Goal: Task Accomplishment & Management: Use online tool/utility

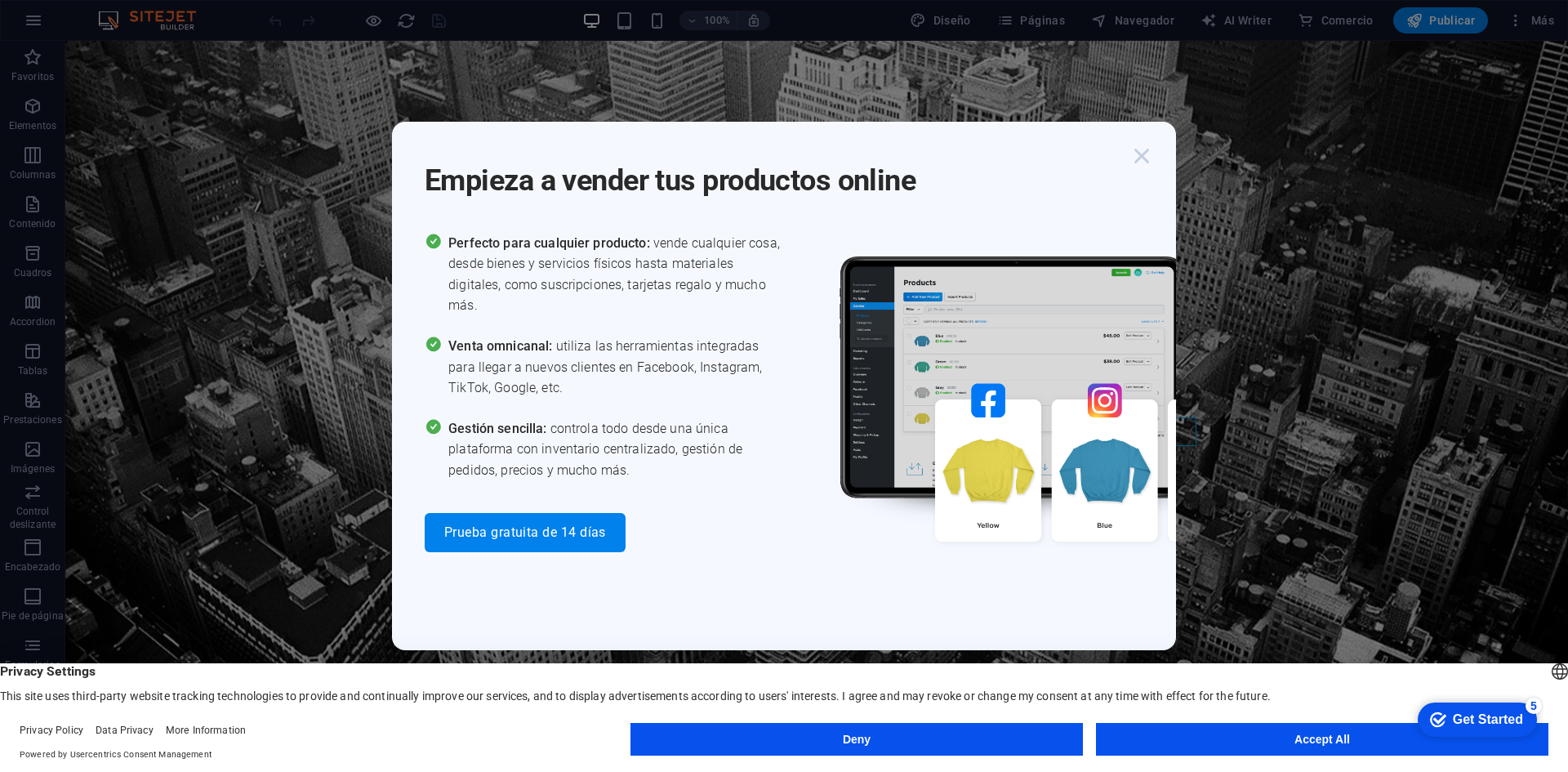
click at [1141, 163] on icon "button" at bounding box center [1141, 155] width 29 height 29
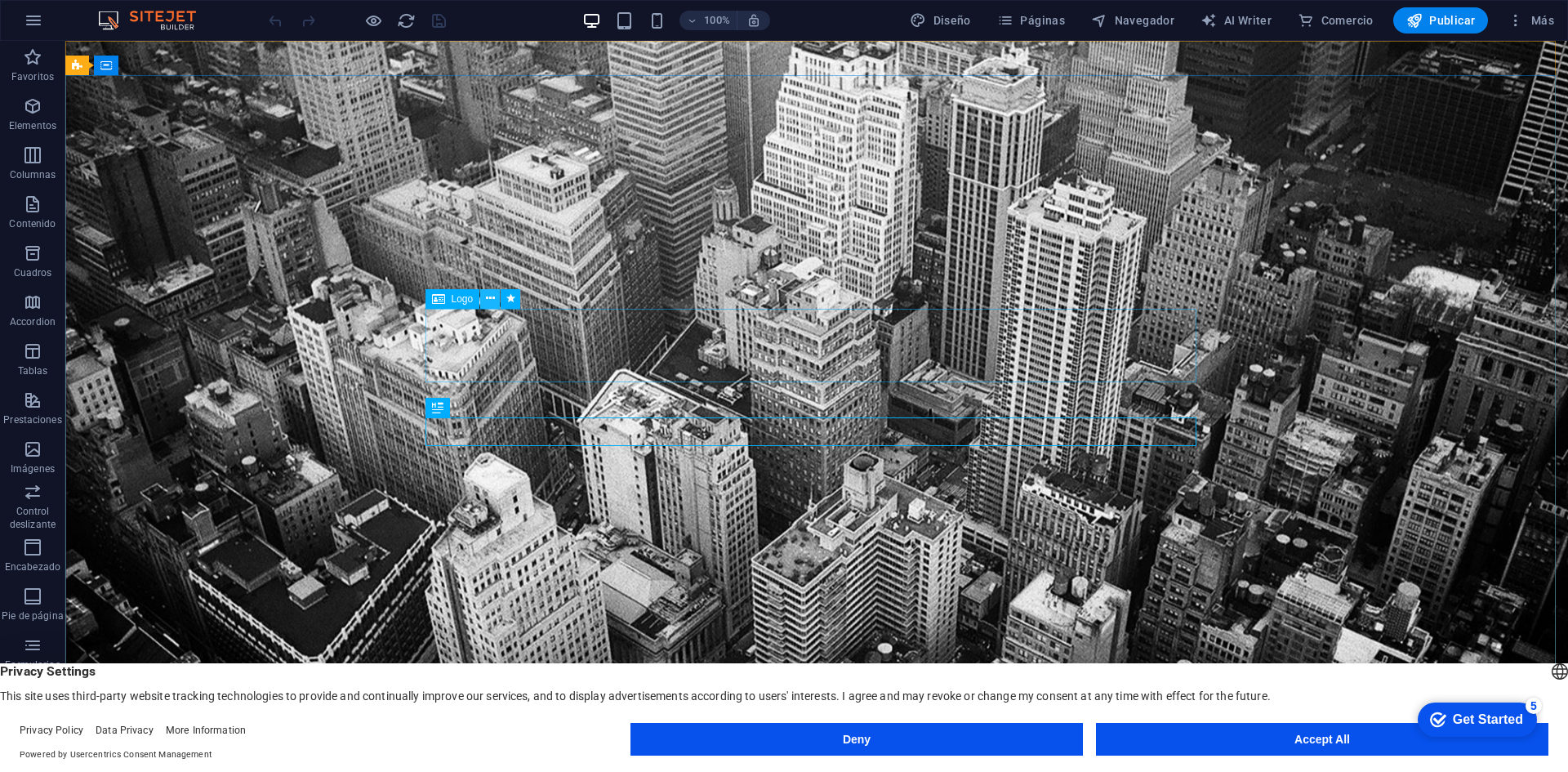
click at [490, 296] on icon at bounding box center [490, 298] width 9 height 17
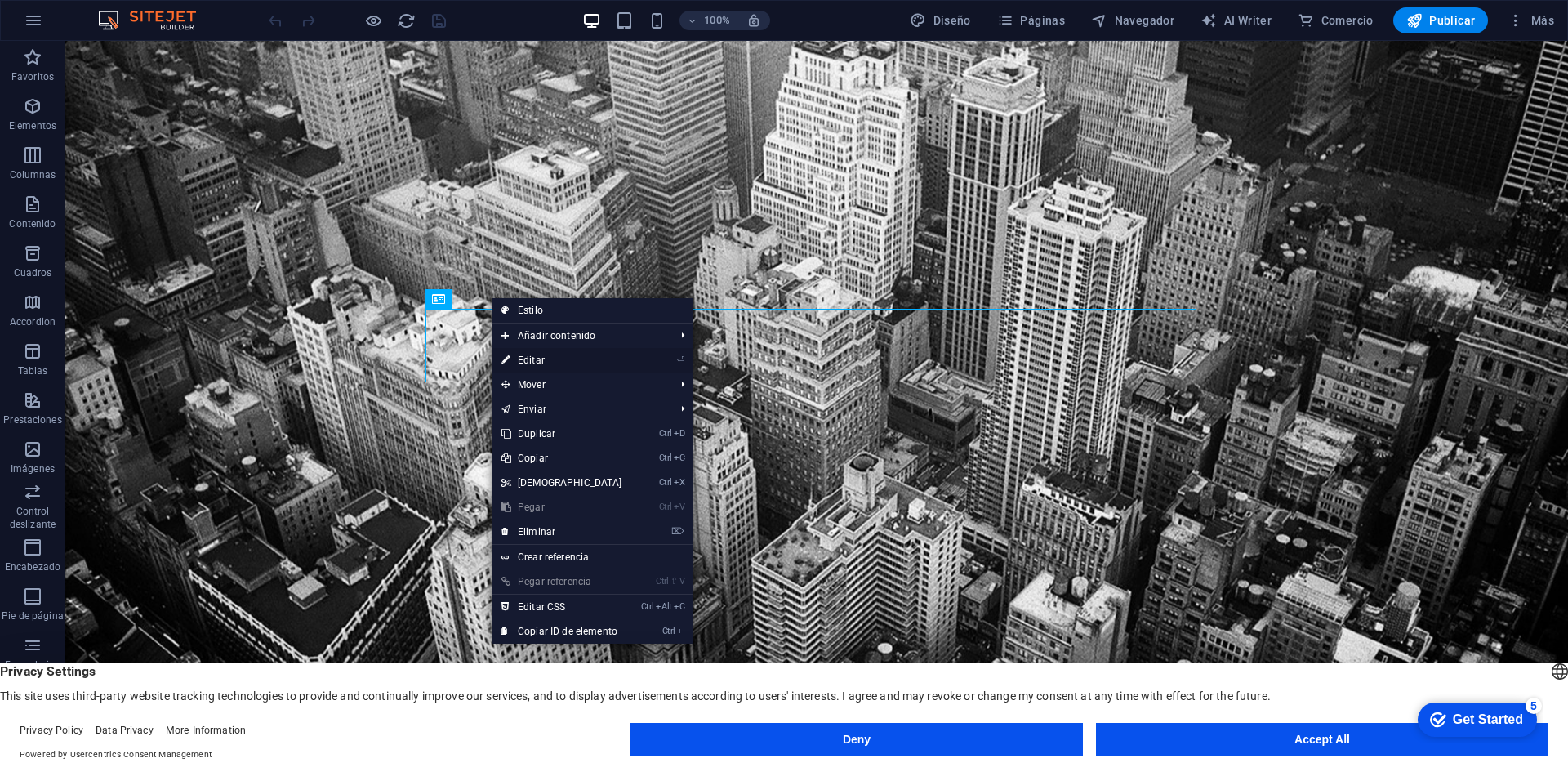
drag, startPoint x: 186, startPoint y: 317, endPoint x: 538, endPoint y: 357, distance: 354.3
click at [538, 357] on link "⏎ Editar" at bounding box center [561, 360] width 140 height 25
select select "px"
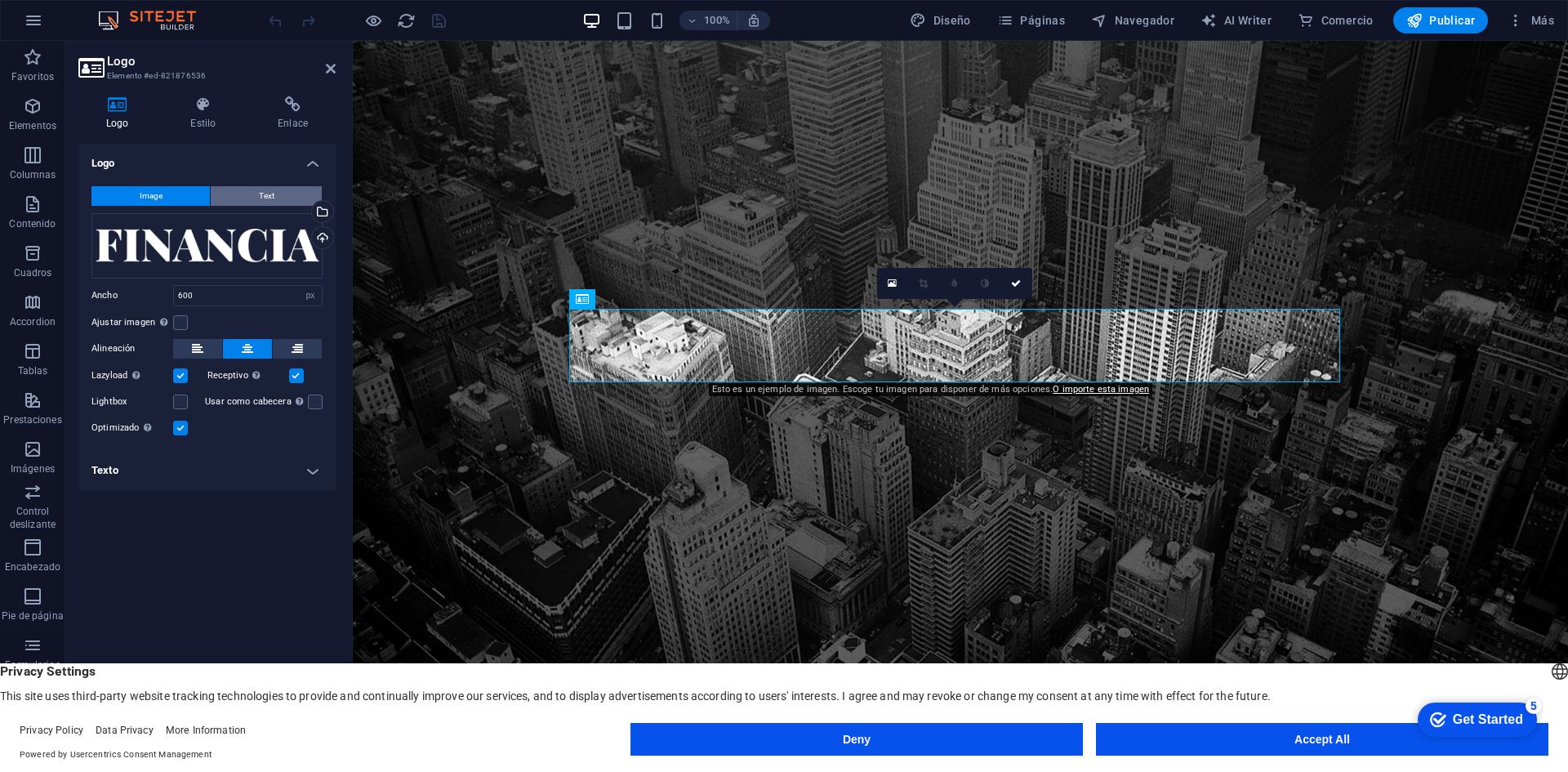
click at [264, 197] on span "Text" at bounding box center [266, 196] width 15 height 20
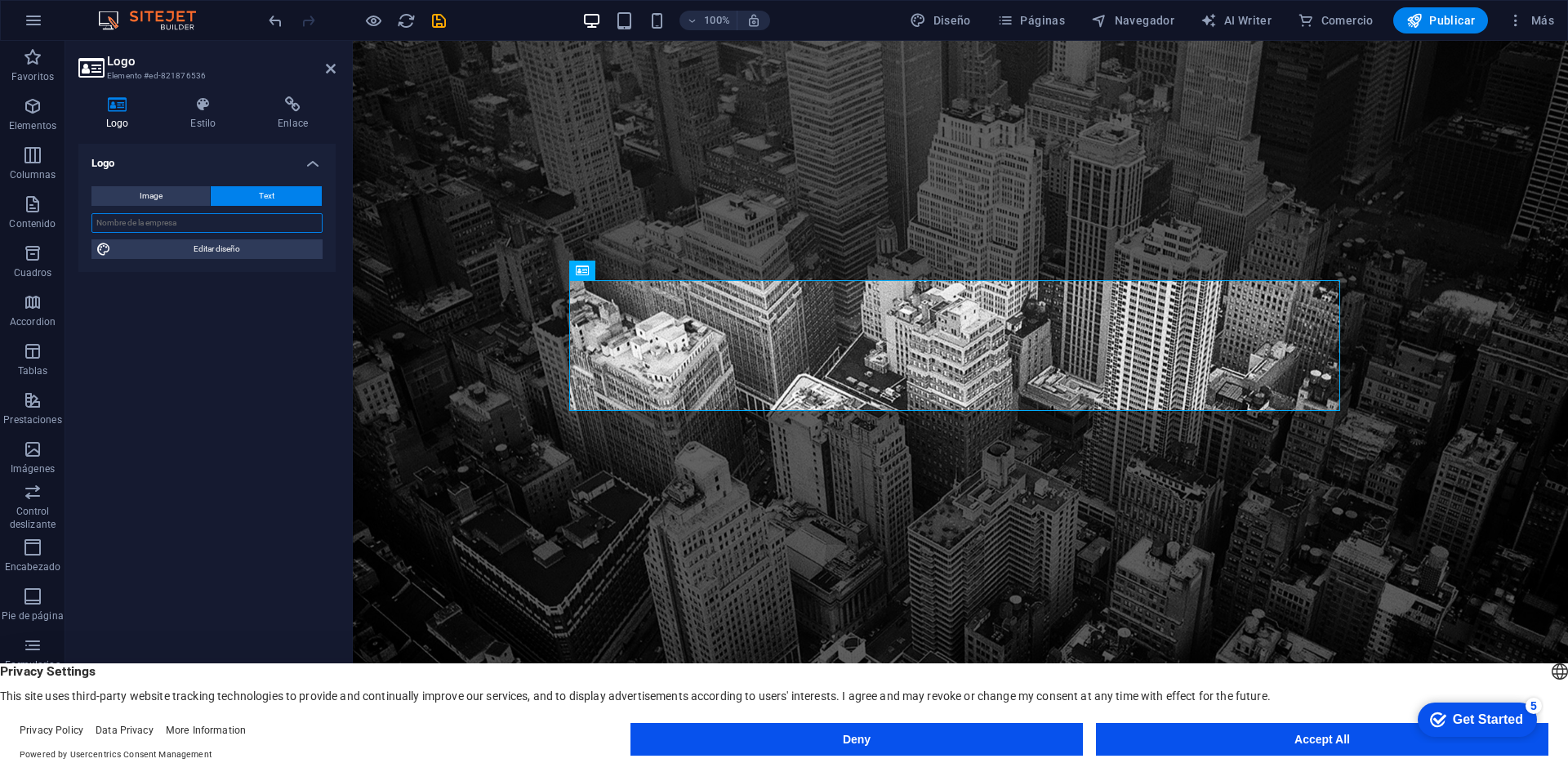
click at [285, 227] on input "text" at bounding box center [207, 223] width 231 height 20
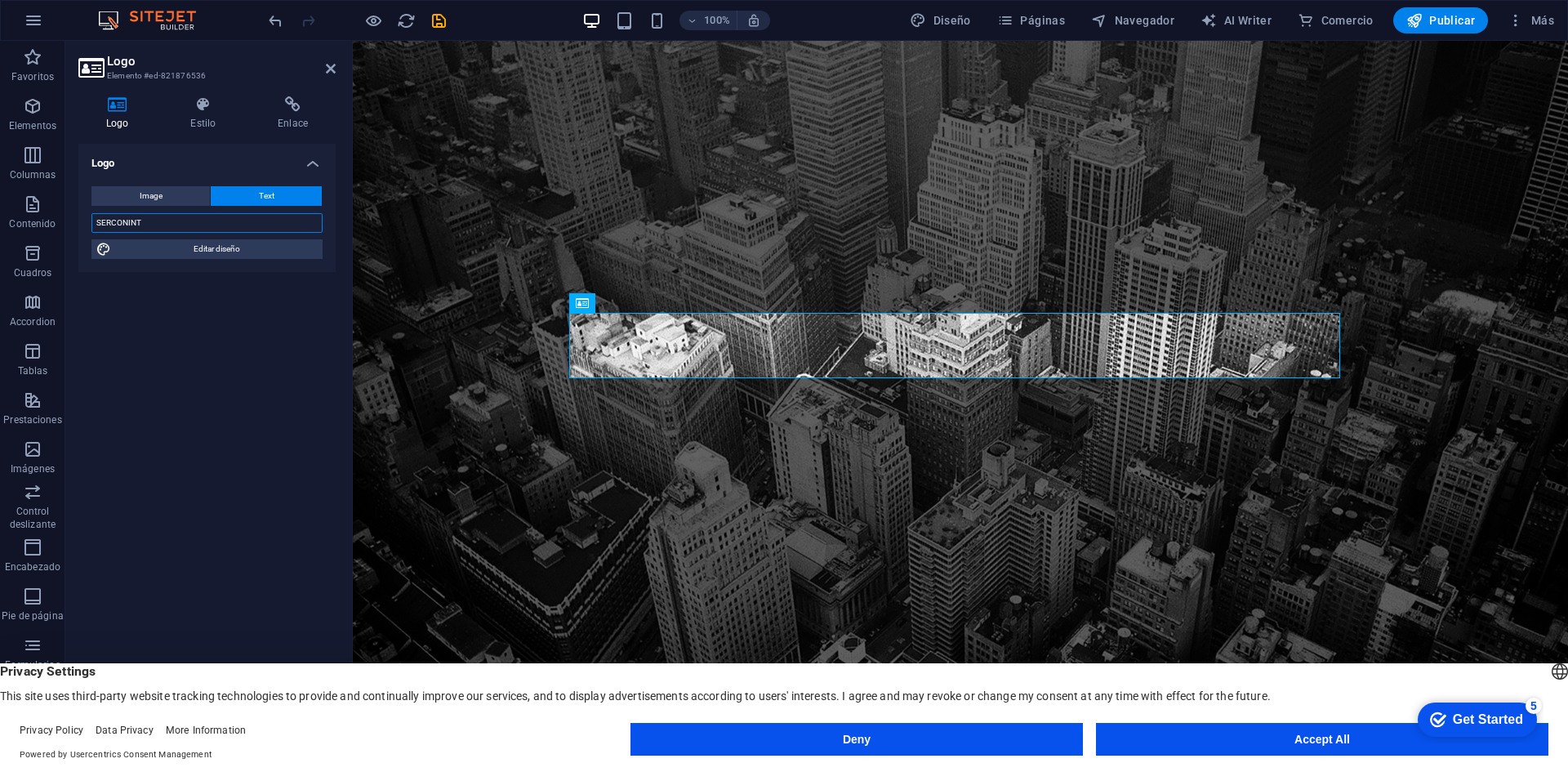
type input "SERCONINT"
click at [221, 475] on div "Logo Image Text Arrastra archivos aquí, haz clic para escoger archivos o selecc…" at bounding box center [207, 439] width 258 height 589
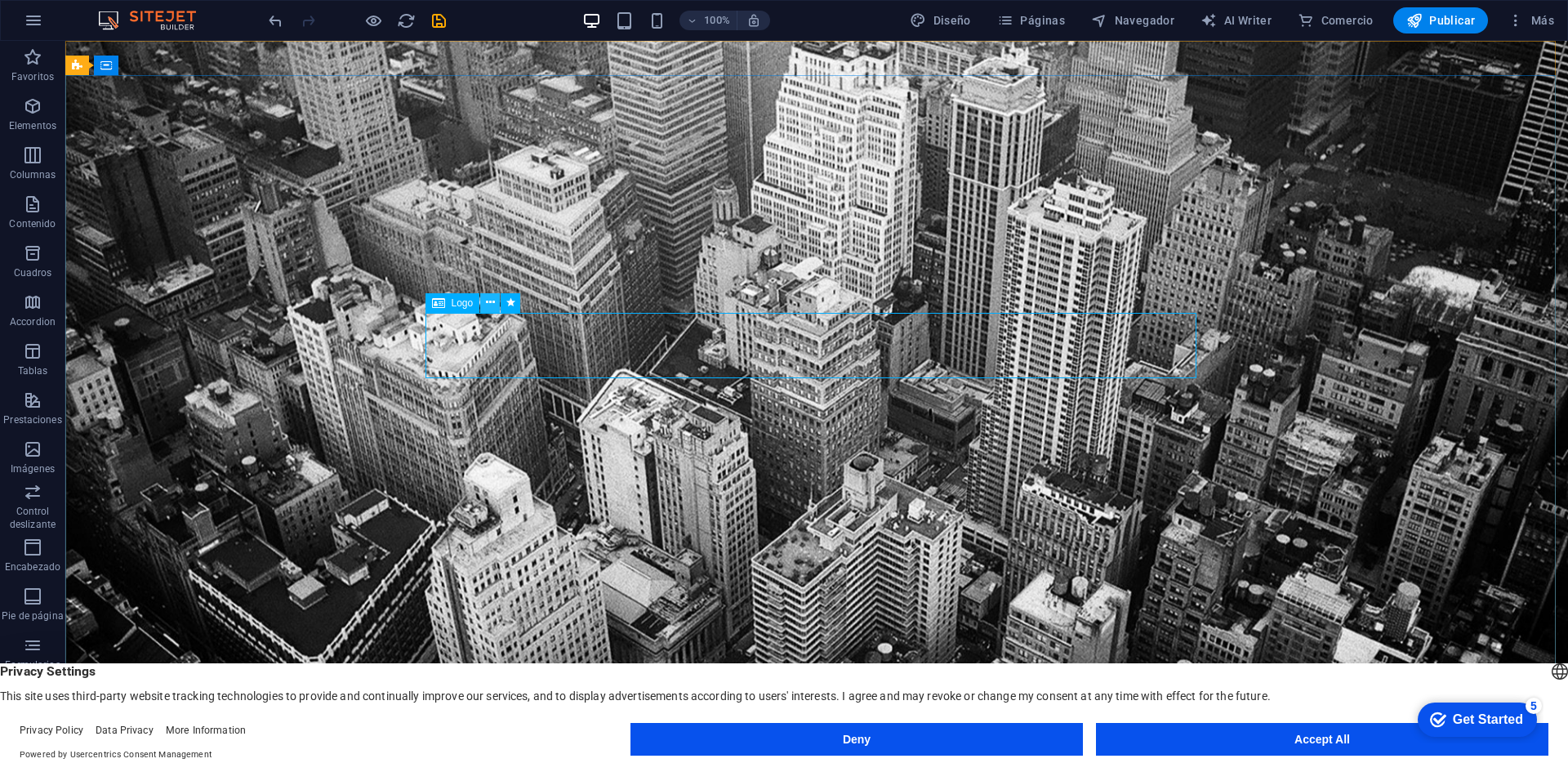
click at [488, 307] on icon at bounding box center [490, 303] width 9 height 17
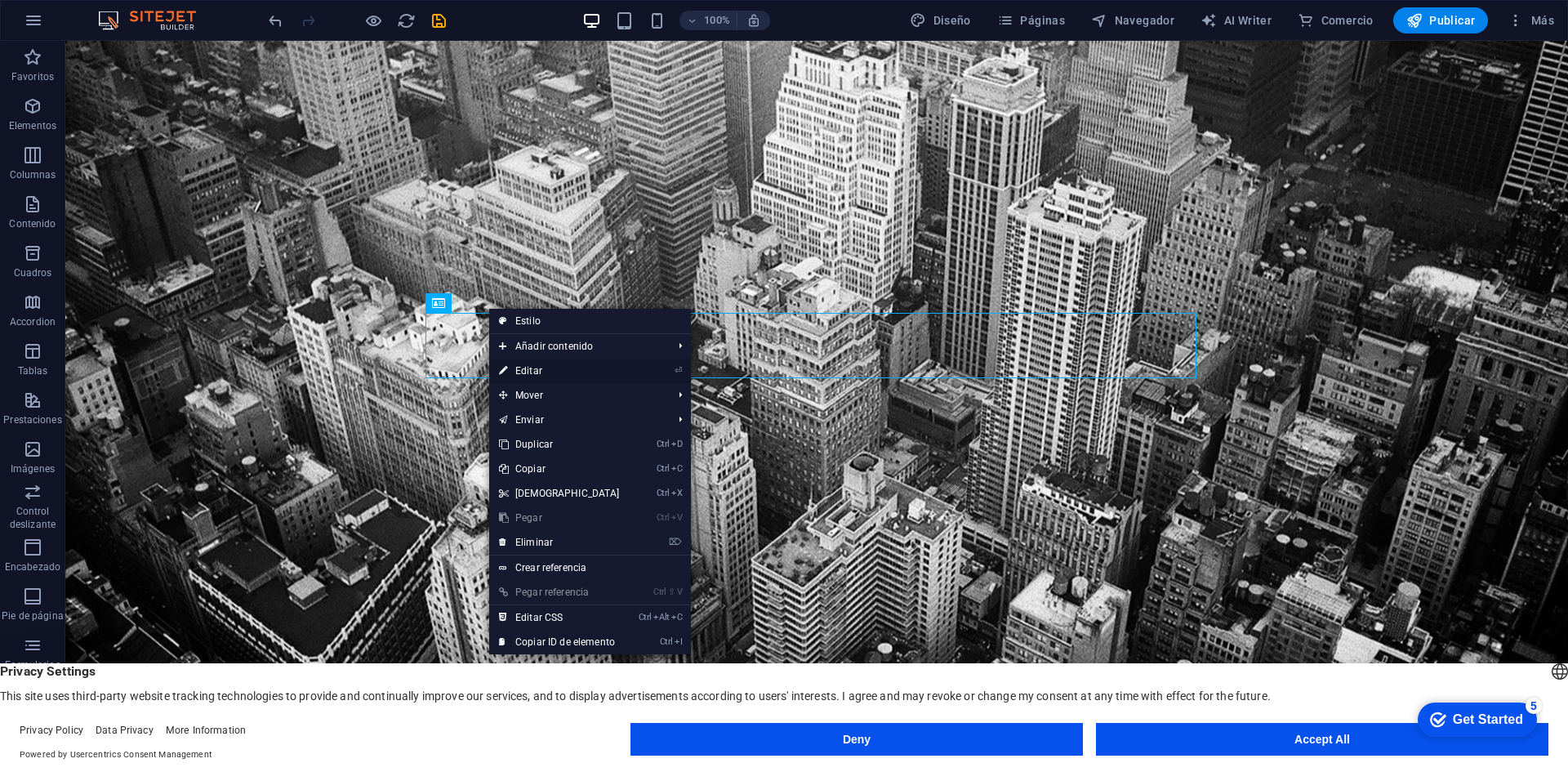
click at [534, 367] on link "⏎ Editar" at bounding box center [560, 371] width 140 height 25
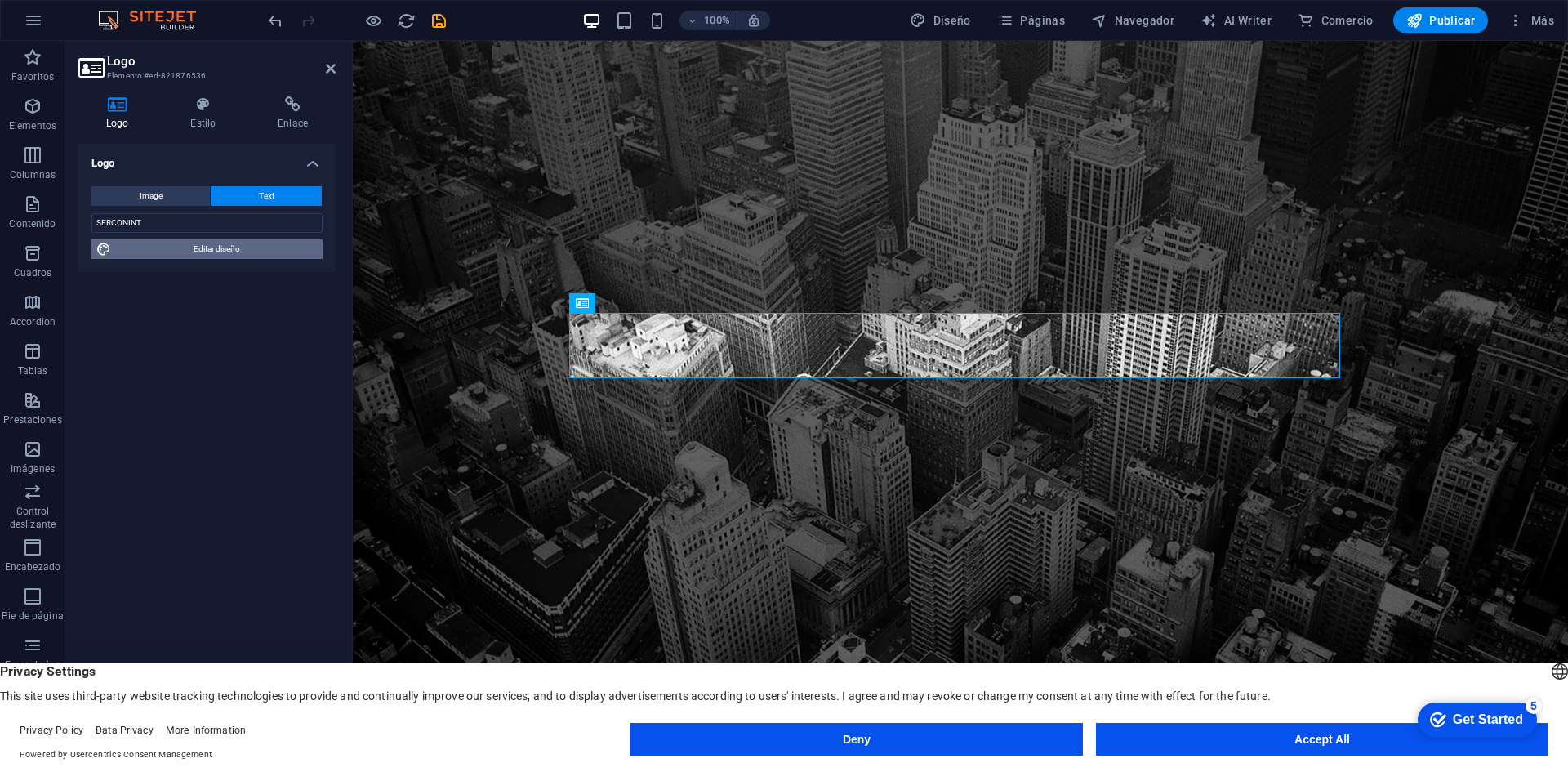
click at [236, 248] on span "Editar diseño" at bounding box center [216, 249] width 202 height 20
select select "rem"
select select "300"
select select "px"
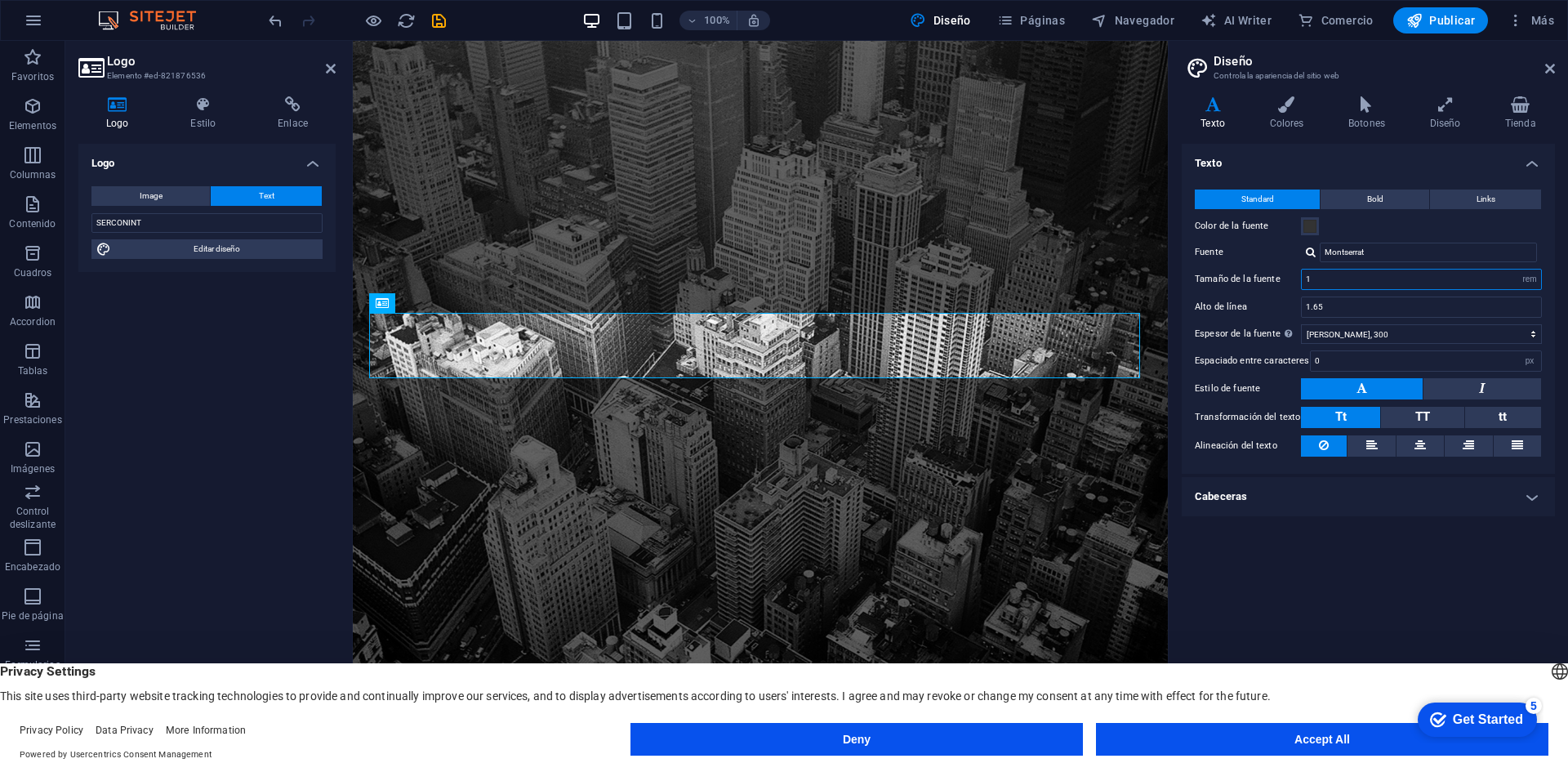
click at [1345, 282] on input "1" at bounding box center [1421, 279] width 240 height 20
type input "1"
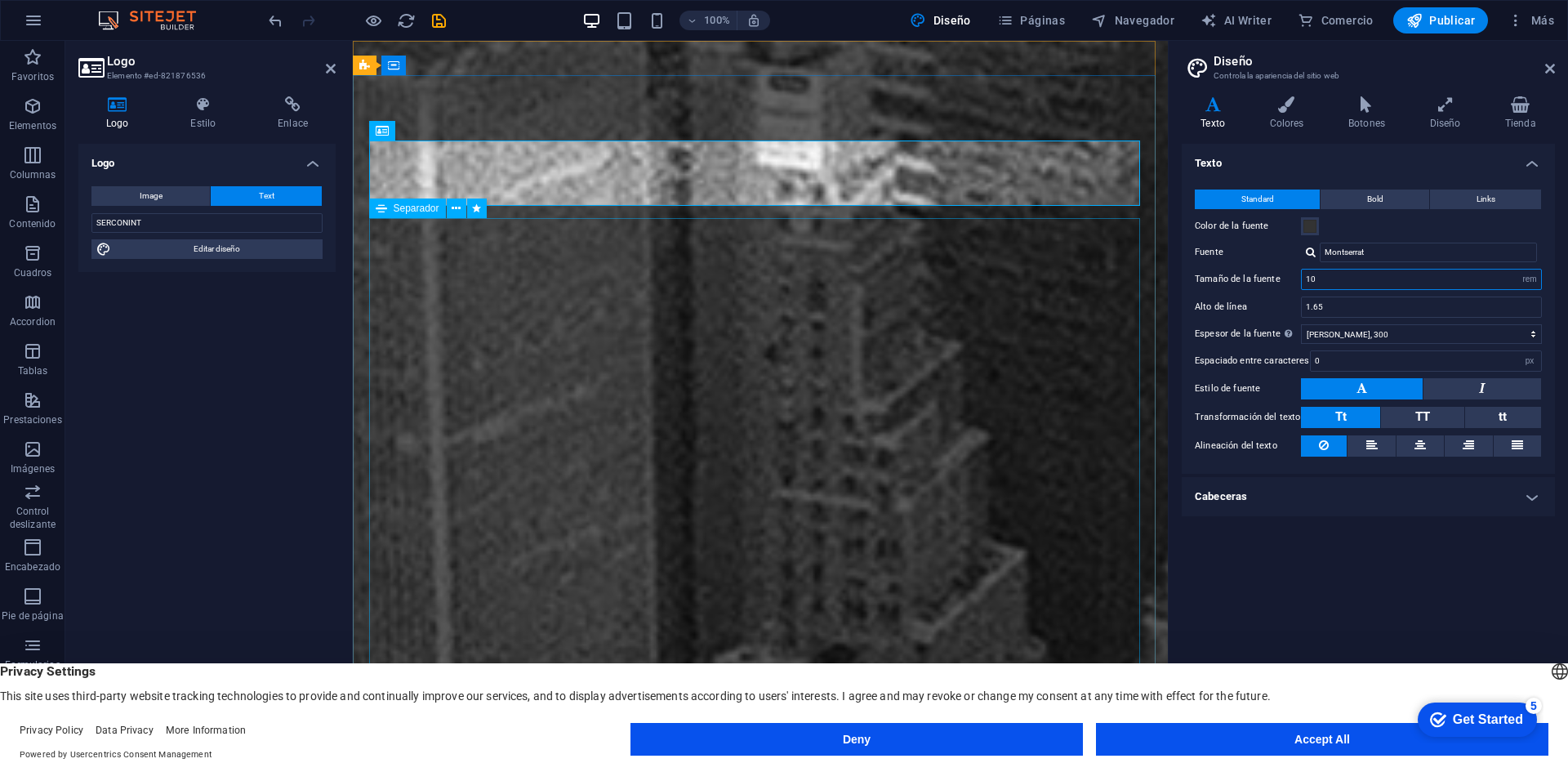
type input "1"
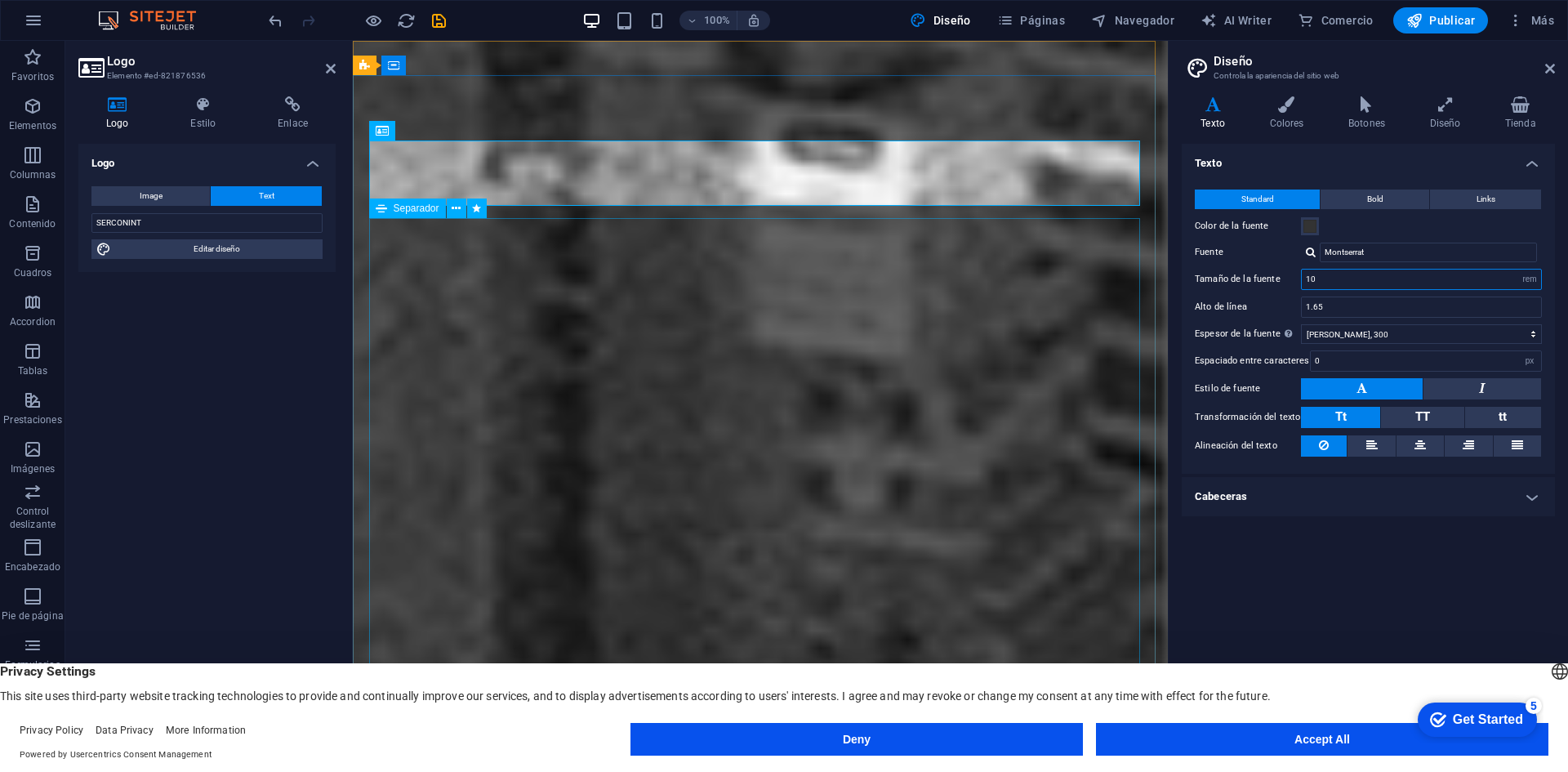
type input "1"
click at [274, 19] on icon "undo" at bounding box center [276, 21] width 19 height 19
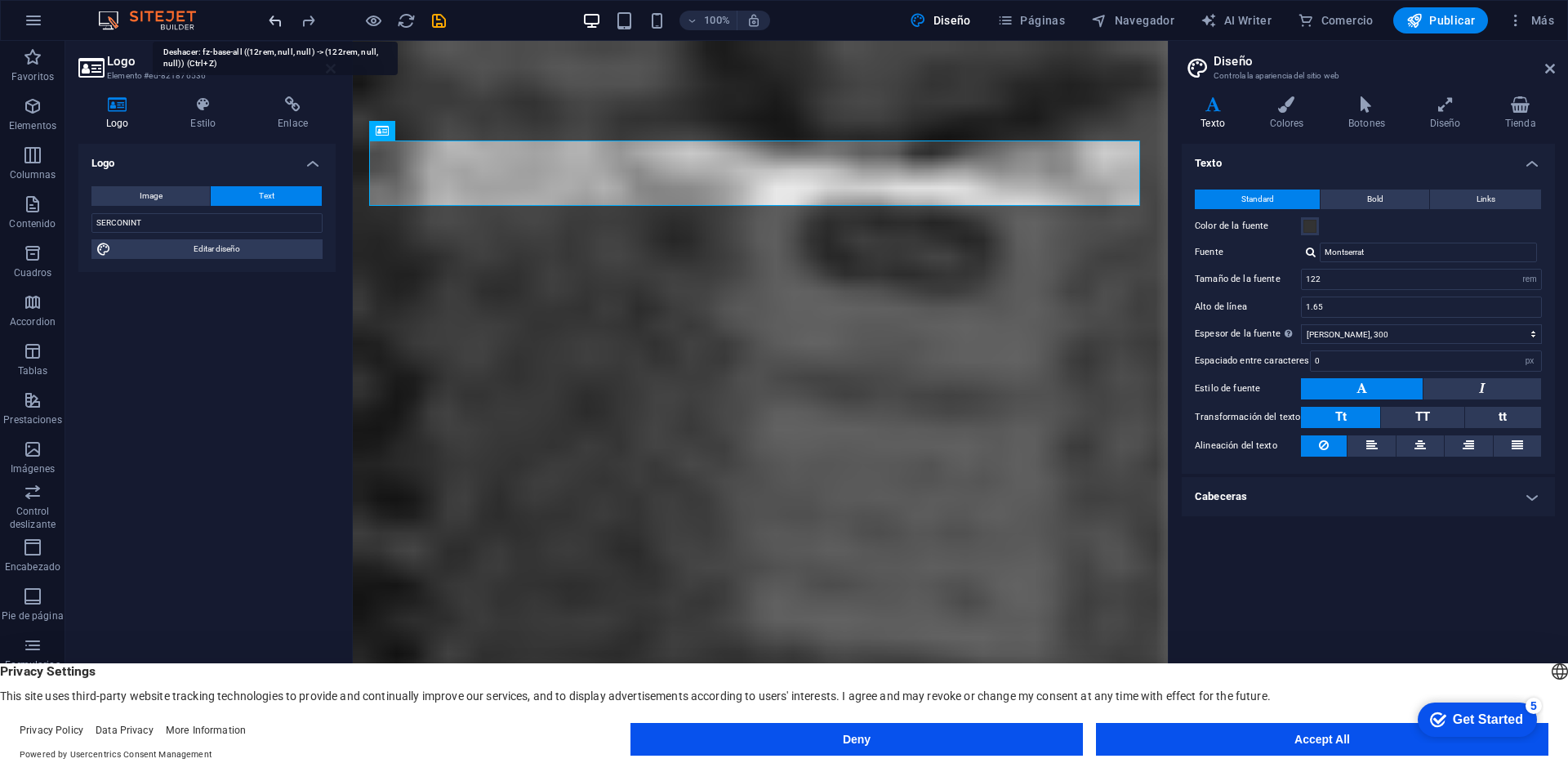
click at [274, 19] on icon "undo" at bounding box center [276, 21] width 19 height 19
type input "1"
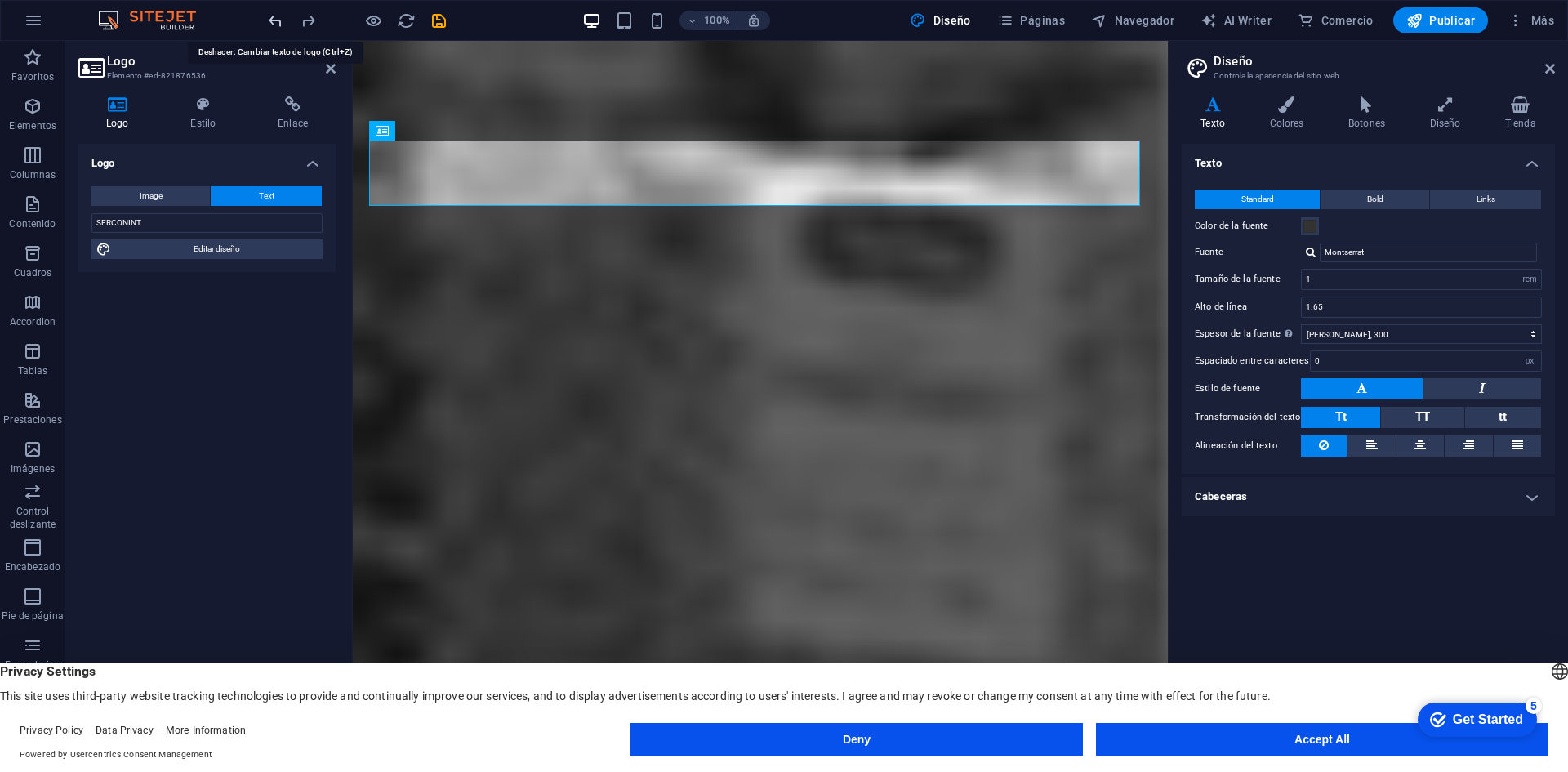
click at [274, 19] on icon "undo" at bounding box center [276, 21] width 19 height 19
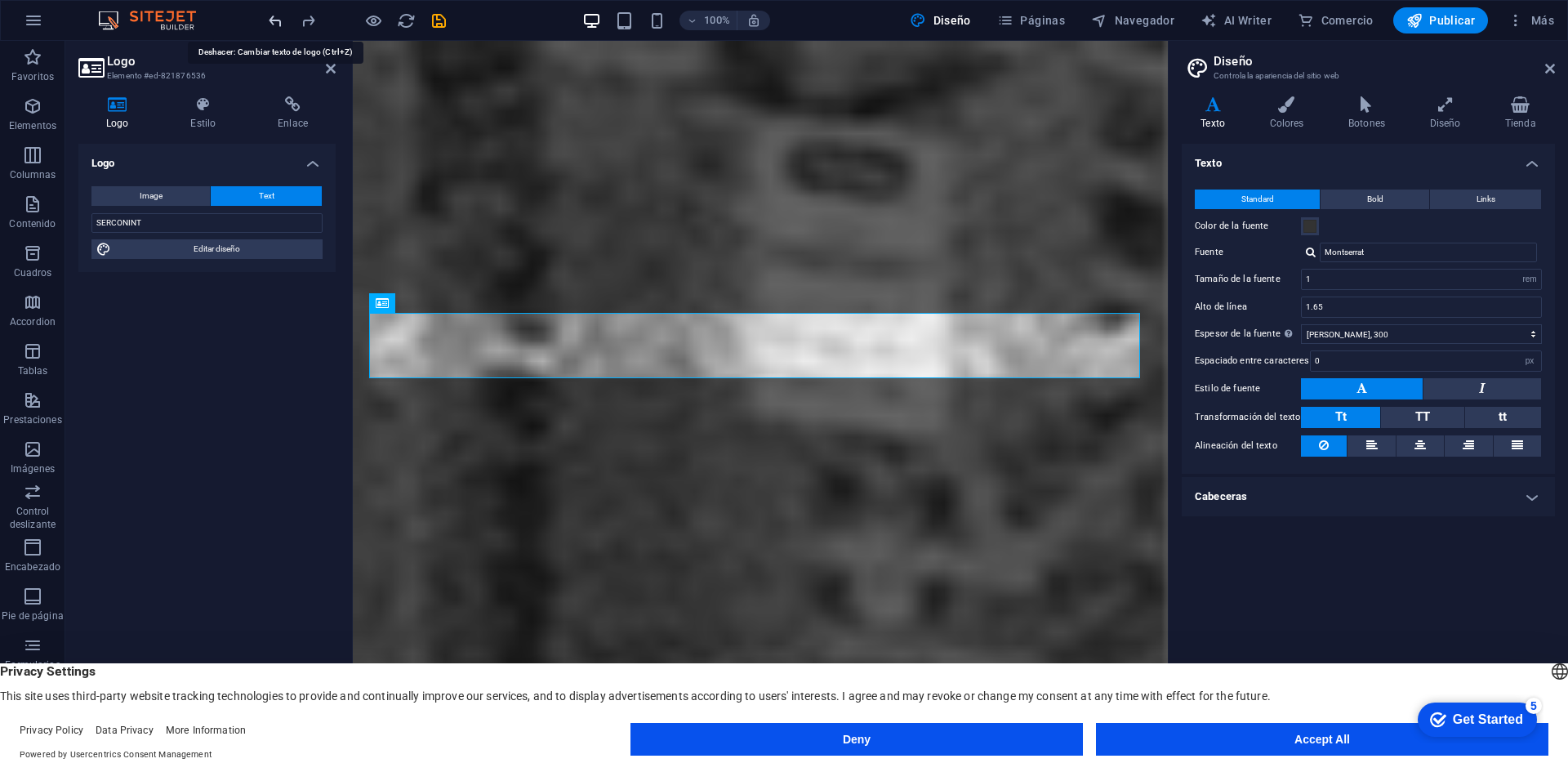
click at [275, 15] on icon "undo" at bounding box center [276, 21] width 19 height 19
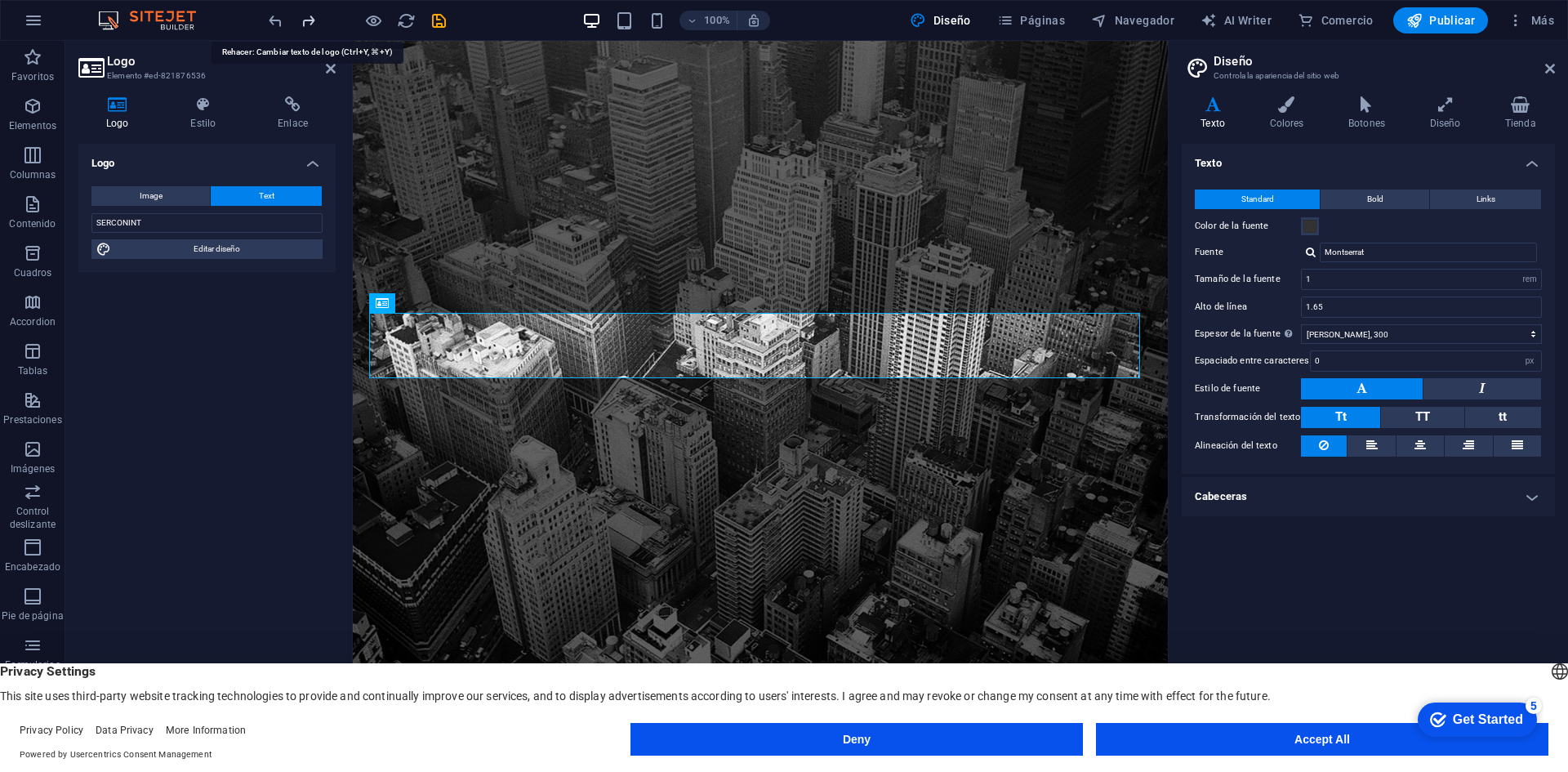
click at [312, 18] on icon "redo" at bounding box center [309, 21] width 19 height 19
click at [278, 15] on icon "undo" at bounding box center [276, 21] width 19 height 19
click at [276, 17] on icon "undo" at bounding box center [276, 21] width 19 height 19
click at [307, 15] on icon "redo" at bounding box center [309, 21] width 19 height 19
type input "SERCONINT"
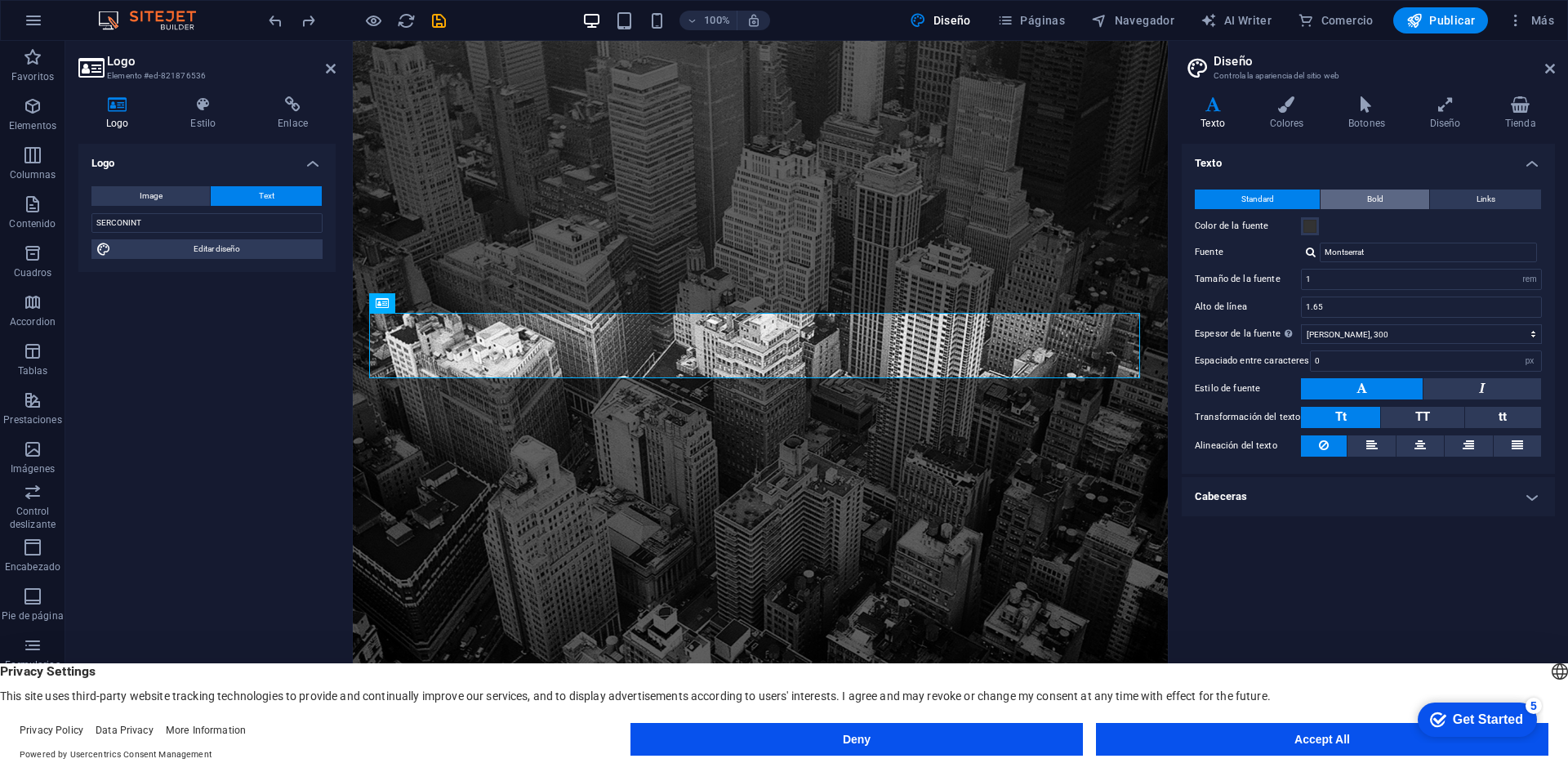
click at [1385, 194] on button "Bold" at bounding box center [1375, 199] width 109 height 20
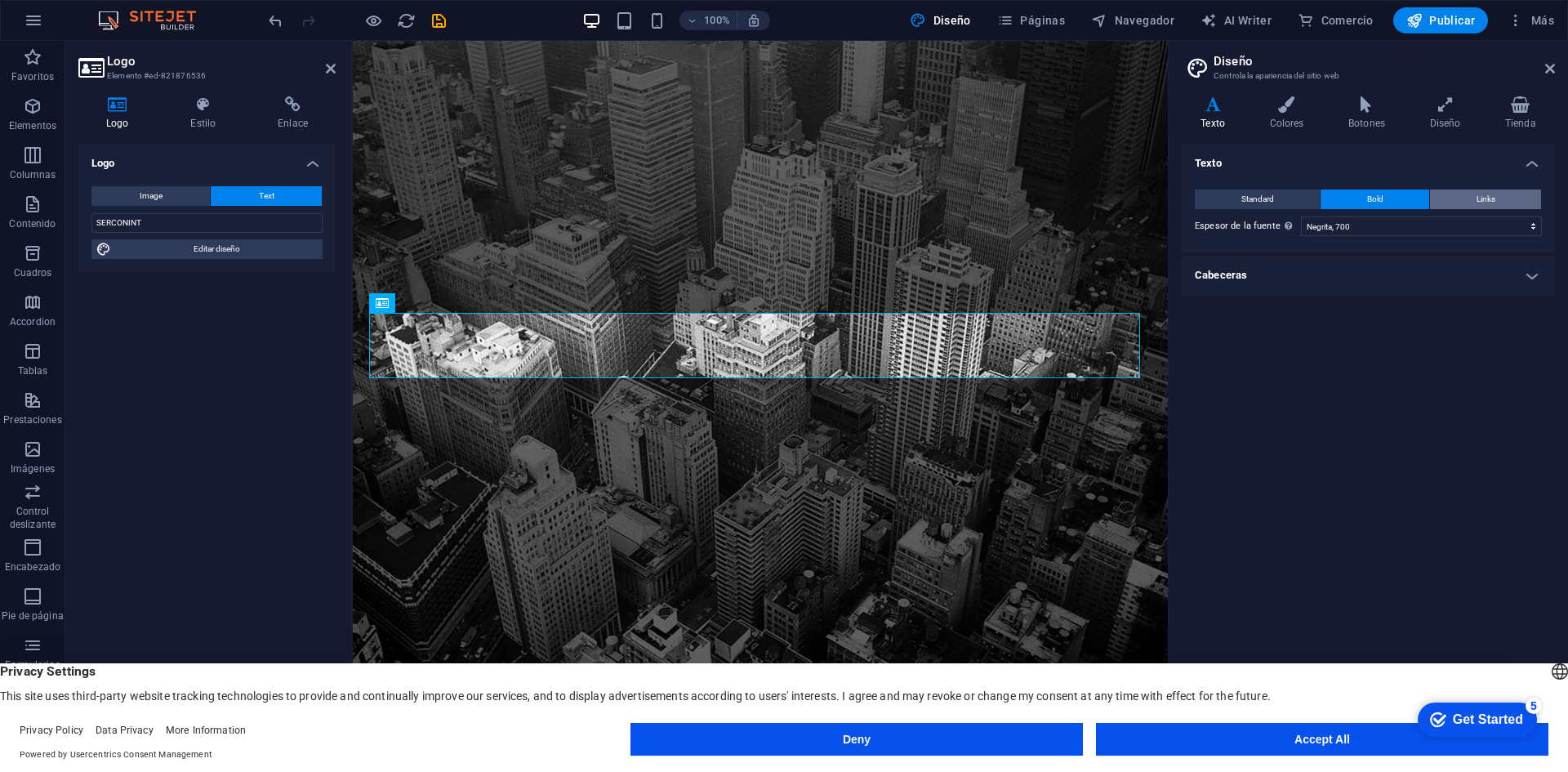
click at [1464, 195] on button "Links" at bounding box center [1485, 199] width 111 height 20
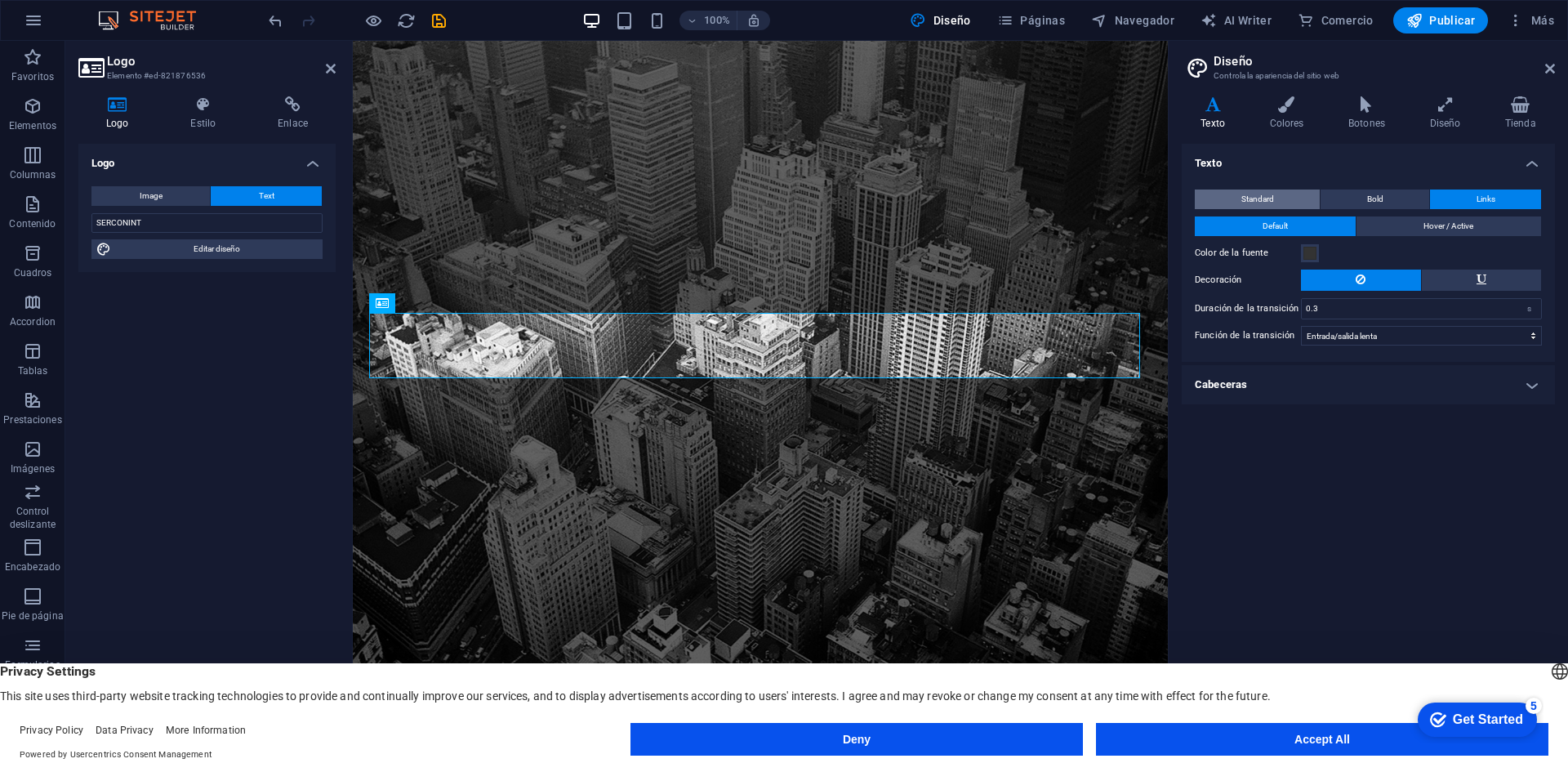
click at [1286, 199] on button "Standard" at bounding box center [1257, 199] width 125 height 20
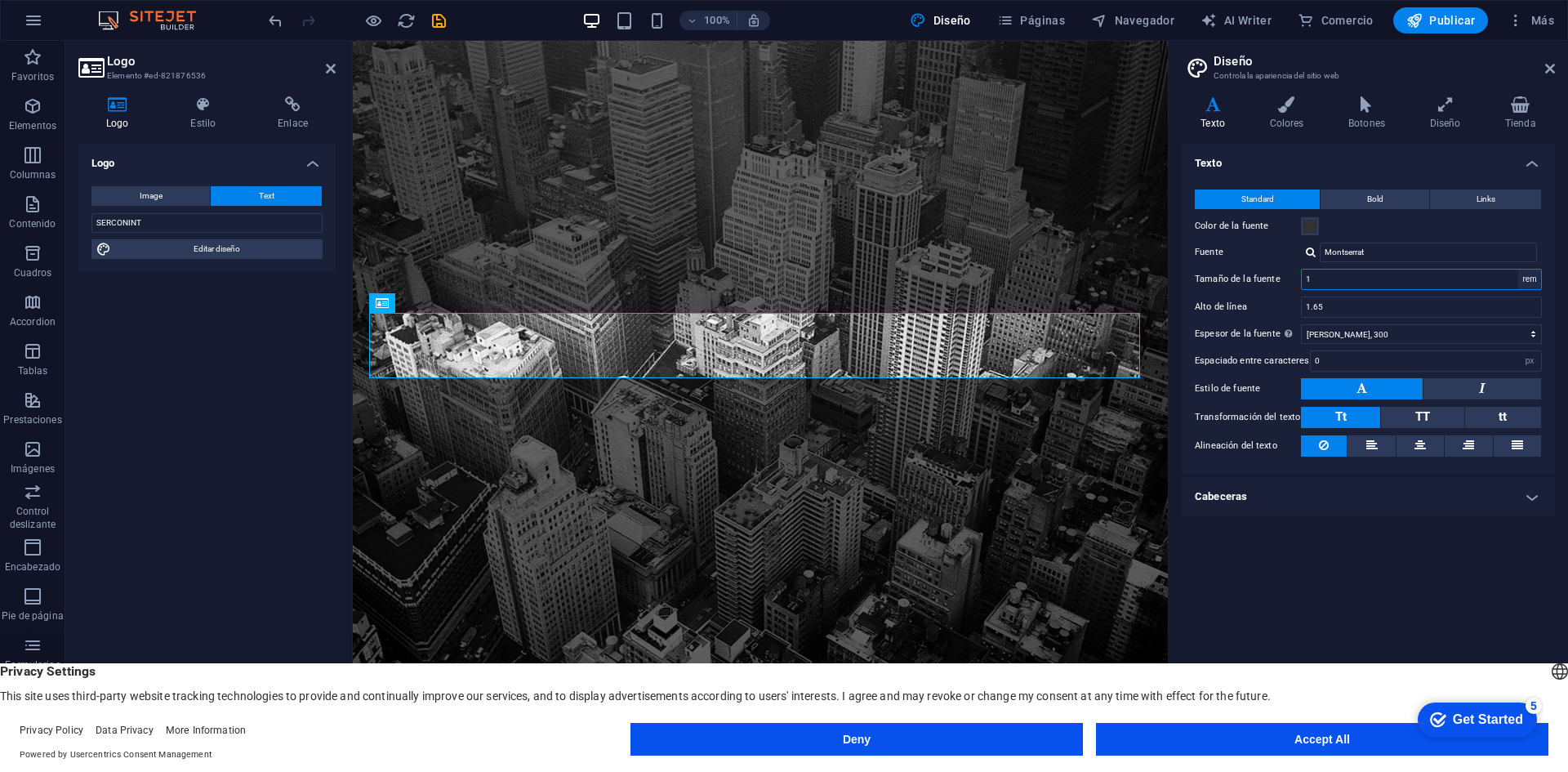
click at [1533, 277] on select "rem px" at bounding box center [1530, 279] width 23 height 20
select select "px"
click at [1519, 270] on select "rem px" at bounding box center [1530, 279] width 23 height 20
click at [1339, 278] on input "16" at bounding box center [1421, 279] width 240 height 20
click at [1335, 282] on input "16" at bounding box center [1421, 279] width 240 height 20
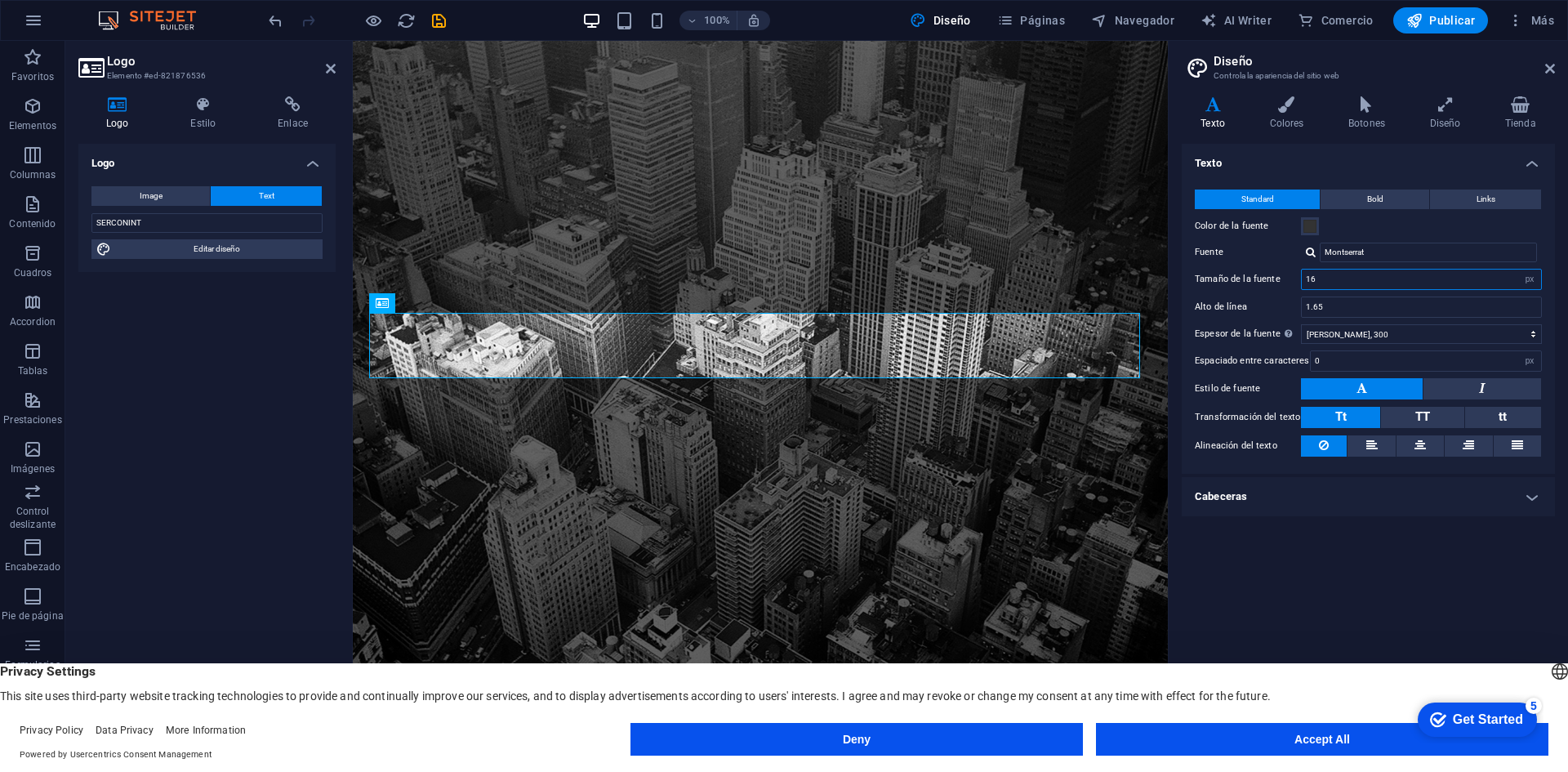
click at [1336, 282] on input "16" at bounding box center [1421, 279] width 240 height 20
click at [1341, 278] on input "16" at bounding box center [1421, 279] width 240 height 20
type input "18"
click at [1266, 298] on div "Alto de línea 1.65" at bounding box center [1368, 307] width 347 height 21
click at [1326, 578] on div "Texto Standard Bold Links Color de la fuente Fuente Montserrat Tamaño de la fue…" at bounding box center [1368, 405] width 373 height 524
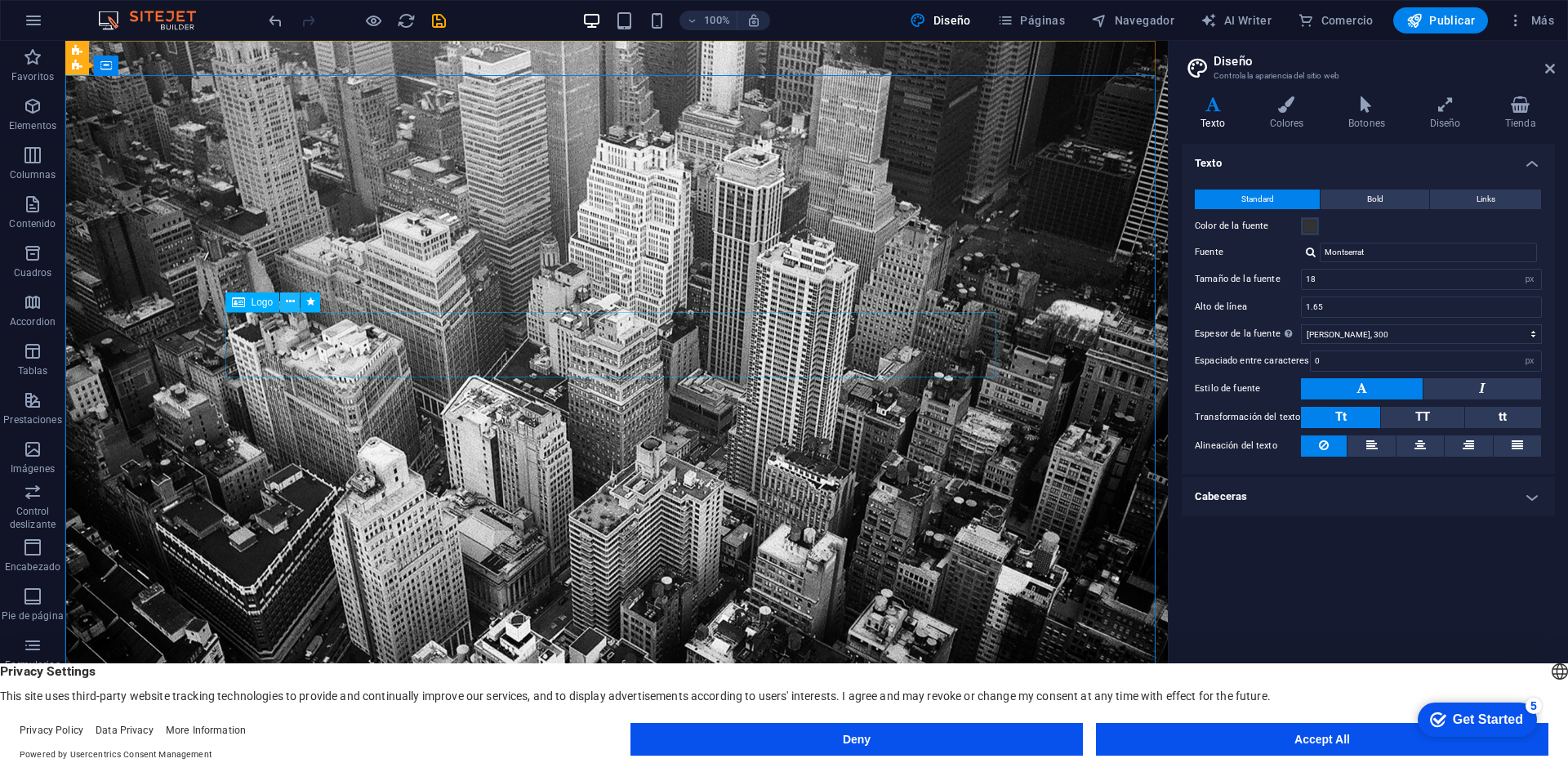
click at [288, 297] on icon at bounding box center [290, 302] width 9 height 17
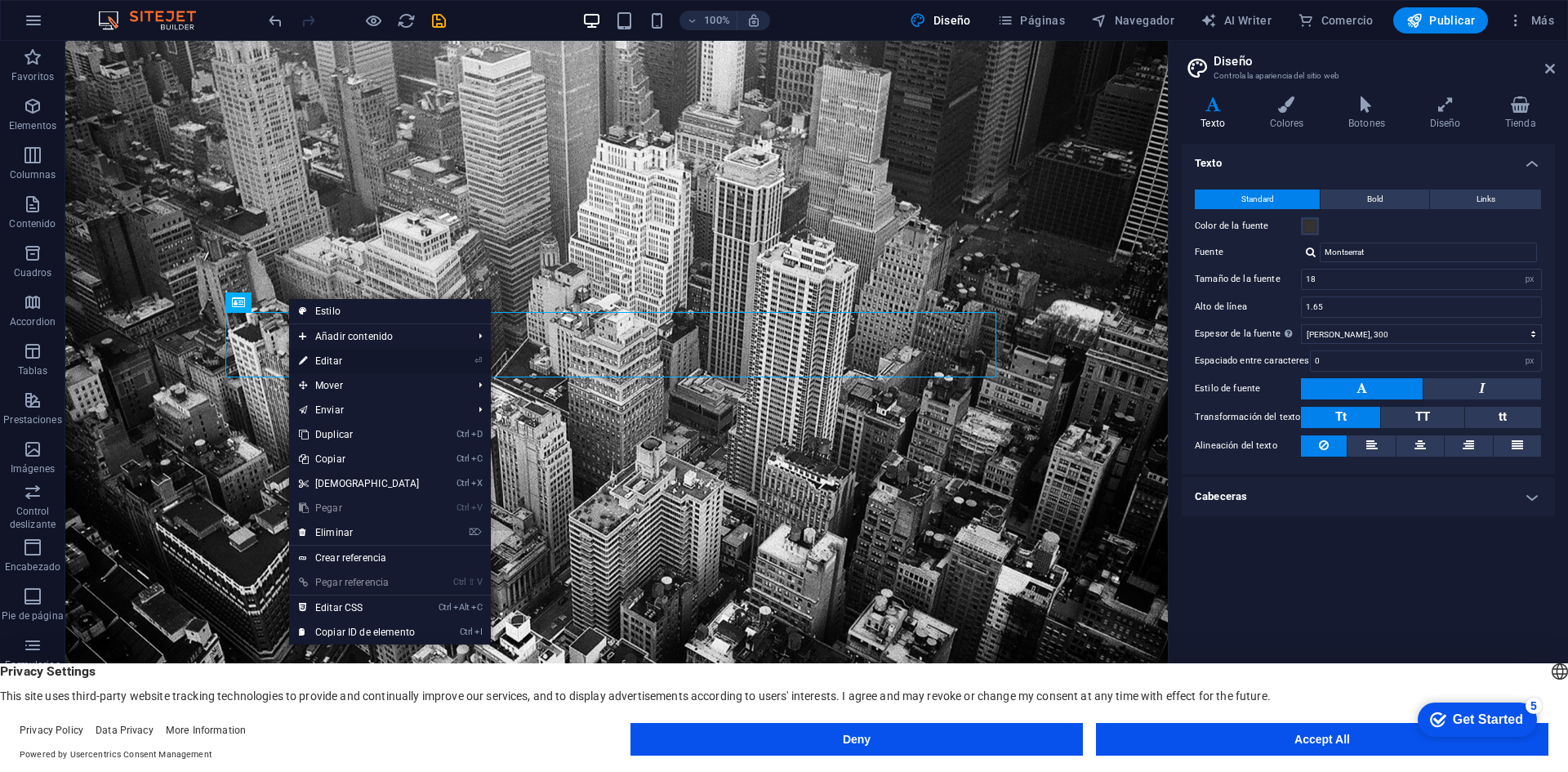
click at [336, 355] on link "⏎ Editar" at bounding box center [359, 361] width 140 height 25
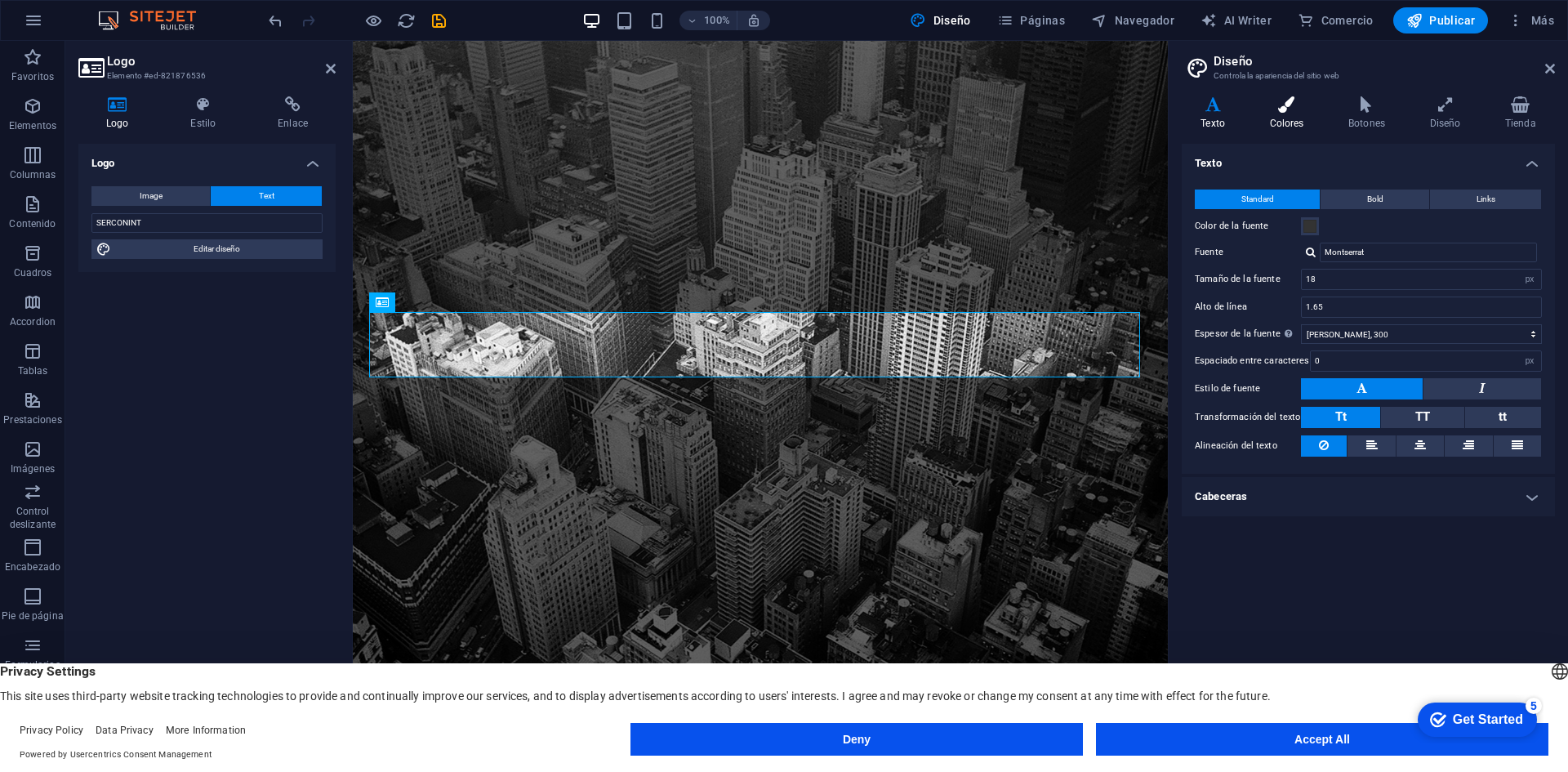
click at [1299, 110] on icon at bounding box center [1287, 104] width 73 height 16
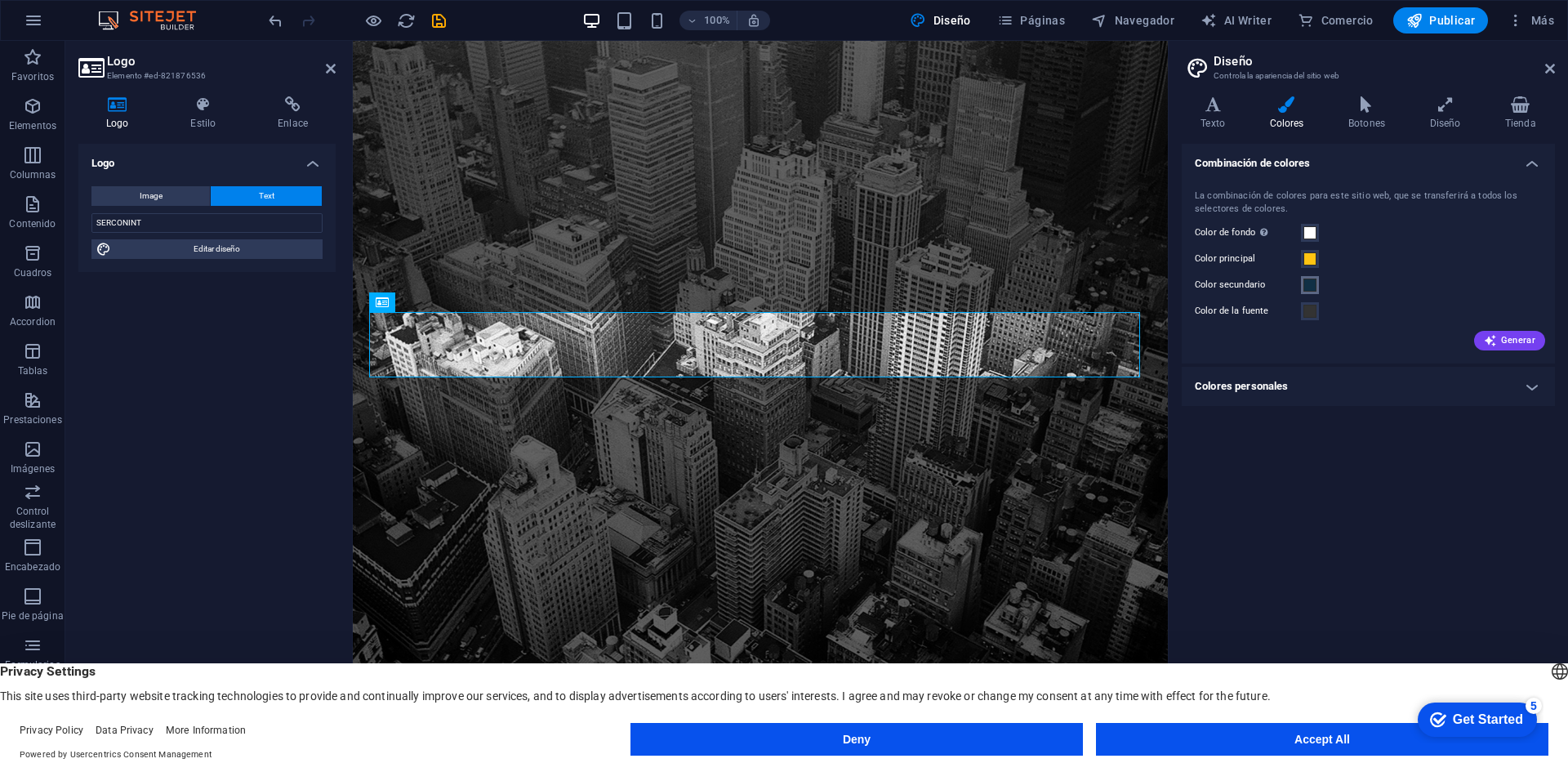
click at [1309, 284] on span at bounding box center [1310, 285] width 13 height 13
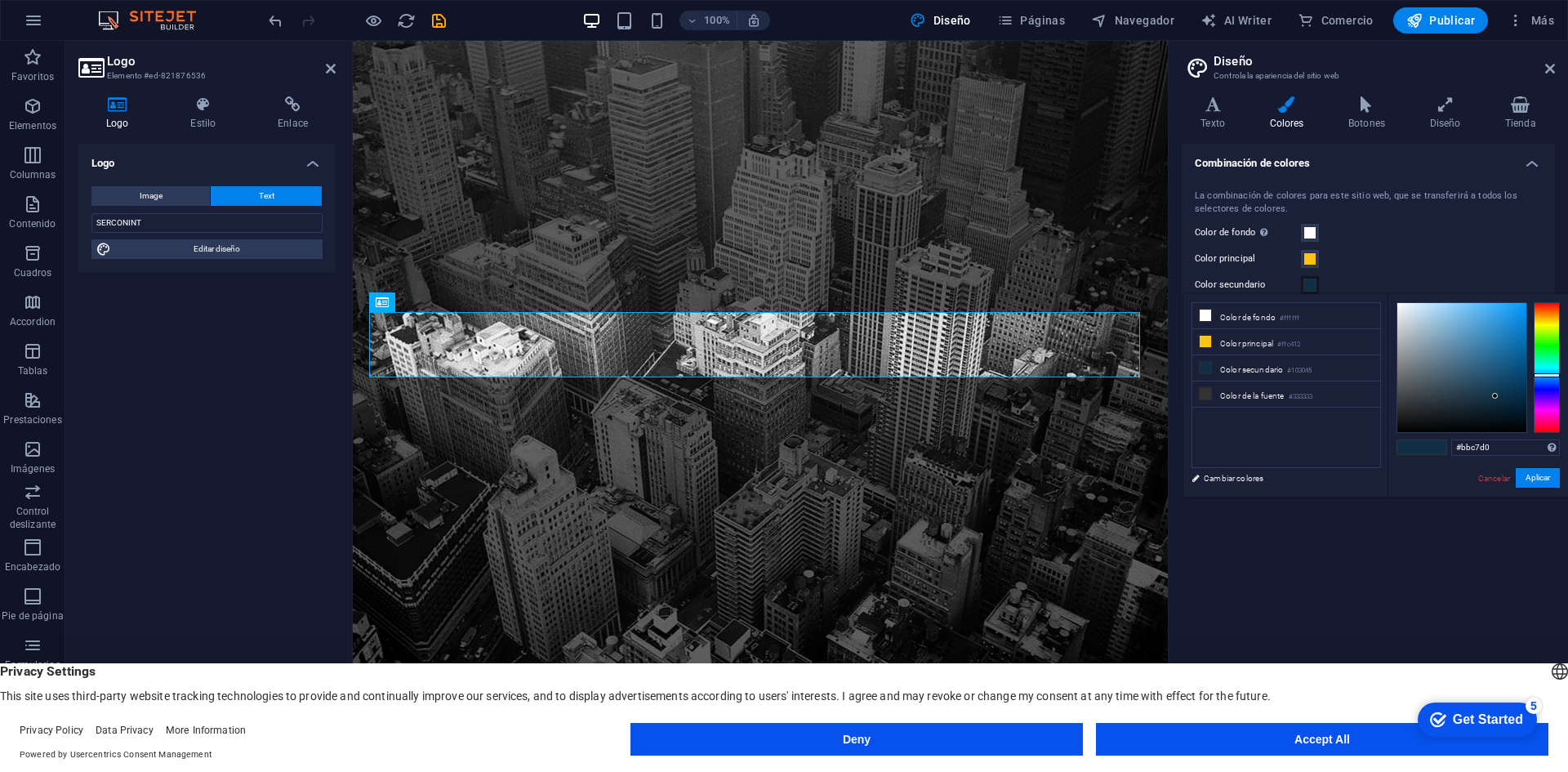
click at [1410, 326] on div at bounding box center [1462, 368] width 129 height 129
click at [1420, 335] on div at bounding box center [1462, 368] width 129 height 129
click at [1430, 322] on div at bounding box center [1462, 368] width 129 height 129
drag, startPoint x: 1453, startPoint y: 334, endPoint x: 1453, endPoint y: 346, distance: 12.0
click at [1453, 335] on div at bounding box center [1462, 368] width 129 height 129
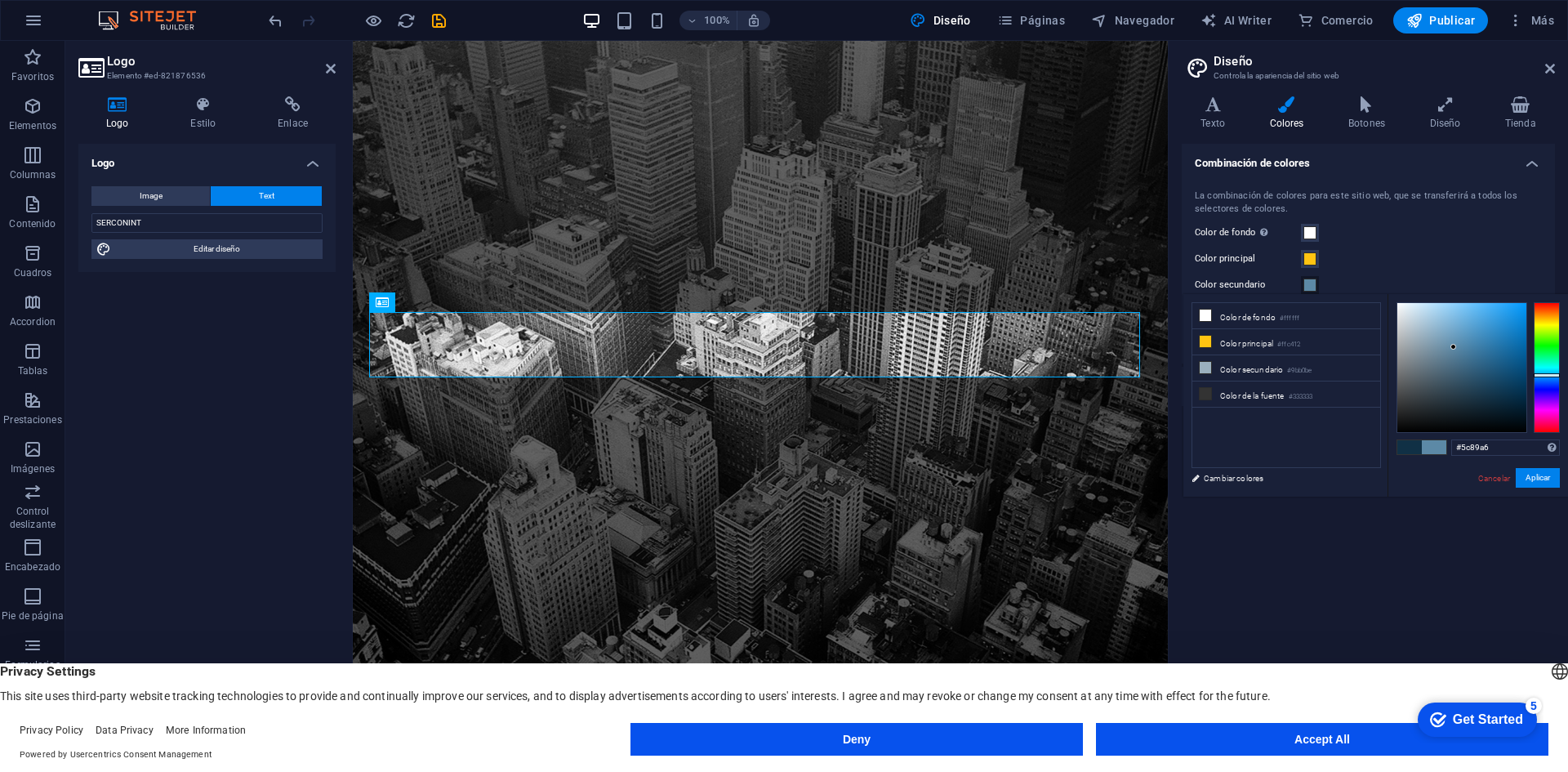
click at [1453, 348] on div at bounding box center [1462, 368] width 129 height 129
click at [1443, 356] on div at bounding box center [1462, 368] width 129 height 129
click at [1442, 358] on div at bounding box center [1444, 356] width 6 height 6
type input "#849fb1"
click at [1430, 342] on div at bounding box center [1462, 368] width 129 height 129
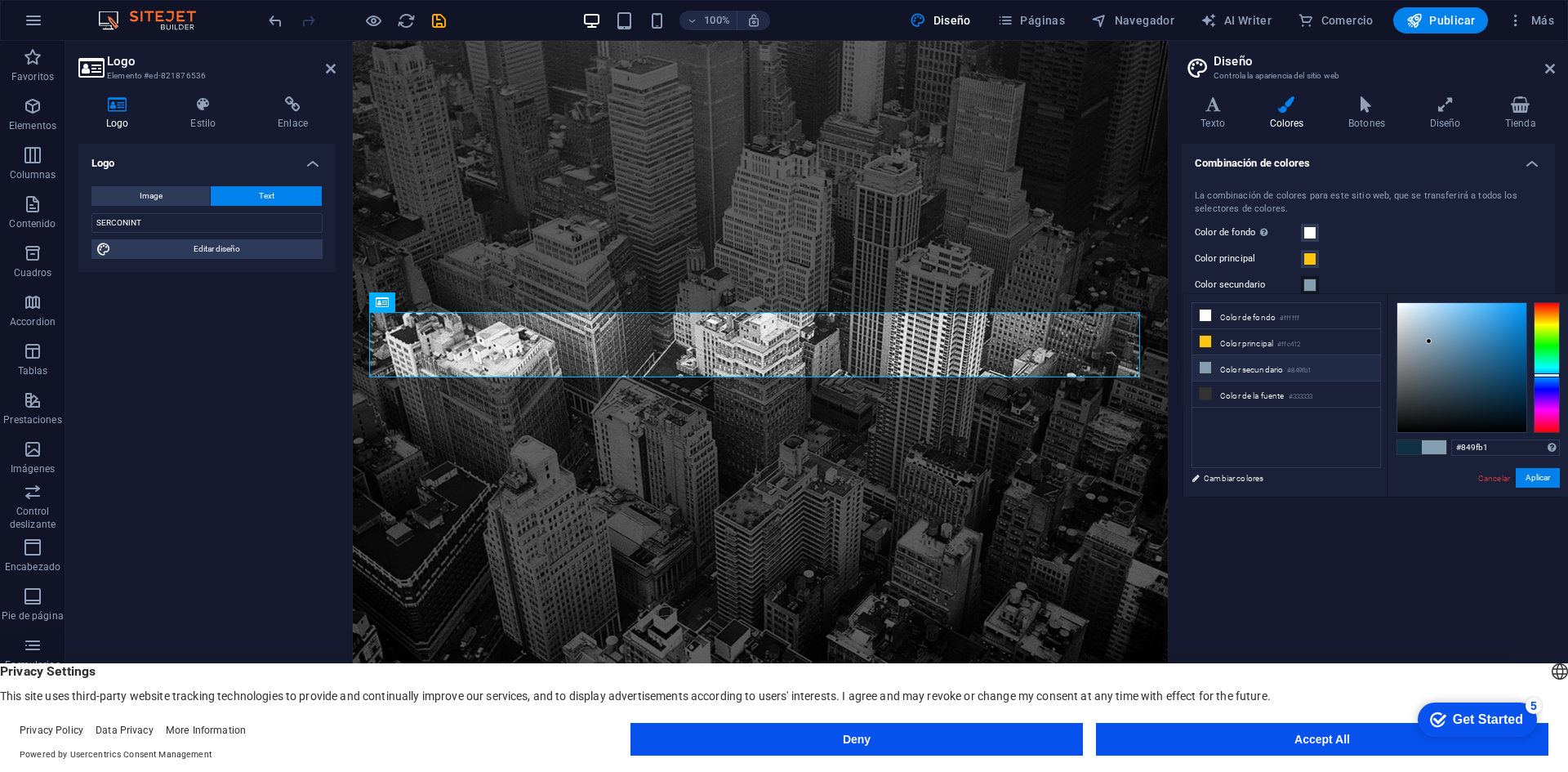
click at [1247, 369] on li "Color secundario #849fb1" at bounding box center [1286, 368] width 187 height 27
click at [1259, 365] on li "Color secundario #849fb1" at bounding box center [1286, 368] width 187 height 27
click at [1258, 365] on li "Color secundario #849fb1" at bounding box center [1286, 368] width 187 height 27
click at [1257, 515] on div "Combinación de colores La combinación de colores para este sitio web, que se tr…" at bounding box center [1368, 439] width 373 height 589
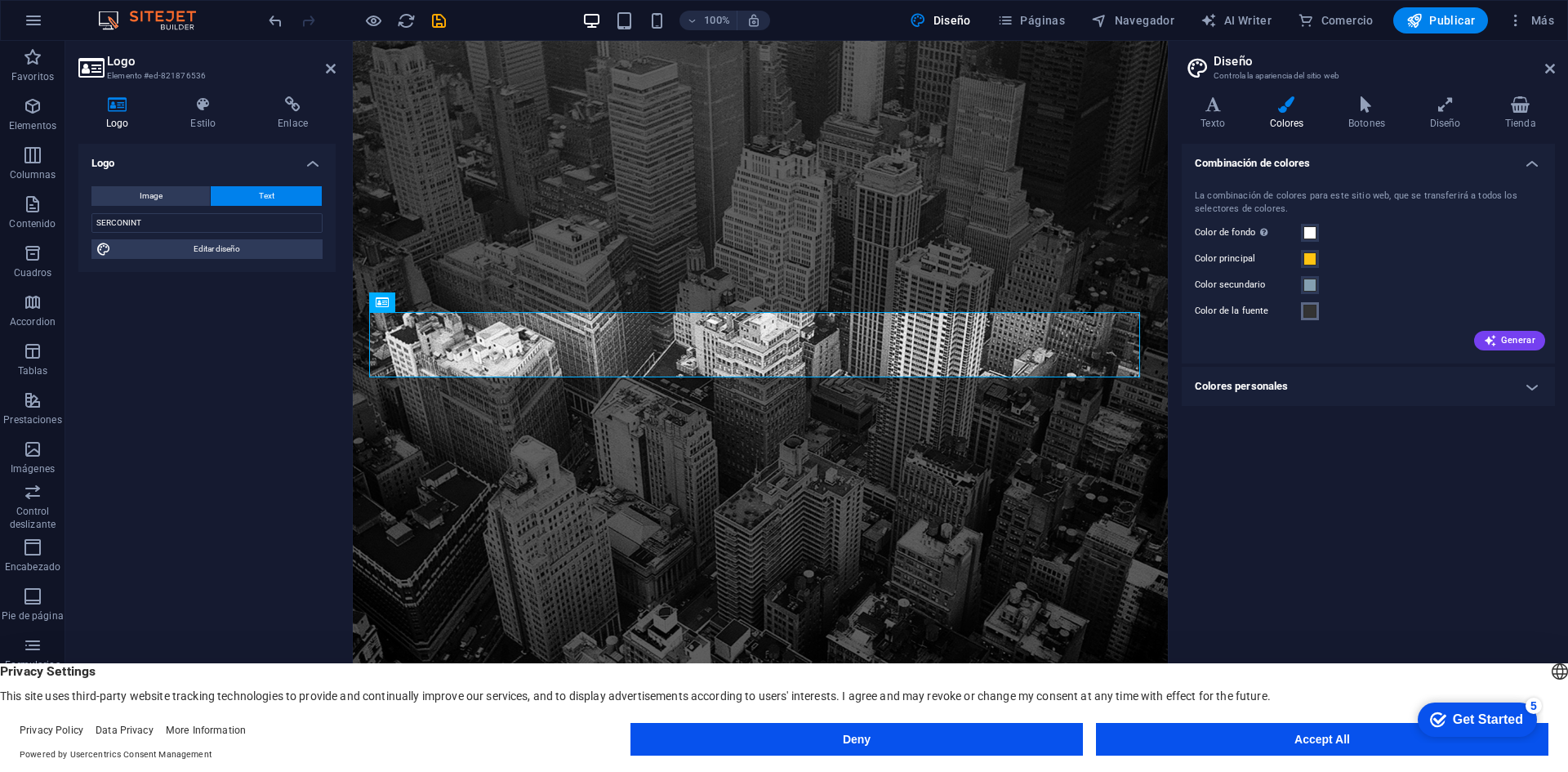
click at [1310, 314] on span at bounding box center [1310, 312] width 13 height 13
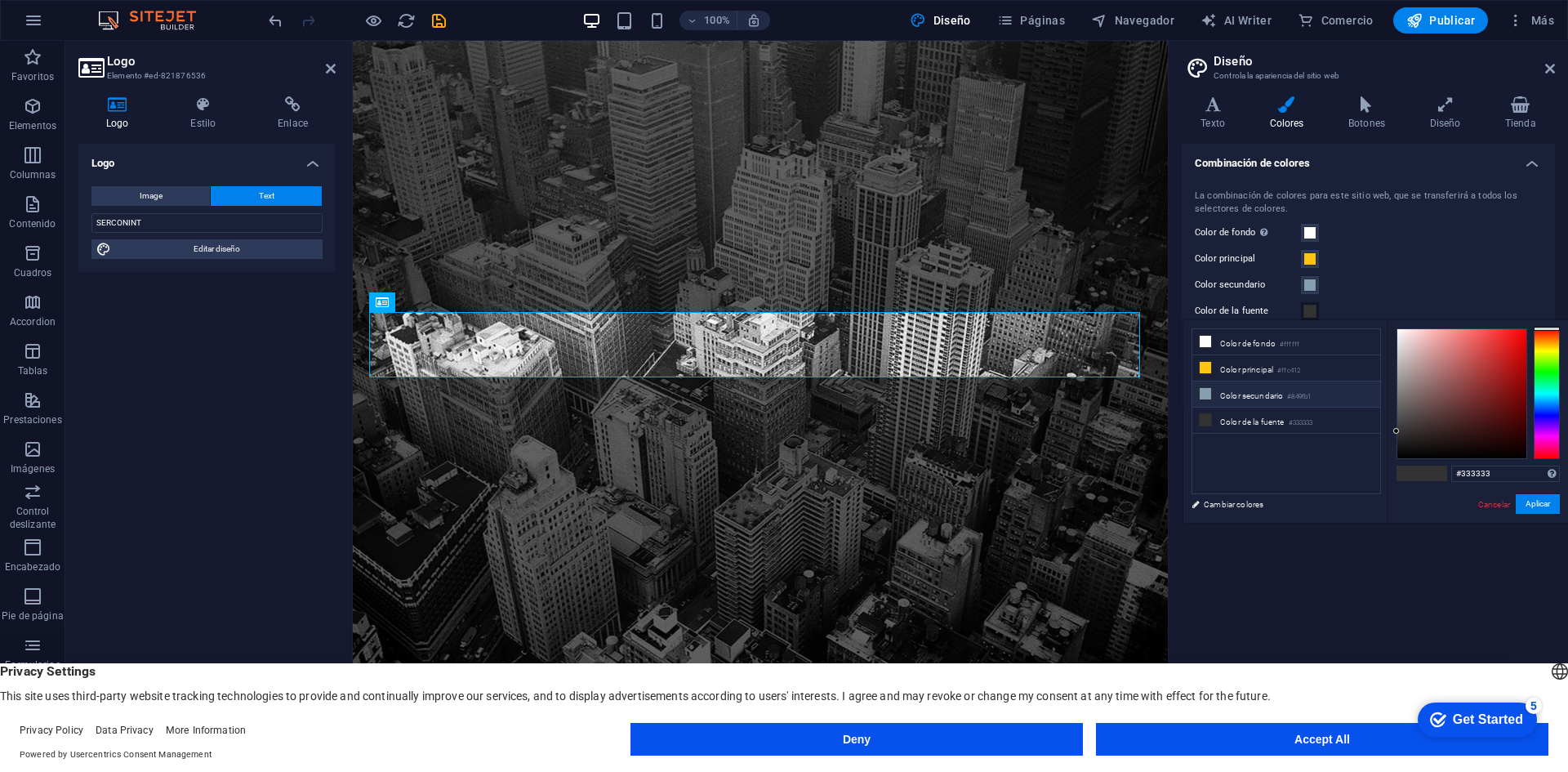
click at [1252, 389] on li "Color secundario #849fb1" at bounding box center [1286, 395] width 187 height 27
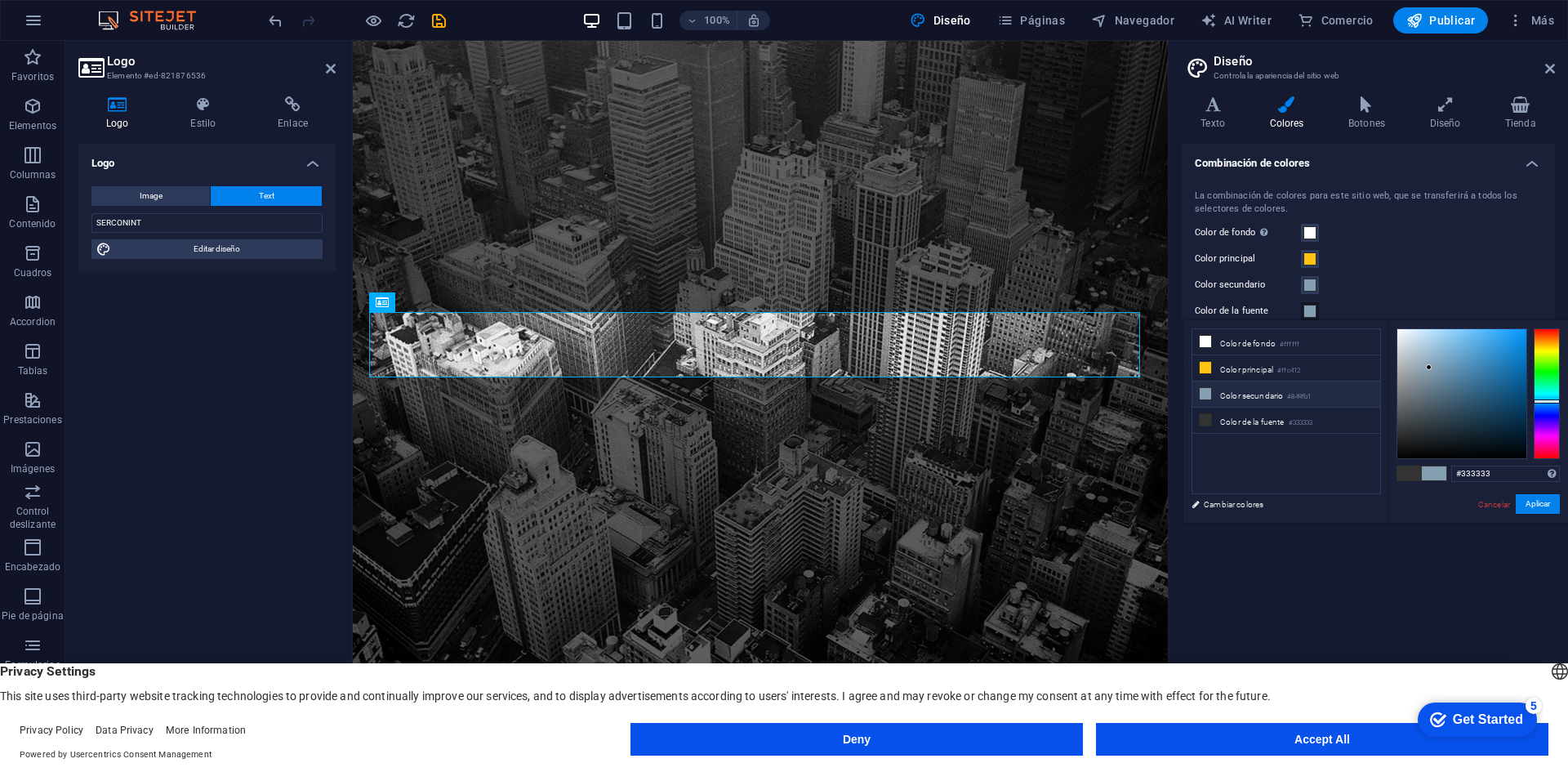
type input "#849fb1"
click at [1239, 413] on li "Color de la fuente #849fb1" at bounding box center [1286, 421] width 187 height 27
click at [1263, 455] on ul "Color de fondo #ffffff Color principal #ffc412 Color secundario #849fb1 Color d…" at bounding box center [1287, 411] width 189 height 166
click at [1335, 556] on div "Combinación de colores La combinación de colores para este sitio web, que se tr…" at bounding box center [1368, 439] width 373 height 589
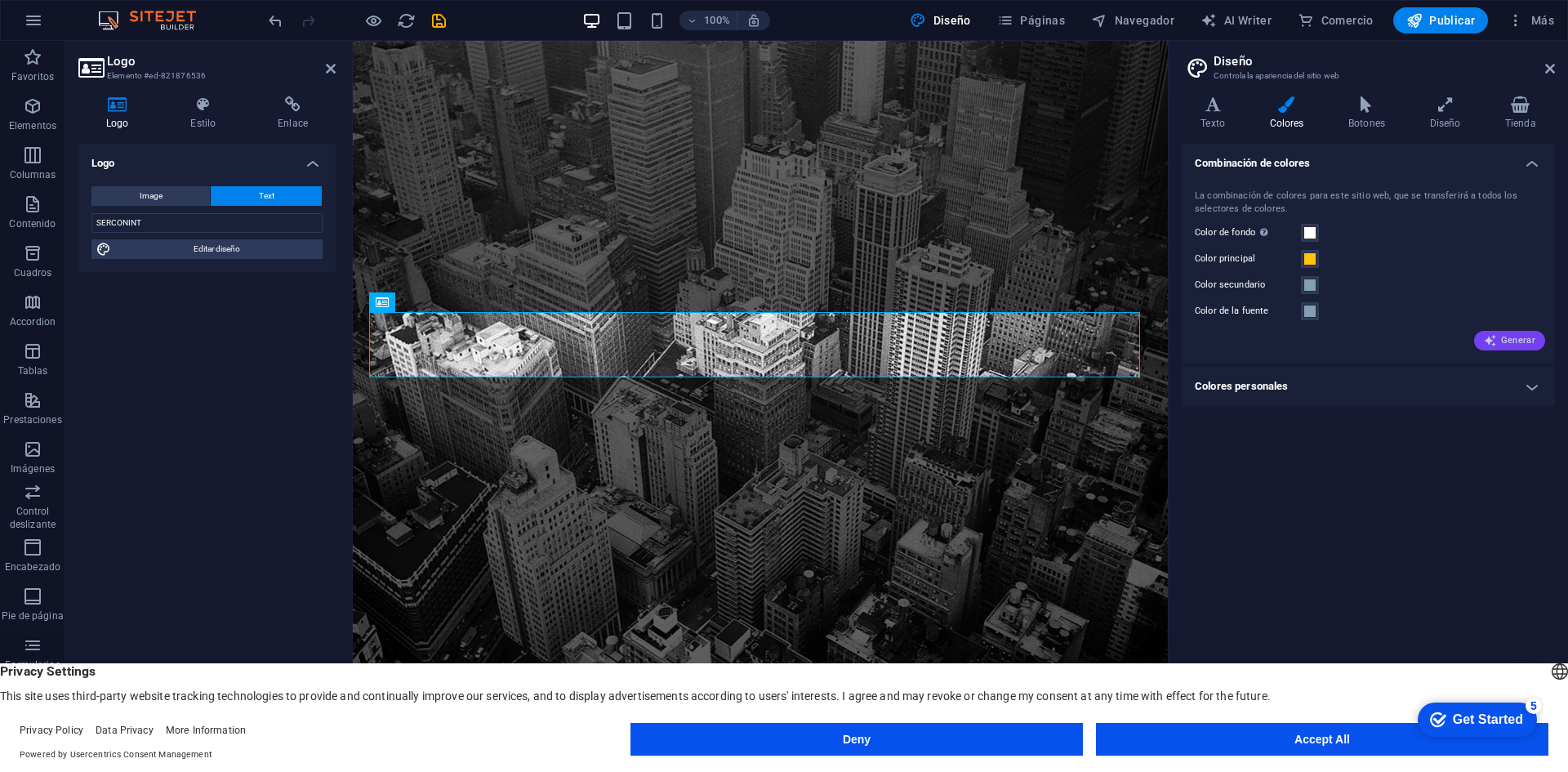
click at [1511, 343] on span "Generar" at bounding box center [1509, 341] width 51 height 13
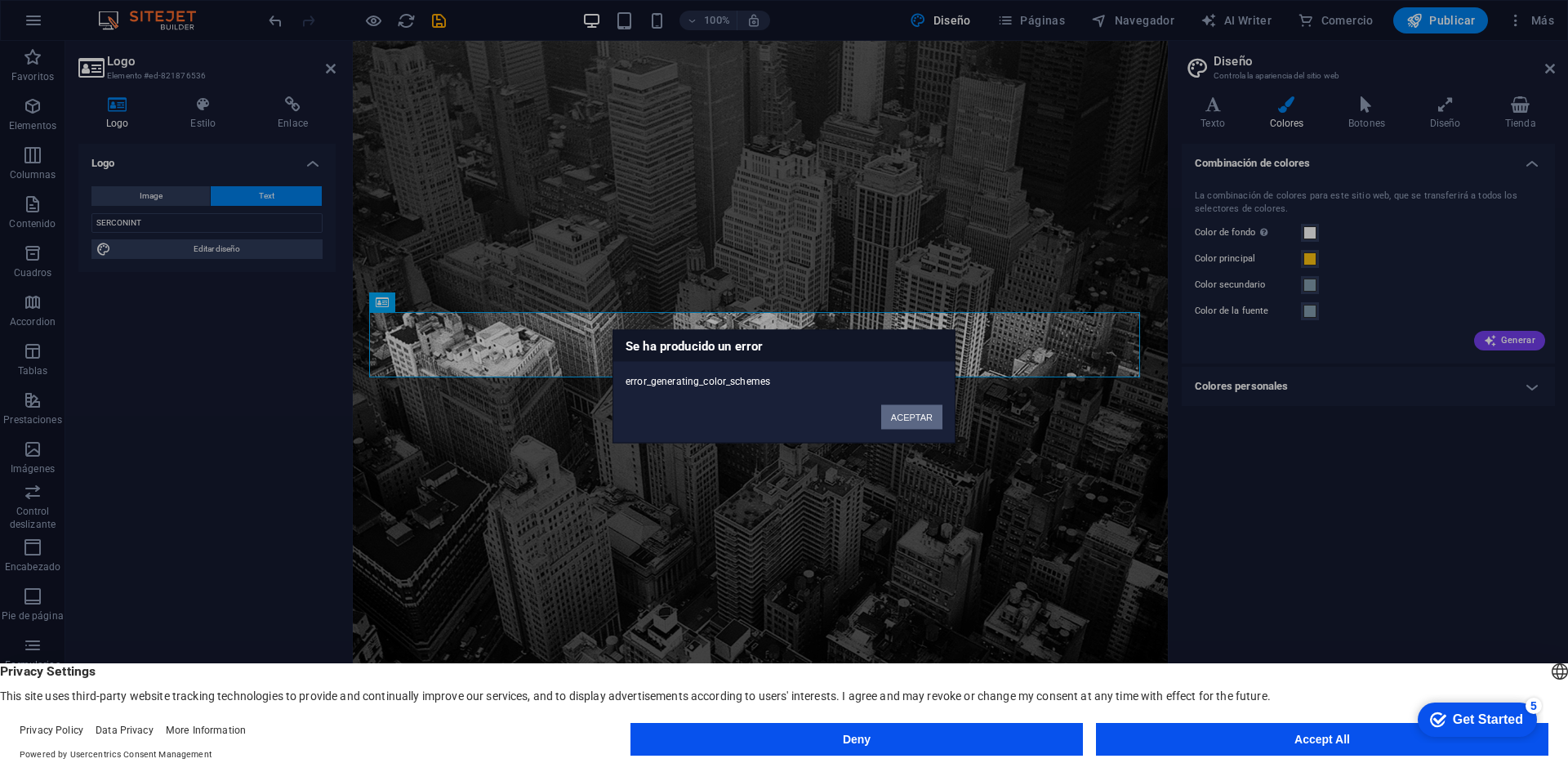
click at [915, 415] on button "ACEPTAR" at bounding box center [912, 417] width 62 height 25
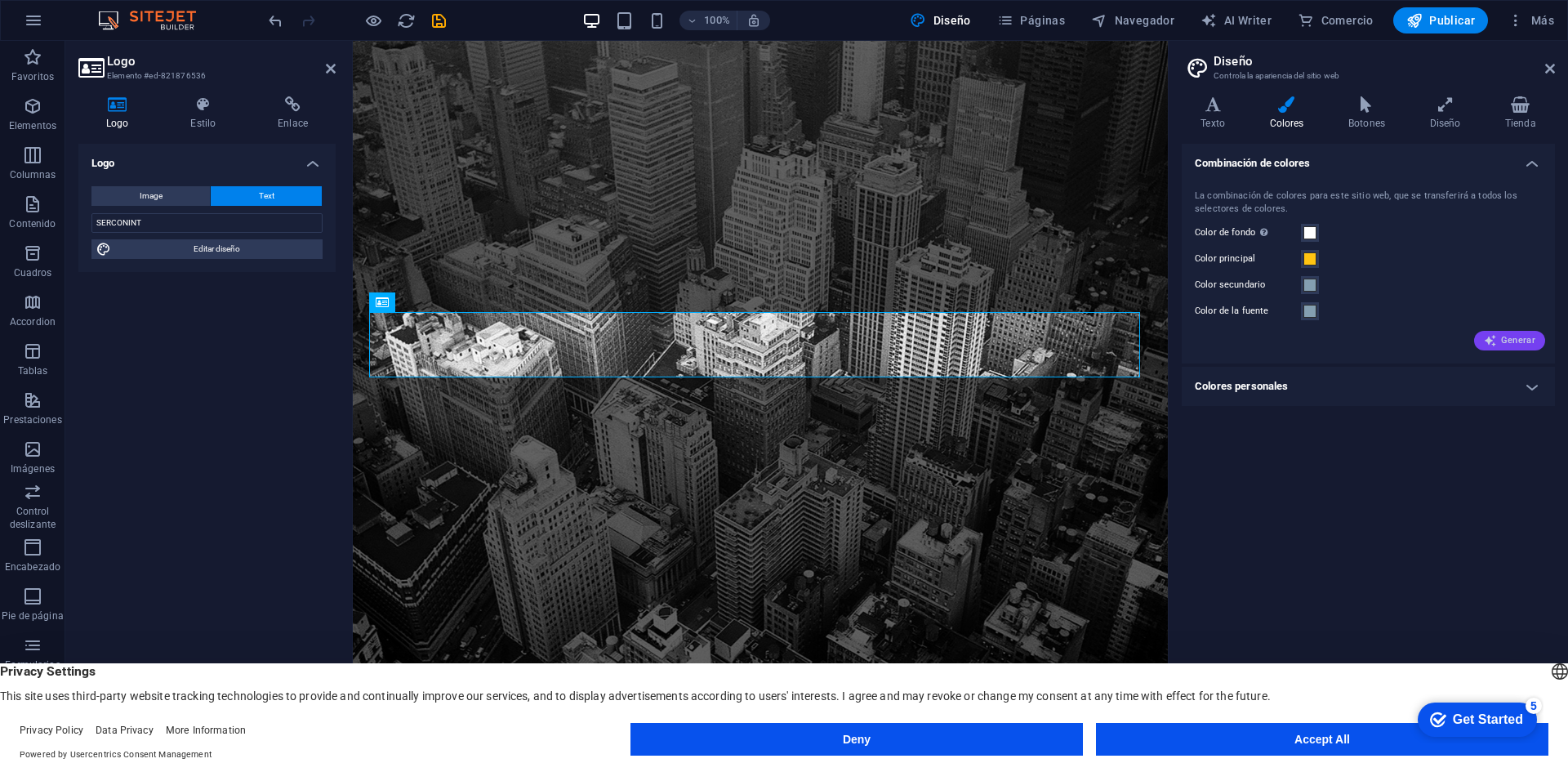
click at [1513, 331] on button "Generar" at bounding box center [1509, 340] width 71 height 20
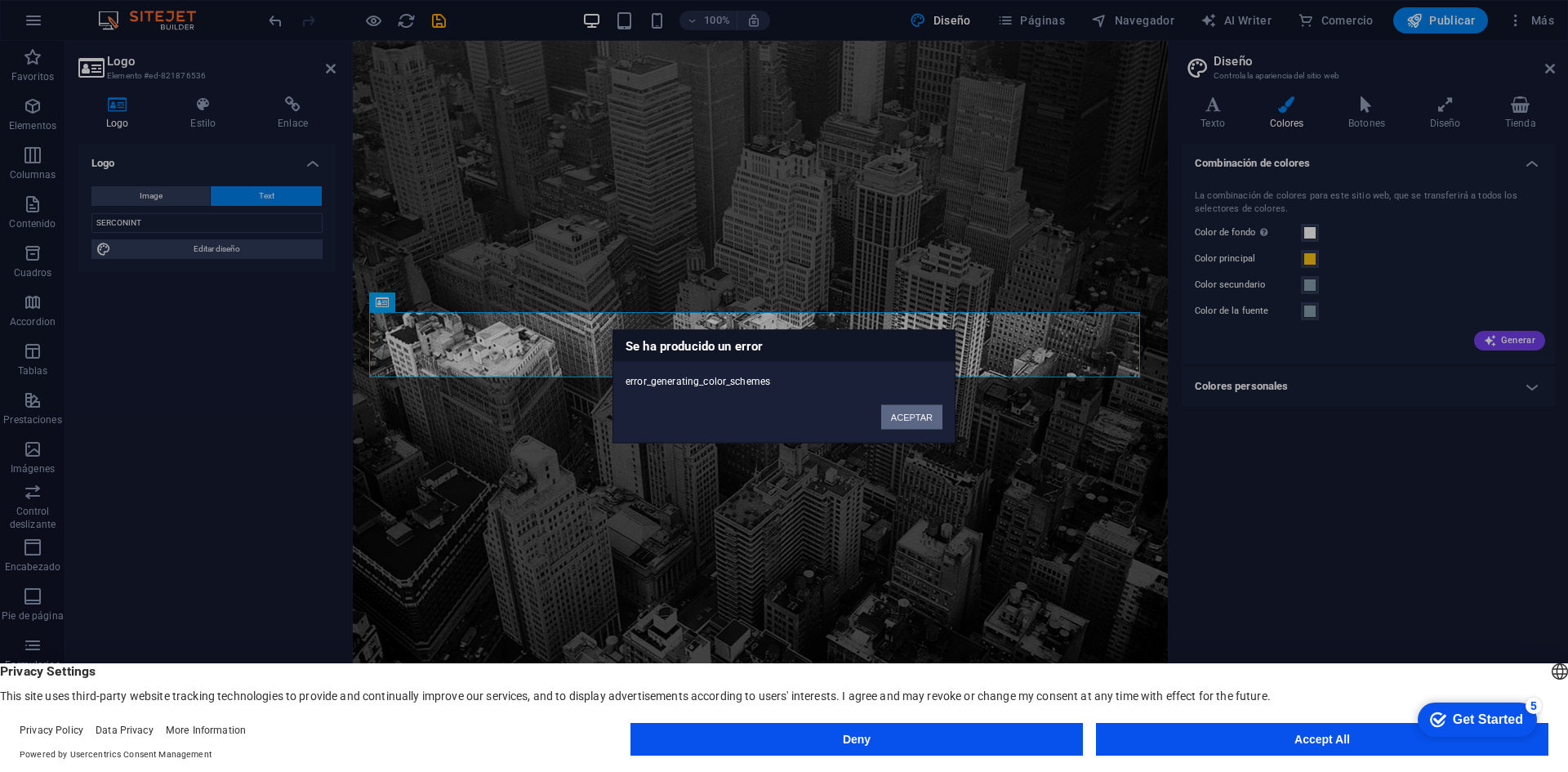
click at [918, 418] on button "ACEPTAR" at bounding box center [912, 417] width 62 height 25
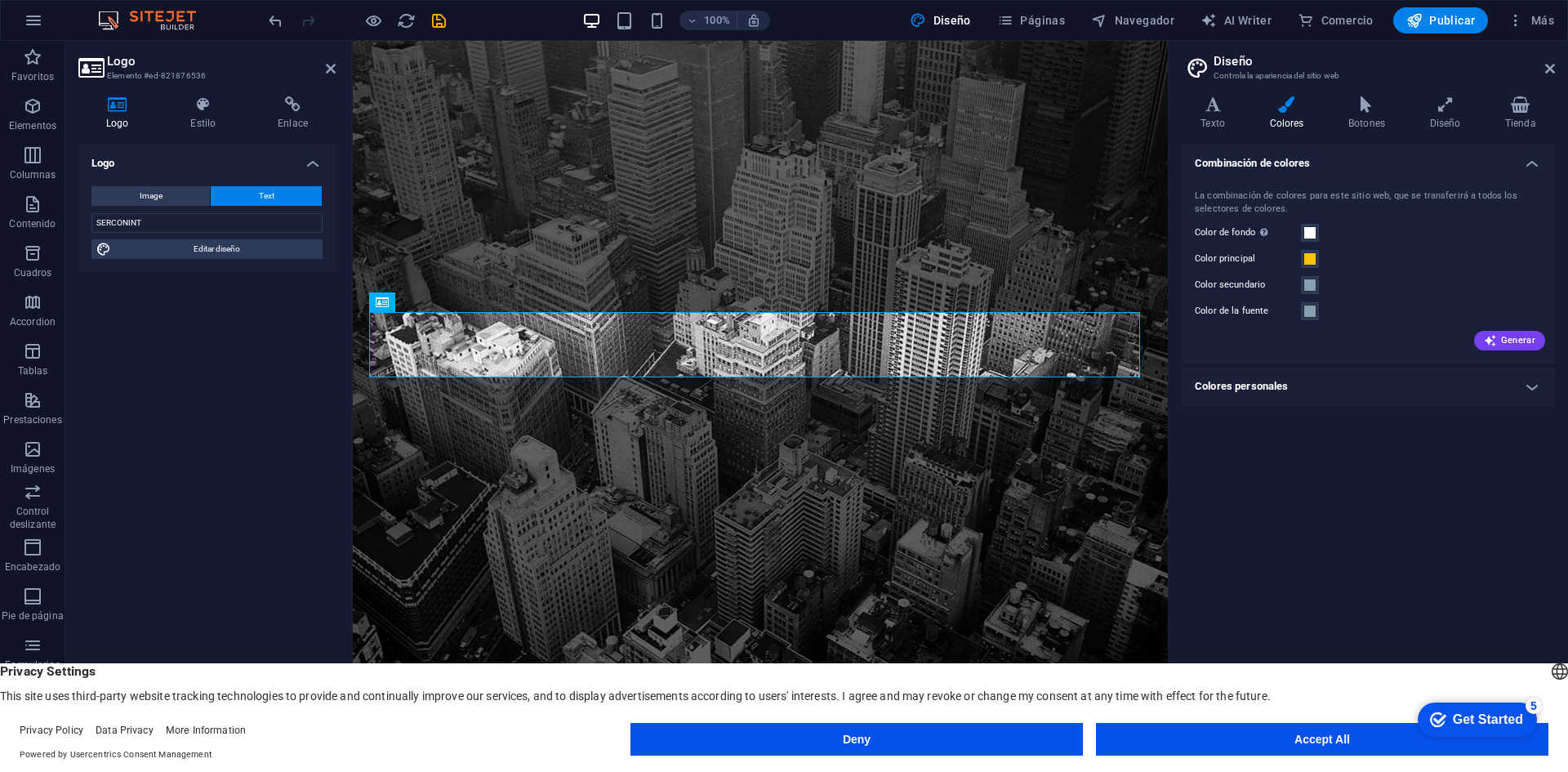
click at [1366, 193] on div "La combinación de colores para este sitio web, que se transferirá a todos los s…" at bounding box center [1368, 203] width 347 height 27
click at [1315, 385] on h4 "Colores personales" at bounding box center [1368, 386] width 373 height 39
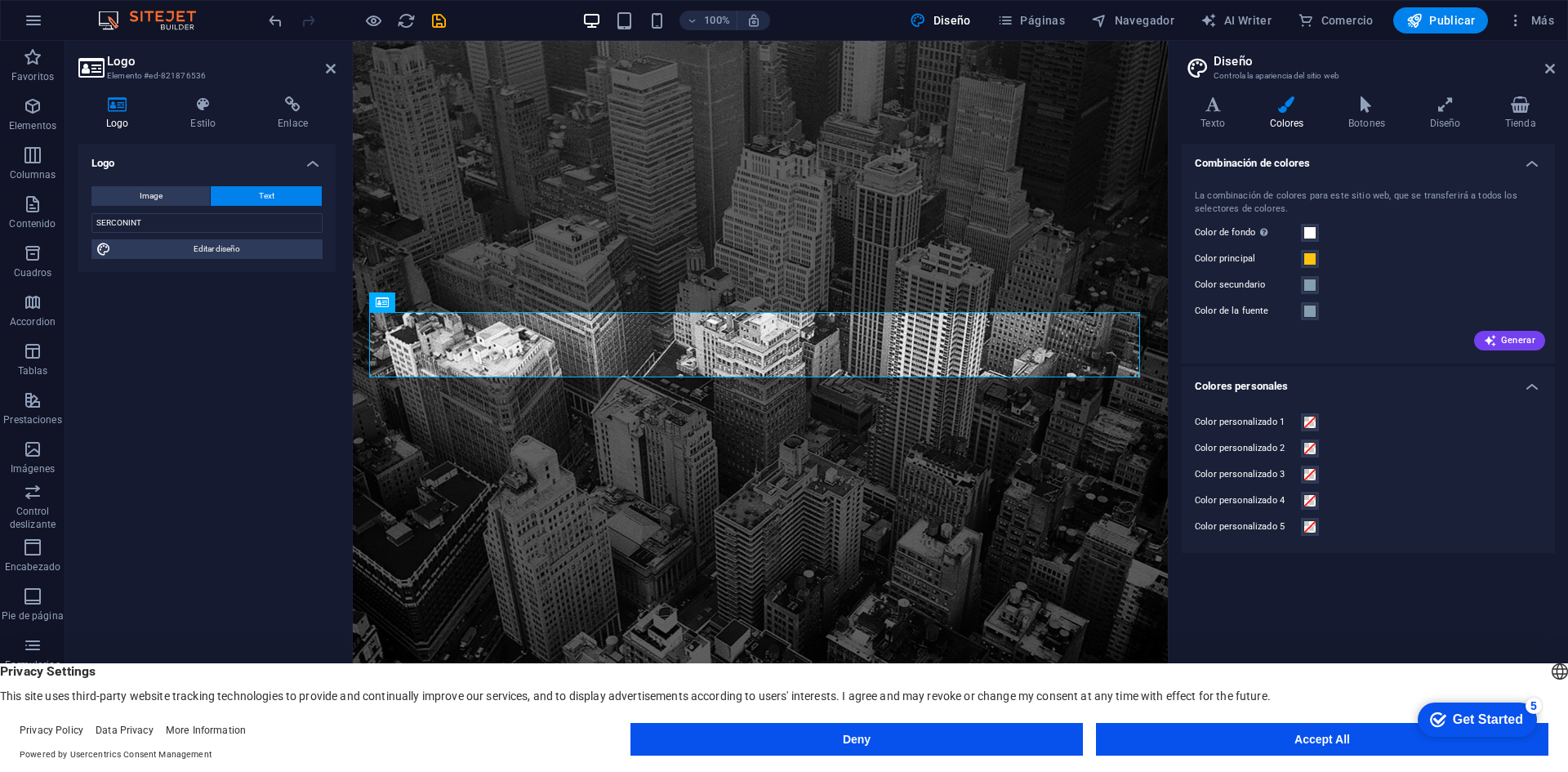
click at [1244, 424] on label "Color personalizado 1" at bounding box center [1248, 422] width 106 height 20
click at [1301, 424] on button "Color personalizado 1" at bounding box center [1310, 422] width 18 height 18
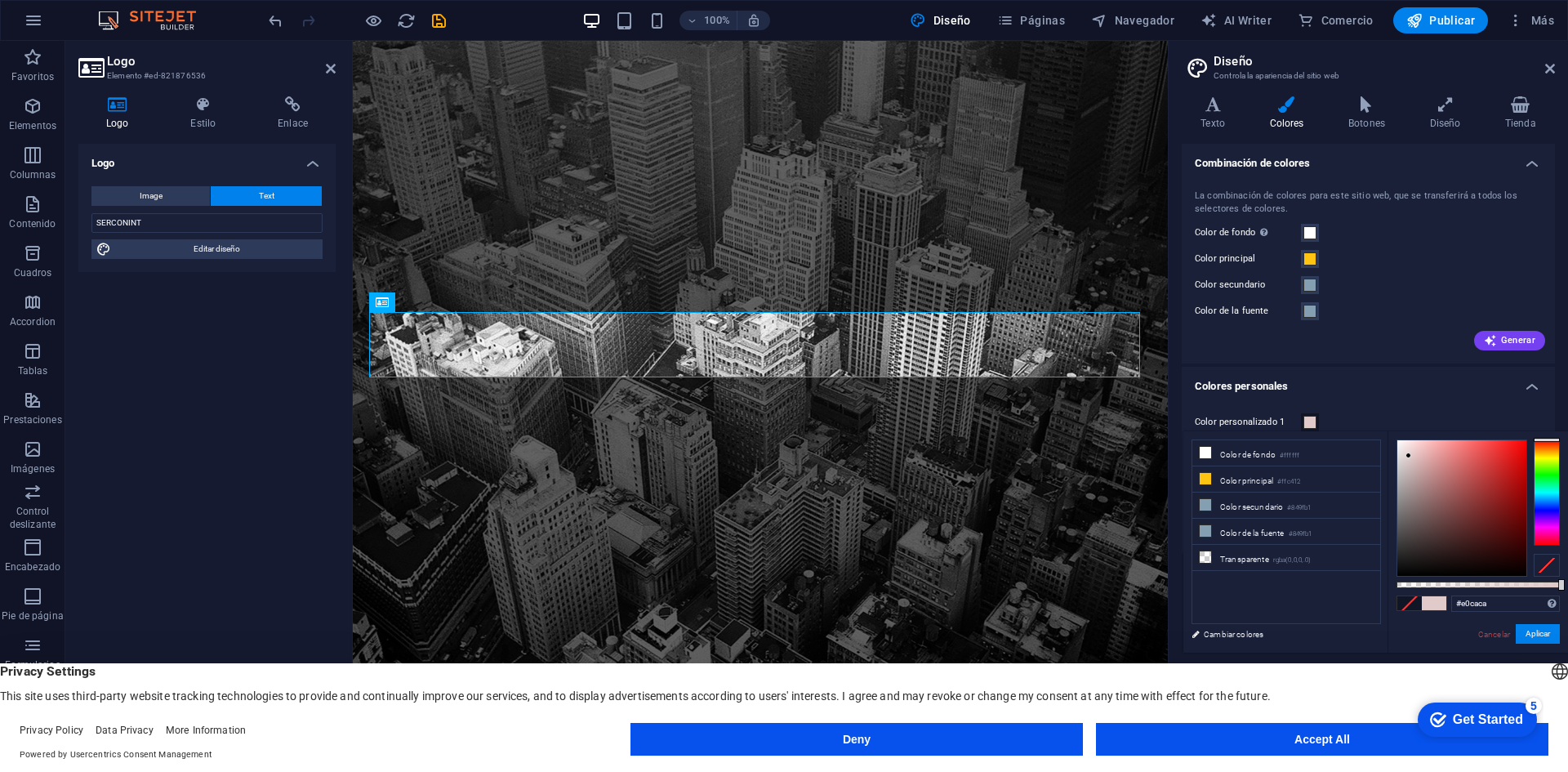
click at [1409, 456] on div at bounding box center [1462, 508] width 129 height 135
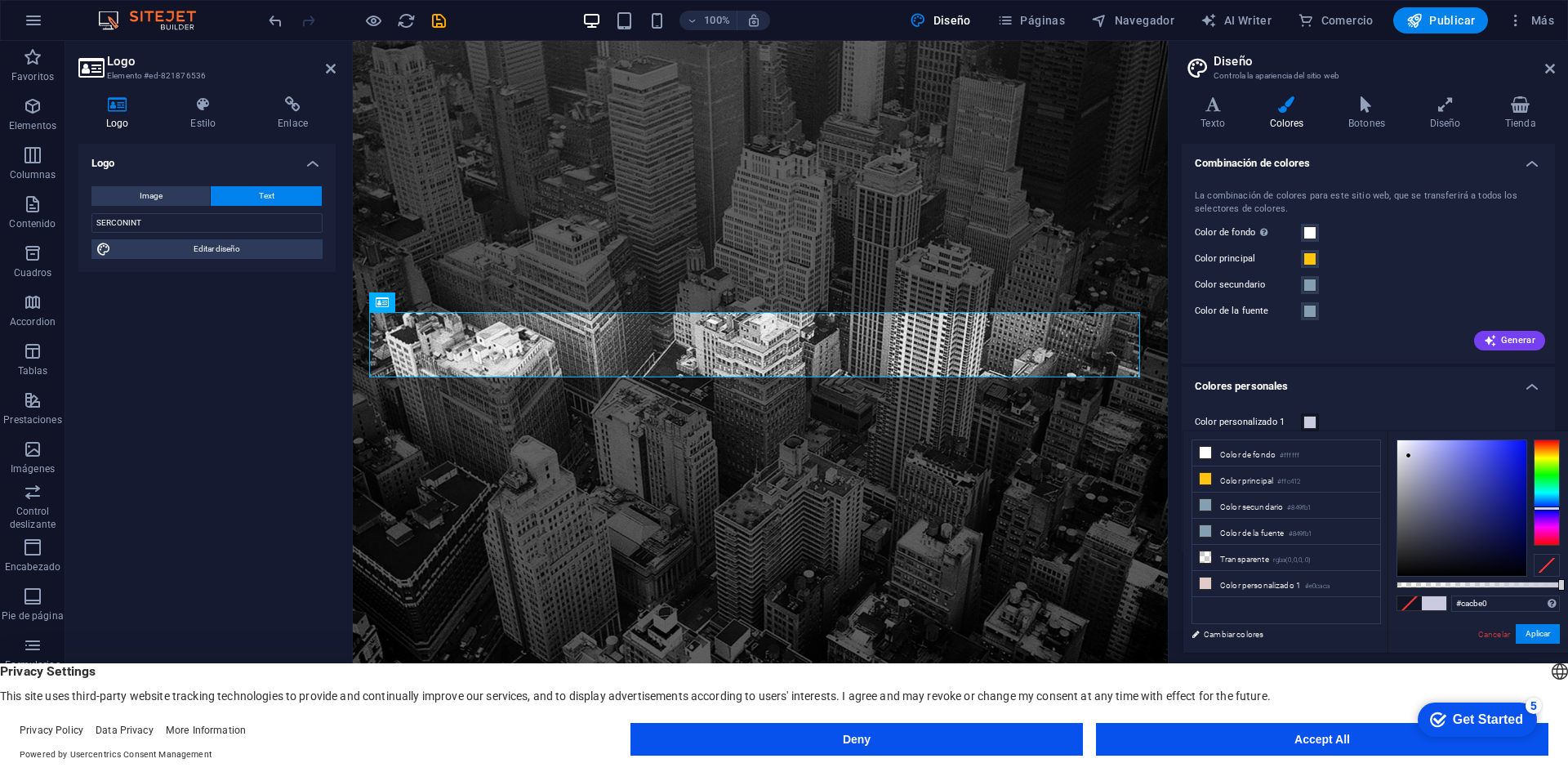
click at [1549, 509] on div at bounding box center [1547, 493] width 27 height 106
click at [1546, 493] on div at bounding box center [1547, 493] width 27 height 106
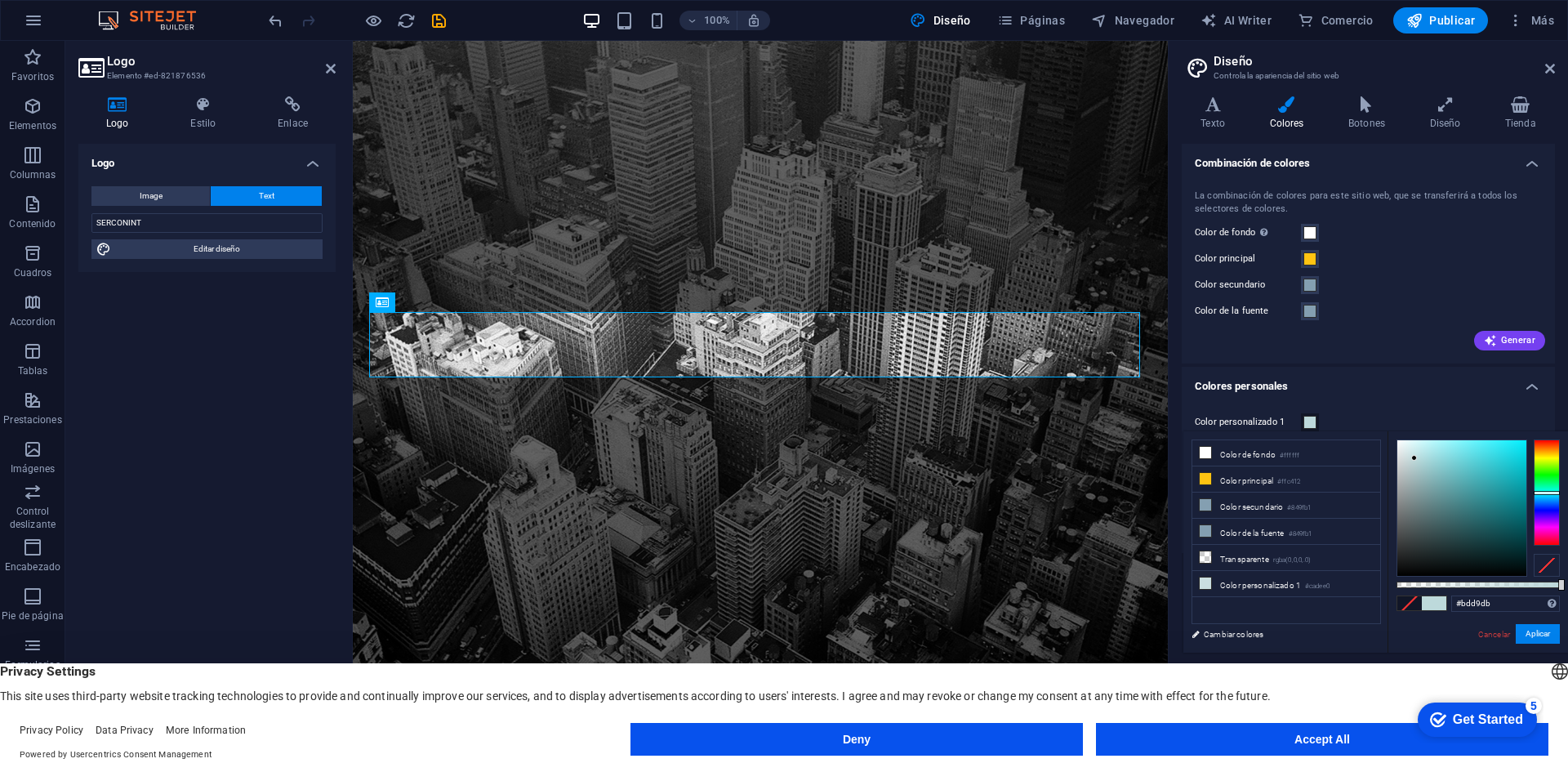
click at [1415, 458] on div at bounding box center [1462, 508] width 129 height 135
click at [1408, 455] on div at bounding box center [1462, 508] width 129 height 135
click at [1406, 453] on div at bounding box center [1406, 452] width 6 height 6
click at [1406, 454] on div at bounding box center [1406, 452] width 6 height 6
type input "#d0e2e3"
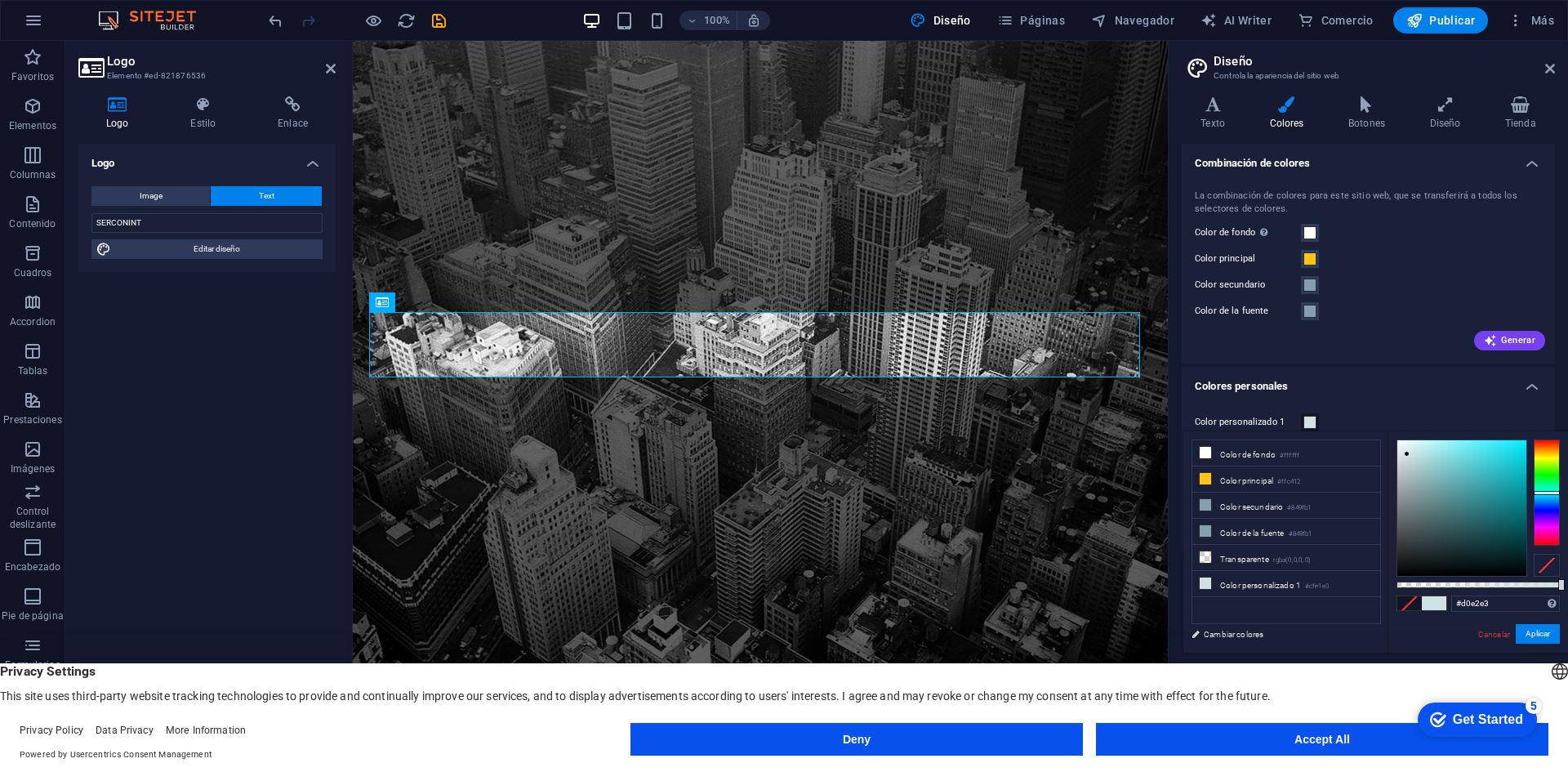
click at [1407, 455] on div at bounding box center [1407, 454] width 6 height 6
click at [1538, 631] on button "Aplicar" at bounding box center [1538, 634] width 45 height 20
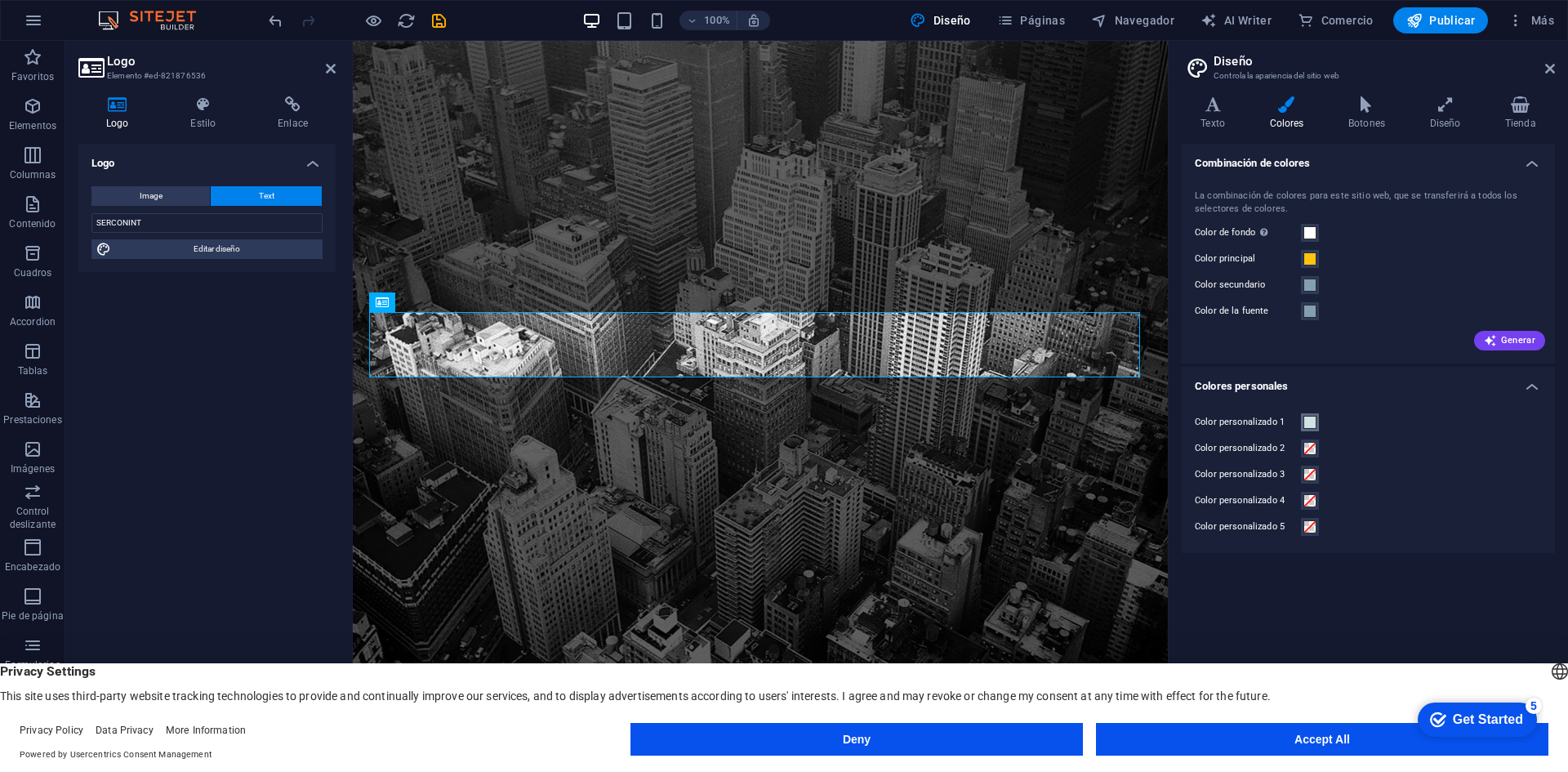
click at [1313, 424] on span at bounding box center [1310, 422] width 13 height 13
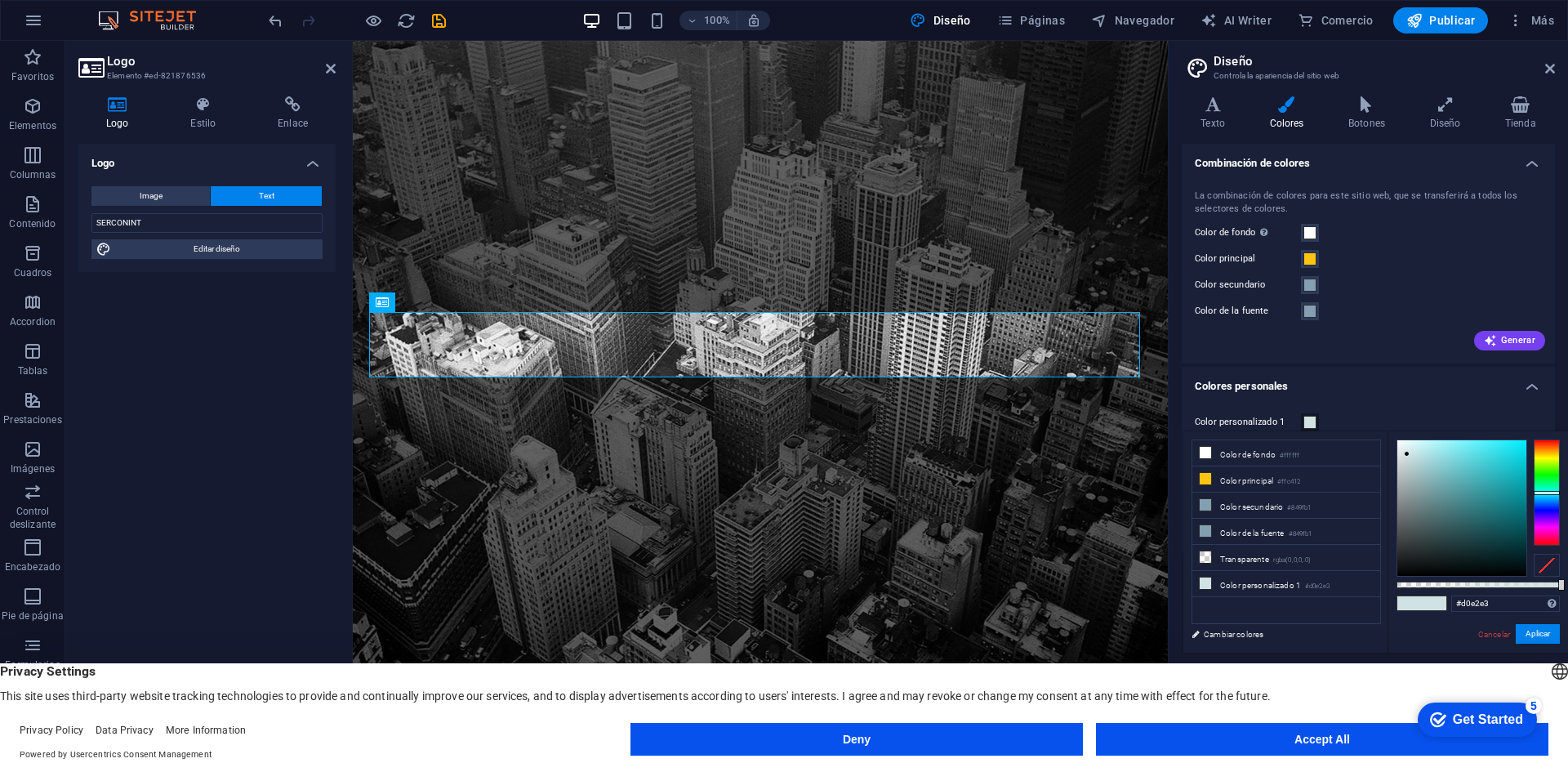
click at [1310, 300] on div "La combinación de colores para este sitio web, que se transferirá a todos los s…" at bounding box center [1368, 268] width 380 height 190
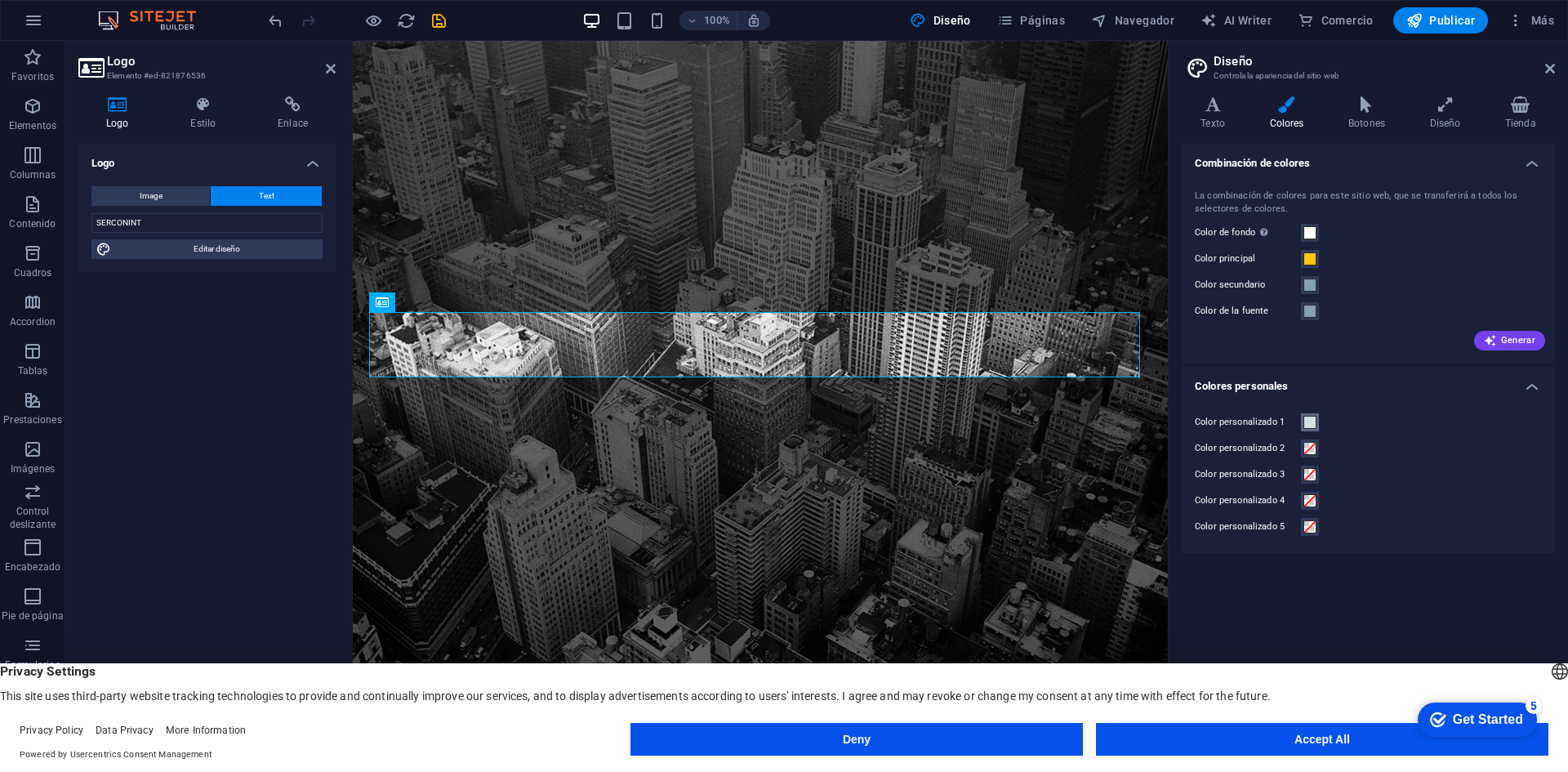
click at [1311, 425] on span at bounding box center [1310, 422] width 13 height 13
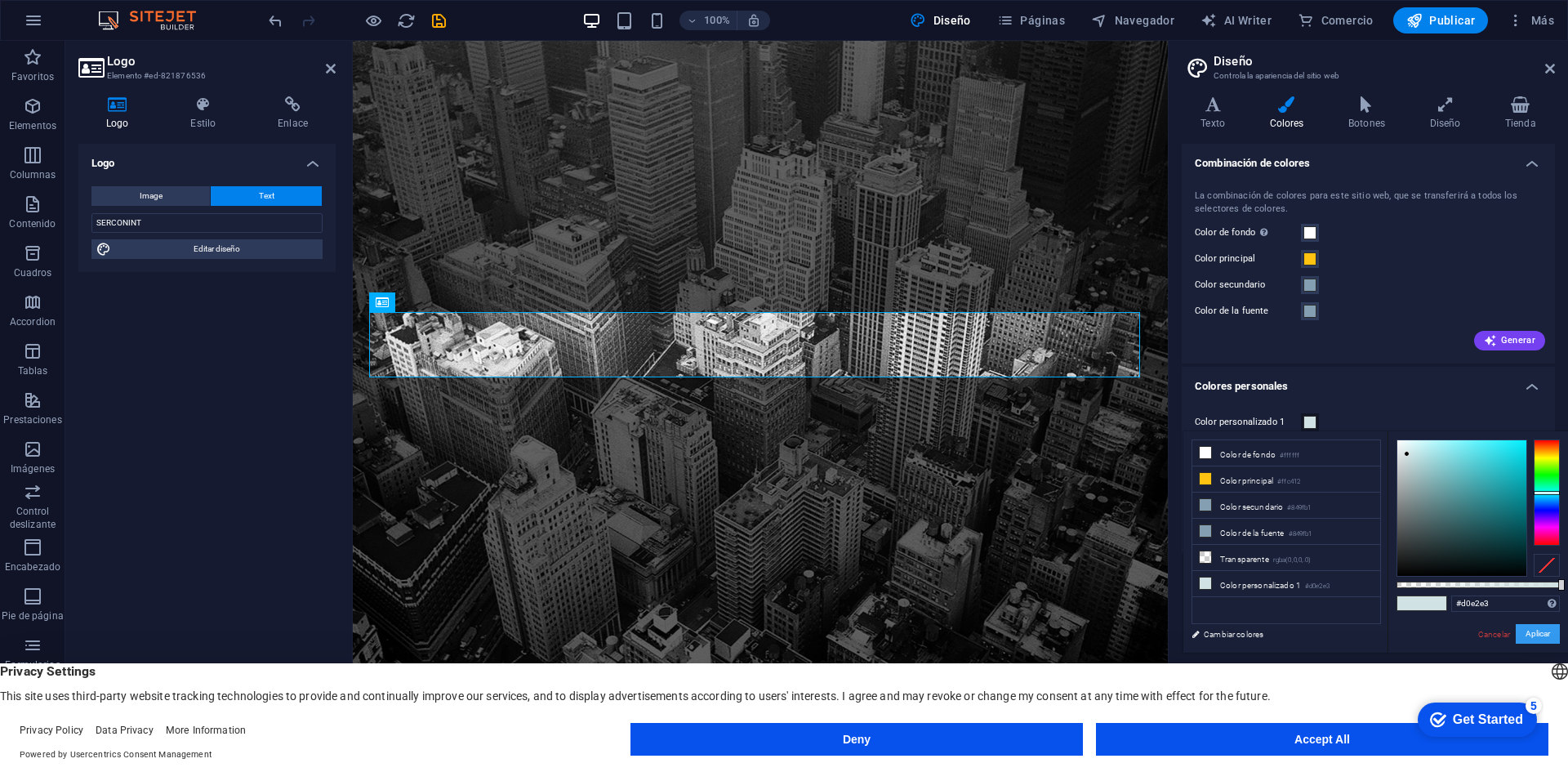
click at [1540, 629] on button "Aplicar" at bounding box center [1538, 634] width 45 height 20
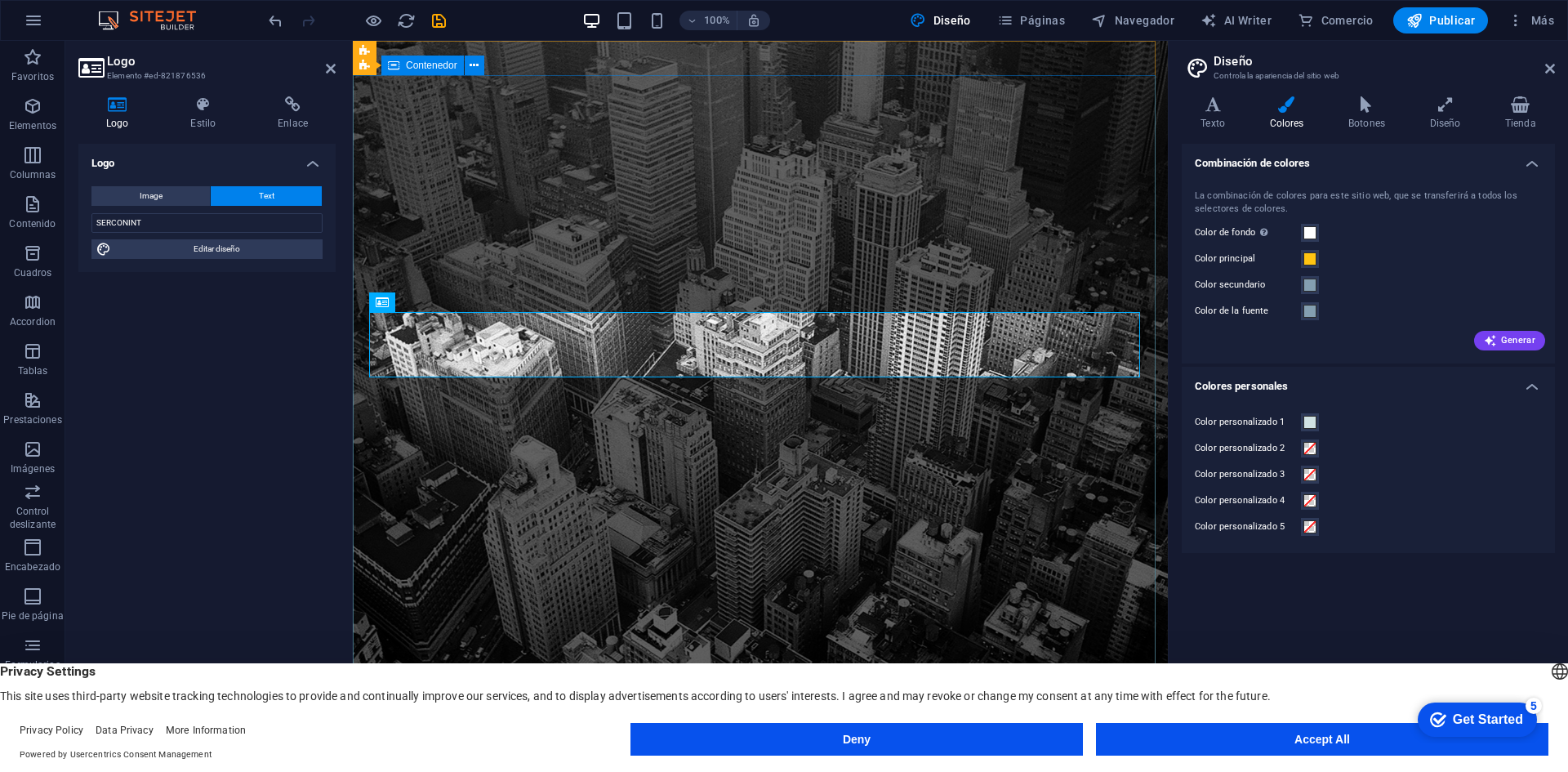
drag, startPoint x: 948, startPoint y: 577, endPoint x: 1227, endPoint y: 565, distance: 279.3
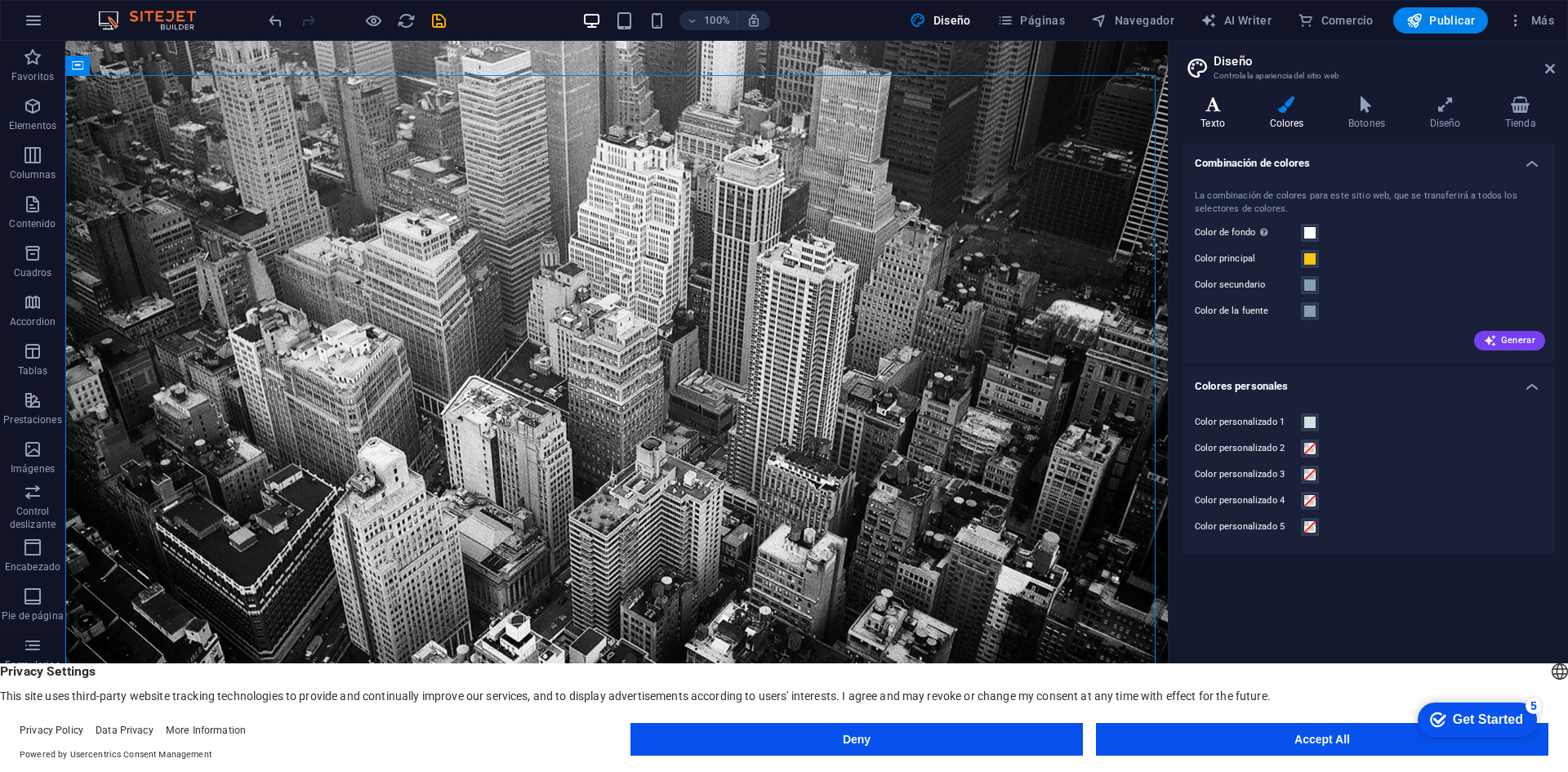
click at [1220, 116] on h4 "Texto" at bounding box center [1216, 114] width 68 height 34
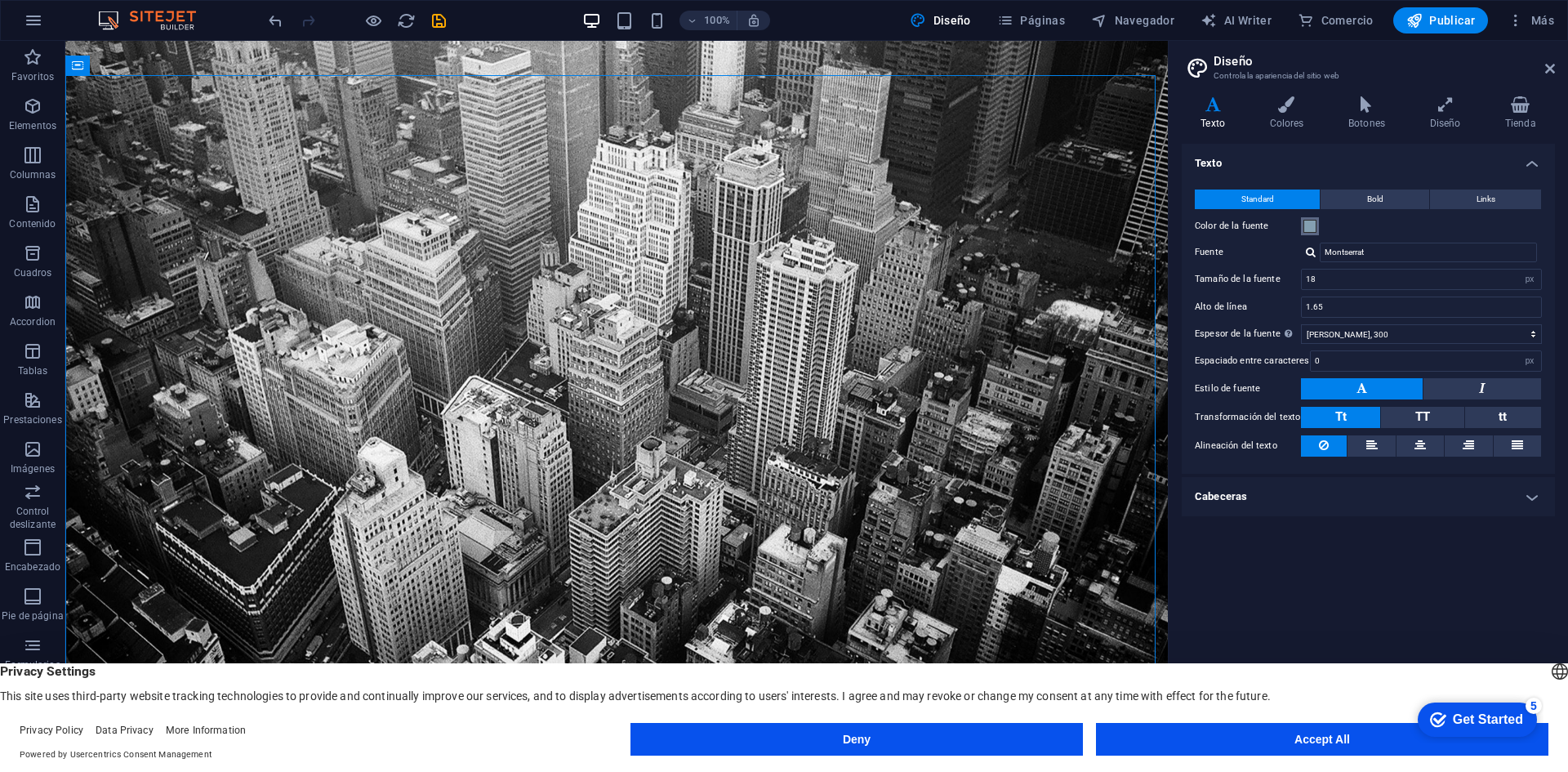
click at [1308, 223] on span at bounding box center [1310, 226] width 13 height 13
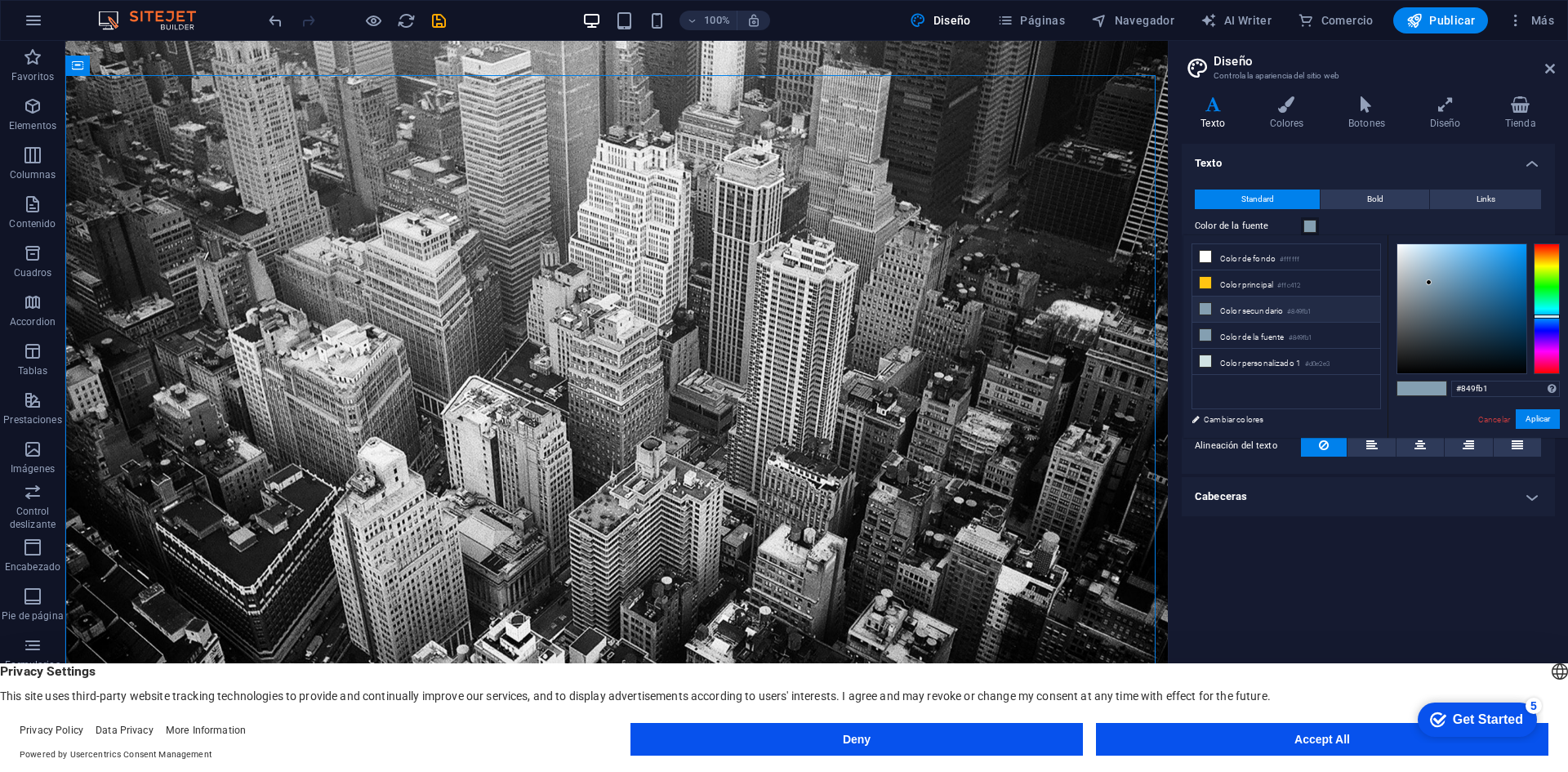
click at [1308, 223] on span at bounding box center [1310, 226] width 13 height 13
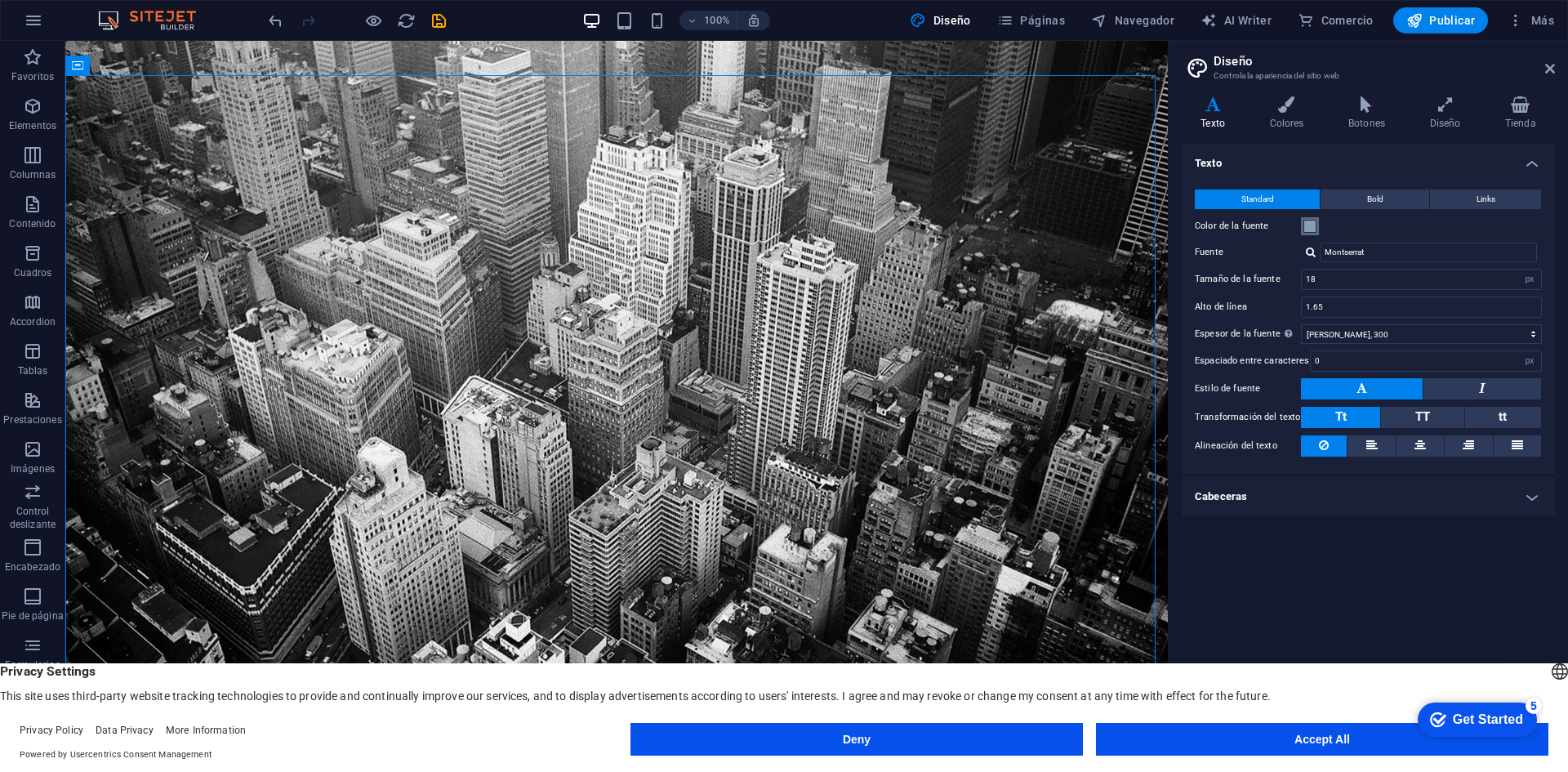
click at [1308, 223] on span at bounding box center [1310, 226] width 13 height 13
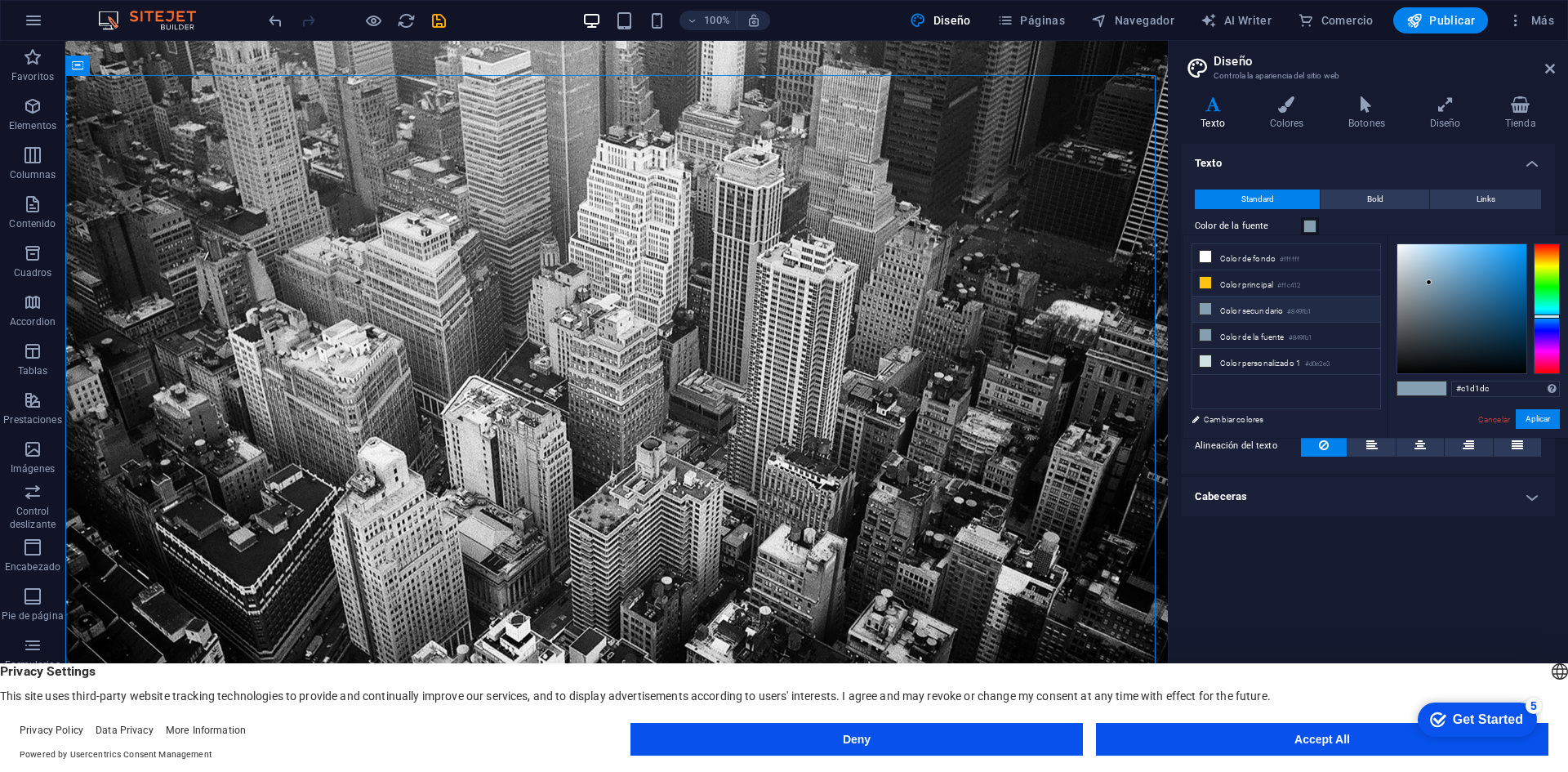
click at [1413, 260] on div at bounding box center [1462, 309] width 129 height 129
click at [1399, 253] on div at bounding box center [1462, 309] width 129 height 129
click at [1409, 248] on div at bounding box center [1462, 309] width 129 height 129
click at [1422, 278] on div at bounding box center [1462, 309] width 129 height 129
click at [1407, 261] on div at bounding box center [1462, 309] width 129 height 129
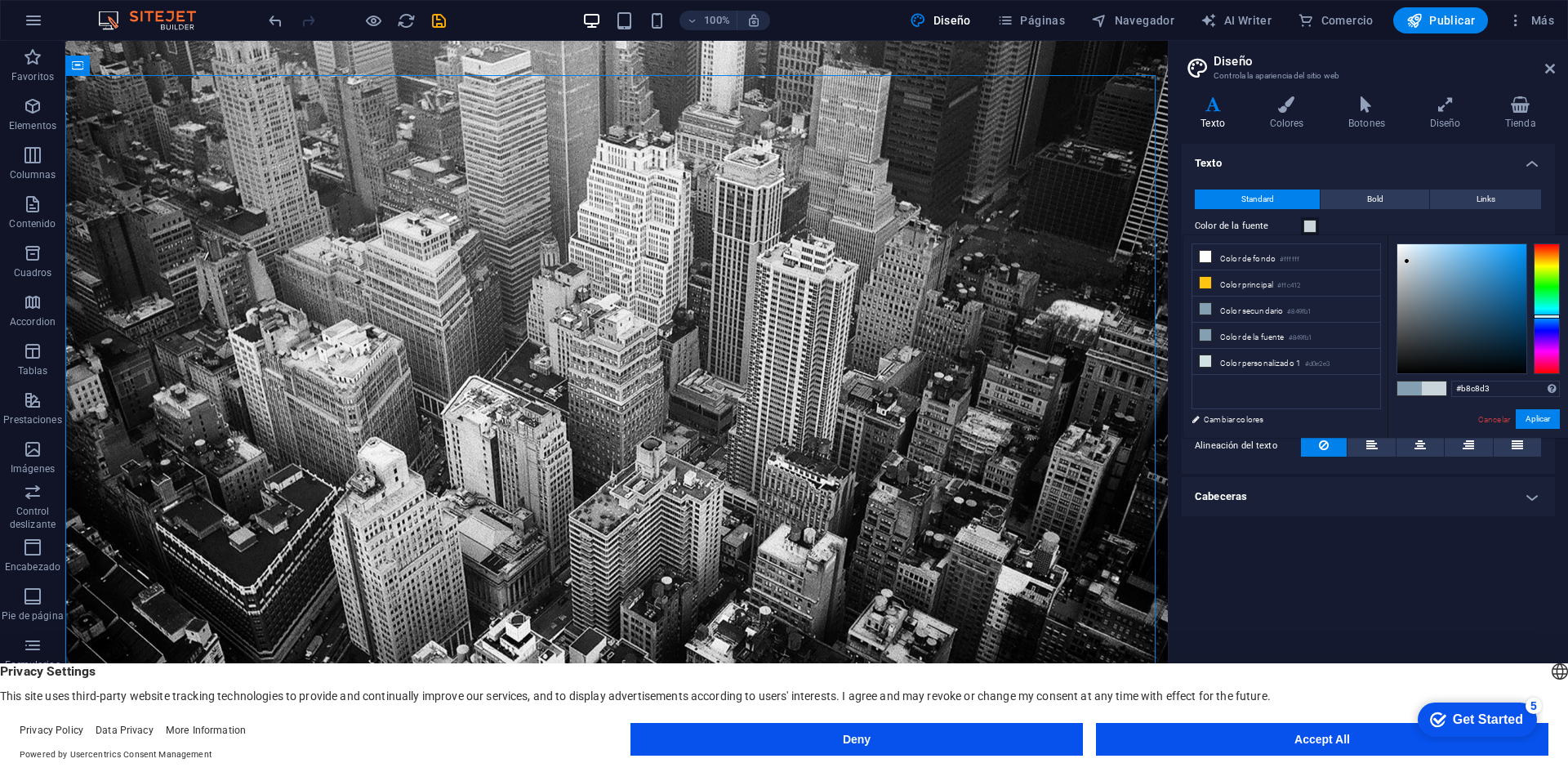
click at [1413, 265] on div at bounding box center [1462, 309] width 129 height 129
type input "#b8c8d3"
click at [289, 296] on icon at bounding box center [290, 302] width 9 height 17
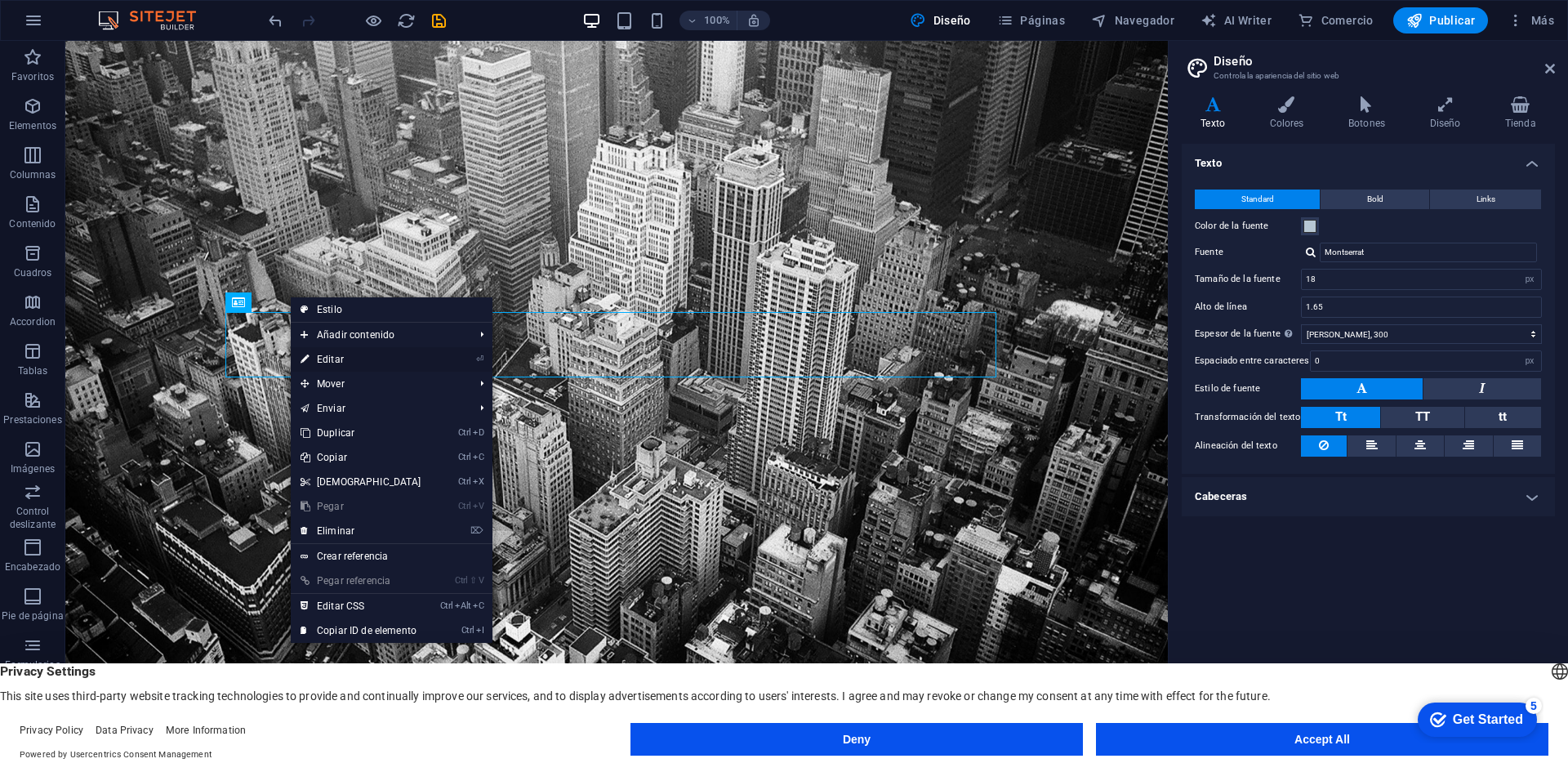
click at [332, 358] on link "⏎ Editar" at bounding box center [361, 360] width 140 height 25
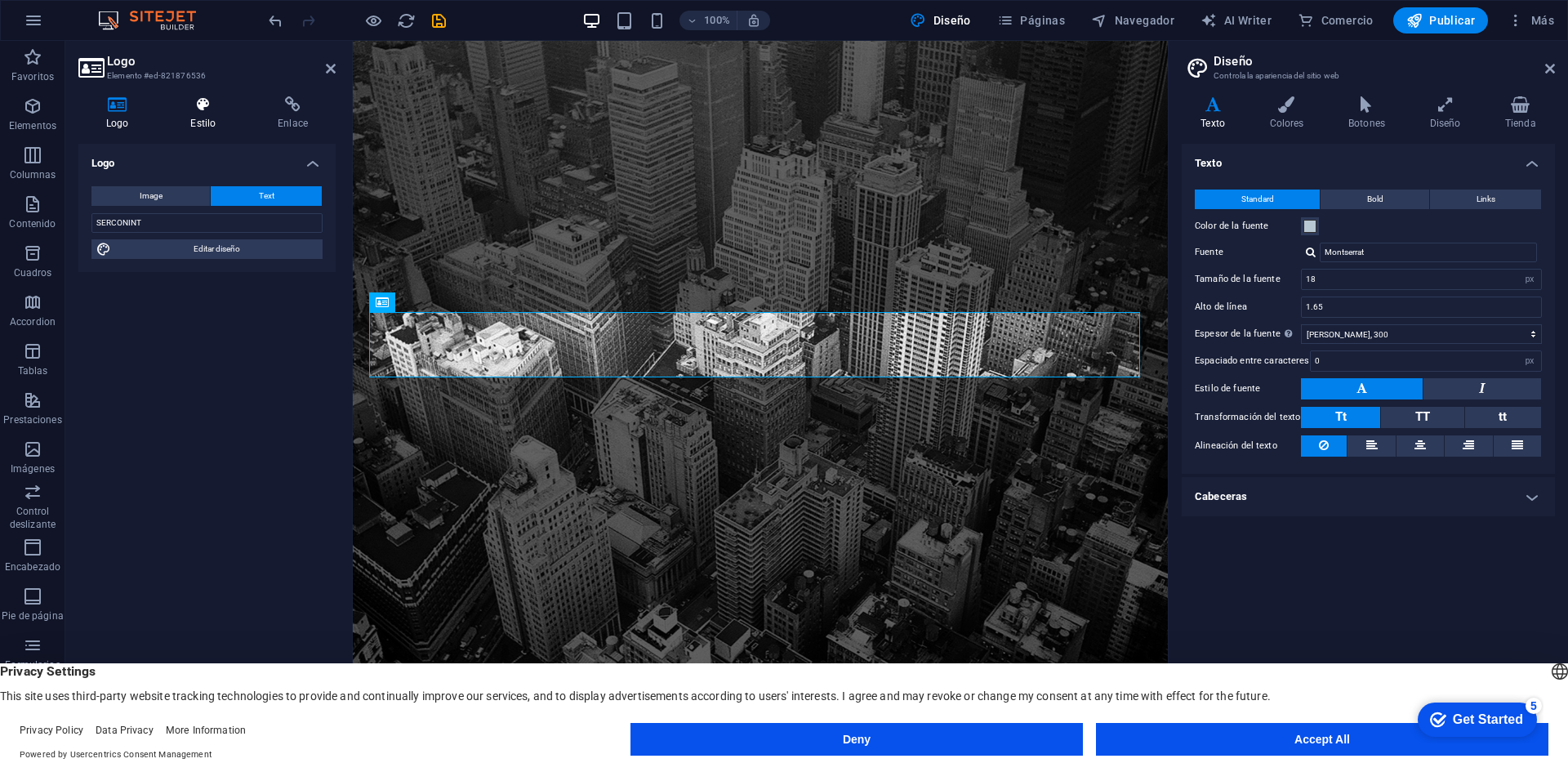
click at [211, 116] on h4 "Estilo" at bounding box center [206, 114] width 87 height 34
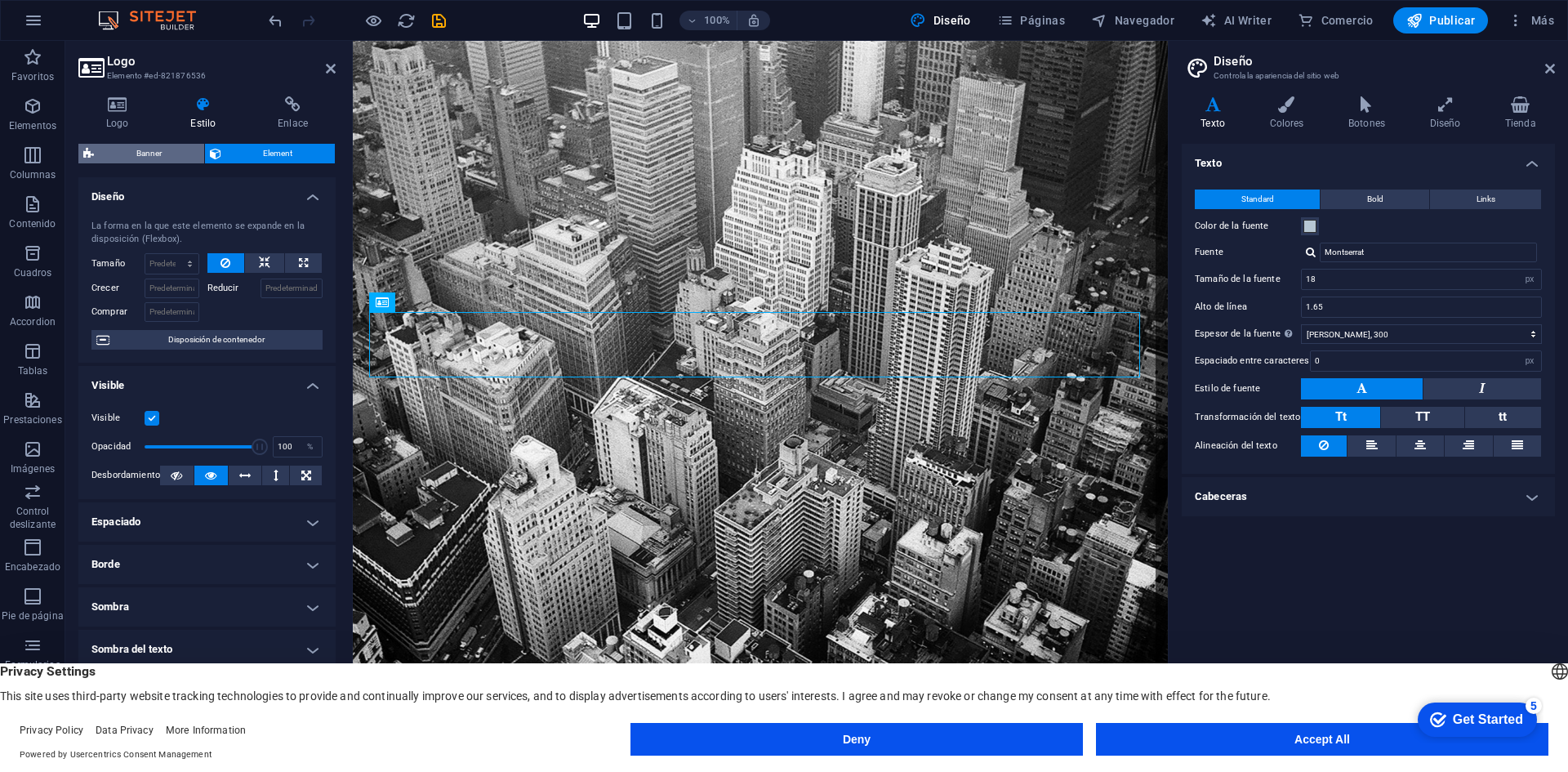
click at [152, 152] on span "Banner" at bounding box center [149, 153] width 100 height 20
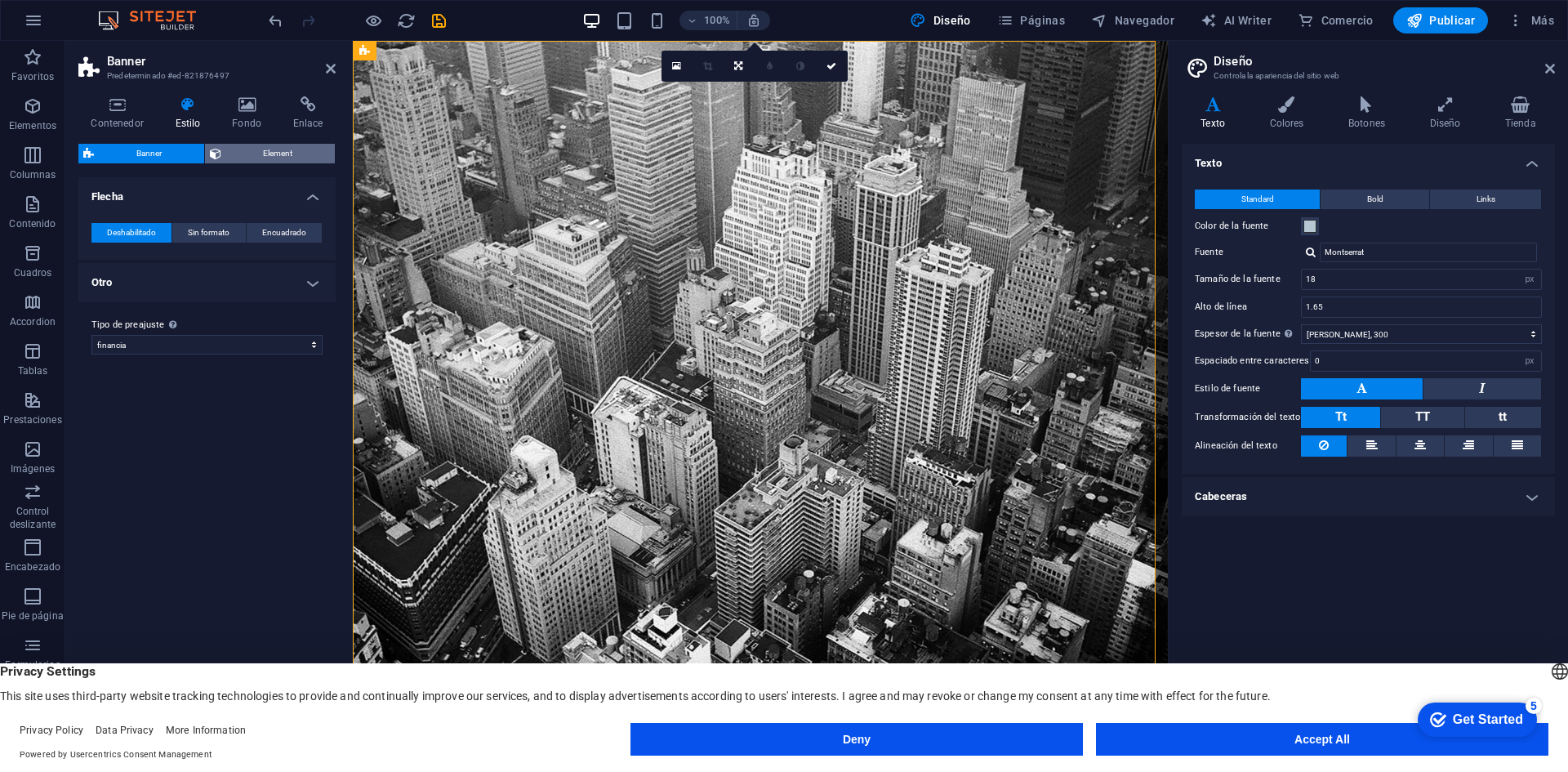
click at [253, 149] on span "Element" at bounding box center [278, 153] width 104 height 20
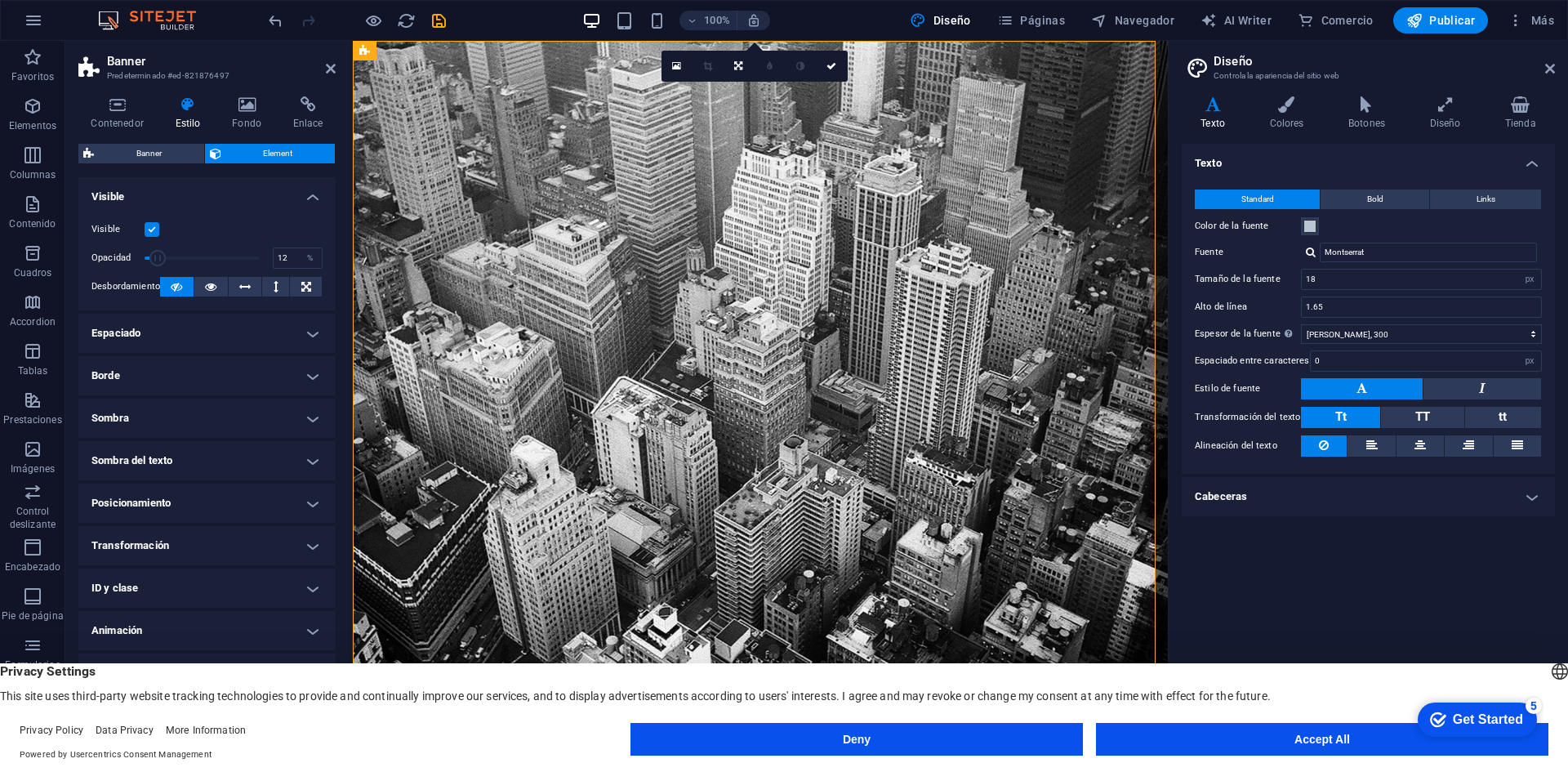
drag, startPoint x: 258, startPoint y: 259, endPoint x: 157, endPoint y: 266, distance: 101.2
click at [157, 266] on span at bounding box center [157, 258] width 16 height 16
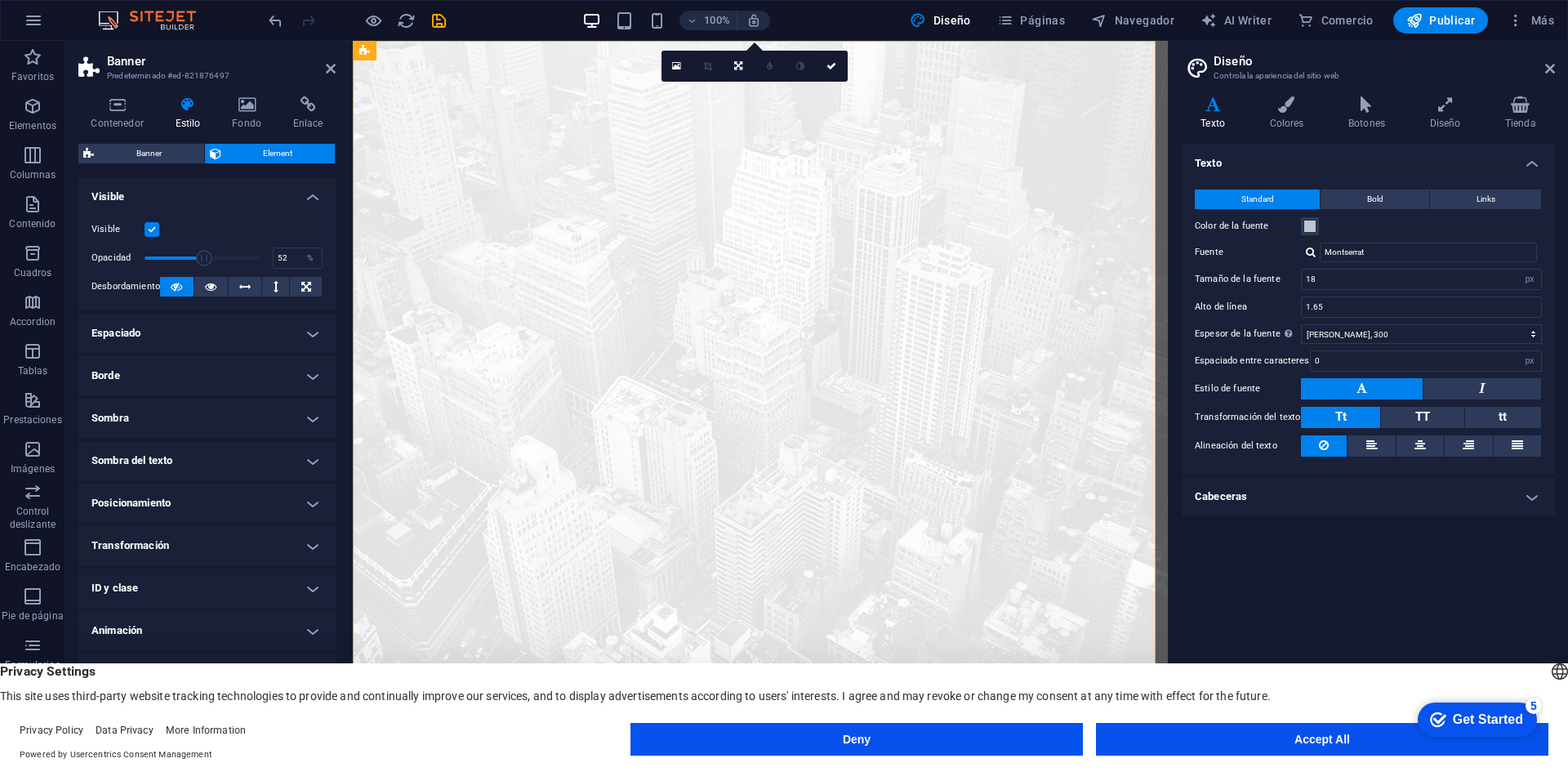
drag, startPoint x: 157, startPoint y: 260, endPoint x: 205, endPoint y: 259, distance: 48.0
click at [205, 259] on span at bounding box center [204, 258] width 16 height 16
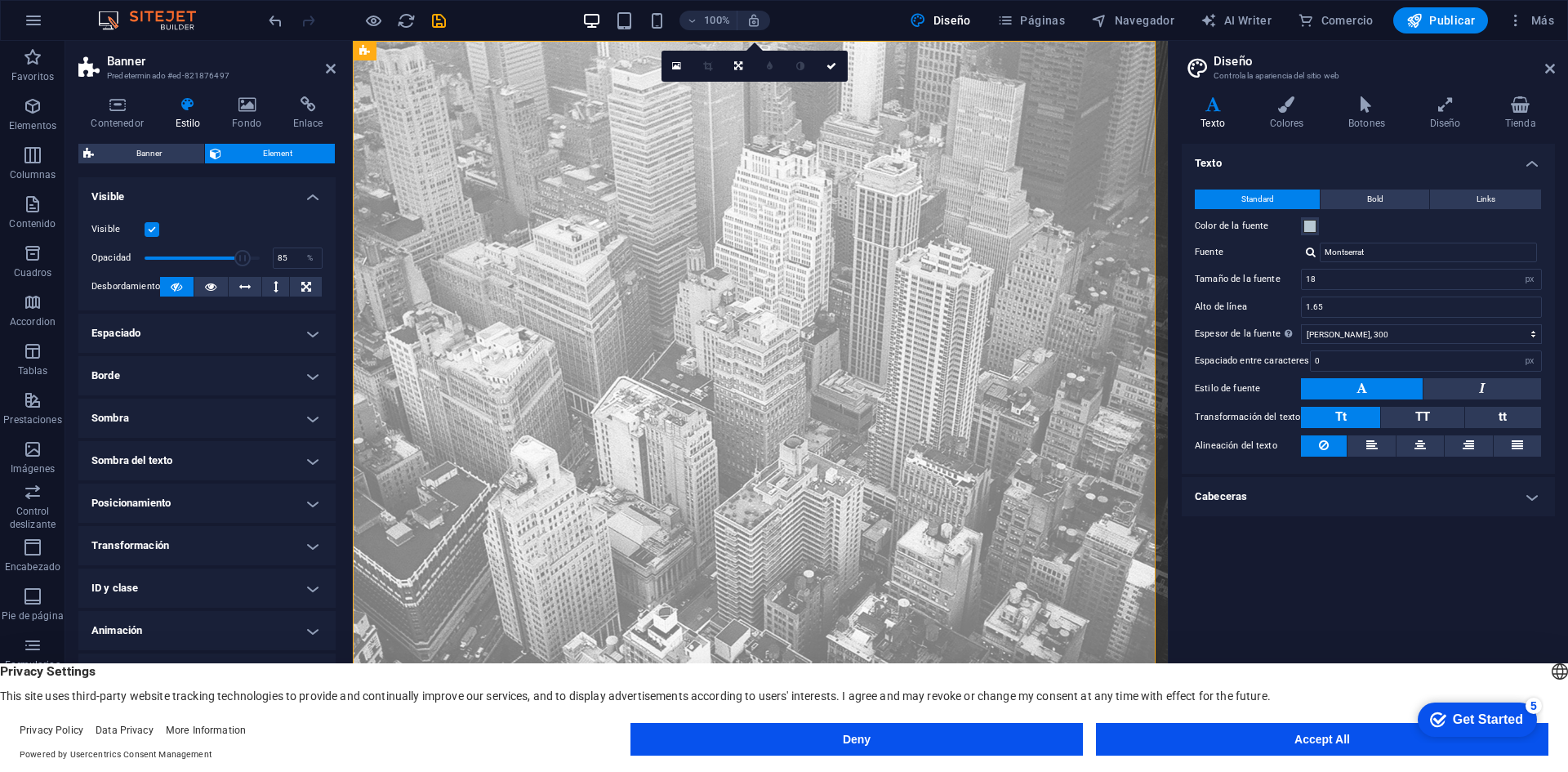
drag, startPoint x: 203, startPoint y: 259, endPoint x: 240, endPoint y: 258, distance: 37.0
click at [241, 258] on span at bounding box center [242, 258] width 16 height 16
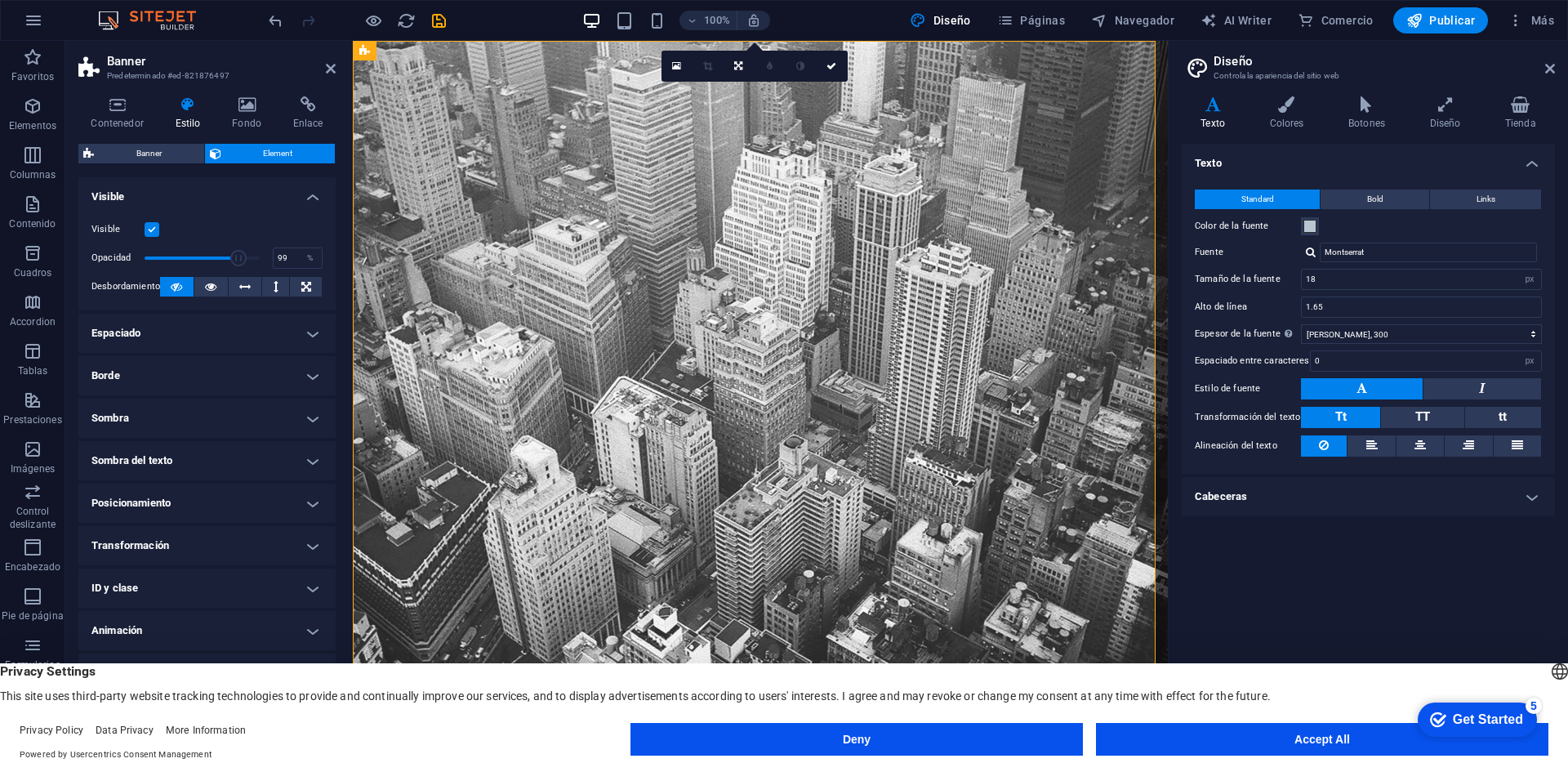
type input "100"
drag, startPoint x: 238, startPoint y: 258, endPoint x: 270, endPoint y: 258, distance: 32.0
click at [268, 258] on span at bounding box center [259, 258] width 16 height 16
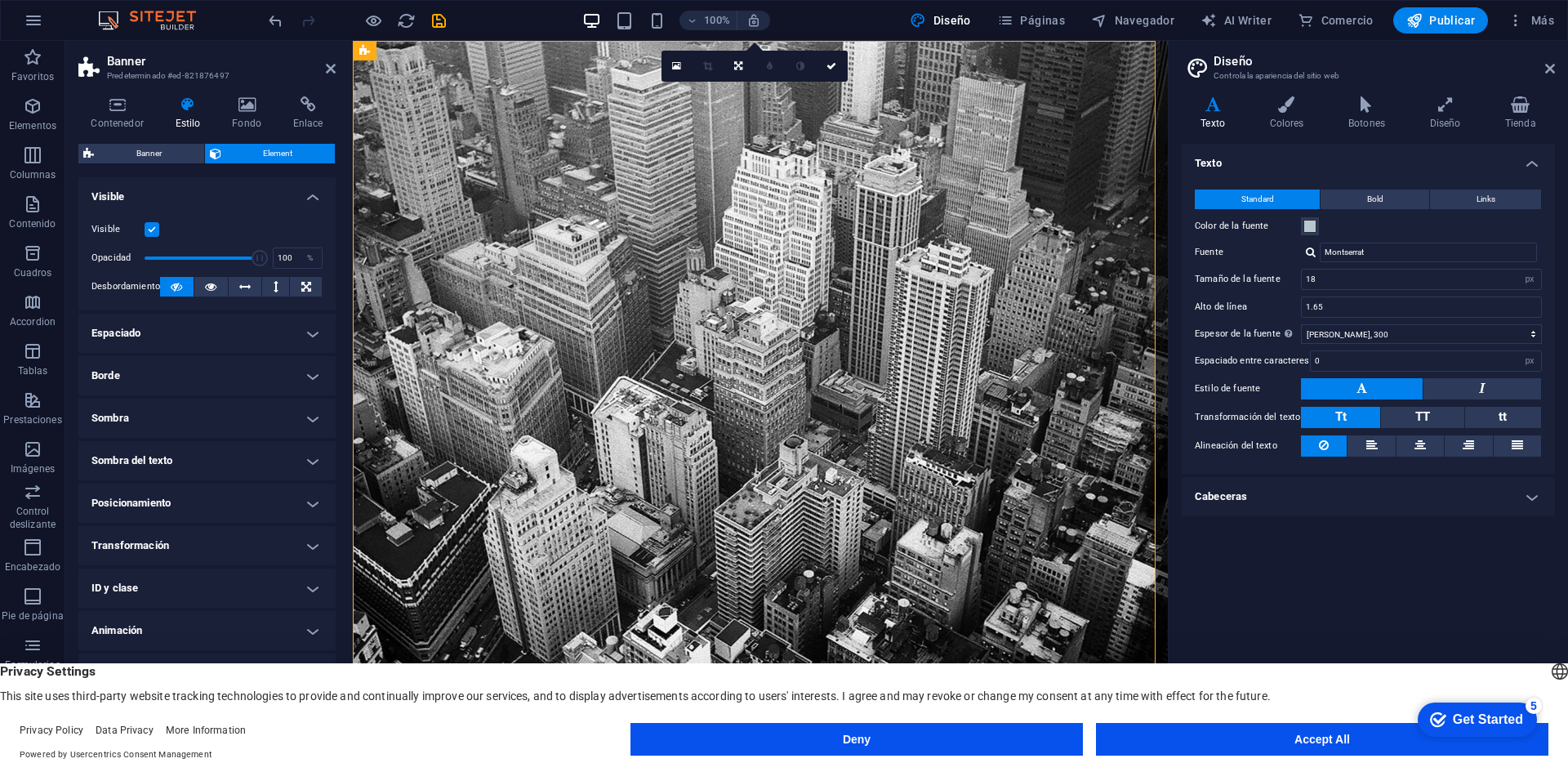
click at [306, 420] on h4 "Sombra" at bounding box center [207, 418] width 258 height 39
click at [205, 451] on span "Ninguno" at bounding box center [201, 451] width 32 height 20
click at [256, 451] on span "Fuera" at bounding box center [251, 451] width 21 height 20
type input "2"
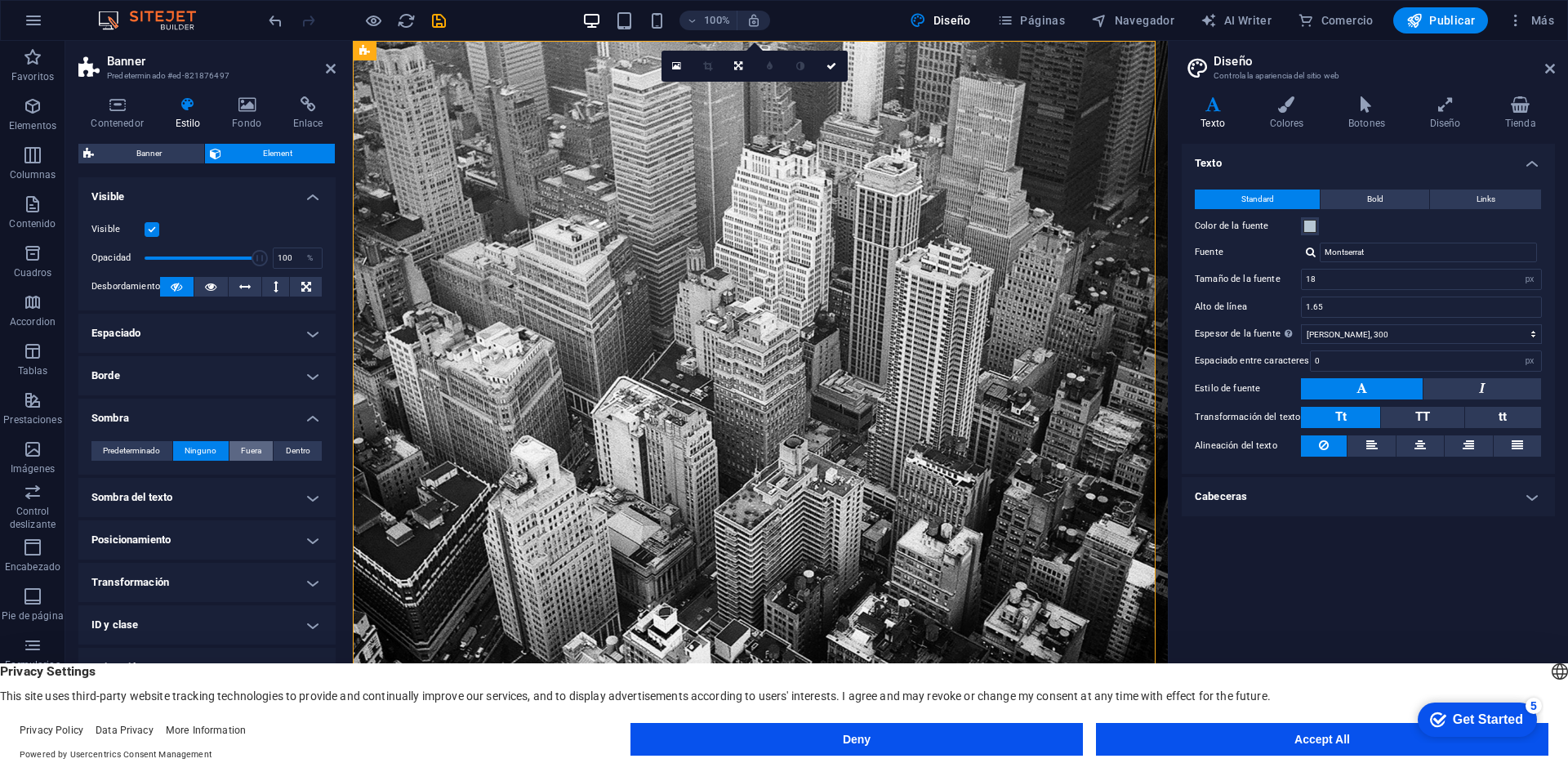
type input "4"
click at [289, 453] on span "Dentro" at bounding box center [298, 451] width 25 height 20
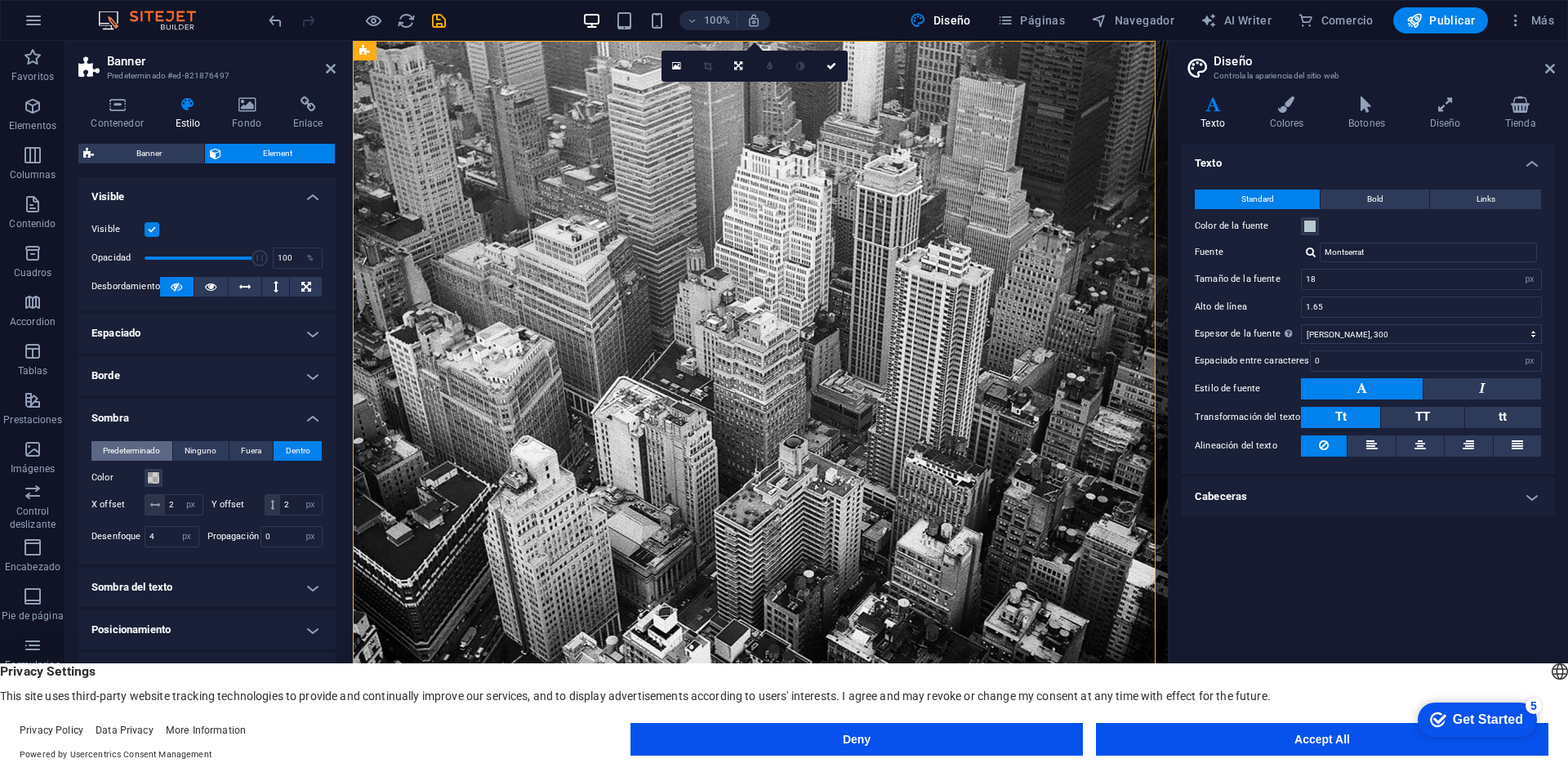
click at [145, 449] on span "Predeterminado" at bounding box center [132, 451] width 57 height 20
click at [310, 414] on h4 "Sombra" at bounding box center [207, 413] width 258 height 29
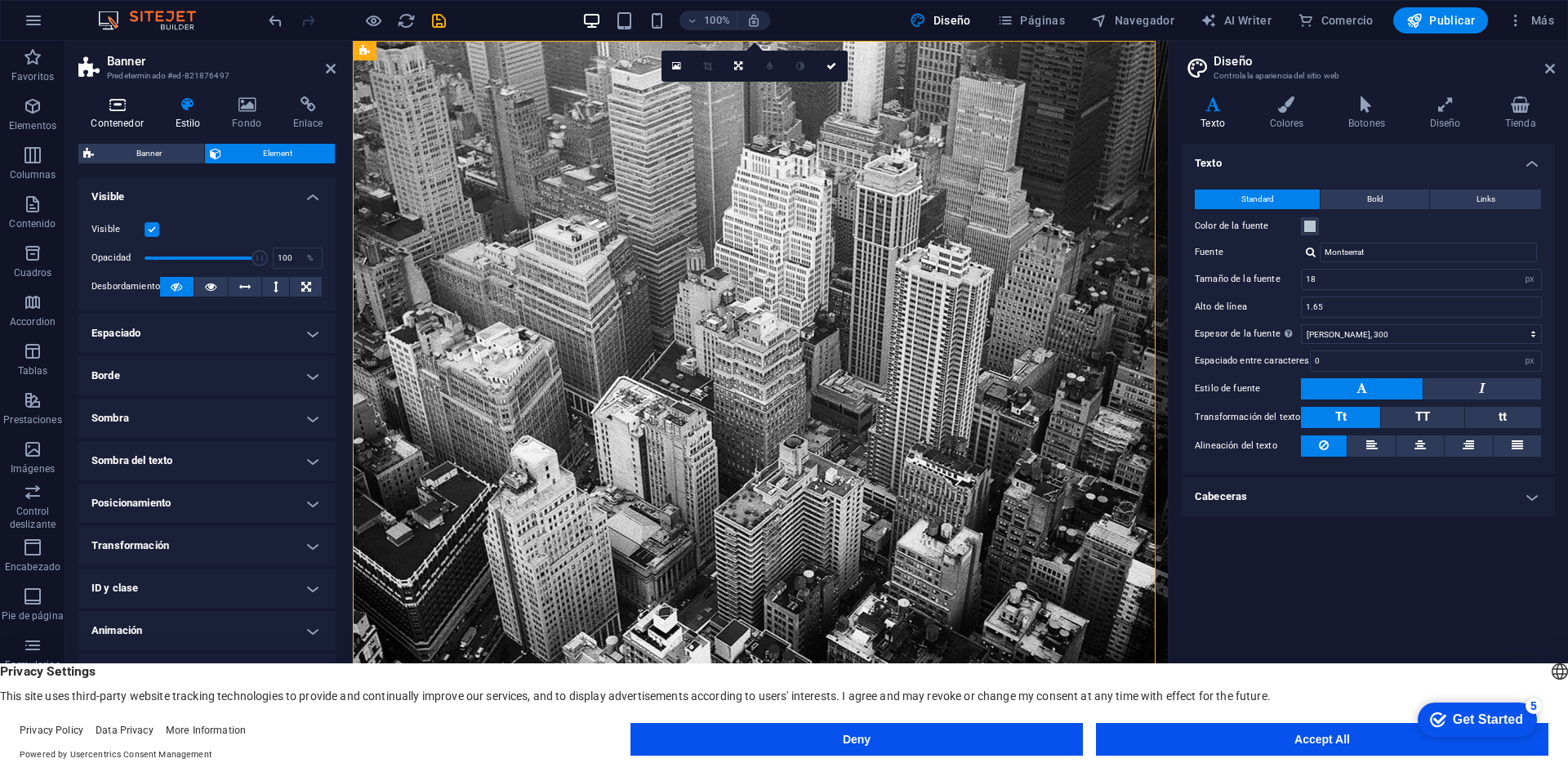
click at [120, 108] on icon at bounding box center [117, 104] width 78 height 16
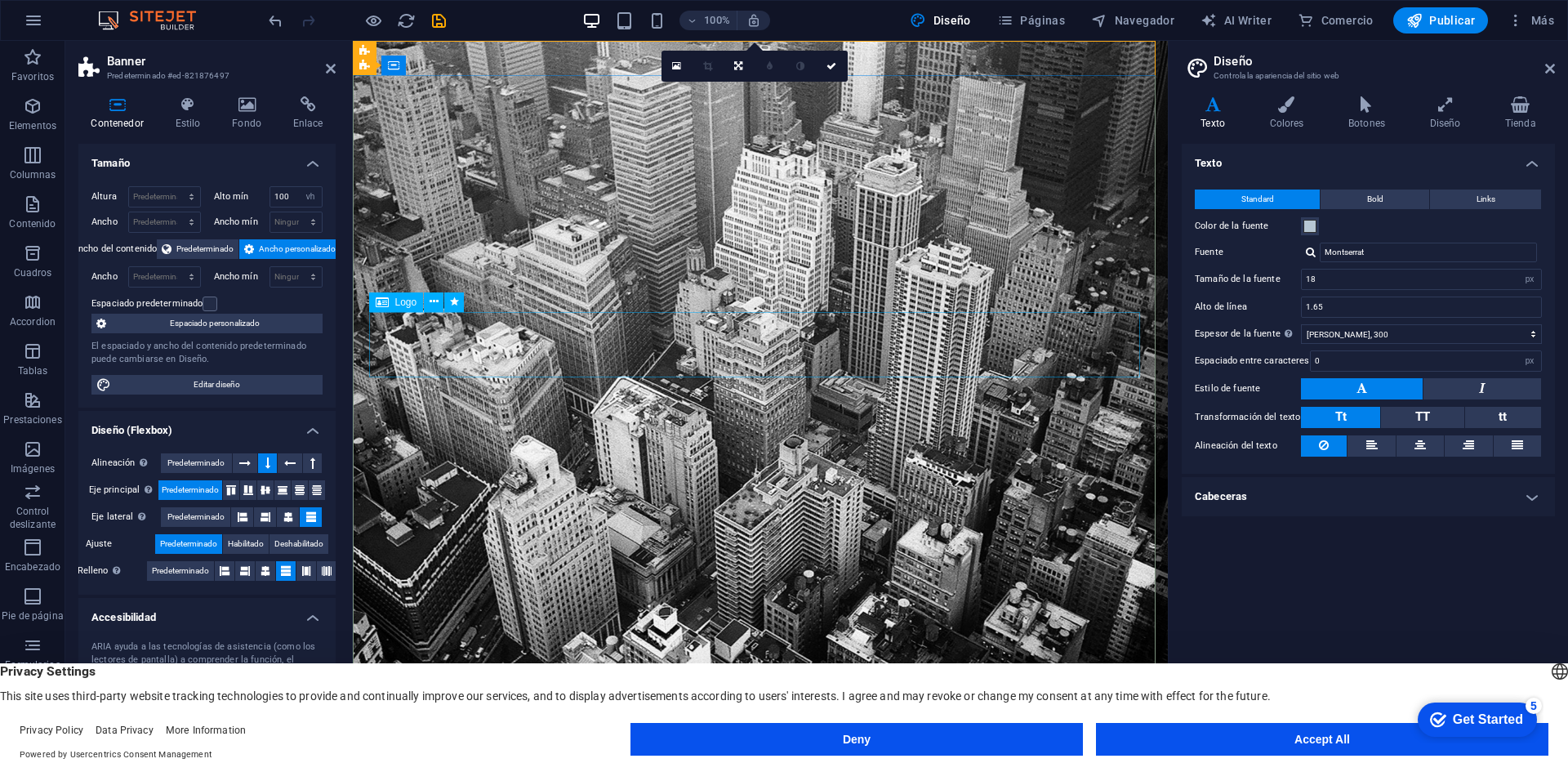
click at [1306, 229] on span at bounding box center [1310, 226] width 13 height 13
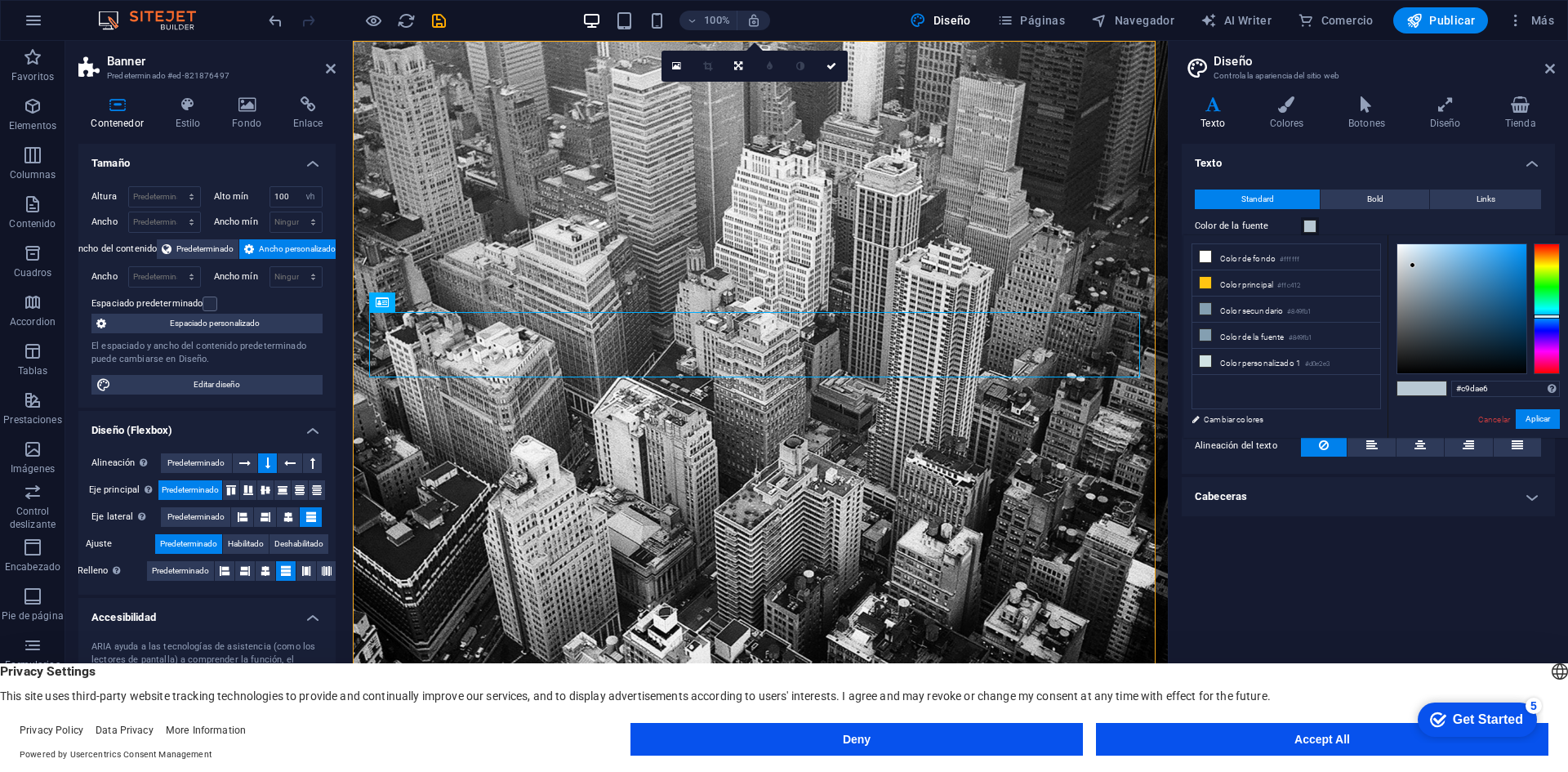
click at [1413, 256] on div at bounding box center [1462, 309] width 129 height 129
type input "#bfcad1"
click at [1408, 266] on div at bounding box center [1462, 309] width 129 height 129
click at [1539, 411] on button "Aplicar" at bounding box center [1538, 419] width 45 height 20
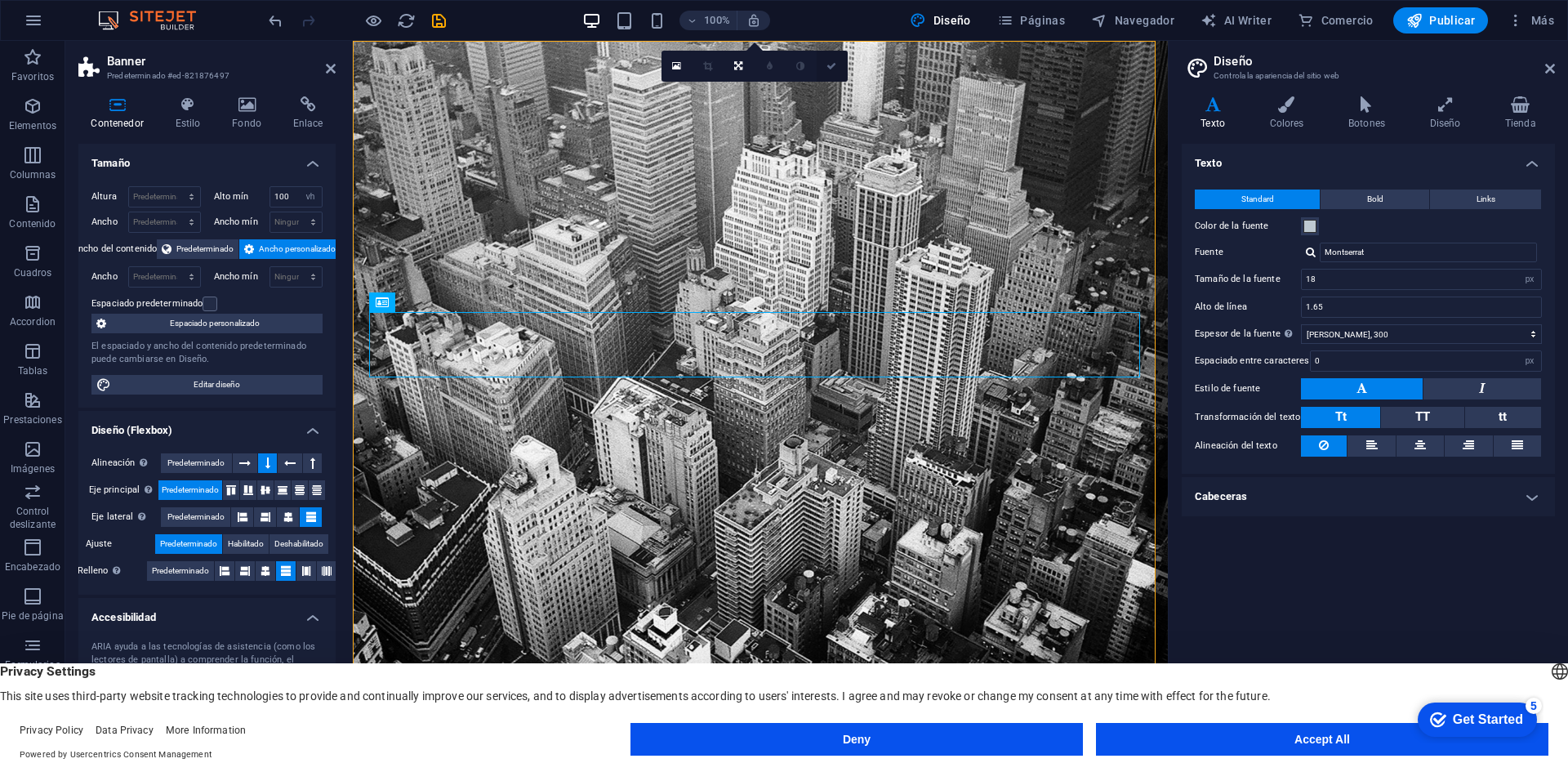
click at [835, 72] on link at bounding box center [832, 65] width 31 height 31
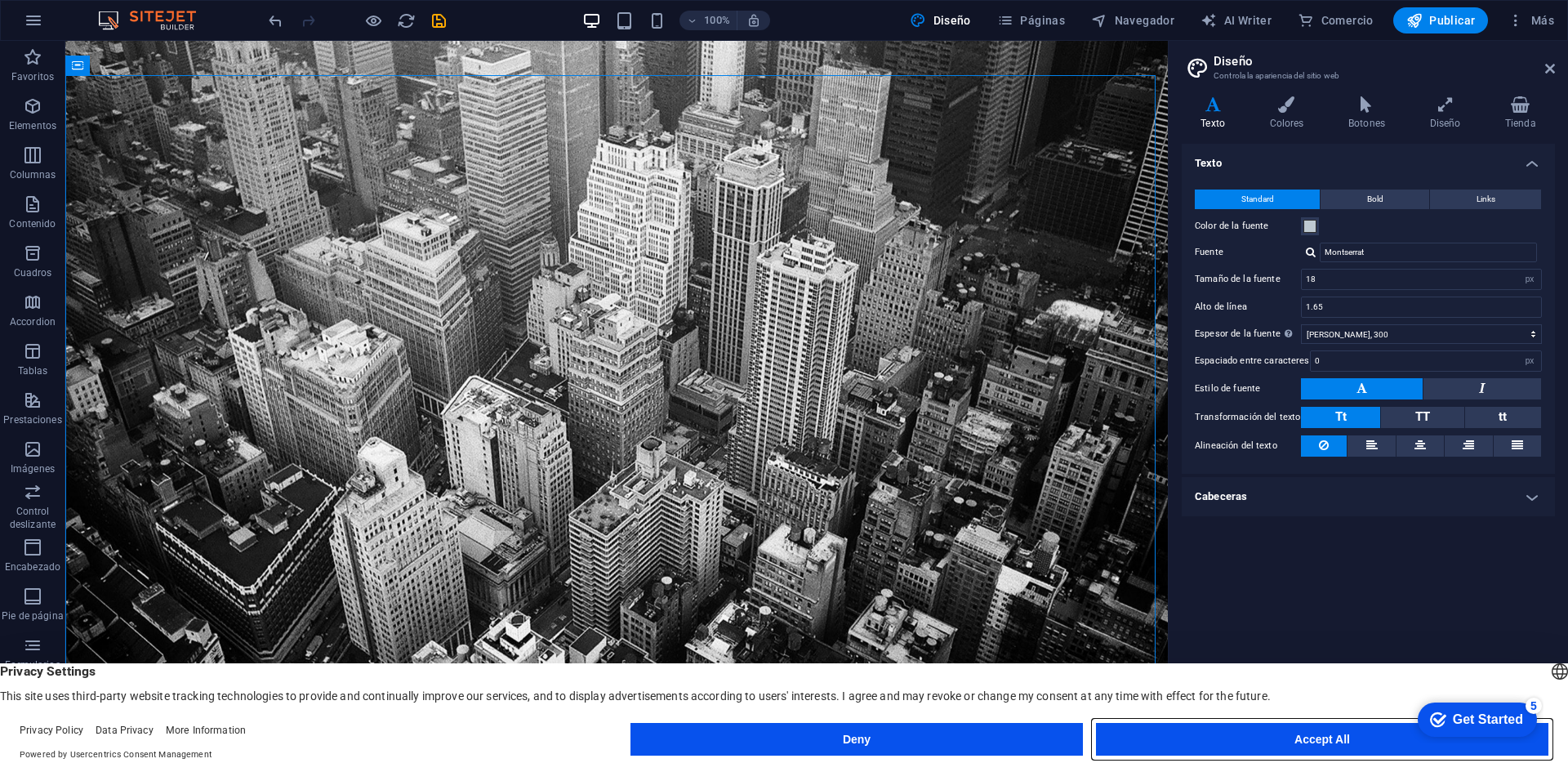
click at [1268, 735] on button "Accept All" at bounding box center [1323, 739] width 453 height 33
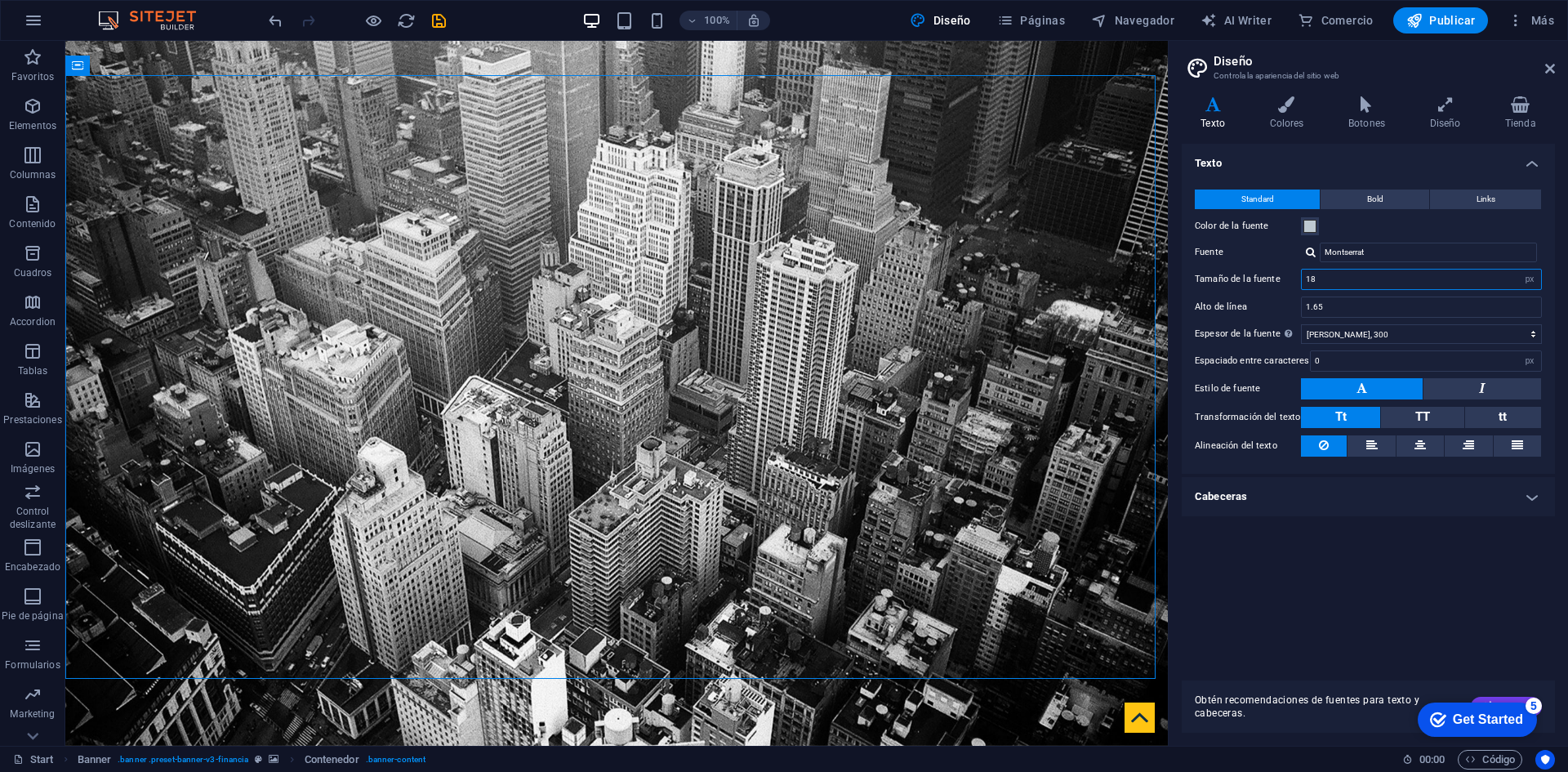
click at [1337, 278] on input "18" at bounding box center [1421, 279] width 240 height 20
type input "1"
type input "20"
click at [1503, 723] on div "Get Started" at bounding box center [1488, 720] width 70 height 15
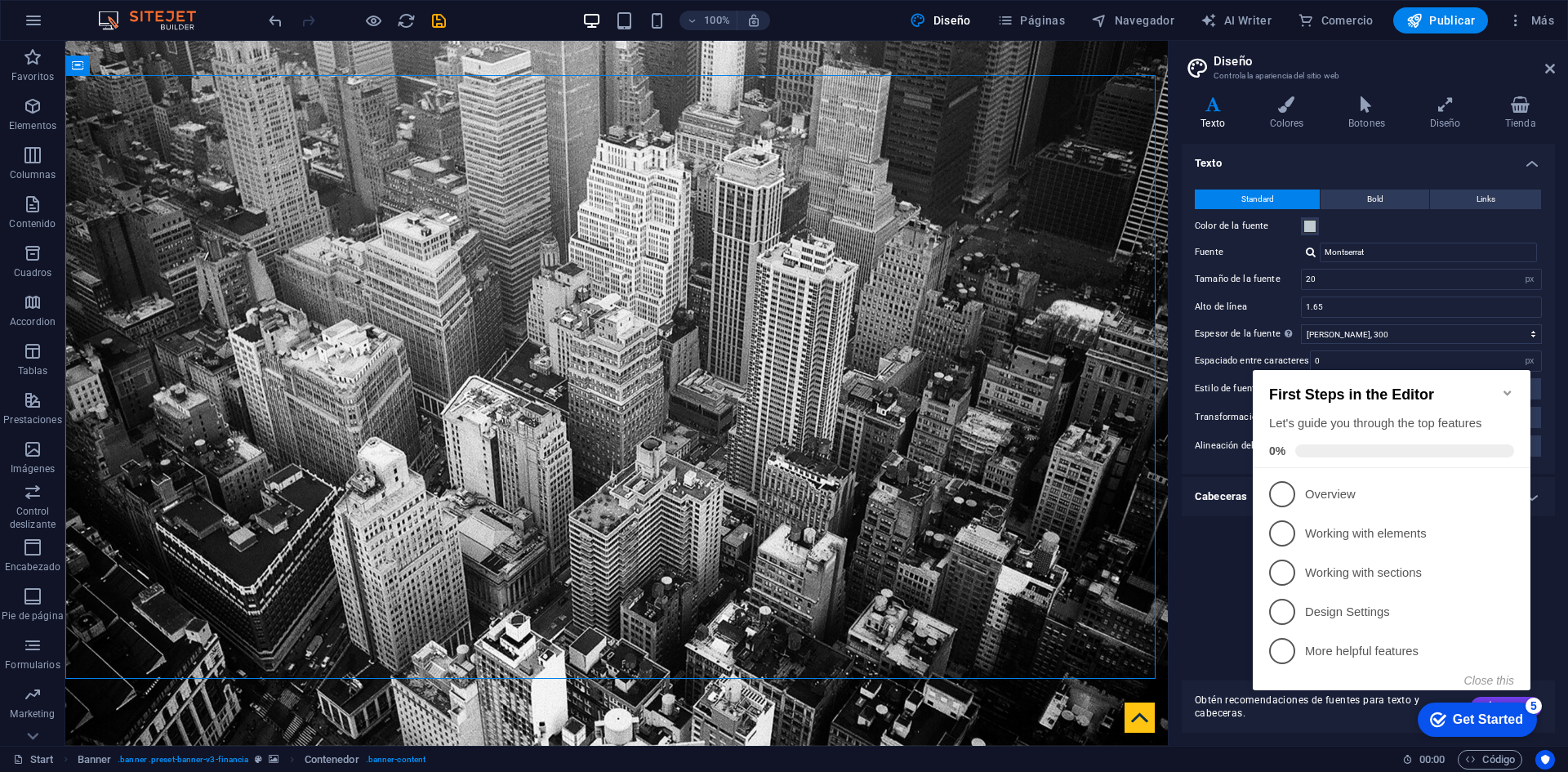
click at [1469, 719] on div "Get Started" at bounding box center [1488, 720] width 70 height 15
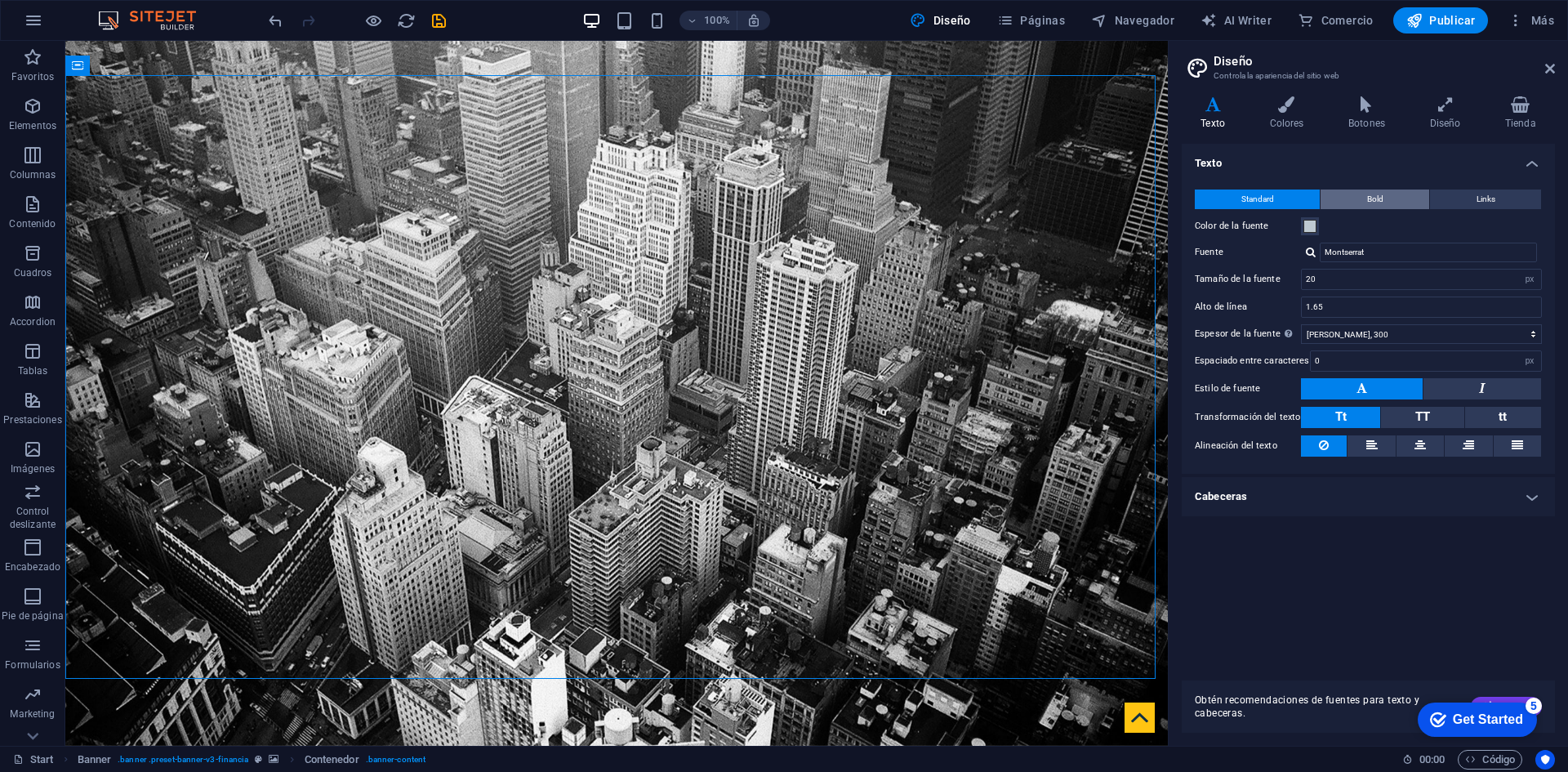
click at [1370, 196] on span "Bold" at bounding box center [1375, 199] width 16 height 20
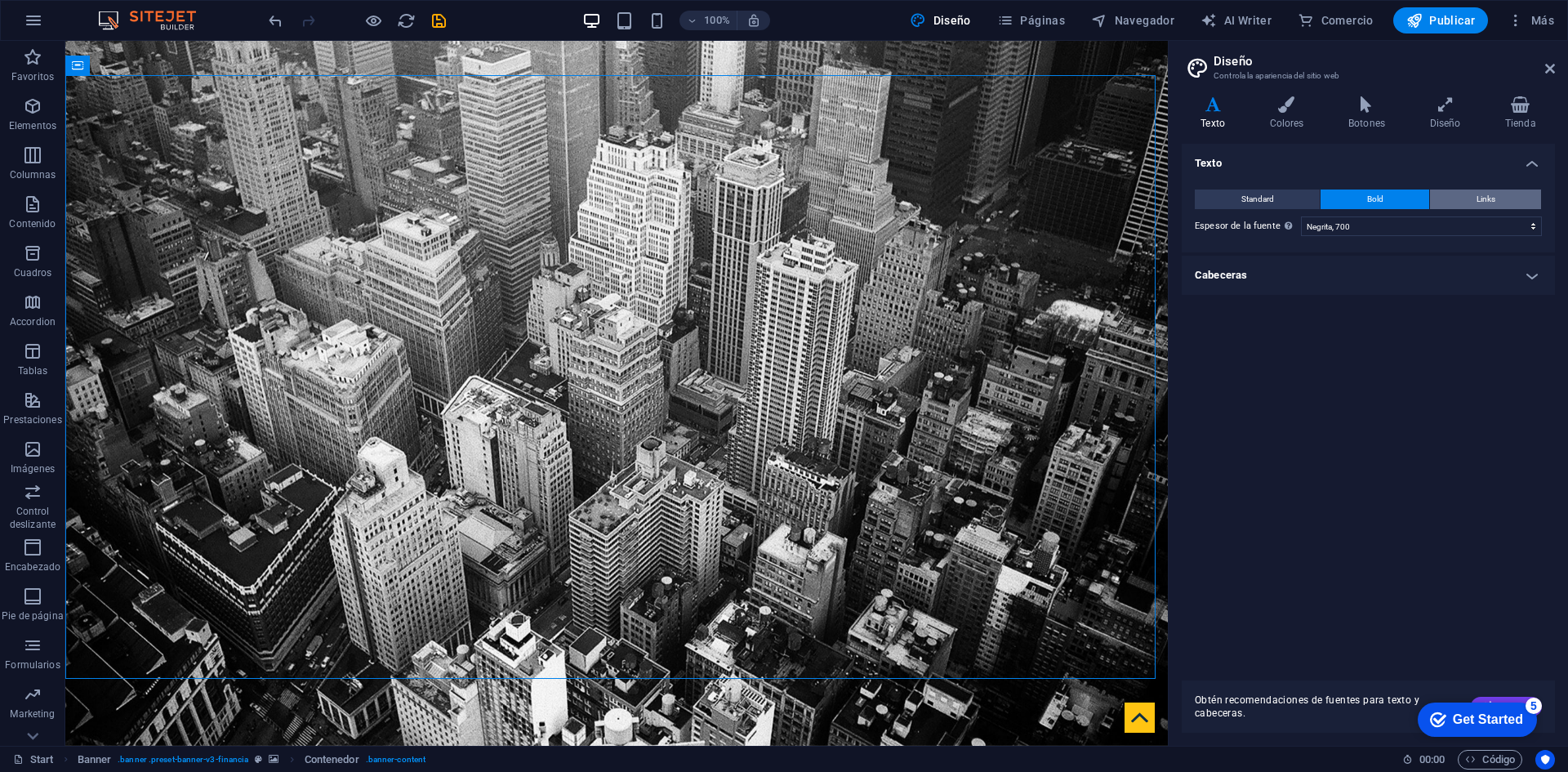
click at [1474, 197] on button "Links" at bounding box center [1485, 199] width 111 height 20
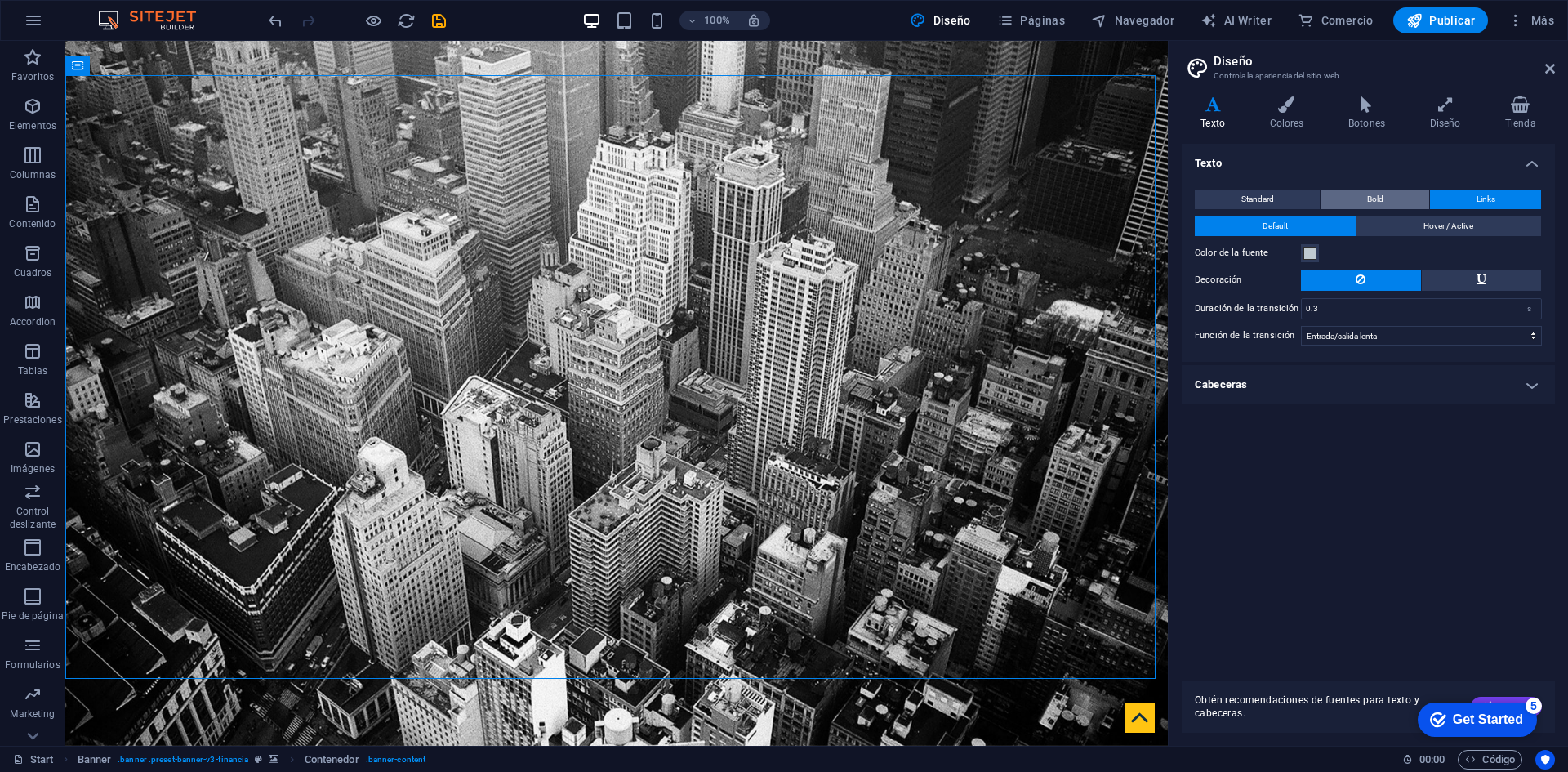
click at [1390, 199] on button "Bold" at bounding box center [1375, 199] width 109 height 20
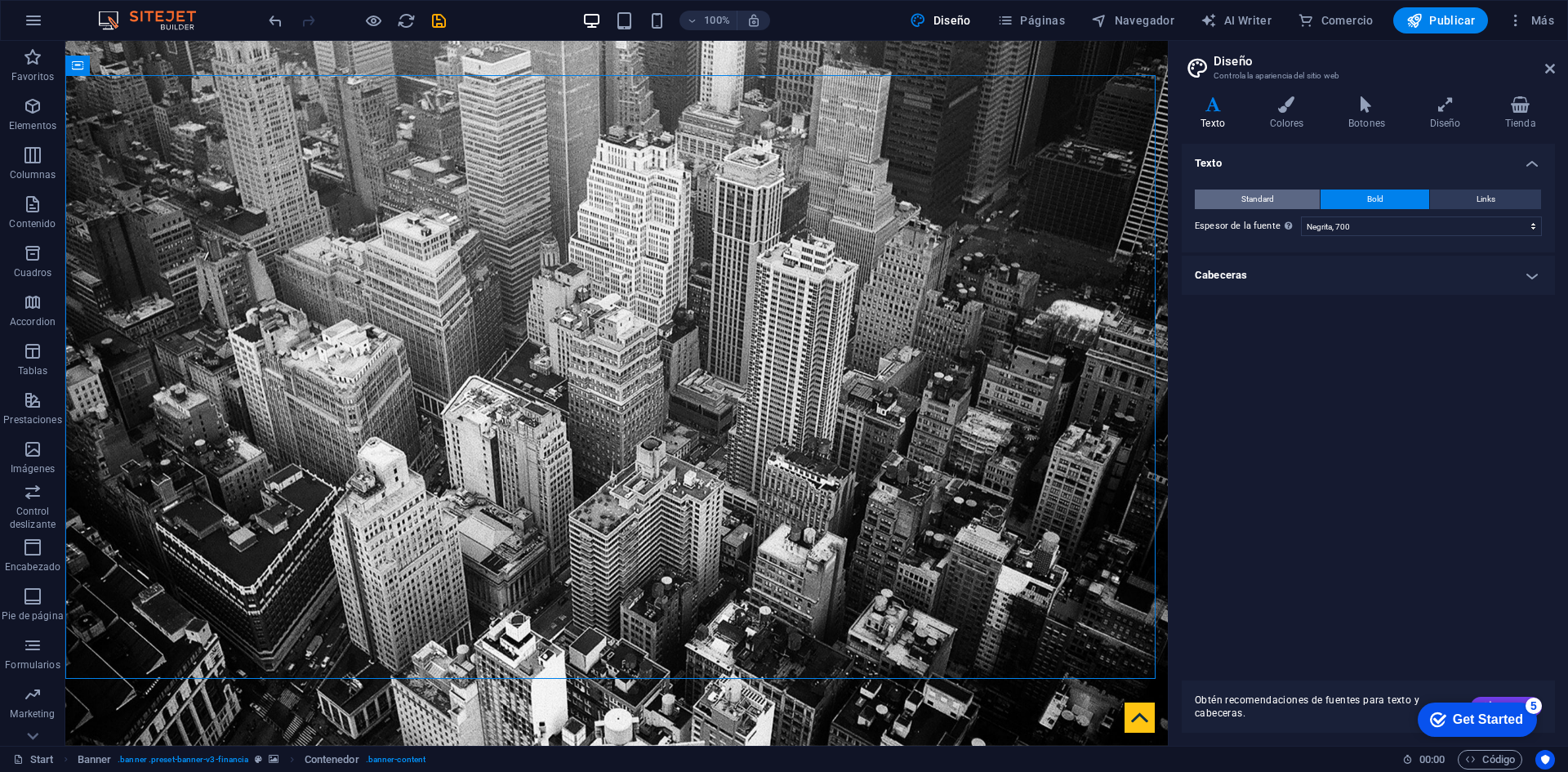
click at [1293, 197] on button "Standard" at bounding box center [1257, 199] width 125 height 20
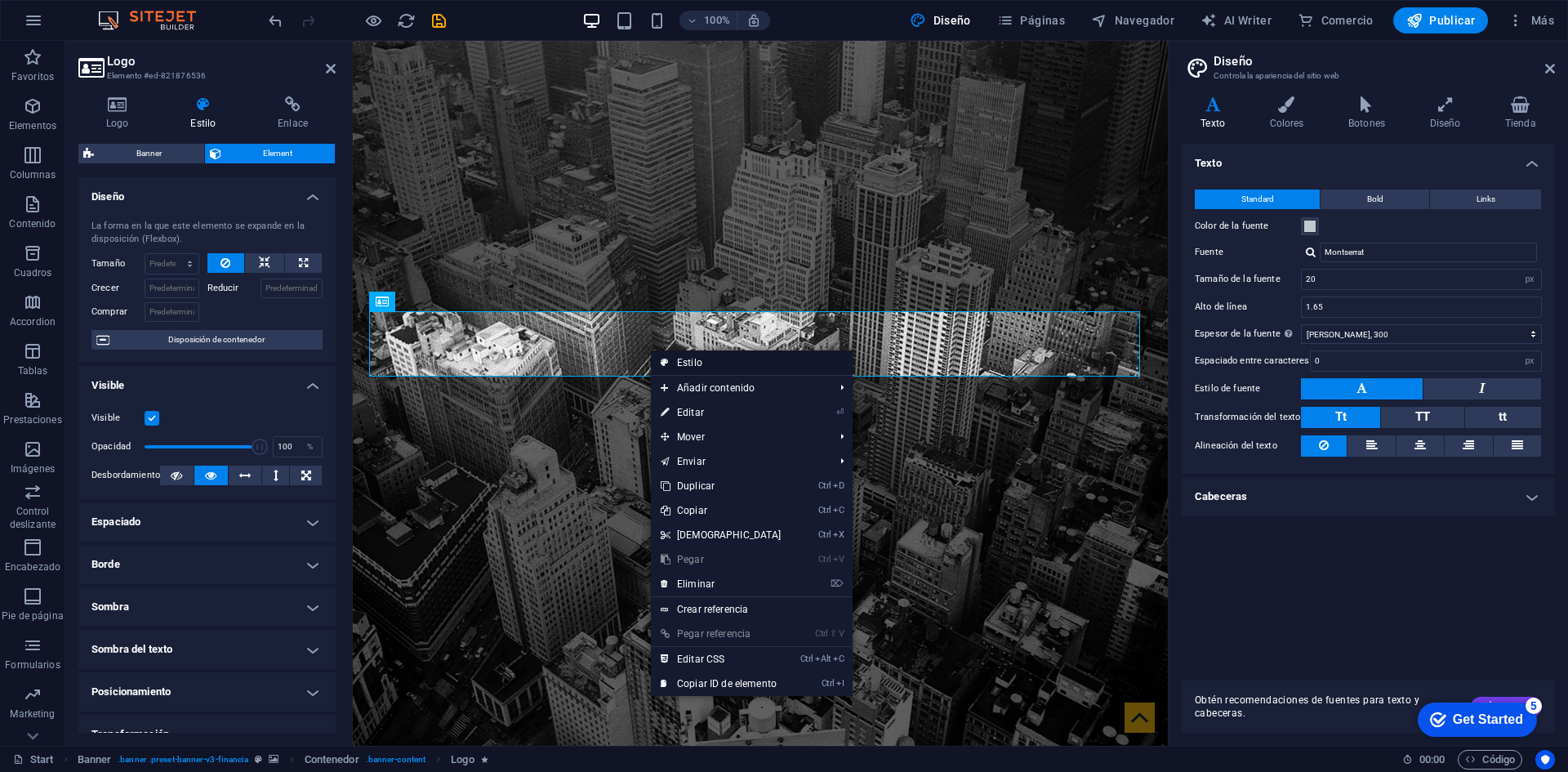
drag, startPoint x: 697, startPoint y: 362, endPoint x: 345, endPoint y: 322, distance: 354.3
click at [698, 363] on link "Estilo" at bounding box center [752, 363] width 202 height 25
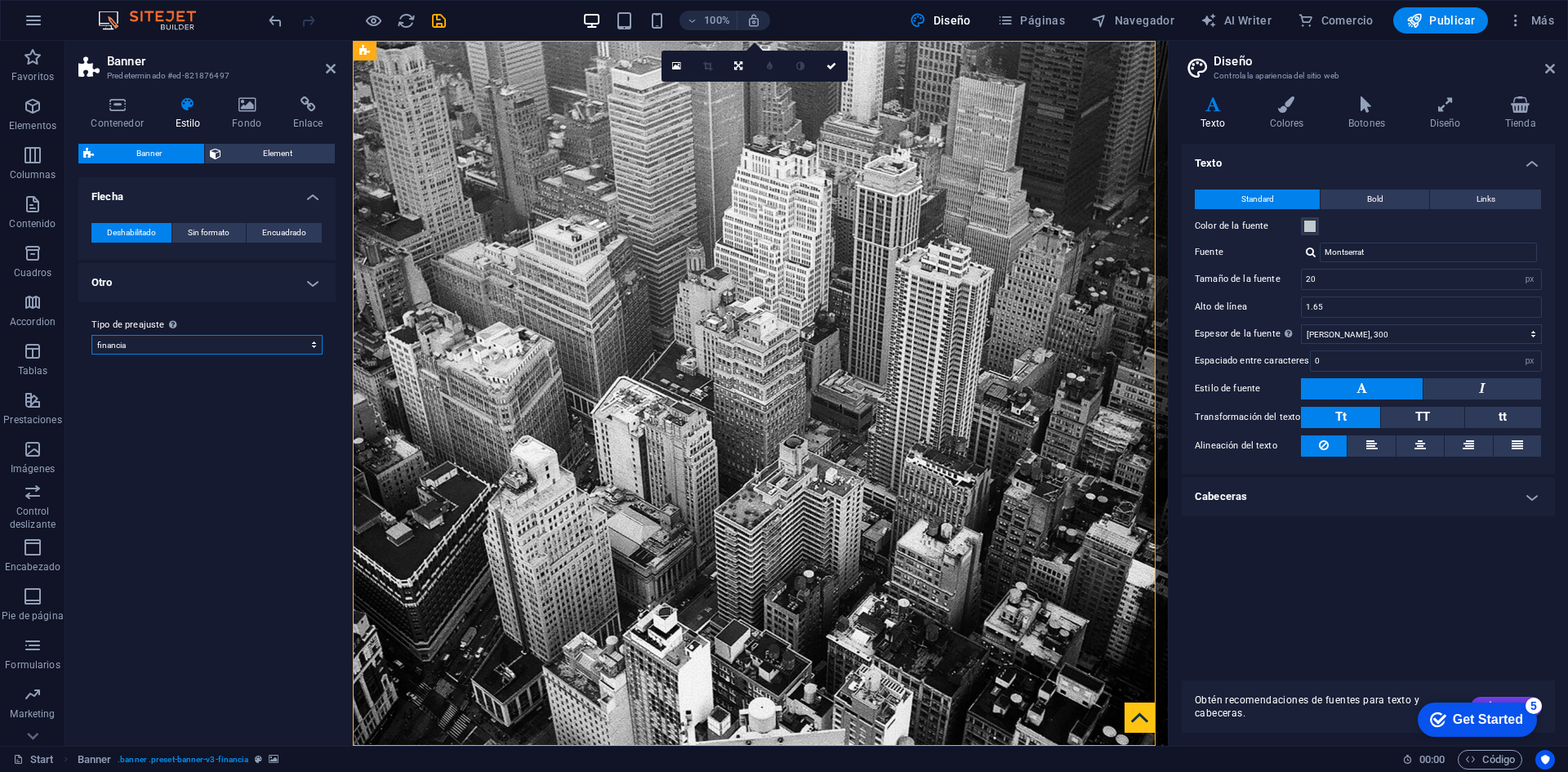
click at [307, 347] on select "financia Añadir tipo de preajuste" at bounding box center [207, 345] width 231 height 20
click at [1305, 116] on h4 "Colores" at bounding box center [1291, 114] width 80 height 34
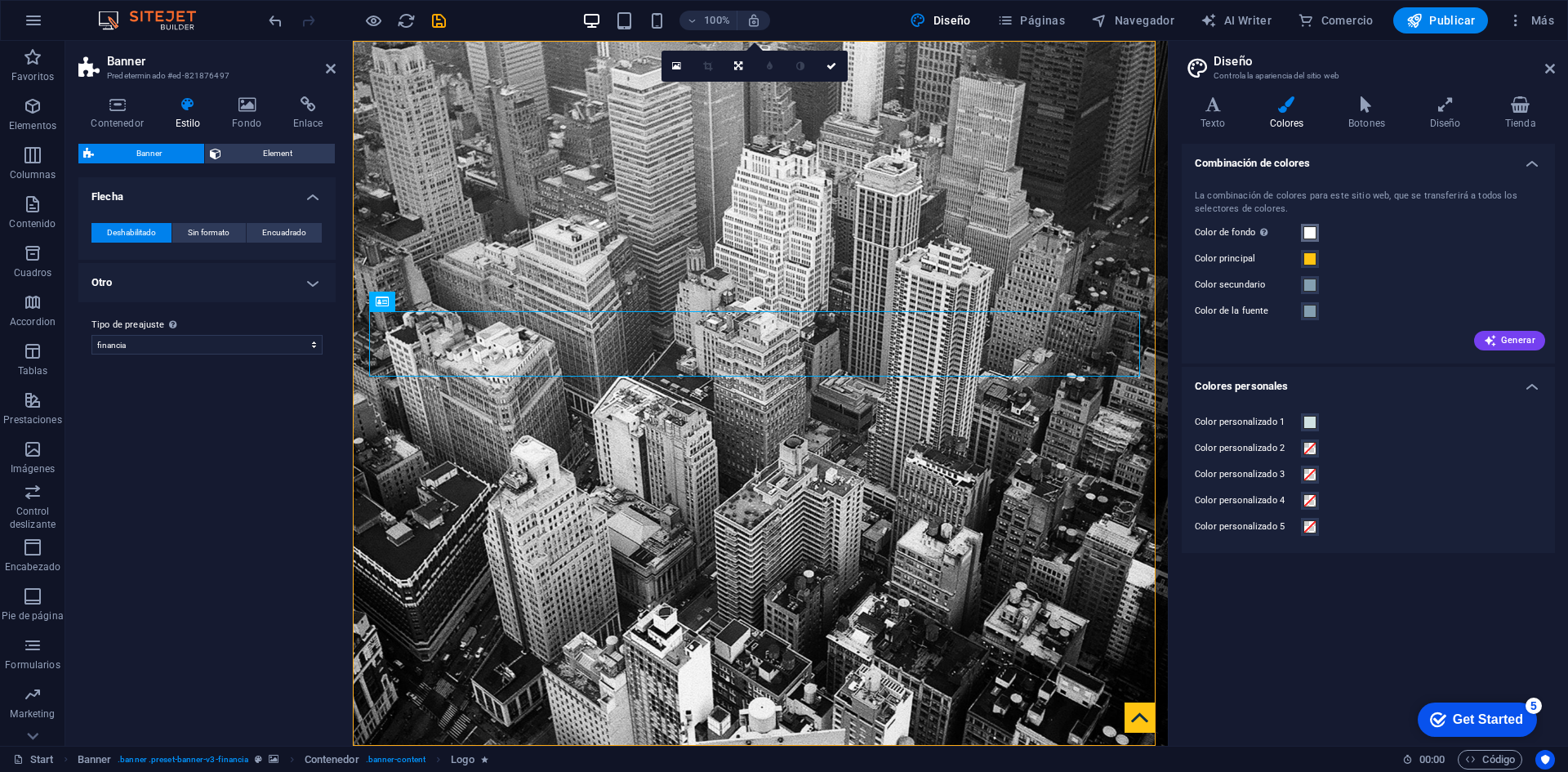
click at [1310, 232] on span at bounding box center [1310, 233] width 13 height 13
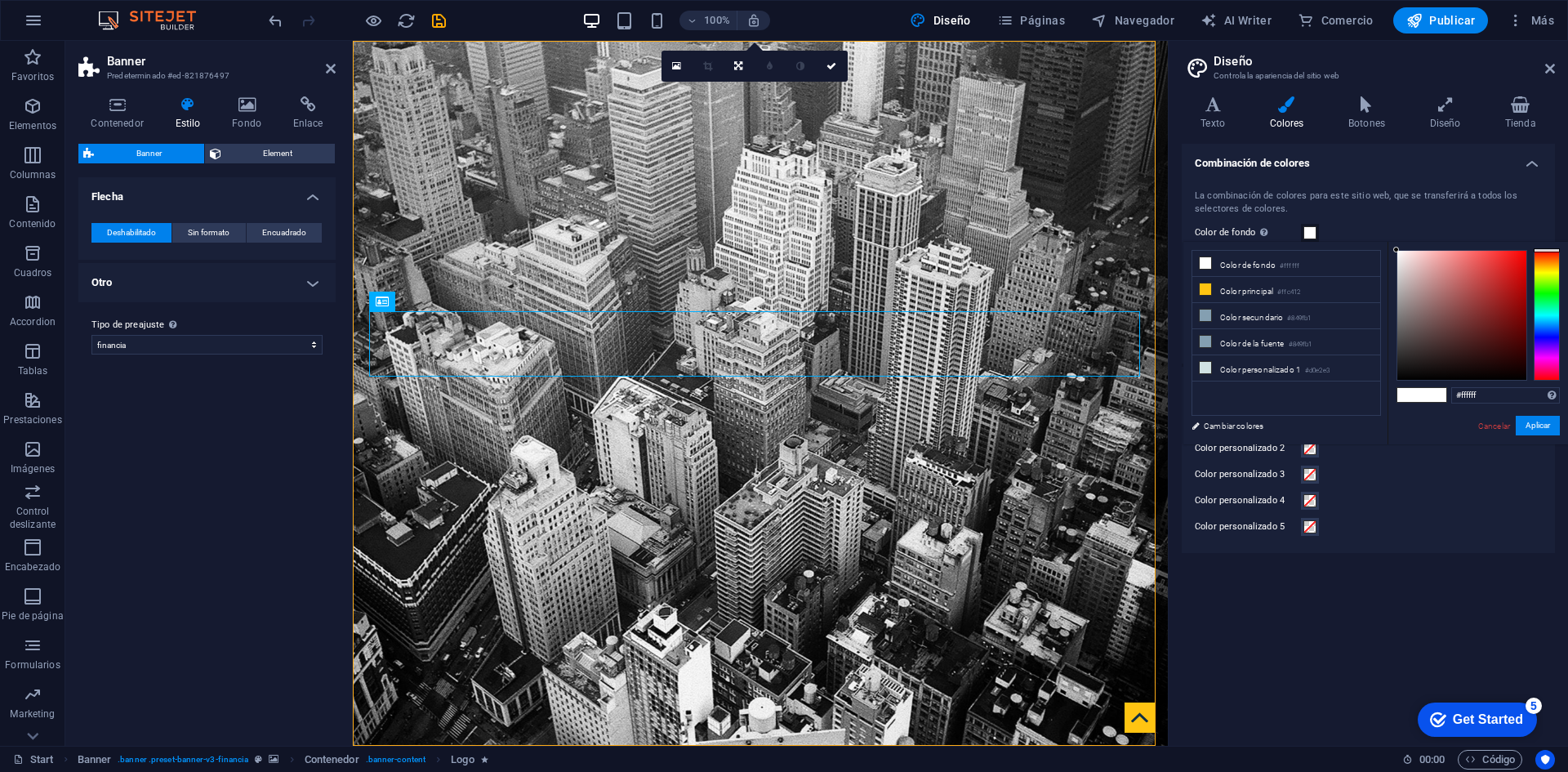
click at [1310, 232] on span at bounding box center [1310, 233] width 13 height 13
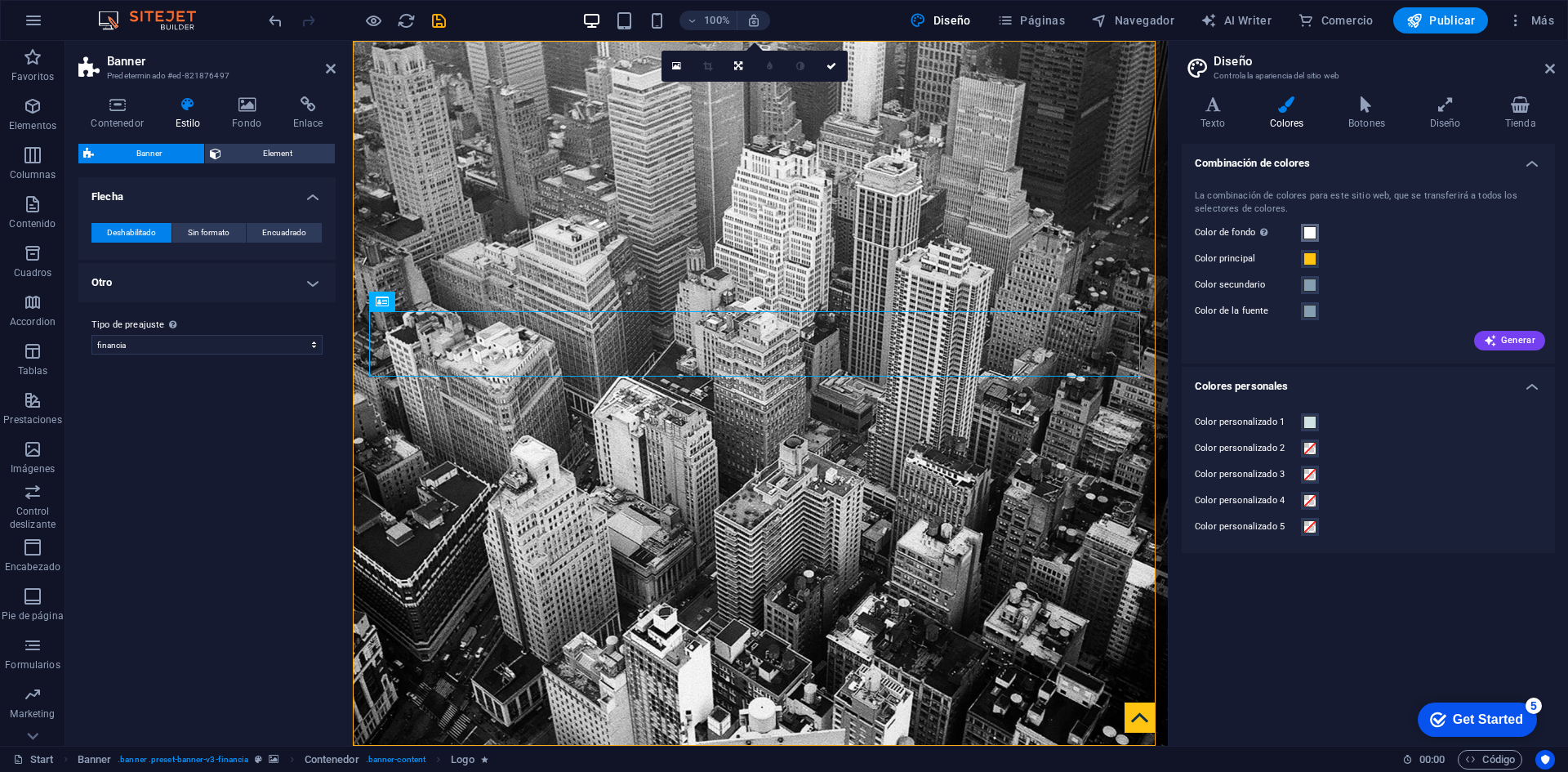
click at [1310, 232] on span at bounding box center [1310, 233] width 13 height 13
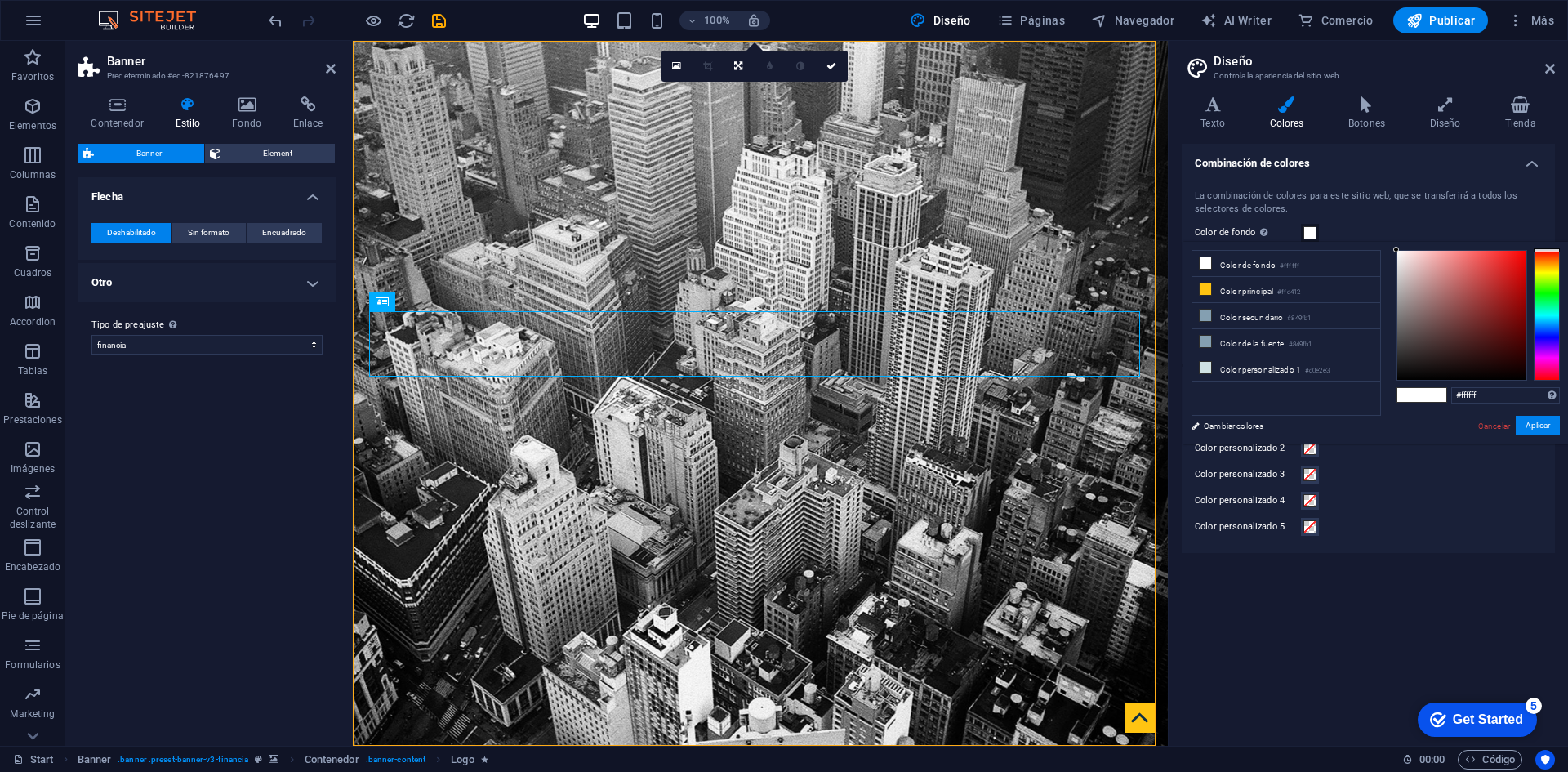
click at [1310, 232] on span at bounding box center [1310, 233] width 13 height 13
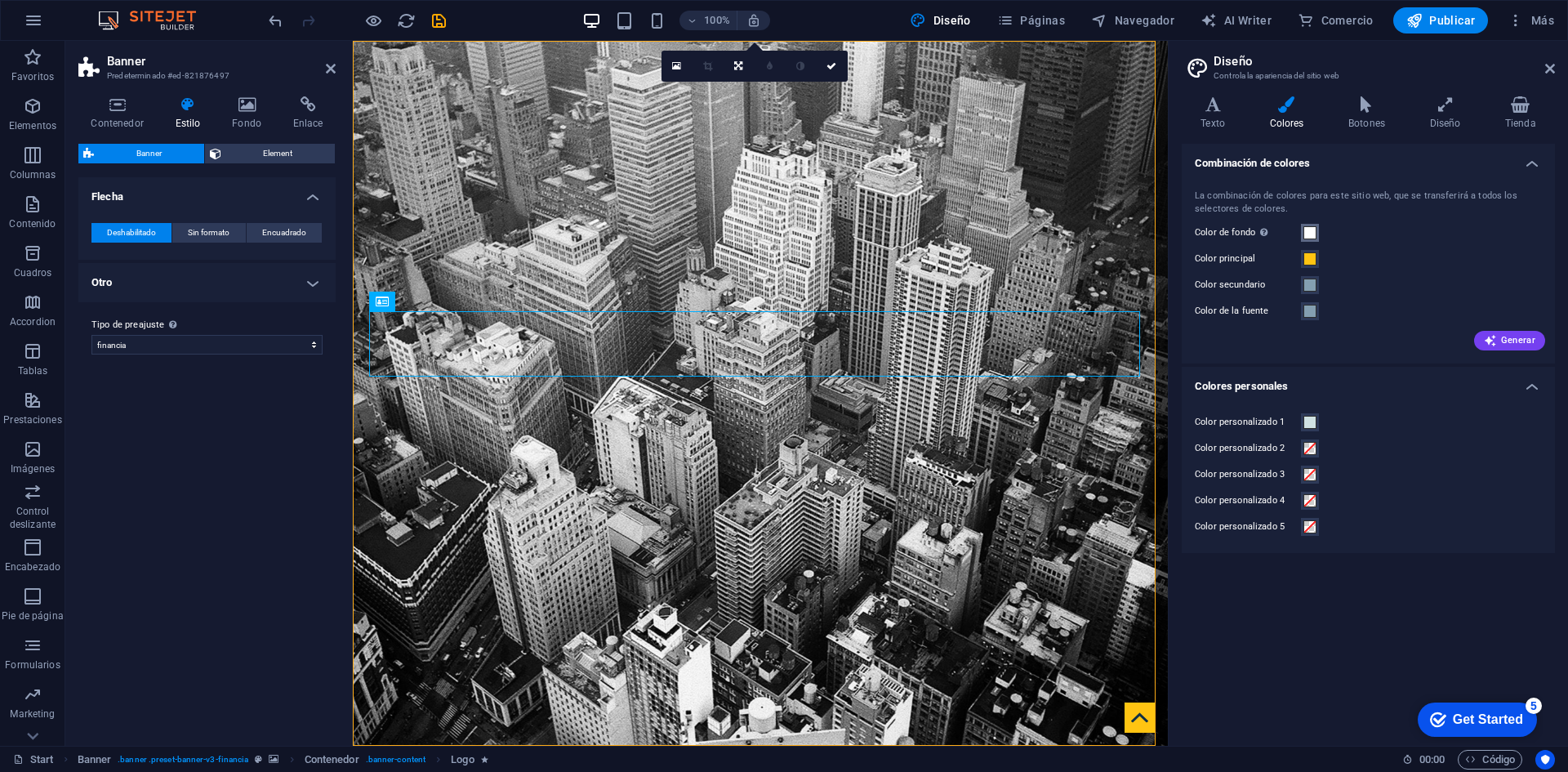
click at [1310, 232] on span at bounding box center [1310, 233] width 13 height 13
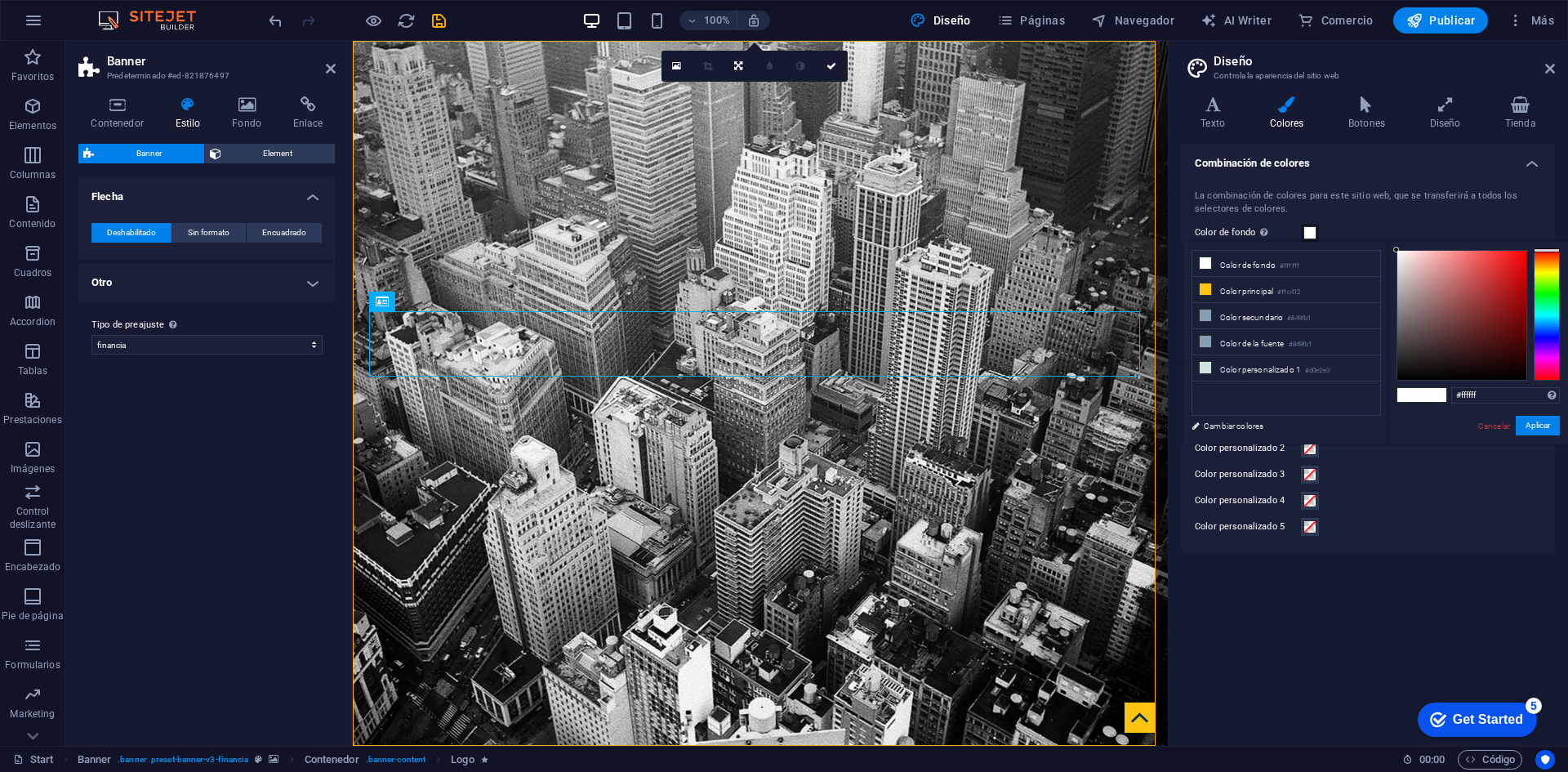
click at [1324, 405] on ul "Color de fondo #ffffff Color principal #ffc412 Color secundario #849fb1 Color d…" at bounding box center [1287, 332] width 189 height 166
click at [1335, 449] on div "Color personalizado 2" at bounding box center [1368, 448] width 347 height 20
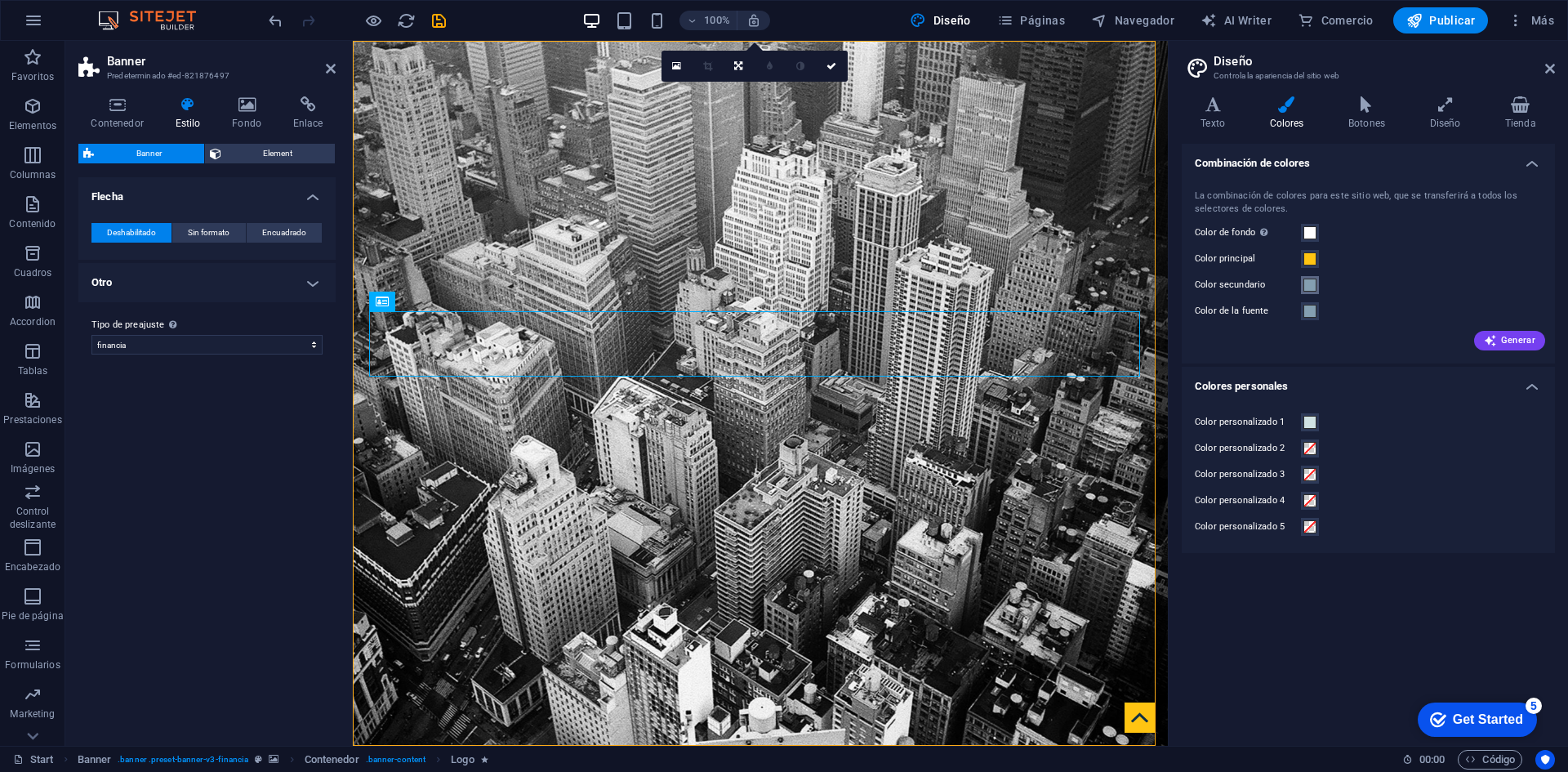
click at [1308, 282] on span at bounding box center [1310, 285] width 13 height 13
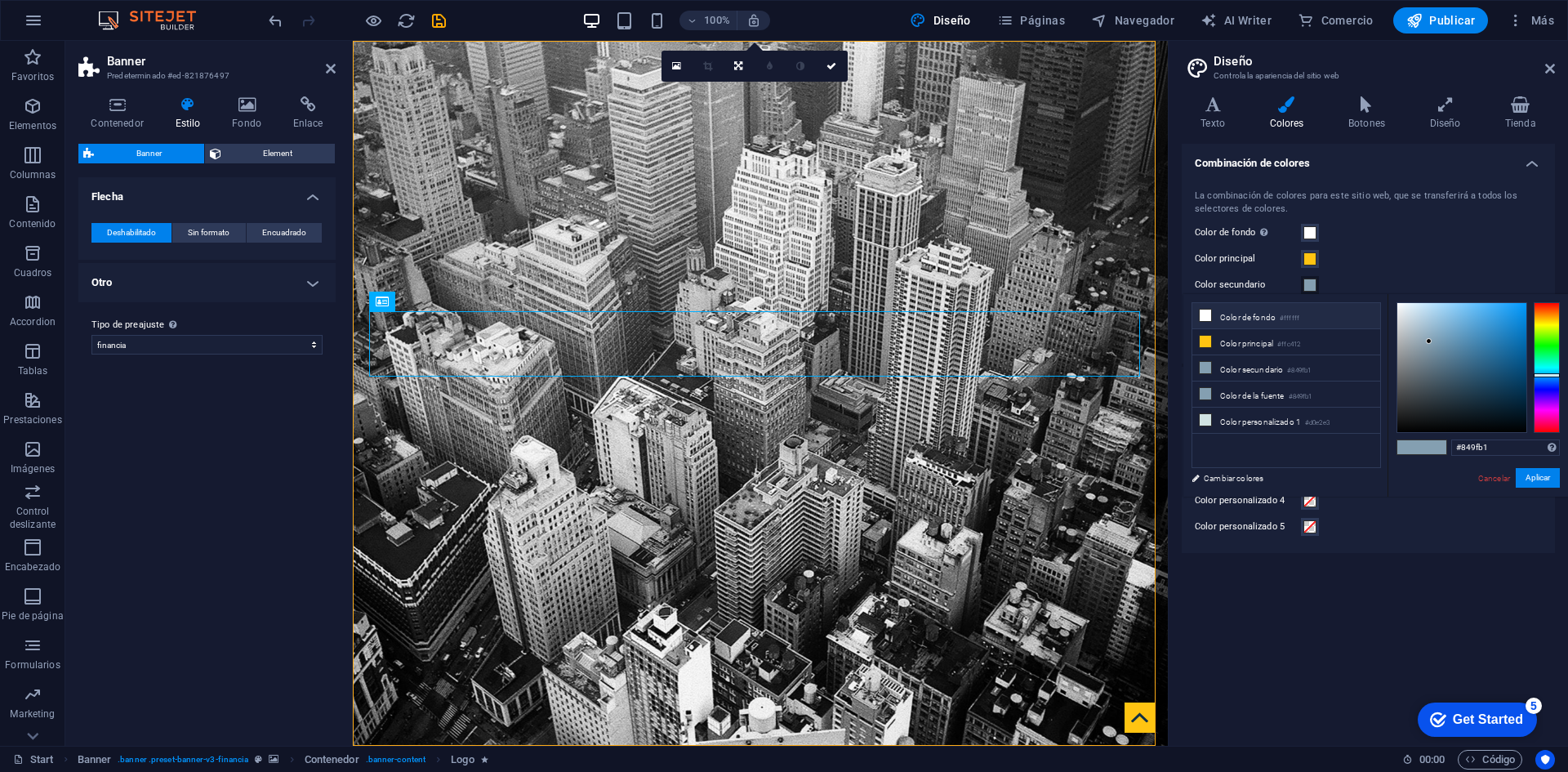
click at [1227, 315] on li "Color de fondo #ffffff" at bounding box center [1286, 316] width 187 height 27
type input "#ffffff"
click at [1227, 315] on li "Color de fondo #ffffff" at bounding box center [1286, 316] width 187 height 27
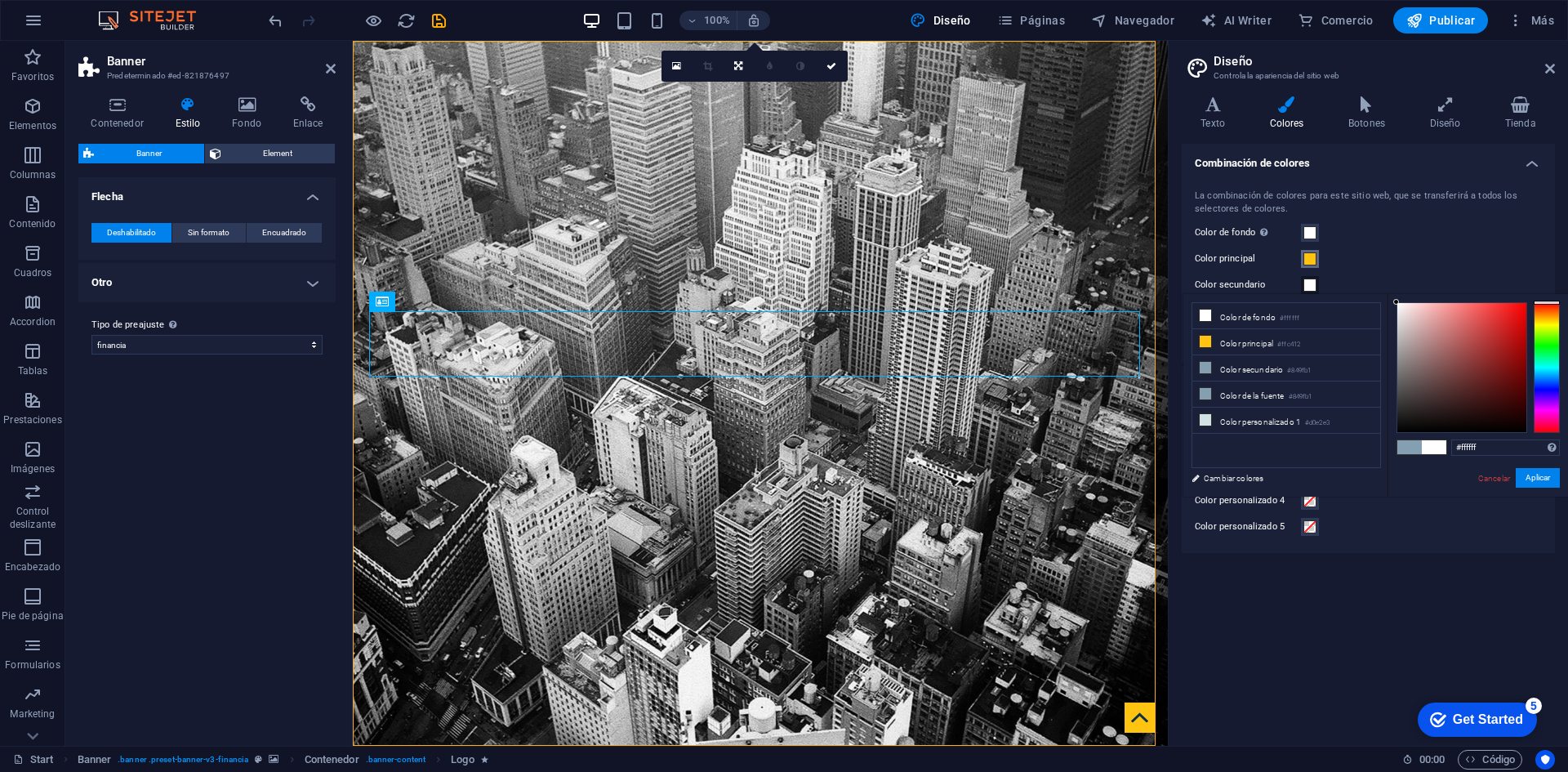
click at [1310, 260] on span at bounding box center [1310, 260] width 13 height 13
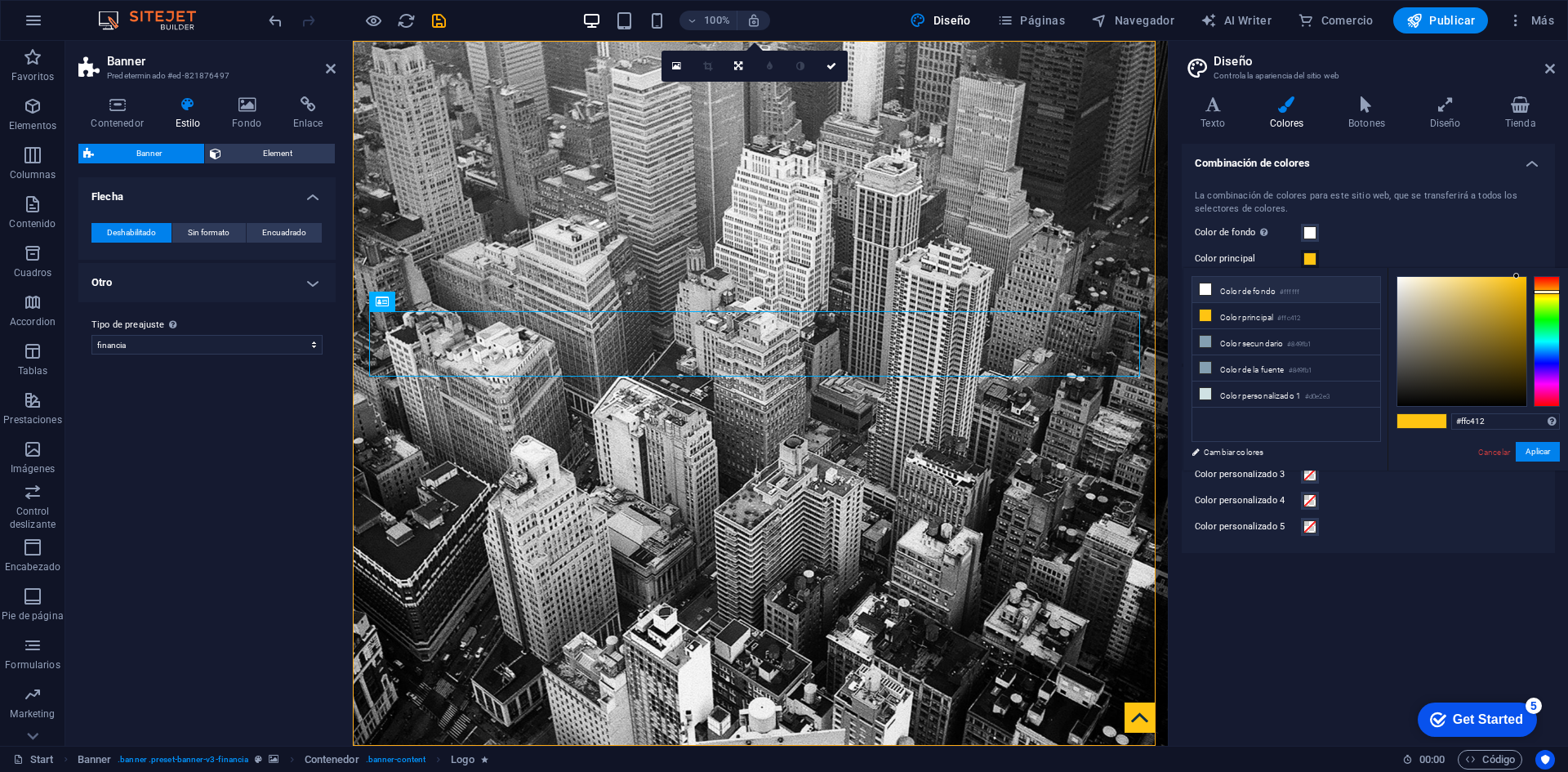
click at [1249, 290] on li "Color de fondo #ffffff" at bounding box center [1286, 290] width 187 height 27
click at [1249, 341] on li "Color secundario #849fb1" at bounding box center [1286, 343] width 187 height 27
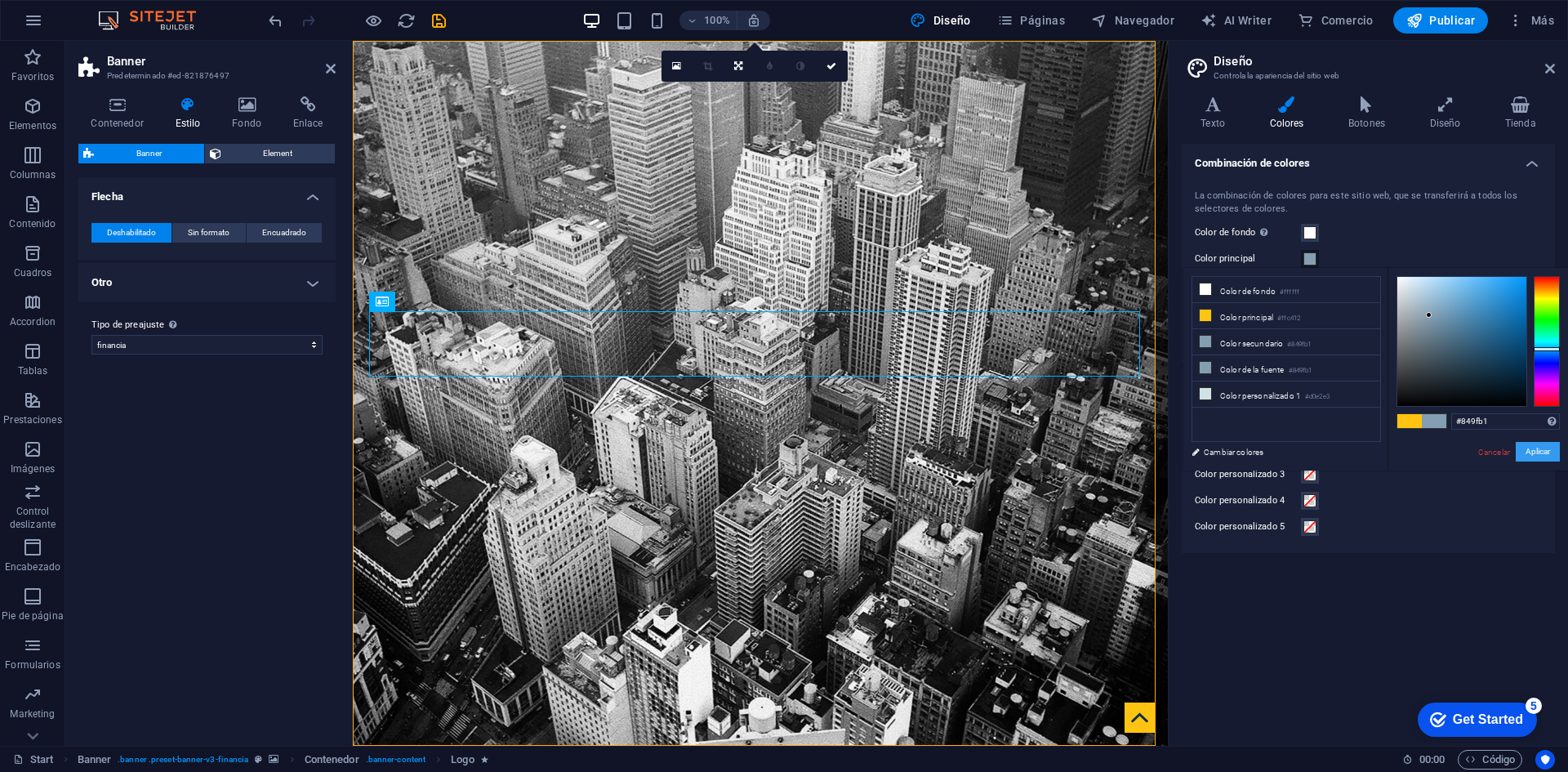
click at [1541, 455] on button "Aplicar" at bounding box center [1538, 452] width 45 height 20
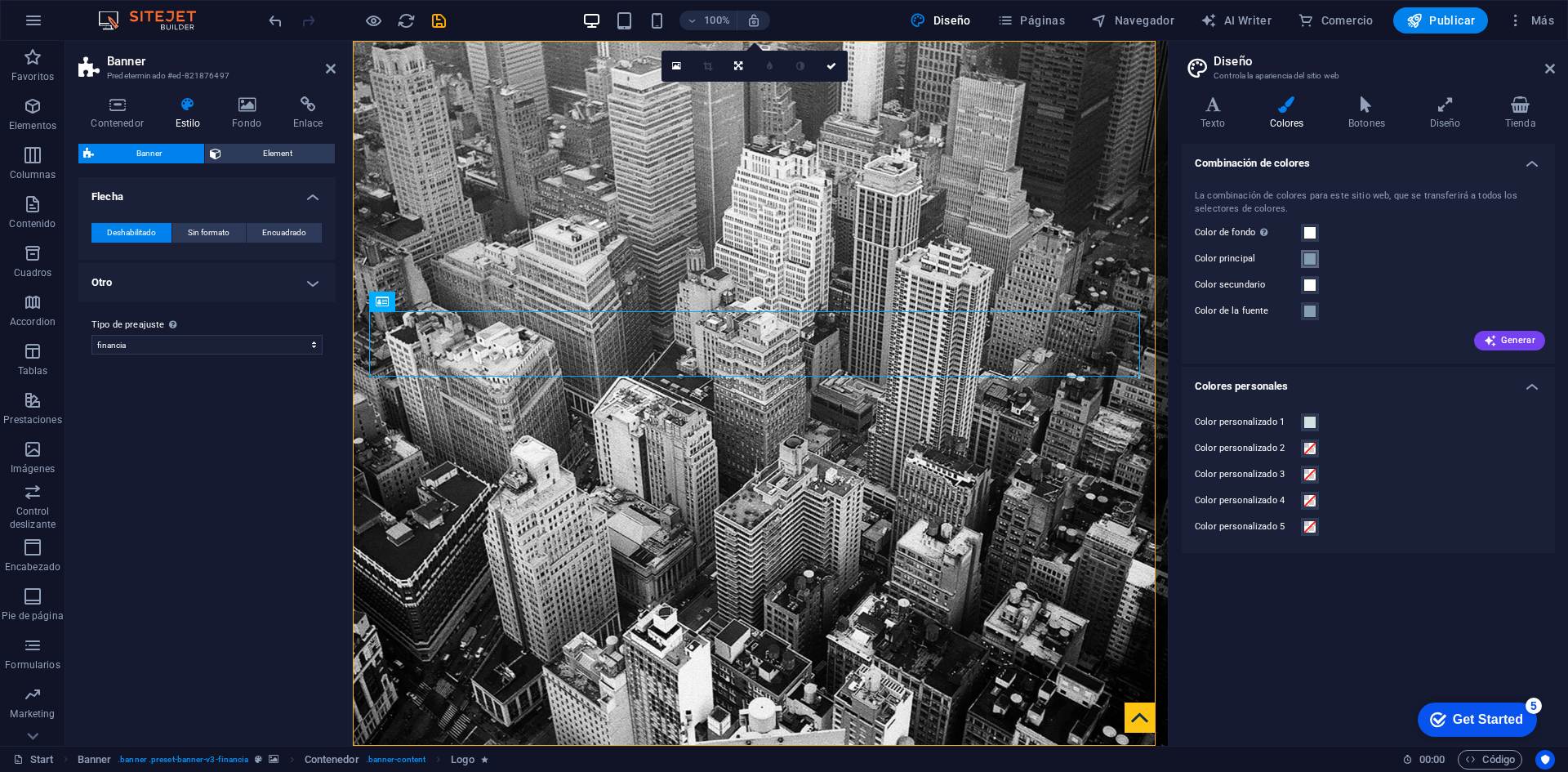
click at [1303, 259] on button "Color principal" at bounding box center [1310, 259] width 18 height 18
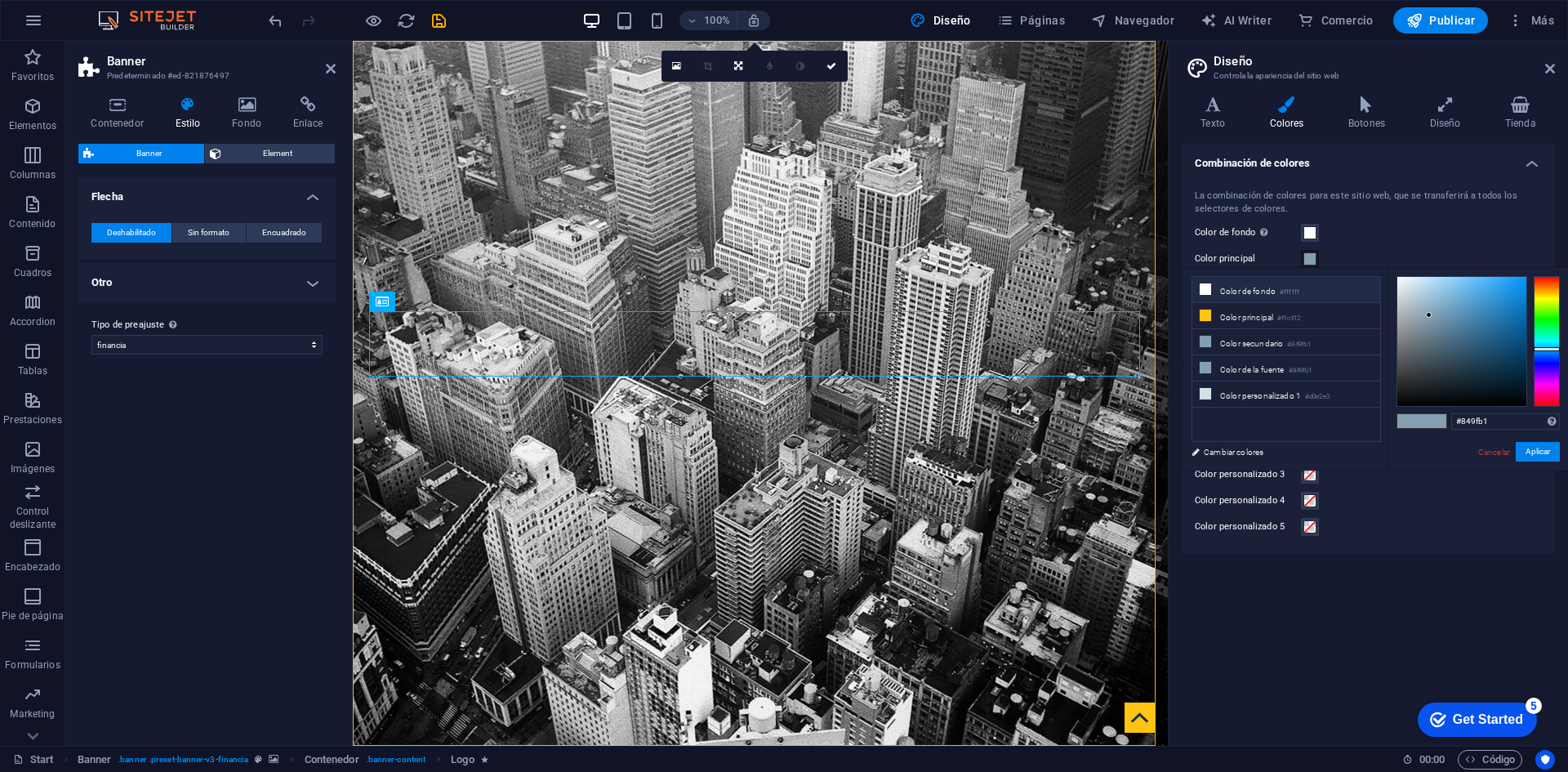
click at [1239, 290] on li "Color de fondo #ffffff" at bounding box center [1286, 290] width 187 height 27
type input "#ffffff"
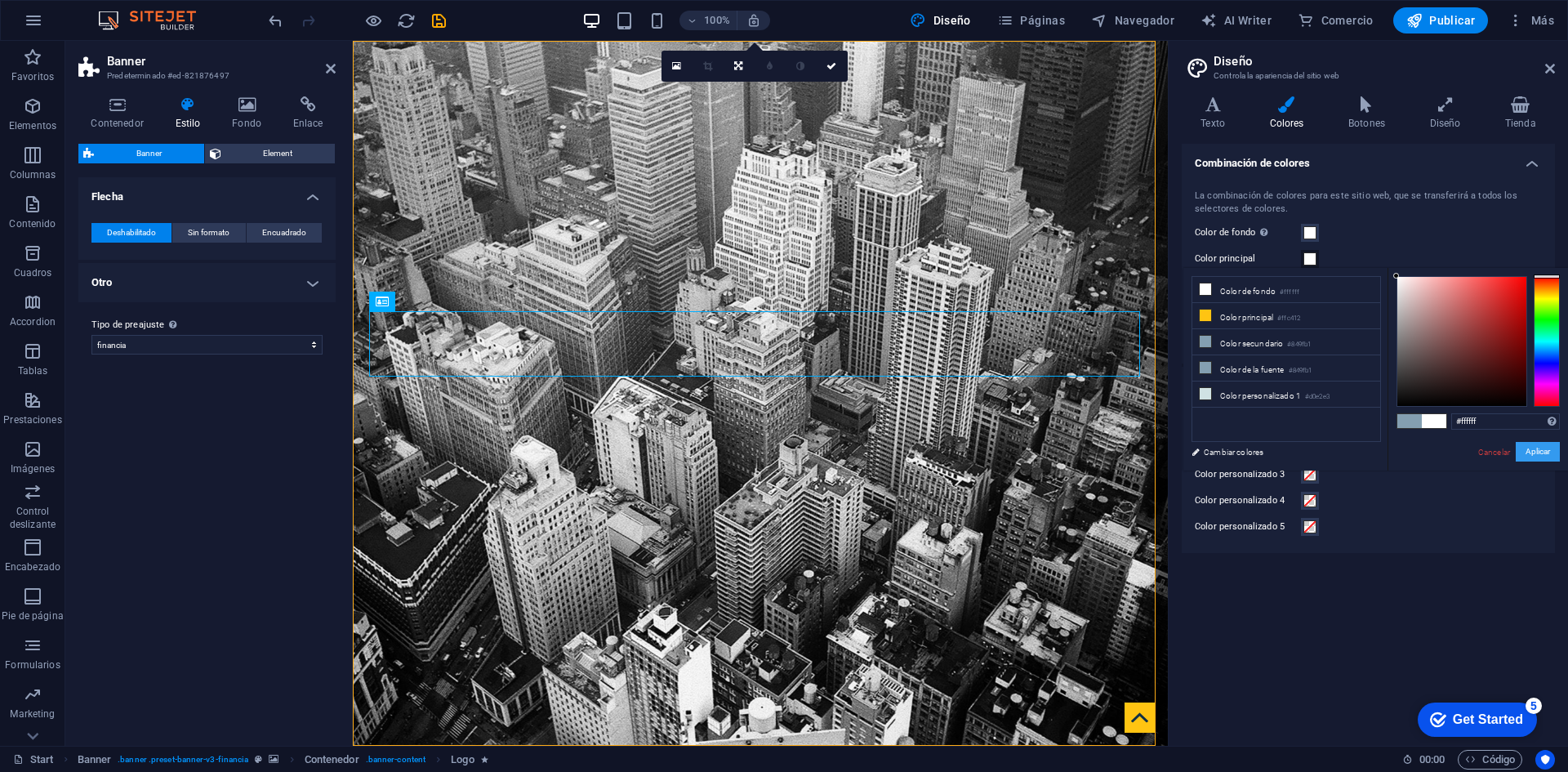
click at [1540, 444] on button "Aplicar" at bounding box center [1538, 452] width 45 height 20
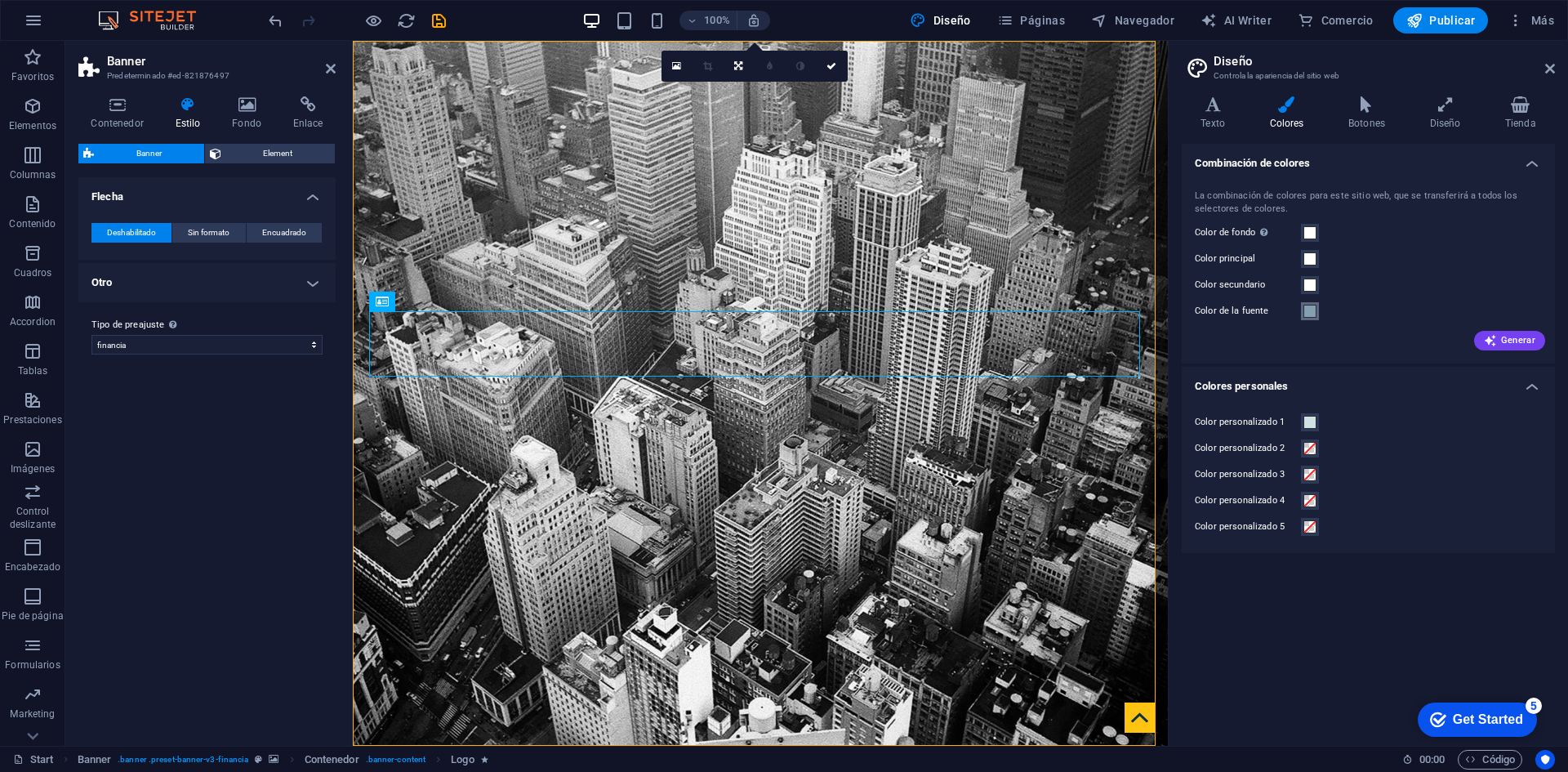
click at [1310, 308] on span at bounding box center [1310, 312] width 13 height 13
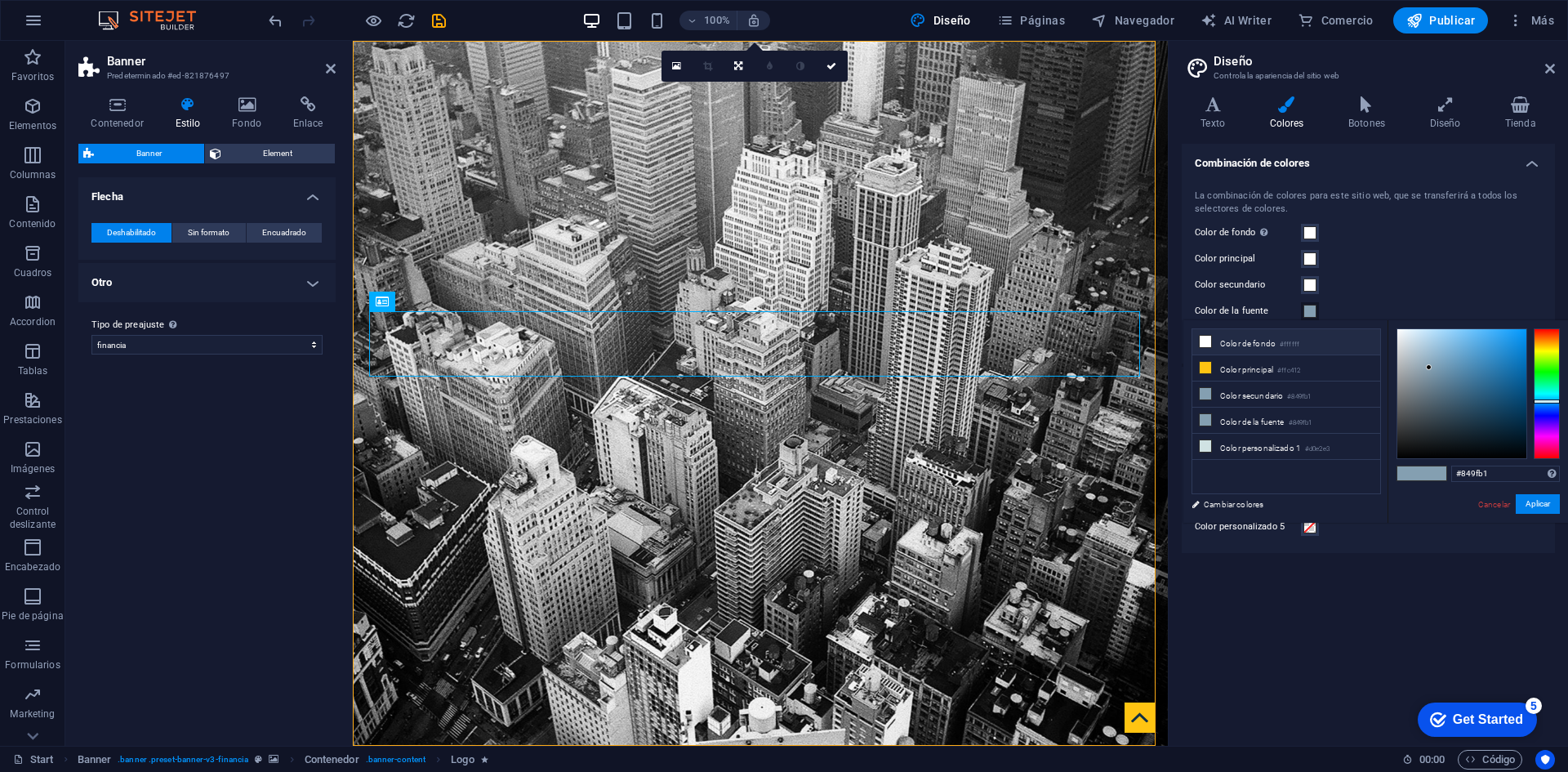
click at [1234, 346] on li "Color de fondo #ffffff" at bounding box center [1286, 343] width 187 height 27
type input "#ffffff"
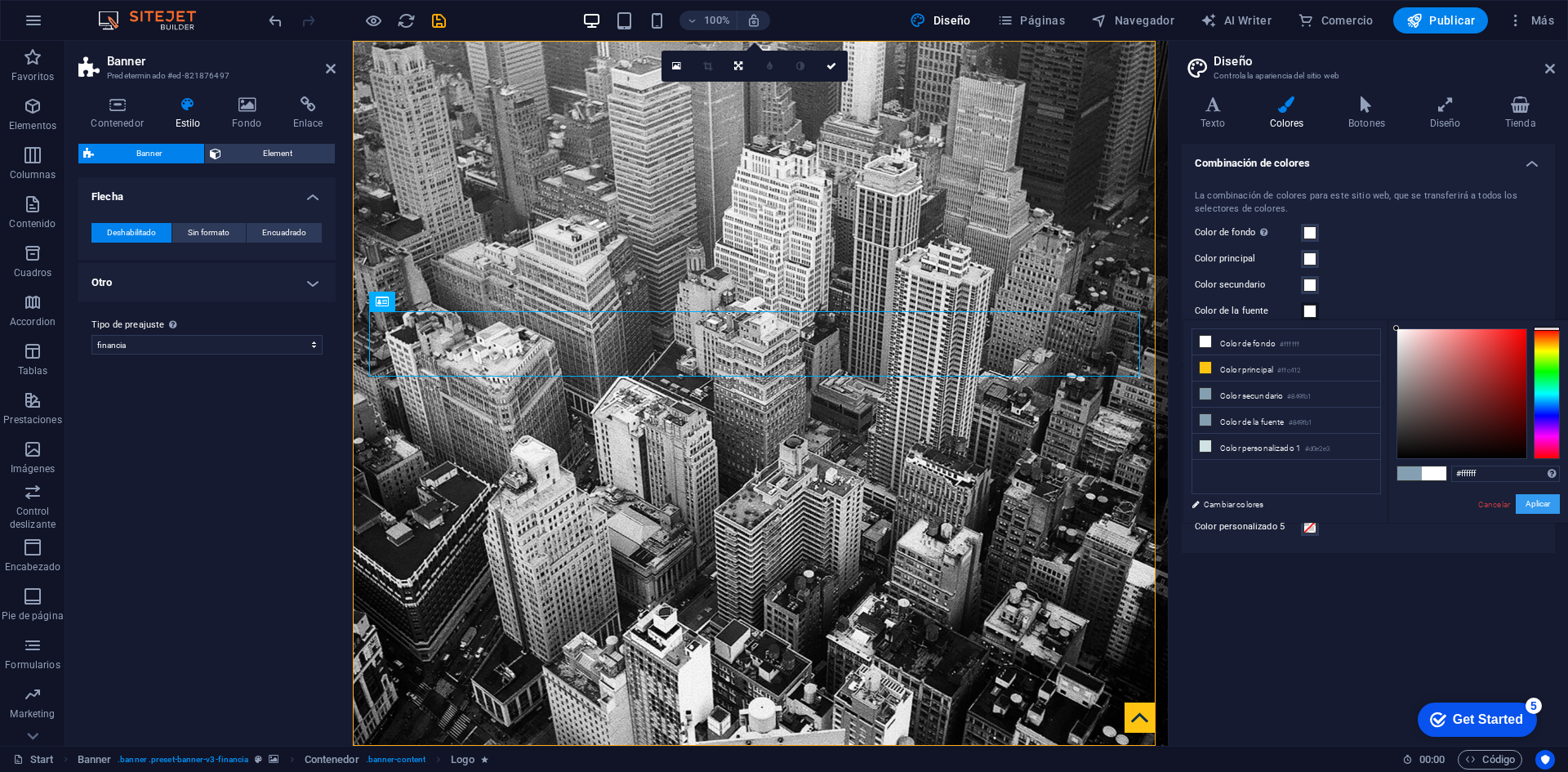
click at [1529, 507] on button "Aplicar" at bounding box center [1538, 504] width 45 height 20
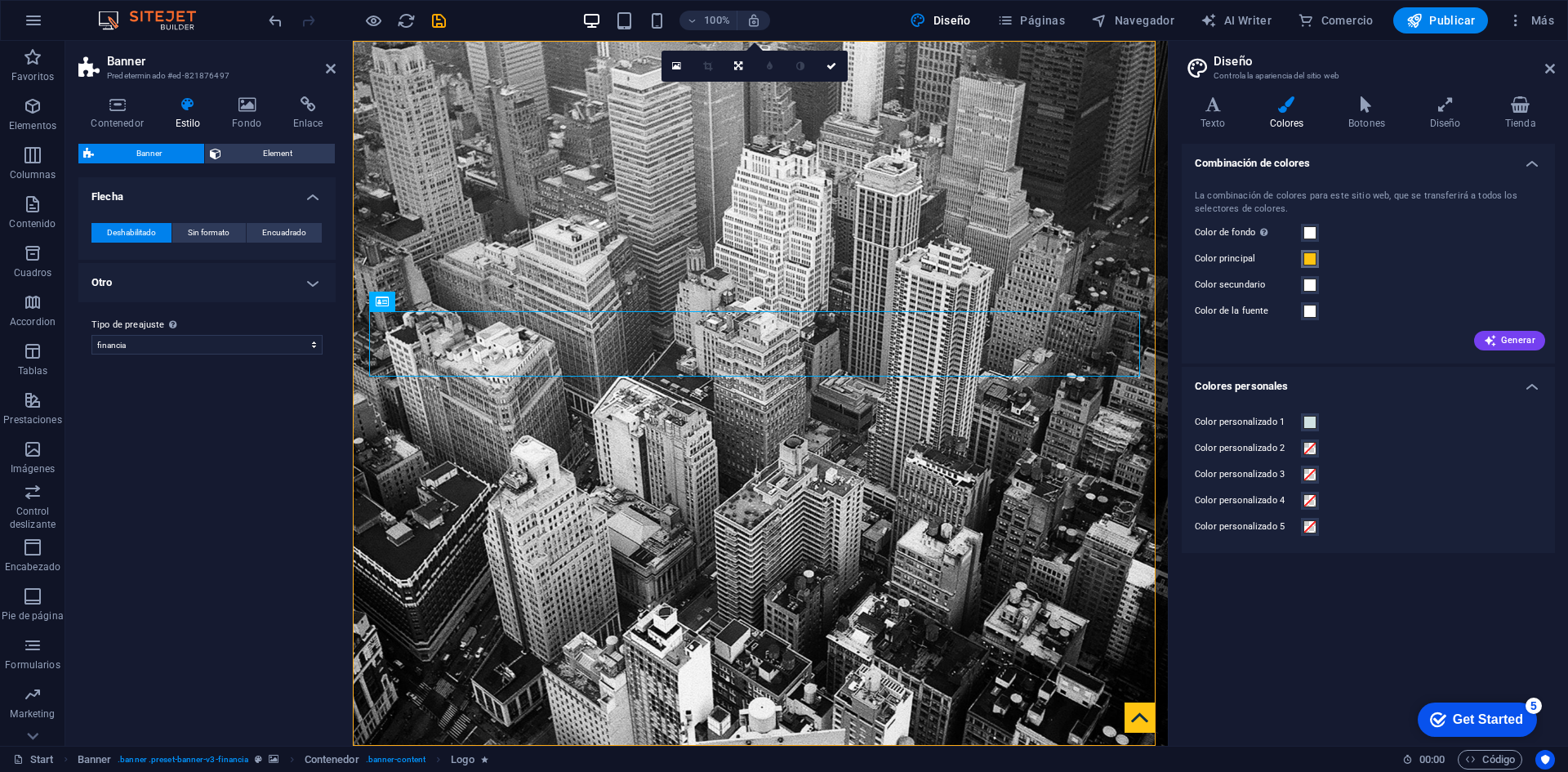
click at [1306, 255] on span at bounding box center [1310, 260] width 13 height 13
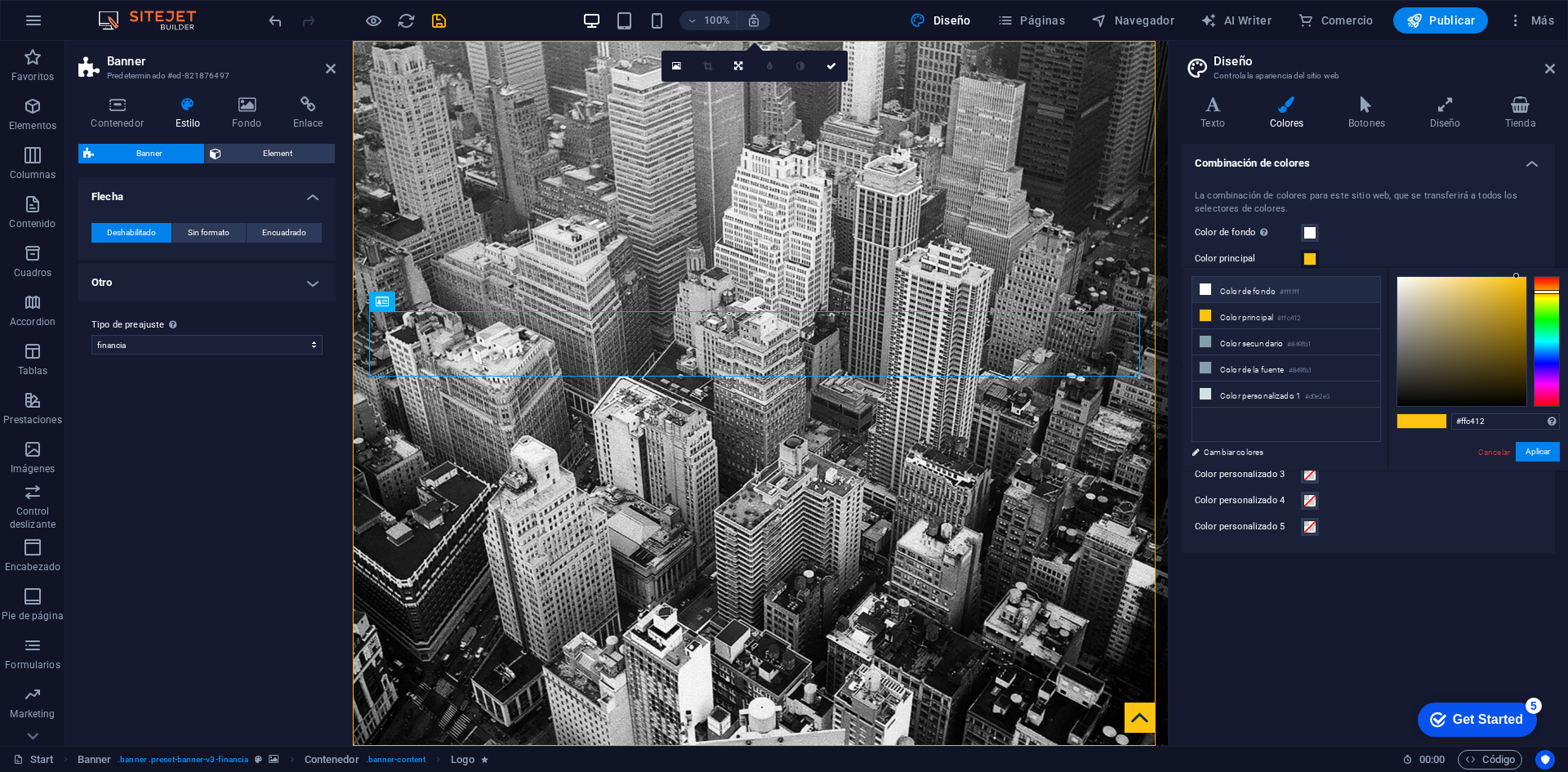
click at [1240, 287] on li "Color de fondo #ffffff" at bounding box center [1286, 290] width 187 height 27
type input "#ffffff"
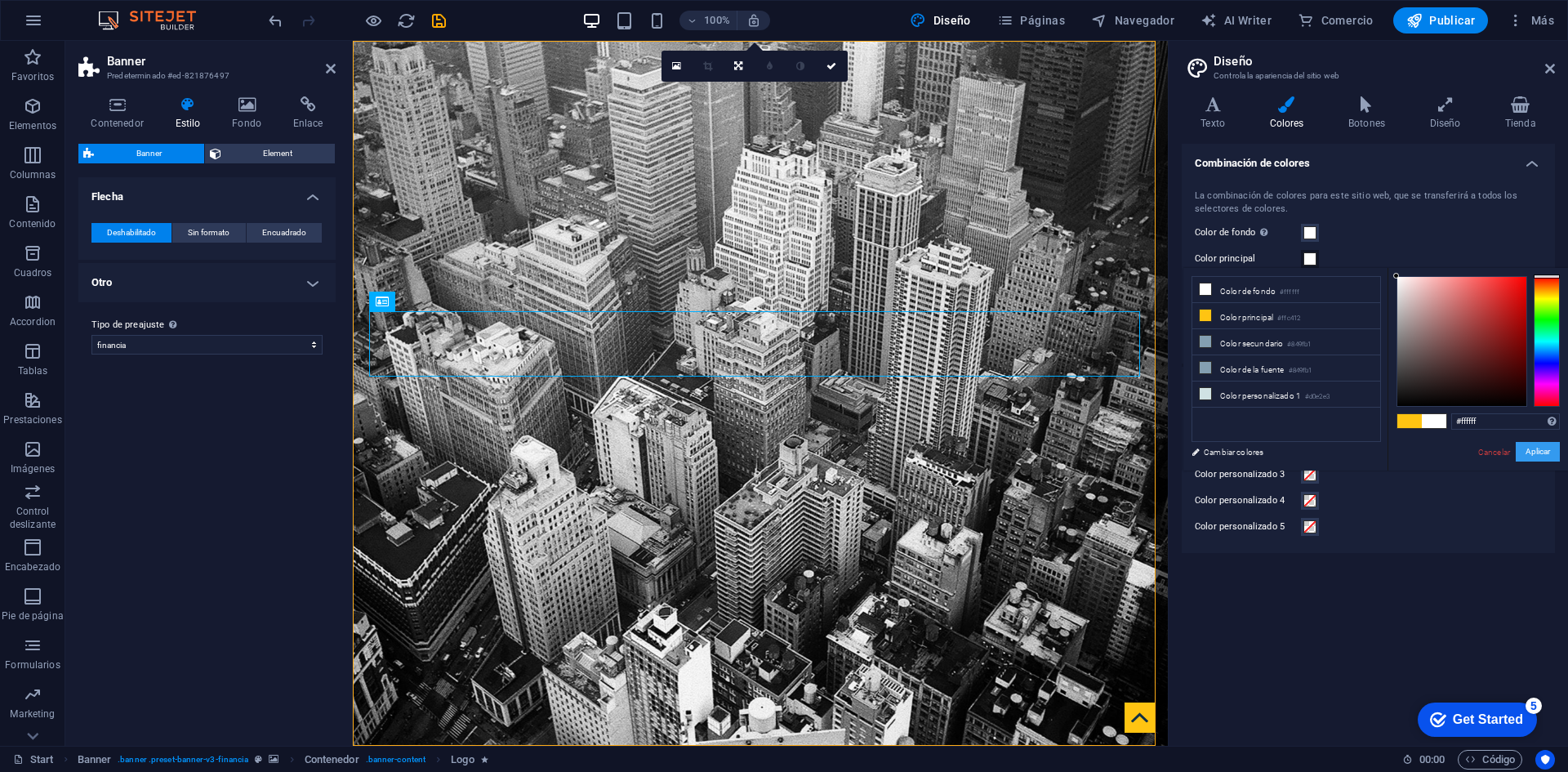
click at [1530, 451] on button "Aplicar" at bounding box center [1538, 452] width 45 height 20
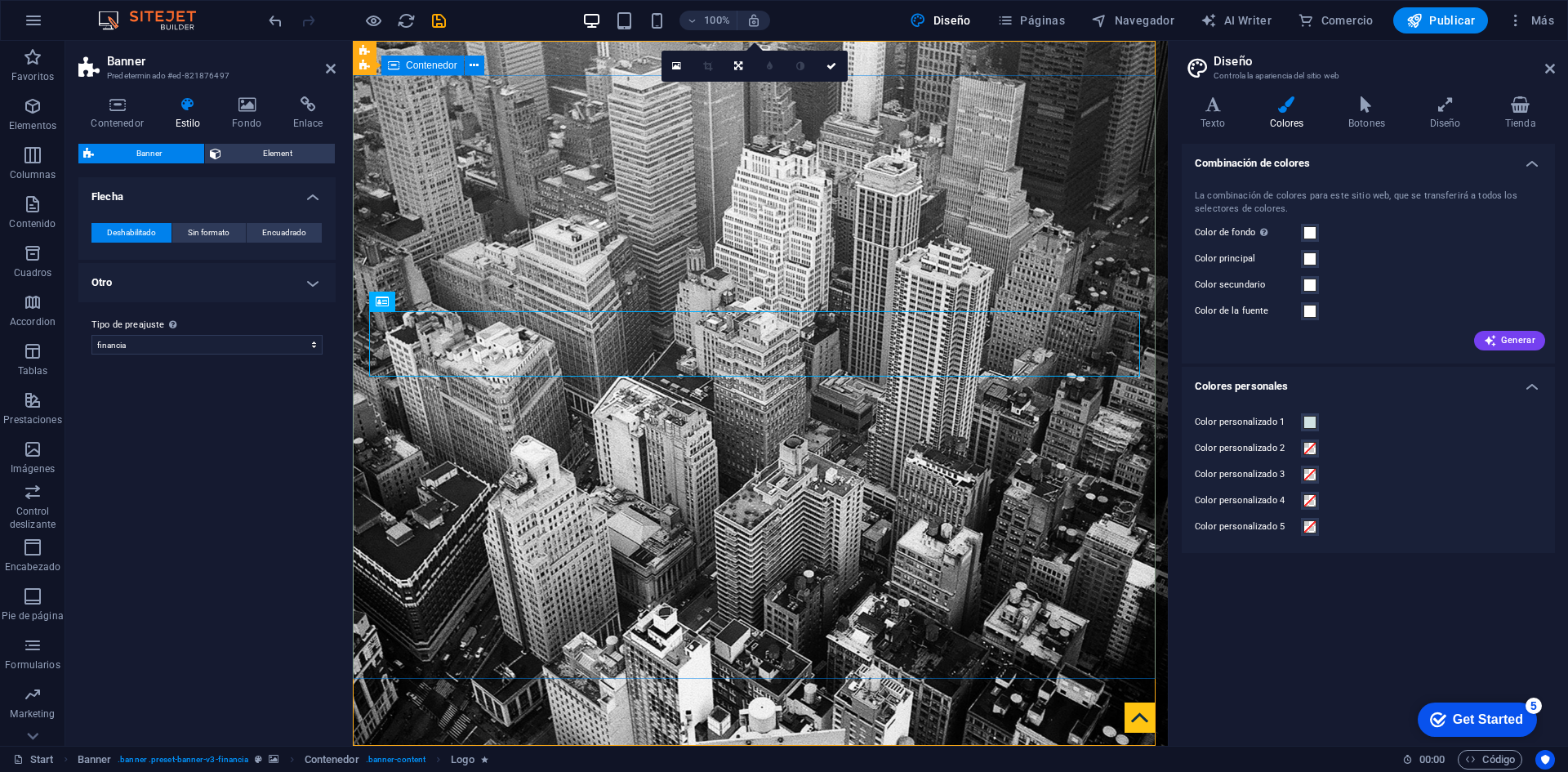
drag, startPoint x: 1029, startPoint y: 545, endPoint x: 1329, endPoint y: 538, distance: 300.1
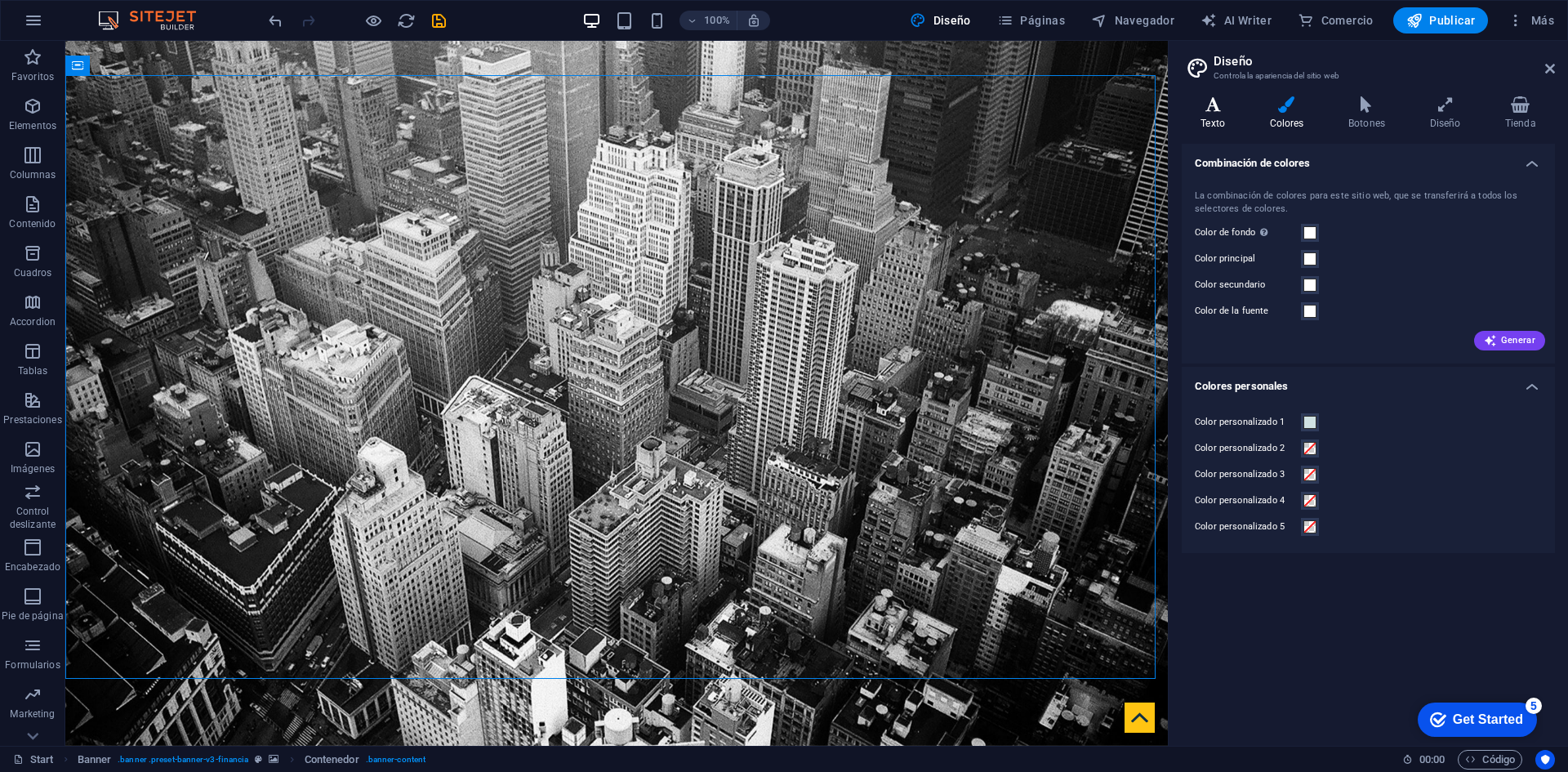
click at [1210, 110] on icon at bounding box center [1213, 104] width 62 height 16
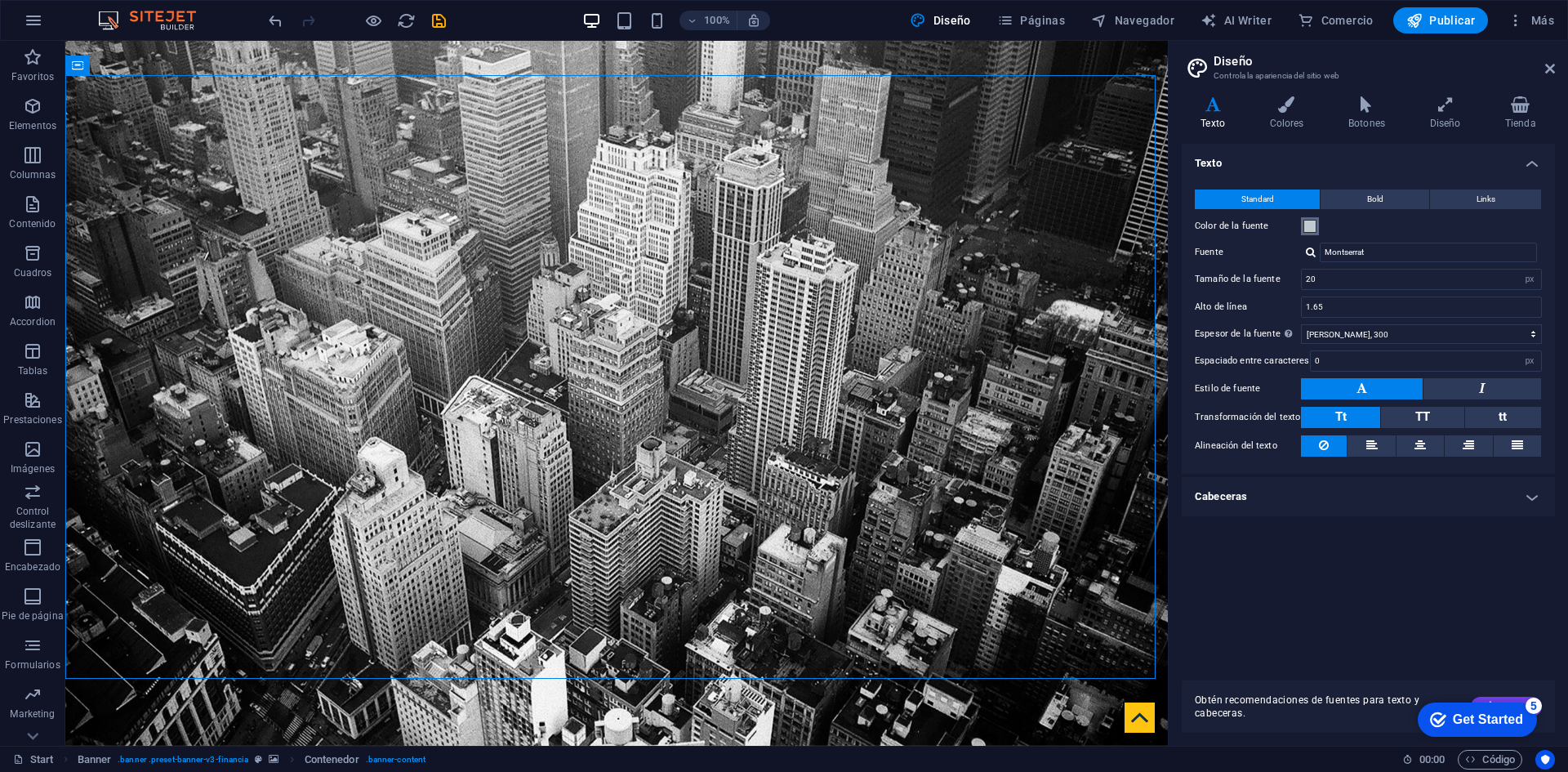
click at [1310, 218] on button "Color de la fuente" at bounding box center [1310, 225] width 18 height 18
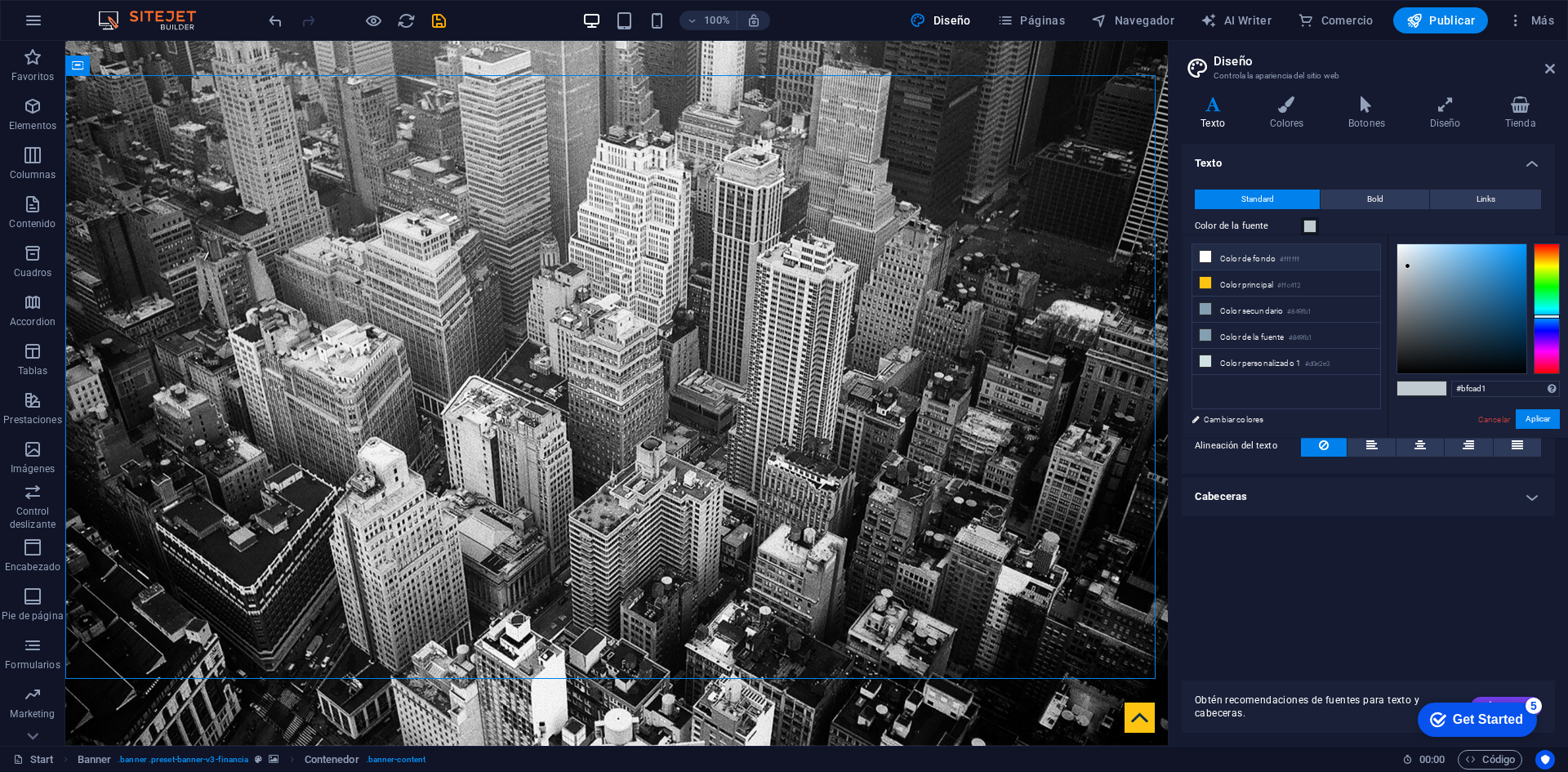
click at [1248, 259] on li "Color de fondo #ffffff" at bounding box center [1286, 258] width 187 height 27
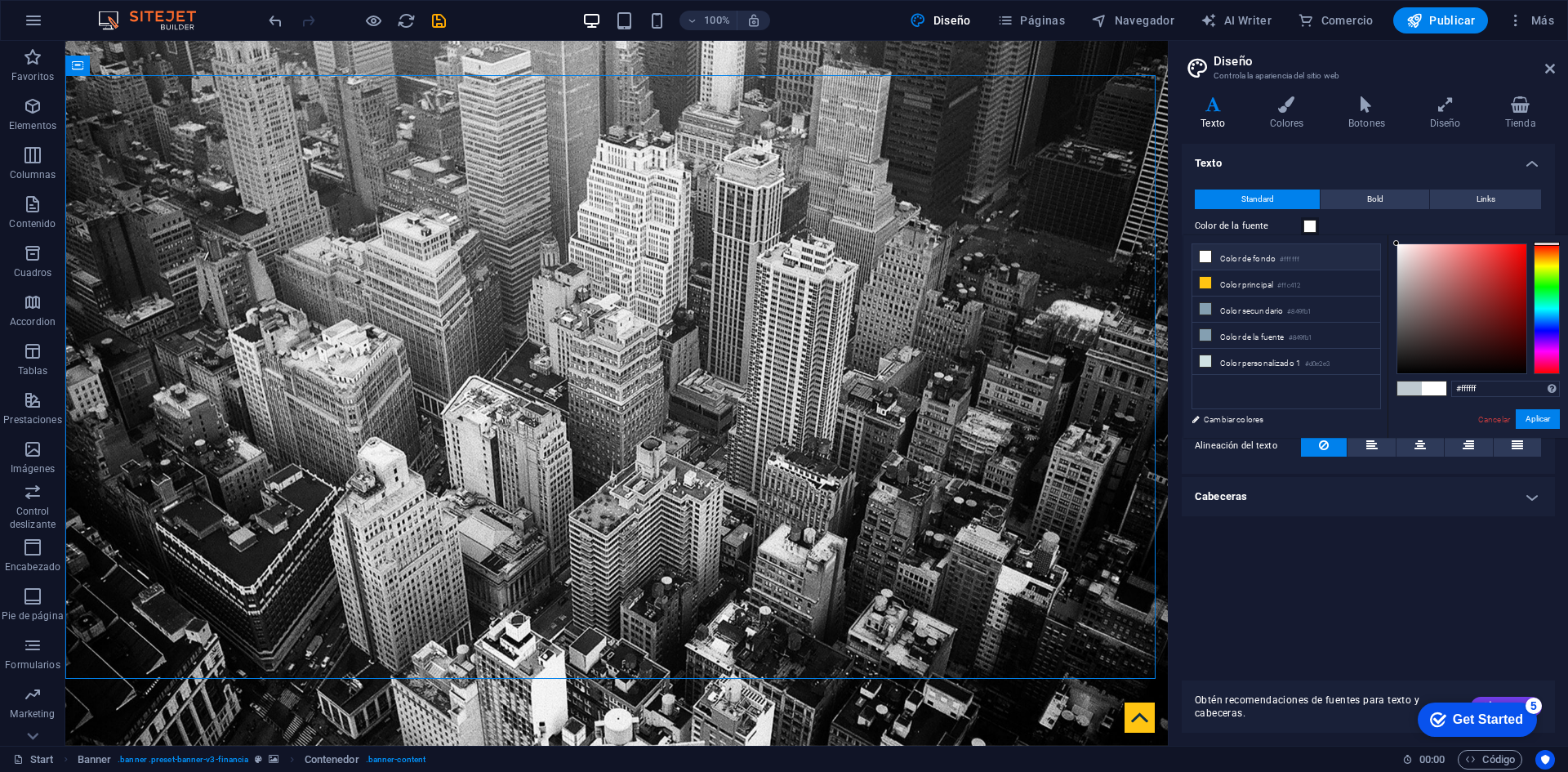
click at [1252, 251] on li "Color de fondo #ffffff" at bounding box center [1286, 258] width 187 height 27
click at [1417, 389] on span at bounding box center [1410, 388] width 25 height 14
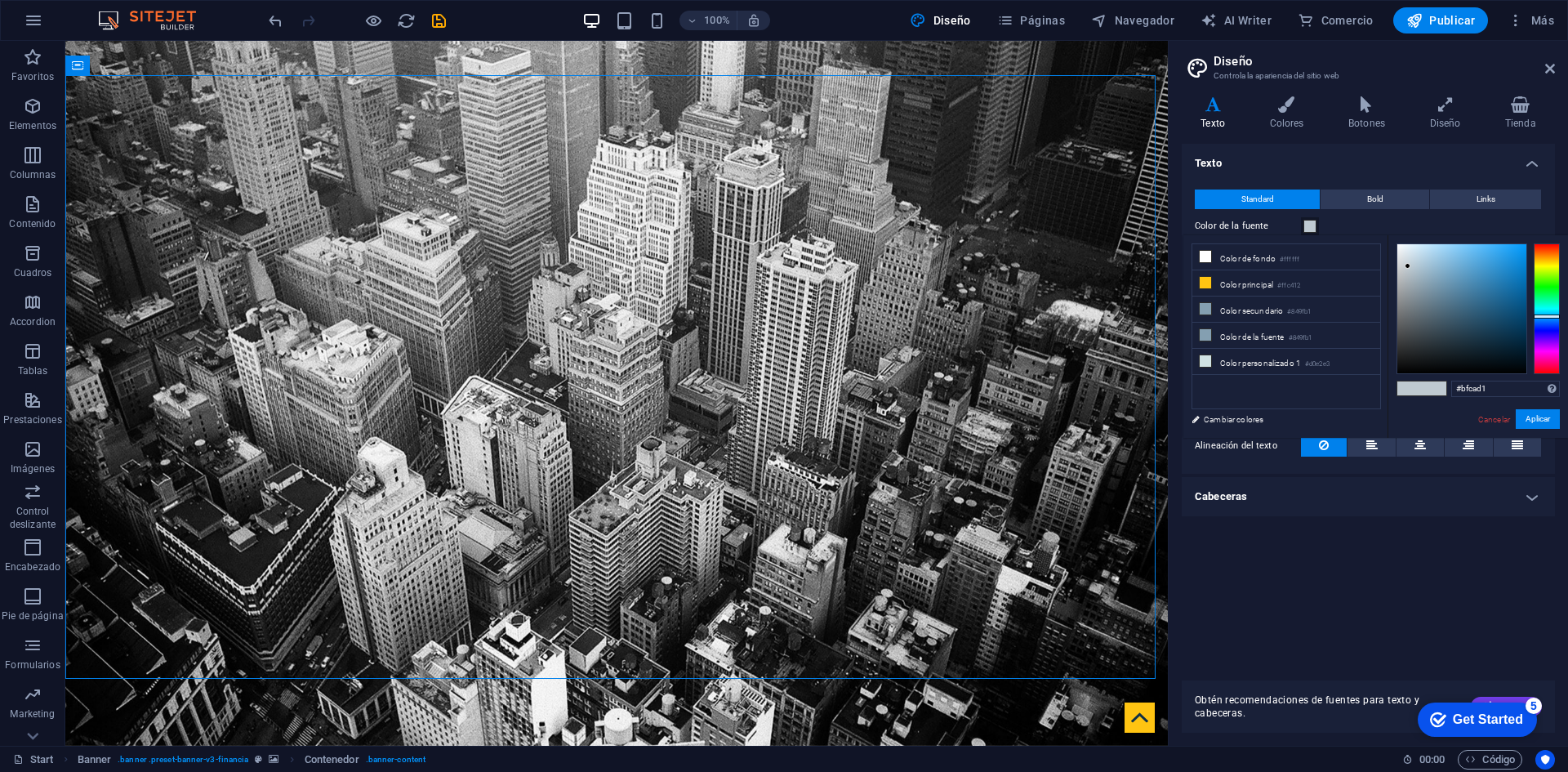
click at [1436, 389] on span at bounding box center [1434, 388] width 25 height 14
click at [1414, 386] on span at bounding box center [1410, 388] width 25 height 14
click at [1408, 386] on span at bounding box center [1410, 388] width 25 height 14
click at [1432, 391] on span at bounding box center [1434, 388] width 25 height 14
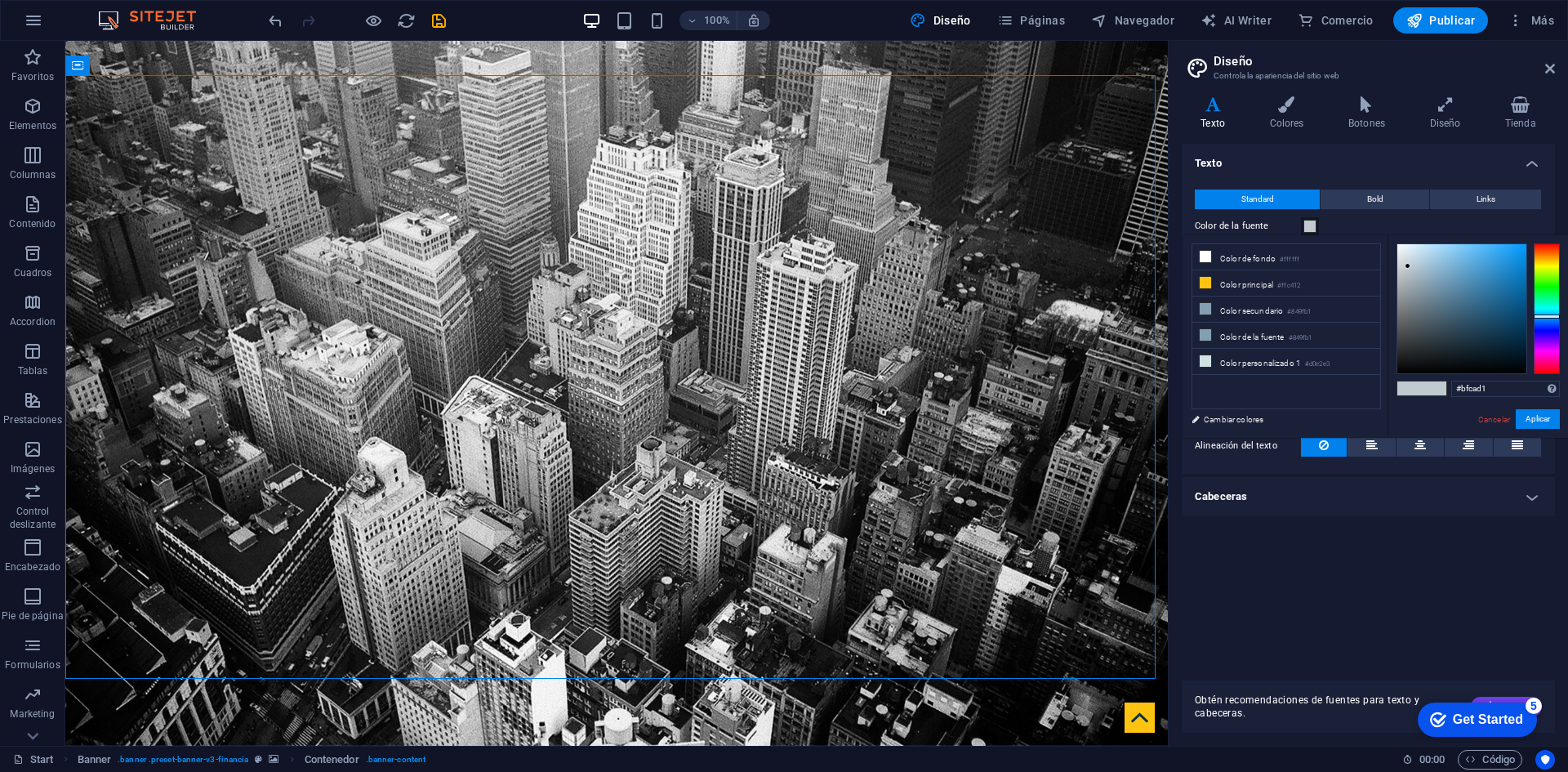
click at [1397, 389] on div at bounding box center [1421, 388] width 50 height 15
click at [1232, 254] on li "Color de fondo #ffffff" at bounding box center [1286, 258] width 187 height 27
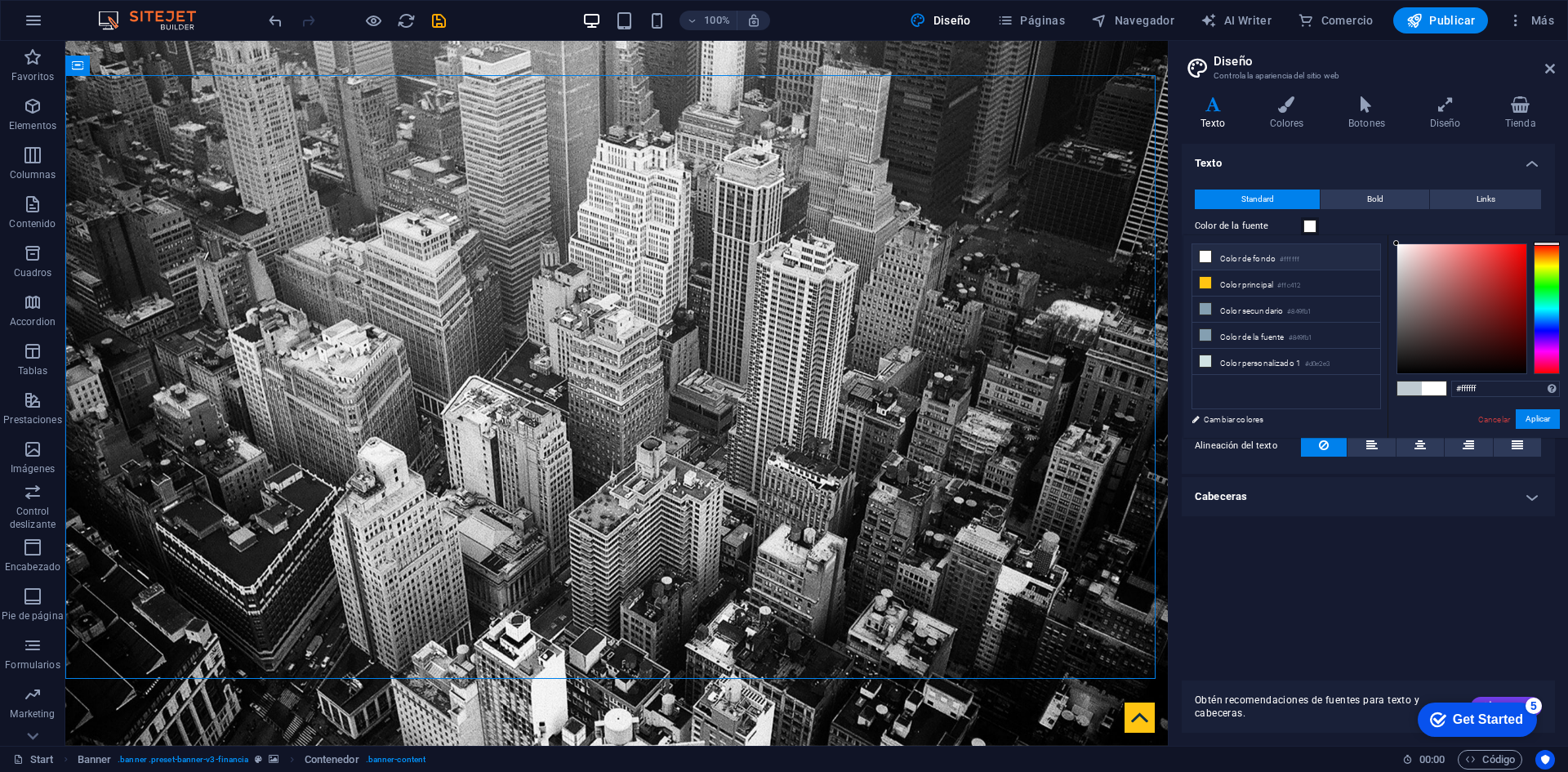
click at [1232, 254] on li "Color de fondo #ffffff" at bounding box center [1286, 258] width 187 height 27
click at [1537, 422] on button "Aplicar" at bounding box center [1538, 419] width 45 height 20
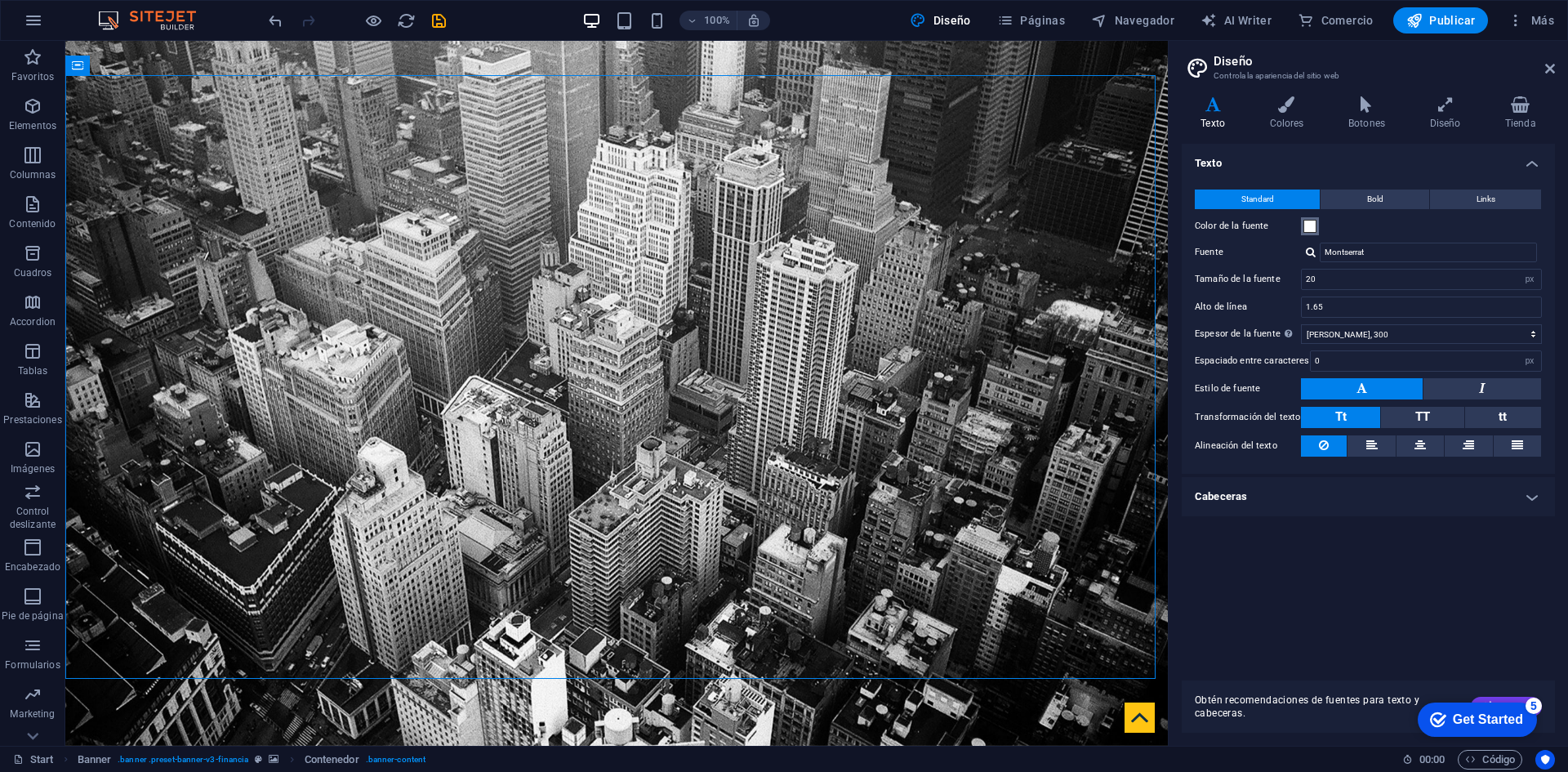
click at [1310, 224] on span at bounding box center [1310, 226] width 13 height 13
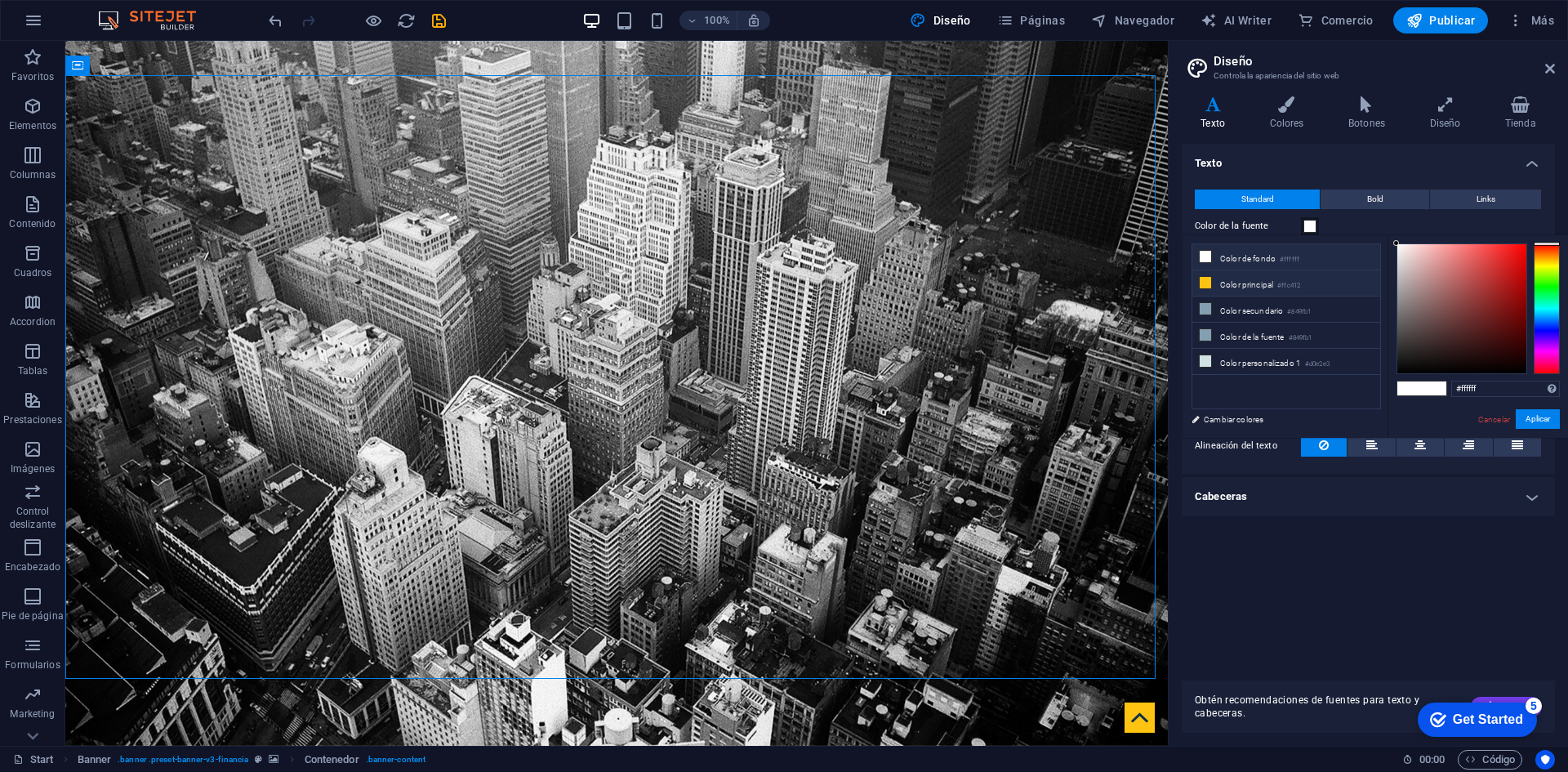
click at [1232, 282] on li "Color principal #ffc412" at bounding box center [1286, 284] width 187 height 27
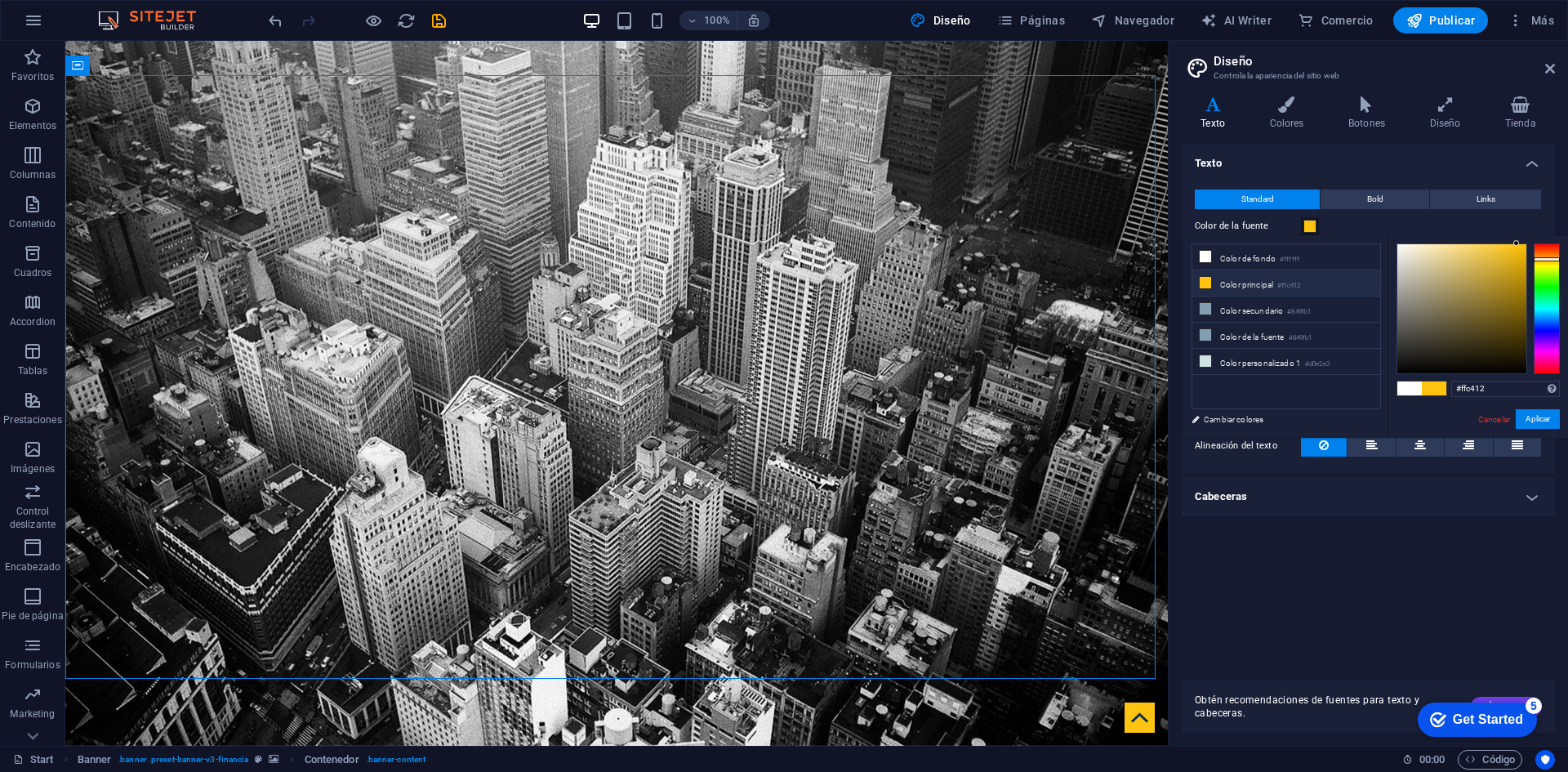
click at [1408, 389] on span at bounding box center [1410, 388] width 25 height 14
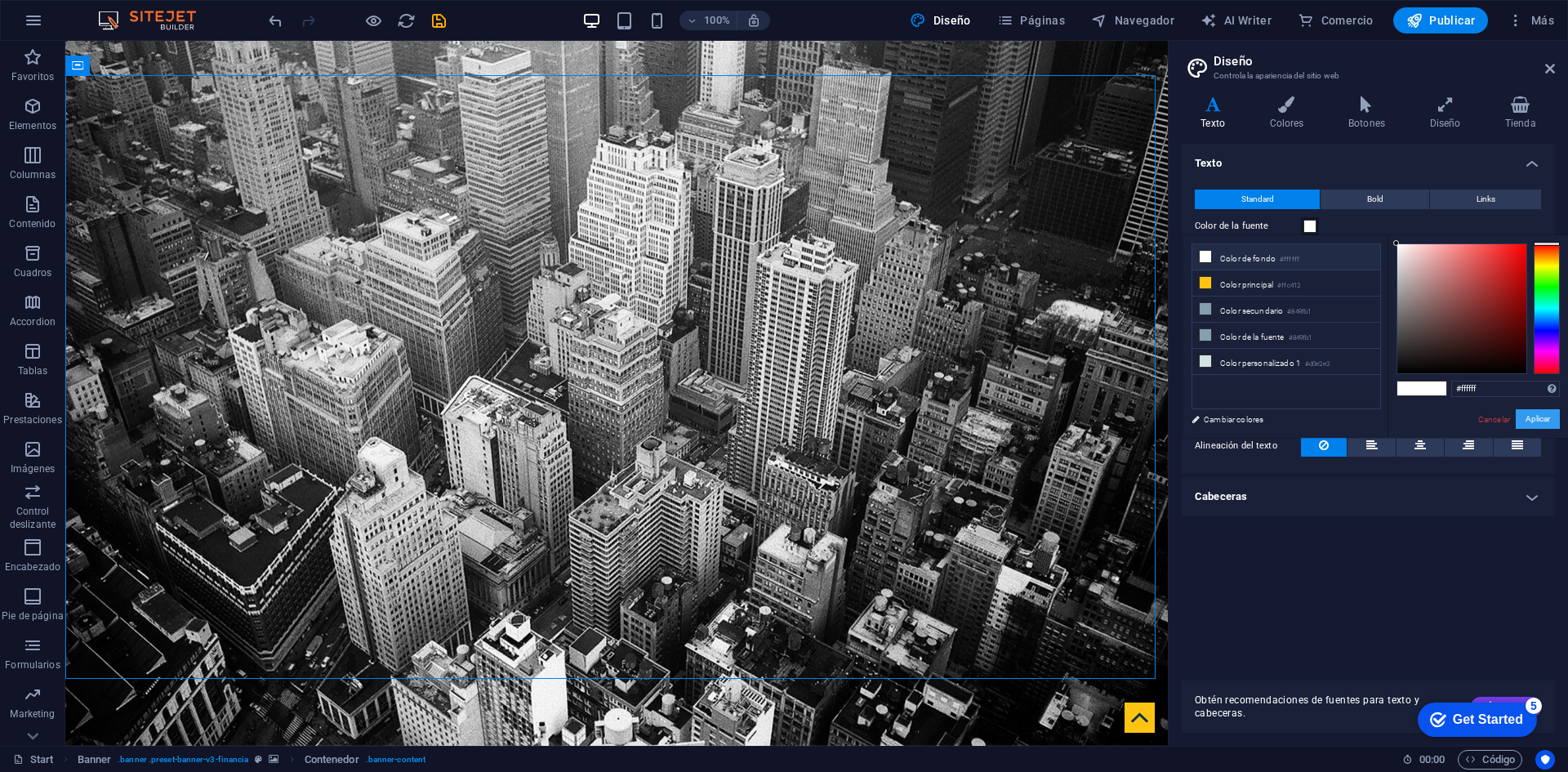
click at [1530, 421] on button "Aplicar" at bounding box center [1538, 419] width 45 height 20
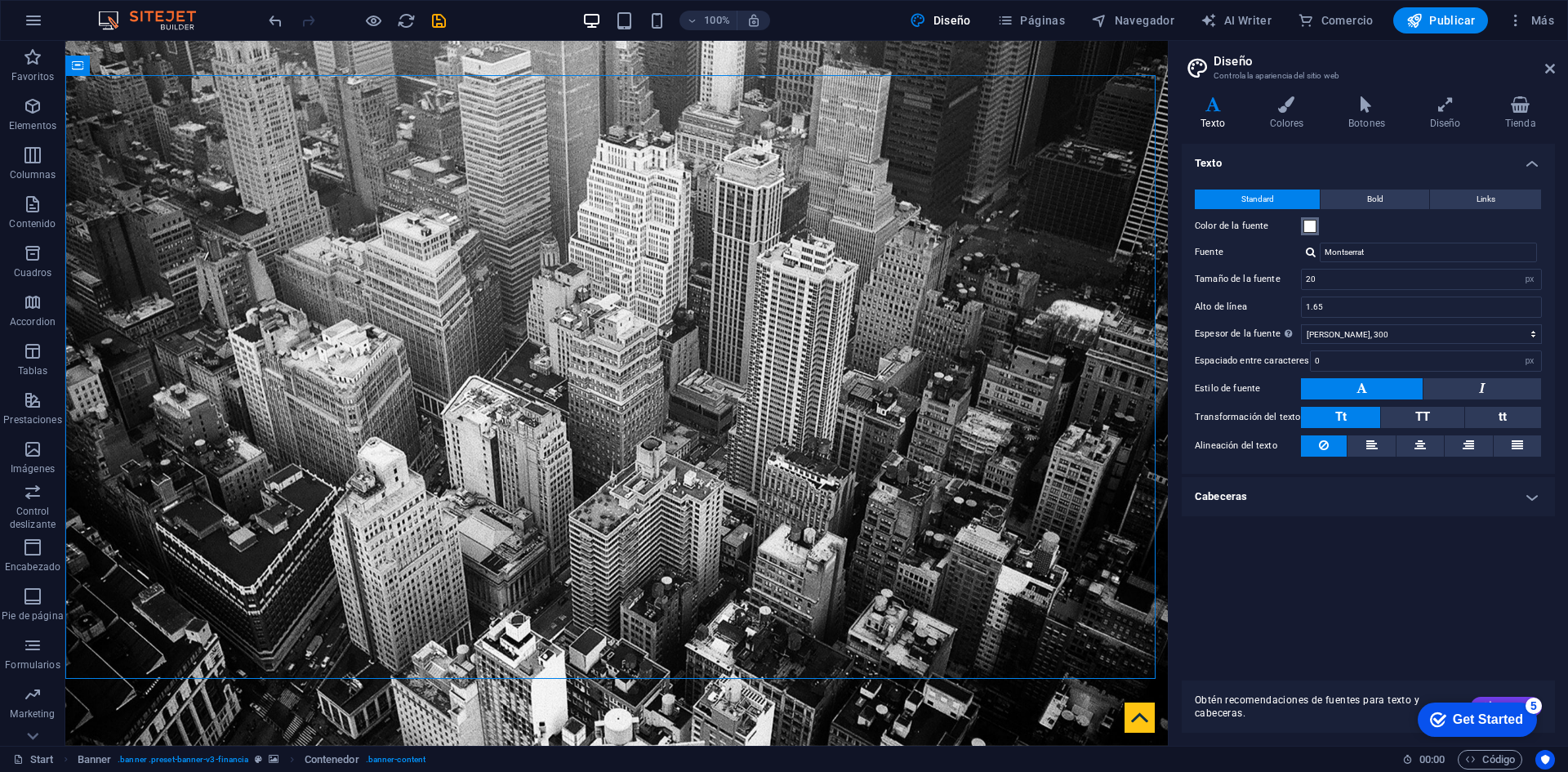
click at [1310, 224] on span at bounding box center [1310, 226] width 13 height 13
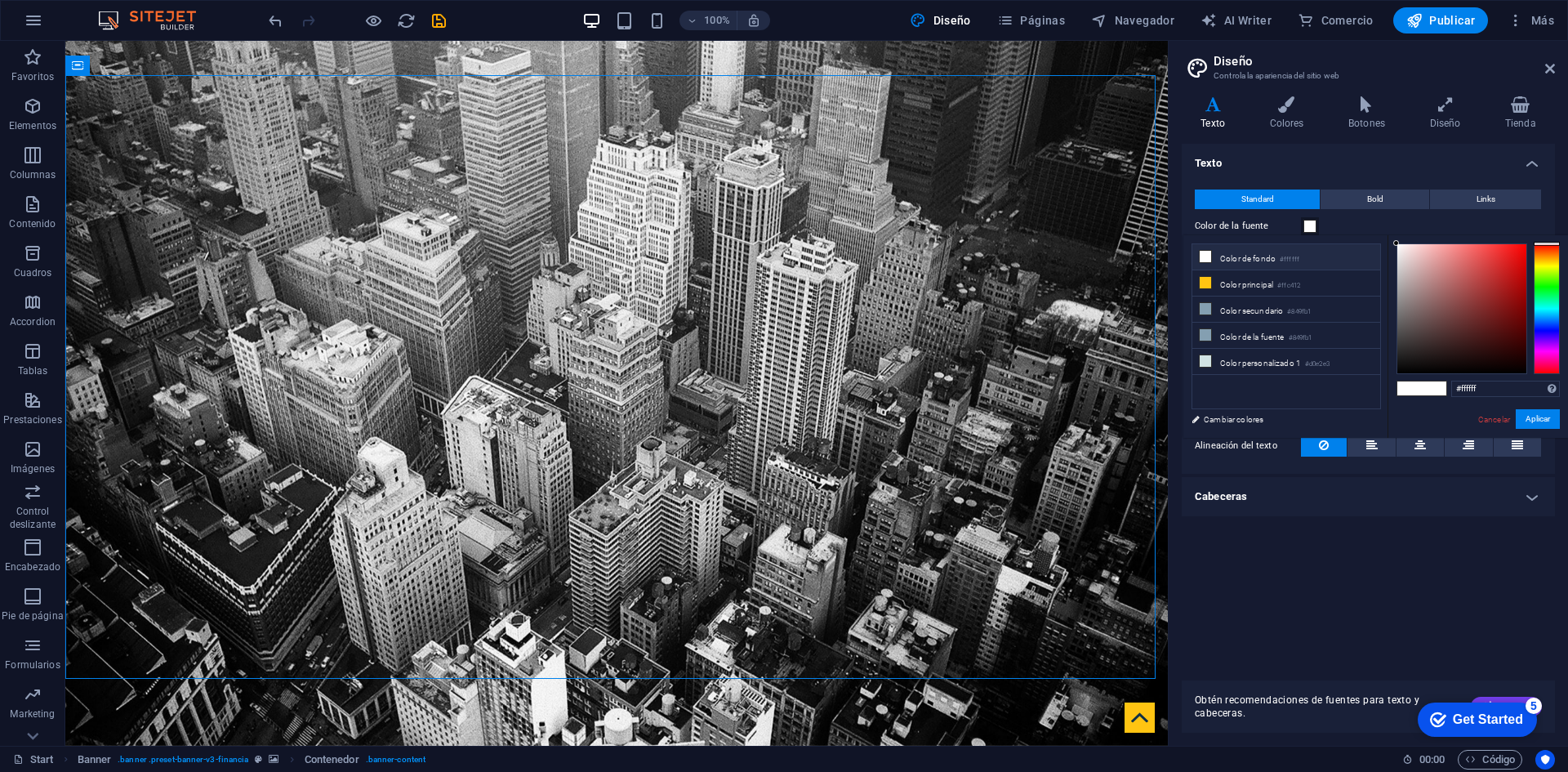
click at [1257, 256] on li "Color de fondo #ffffff" at bounding box center [1286, 258] width 187 height 27
drag, startPoint x: 1412, startPoint y: 397, endPoint x: 1409, endPoint y: 386, distance: 11.4
click at [1412, 396] on div "#ffffff Formatos soportados #0852ed rgb(8, 82, 237) rgba(8, 82, 237, 90%) hsv(2…" at bounding box center [1478, 455] width 181 height 440
click at [1409, 386] on span at bounding box center [1410, 388] width 25 height 14
click at [1406, 386] on span at bounding box center [1410, 388] width 25 height 14
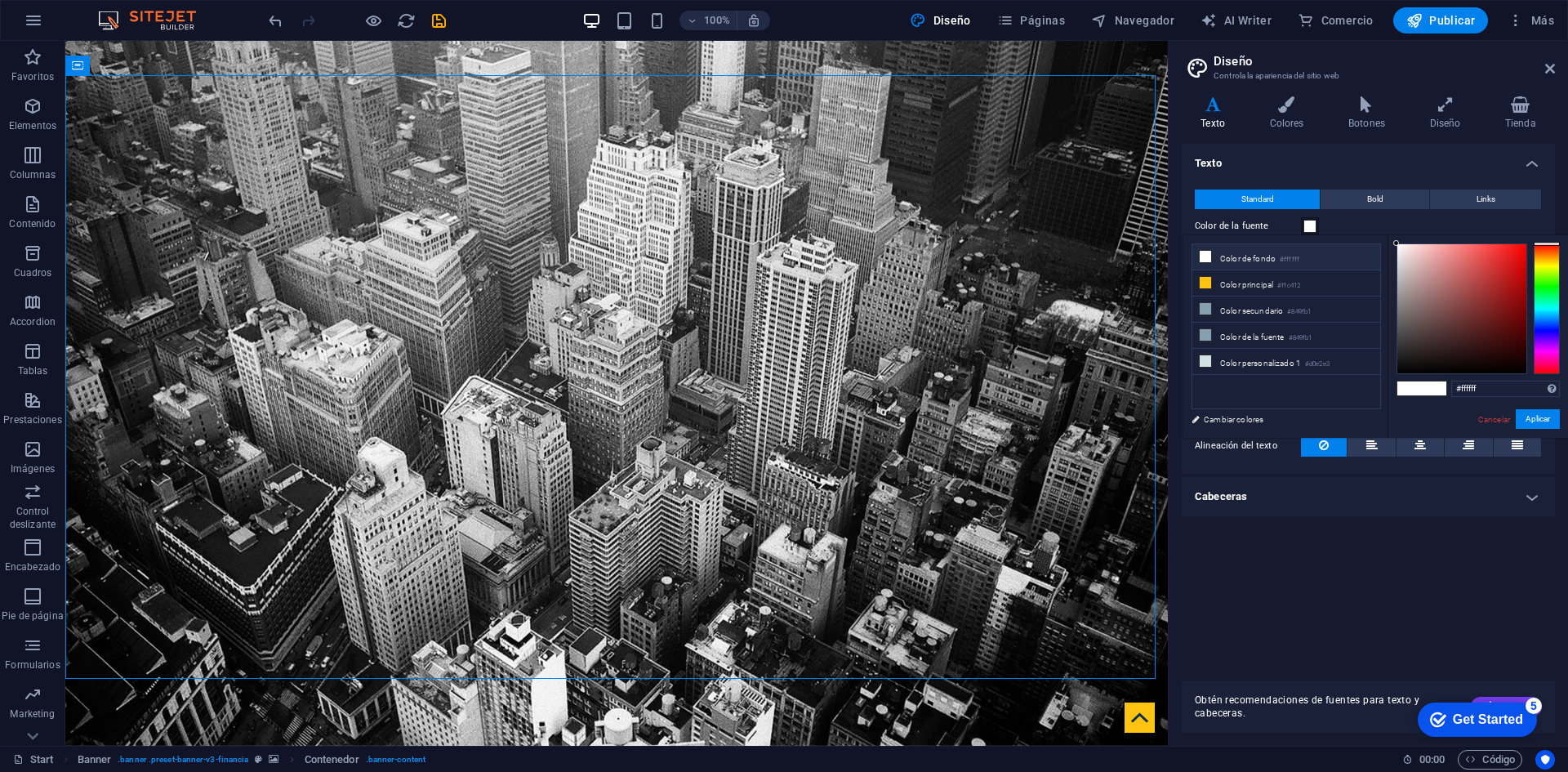
click at [1435, 388] on span at bounding box center [1434, 388] width 25 height 14
drag, startPoint x: 1416, startPoint y: 390, endPoint x: 1390, endPoint y: 367, distance: 34.7
click at [1415, 390] on span at bounding box center [1410, 388] width 25 height 14
click at [1237, 309] on li "Color secundario #849fb1" at bounding box center [1286, 310] width 187 height 27
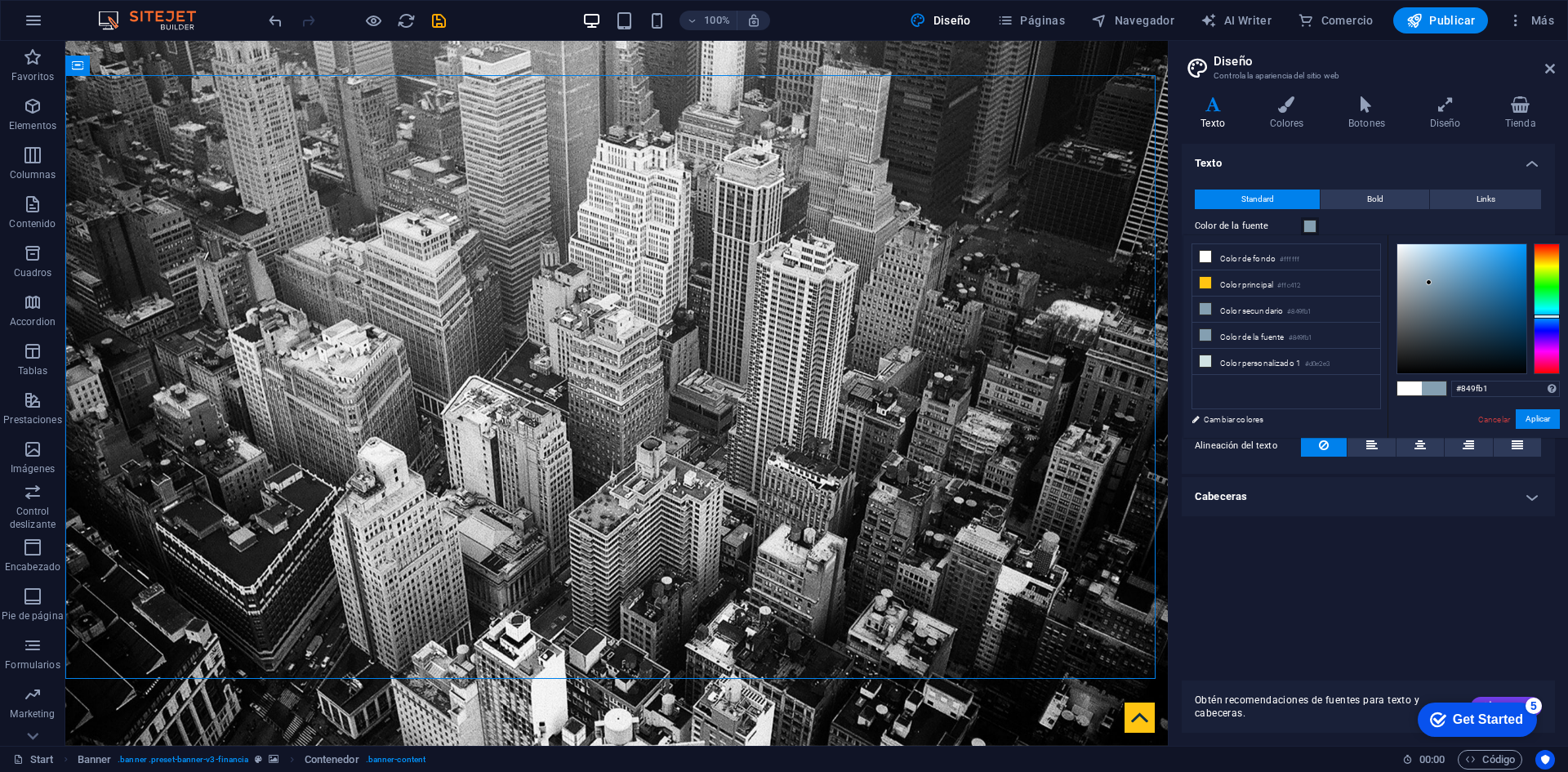
click at [1401, 386] on span at bounding box center [1410, 388] width 25 height 14
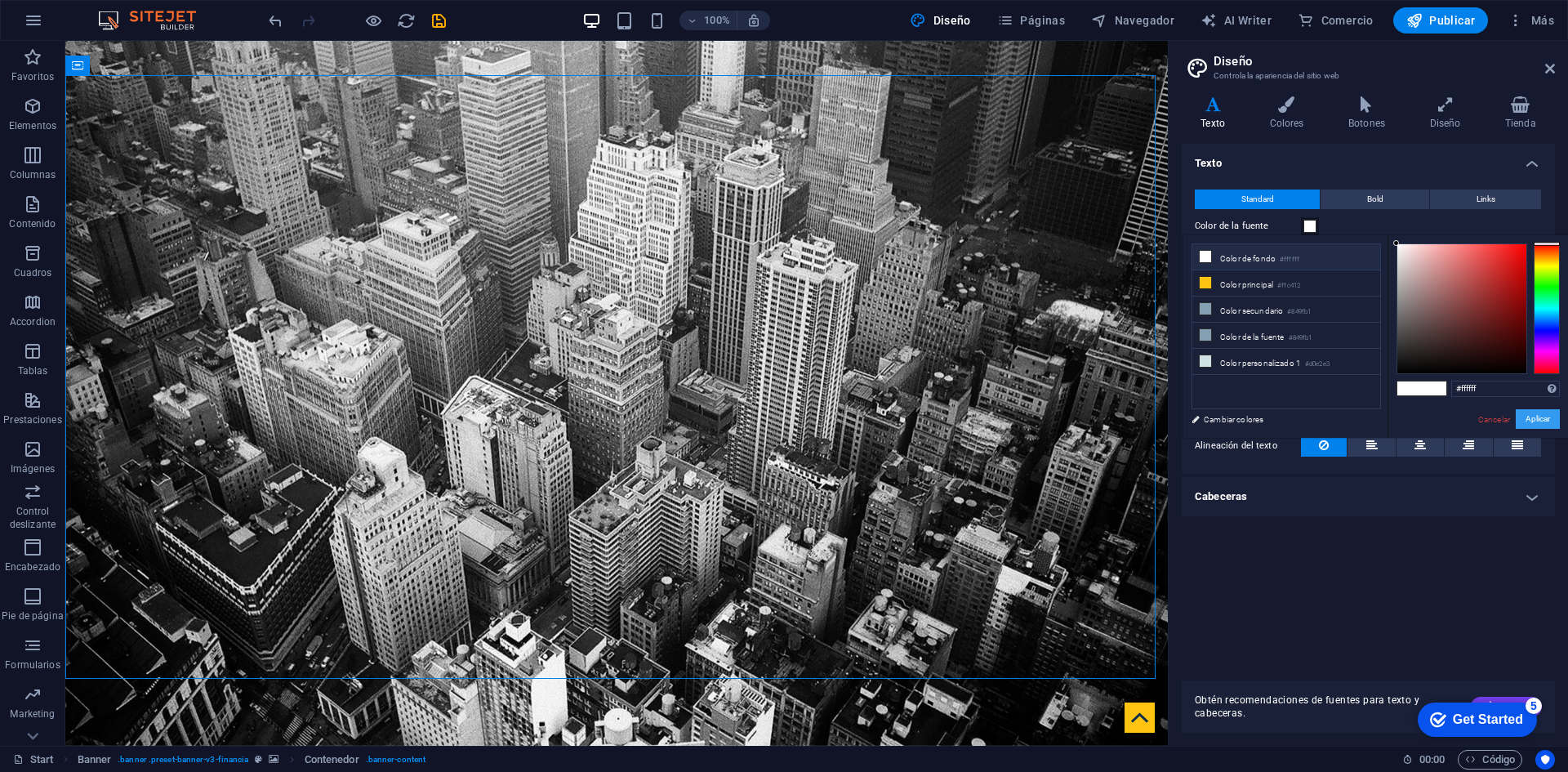
click at [1540, 413] on button "Aplicar" at bounding box center [1538, 419] width 45 height 20
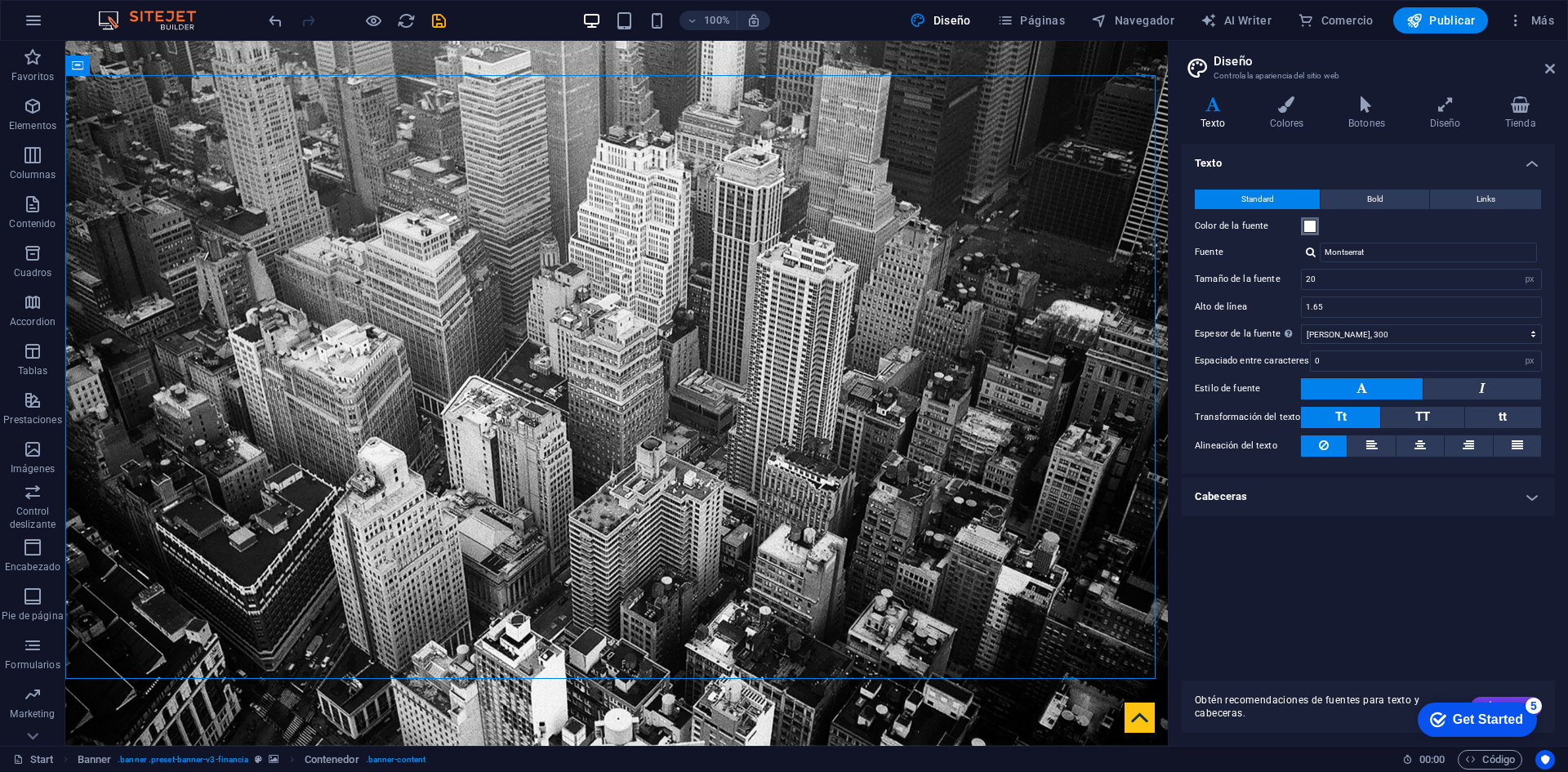
click at [1310, 224] on span at bounding box center [1310, 226] width 13 height 13
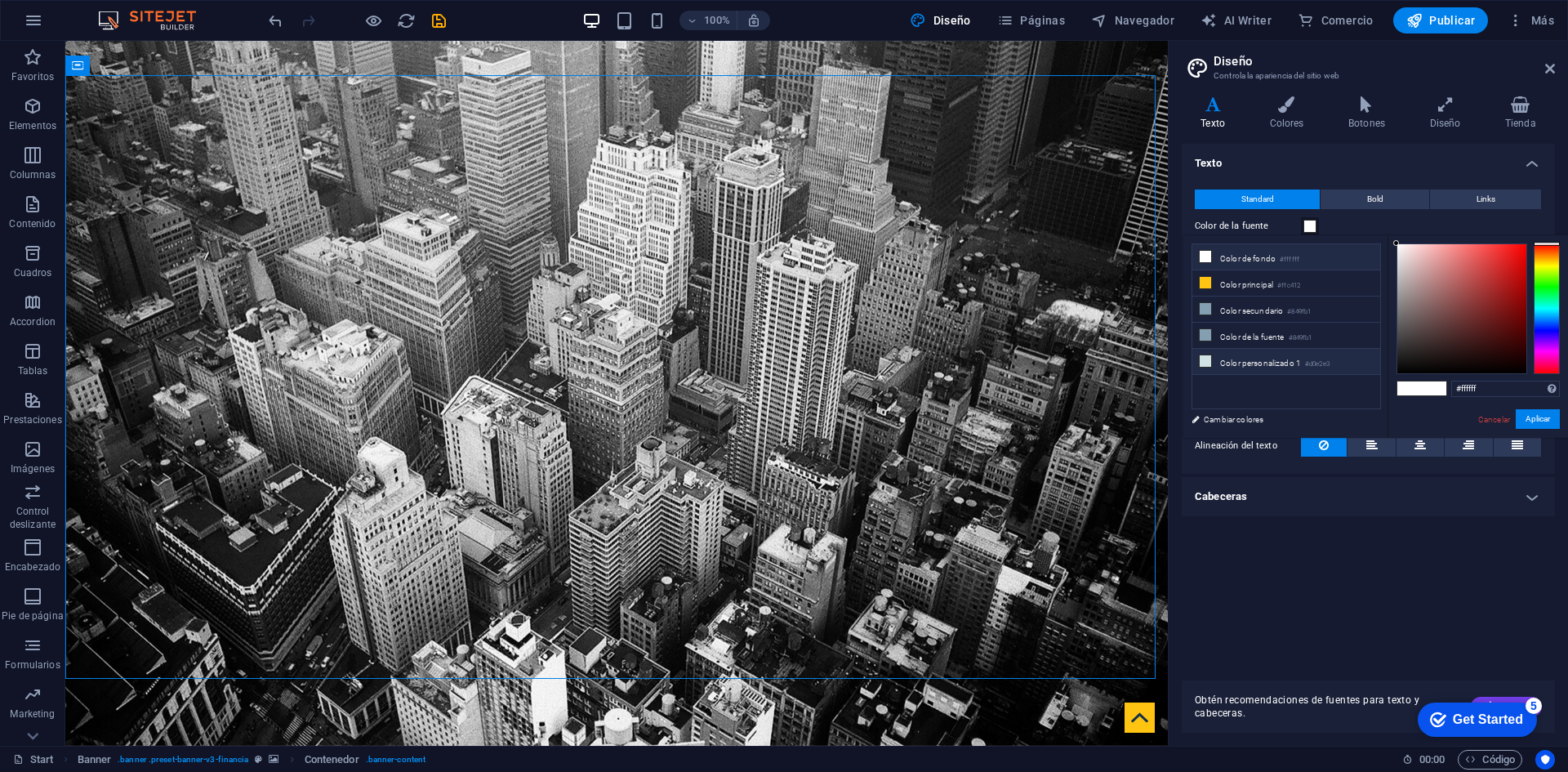
click at [1265, 361] on li "Color personalizado 1 #d0e2e3" at bounding box center [1286, 362] width 187 height 27
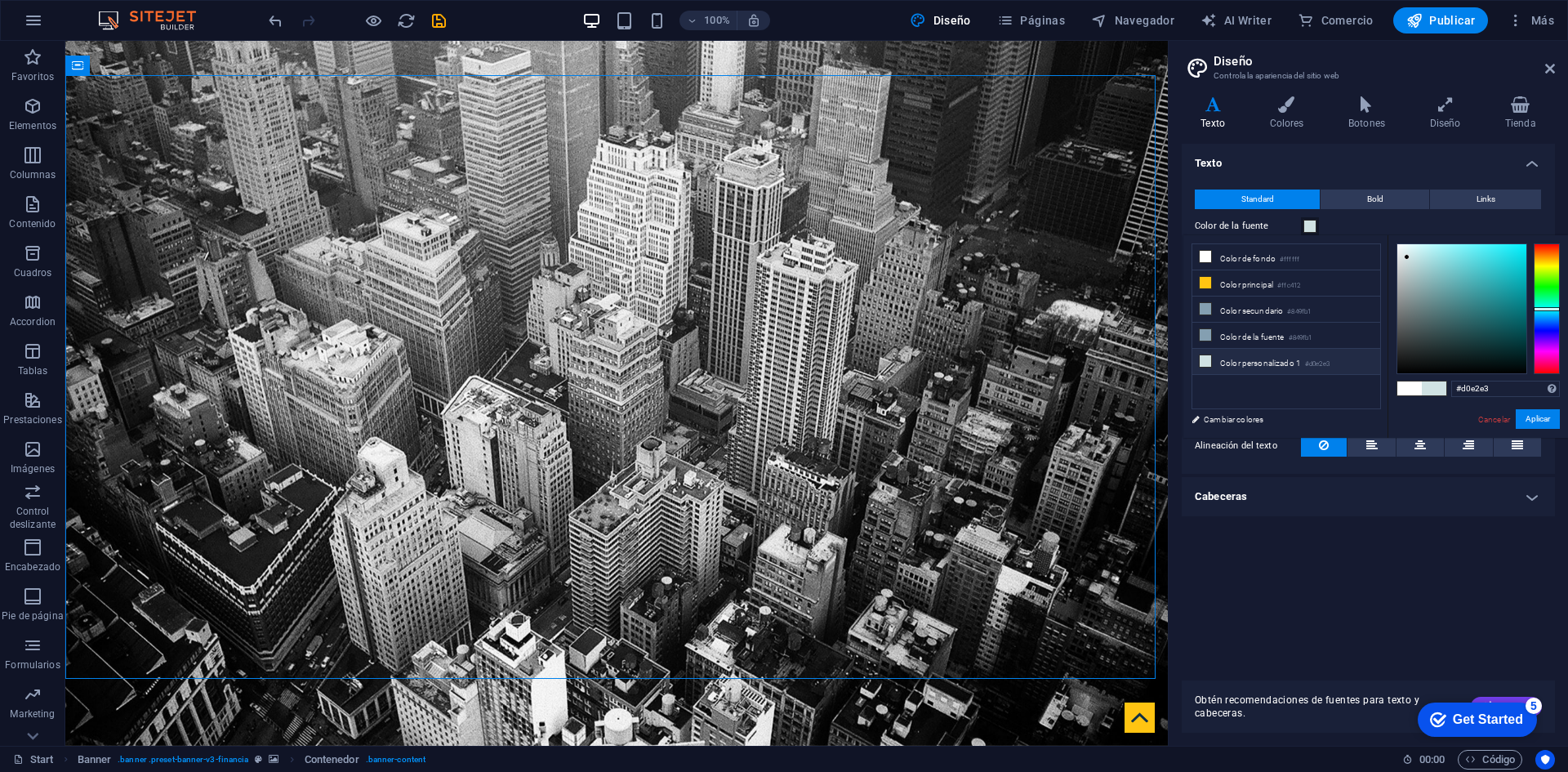
click at [1406, 386] on span at bounding box center [1410, 388] width 25 height 14
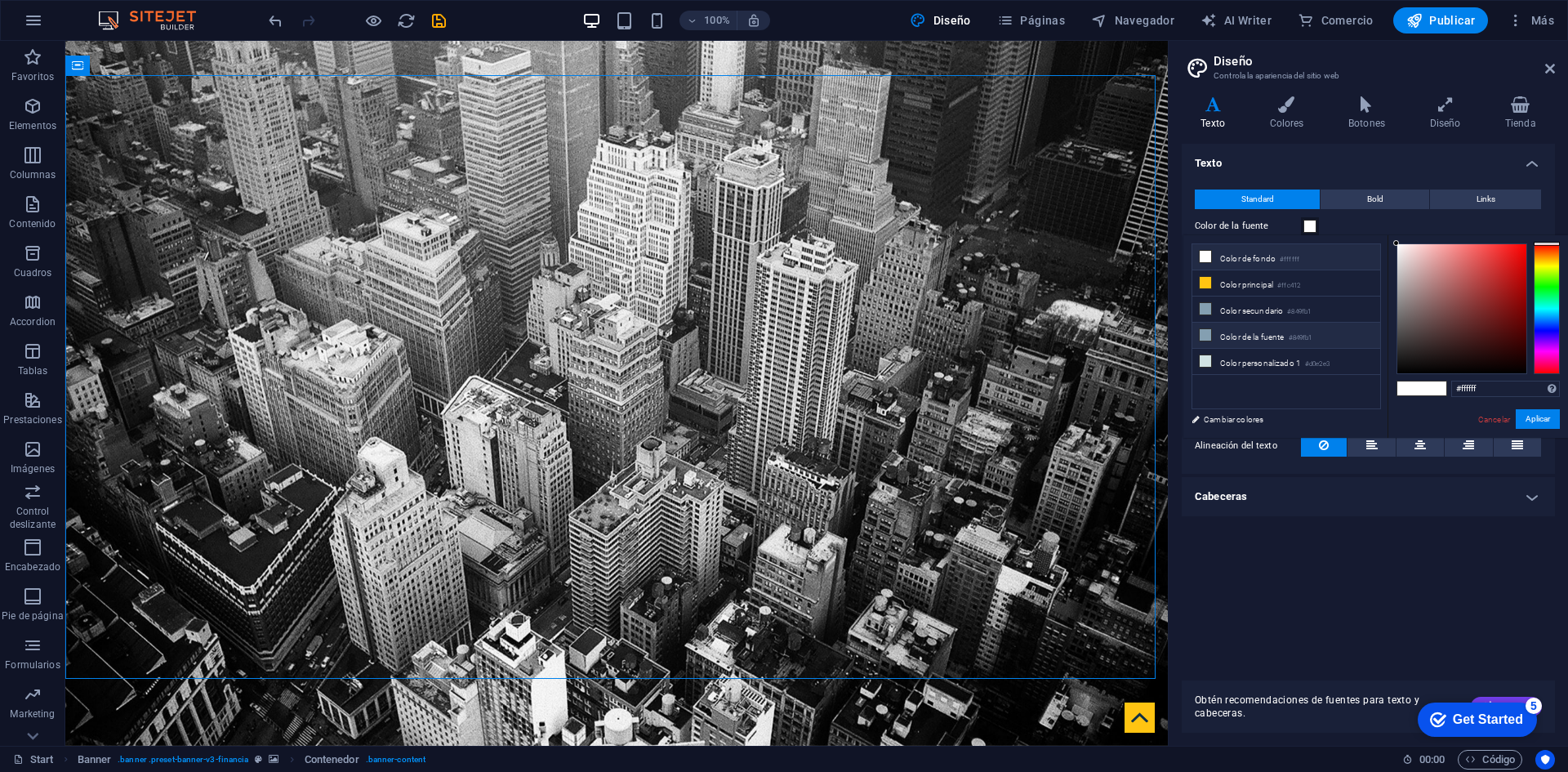
click at [1242, 332] on li "Color de la fuente #849fb1" at bounding box center [1286, 336] width 187 height 27
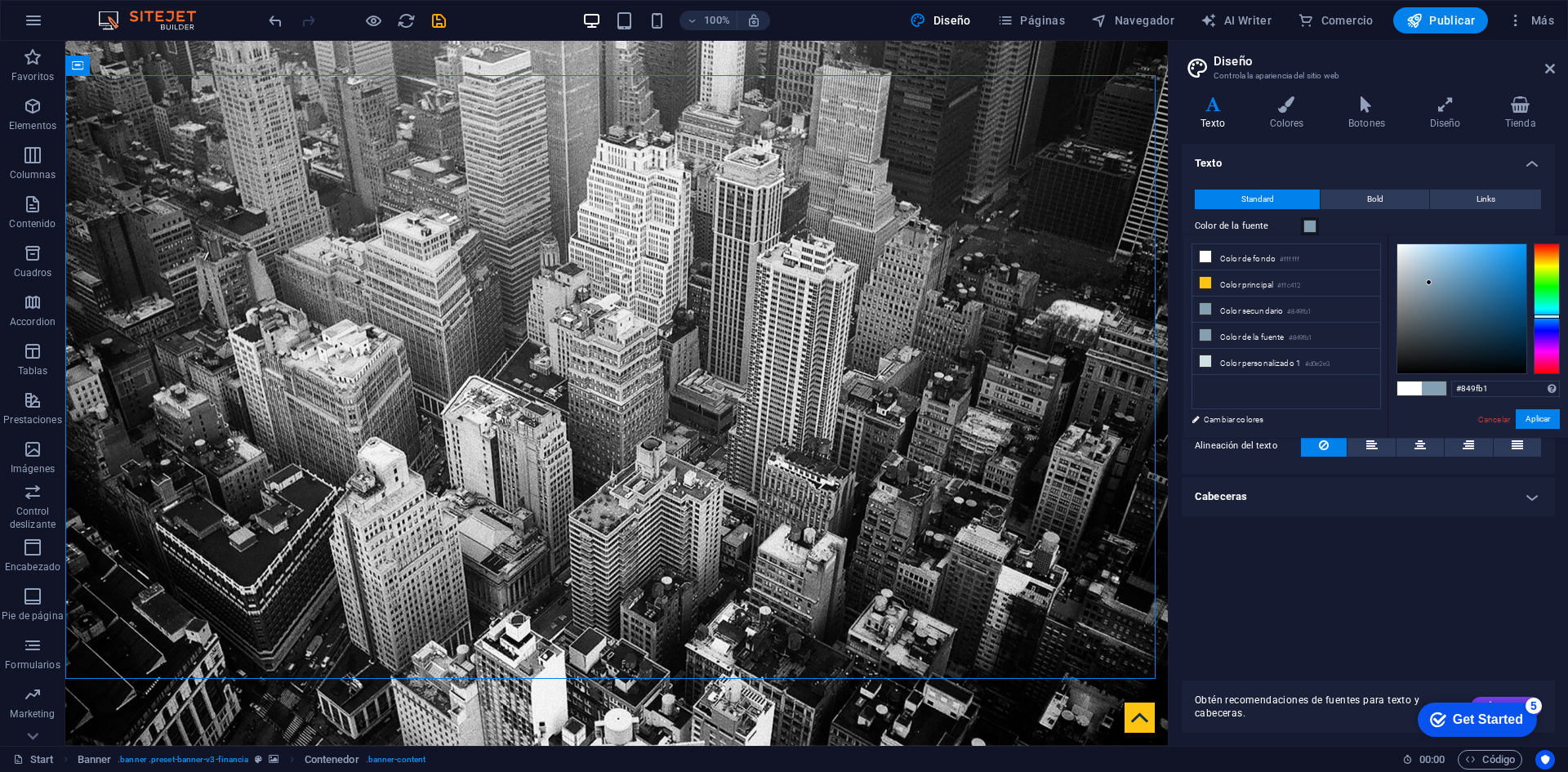
click at [1413, 386] on span at bounding box center [1410, 388] width 25 height 14
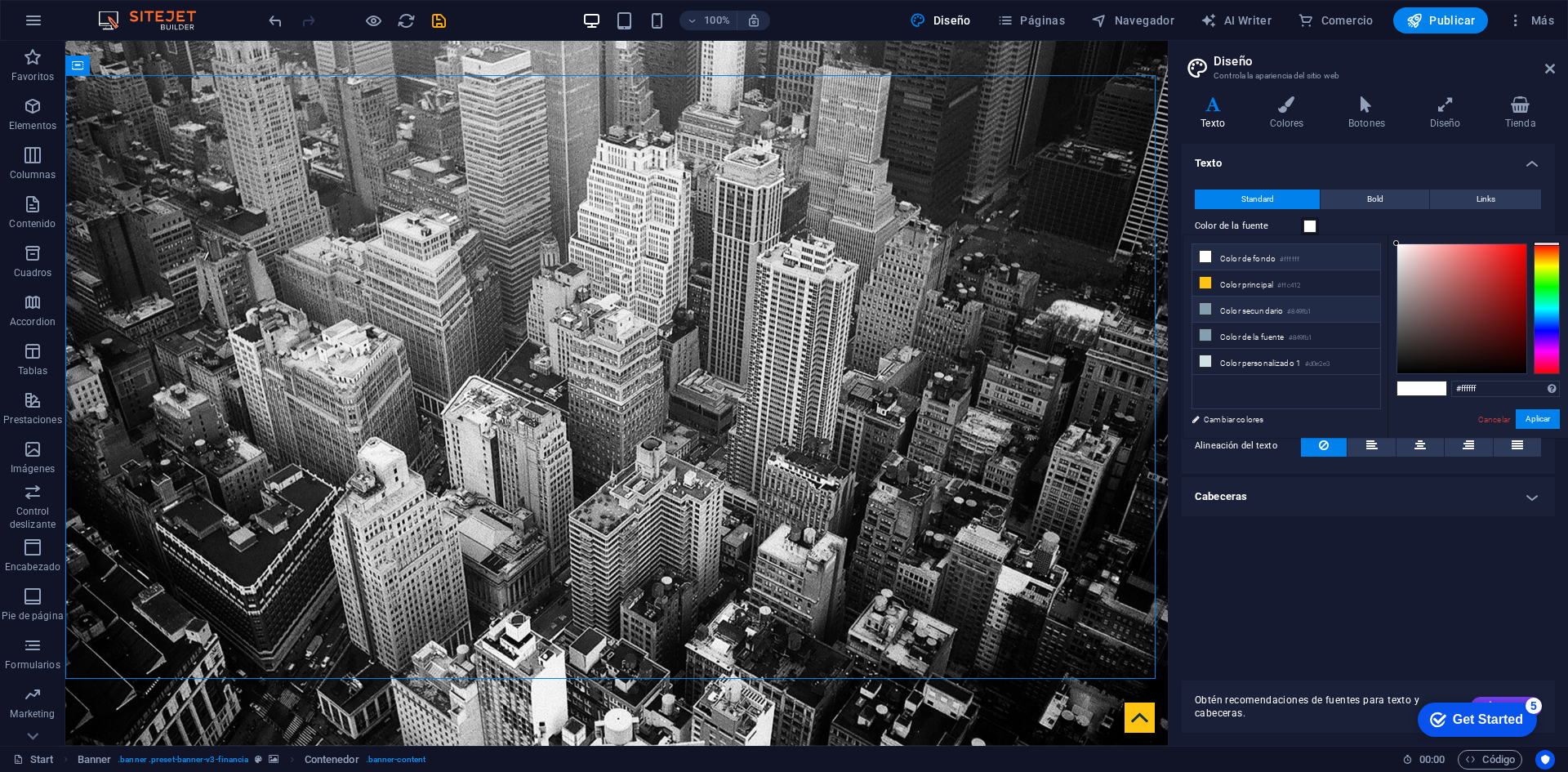
click at [1248, 311] on li "Color secundario #849fb1" at bounding box center [1286, 310] width 187 height 27
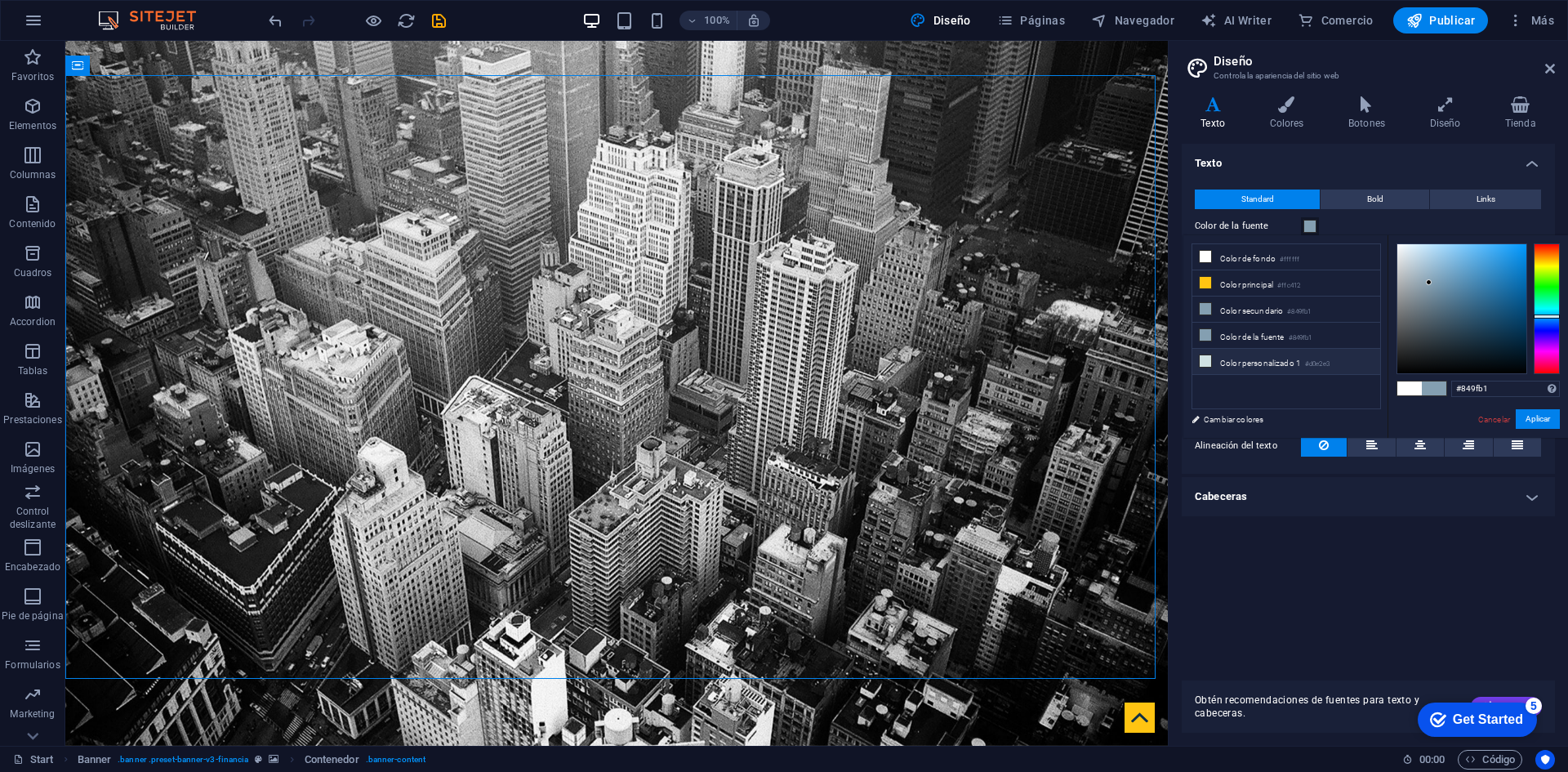
click at [1417, 391] on span at bounding box center [1410, 388] width 25 height 14
type input "#ffffff"
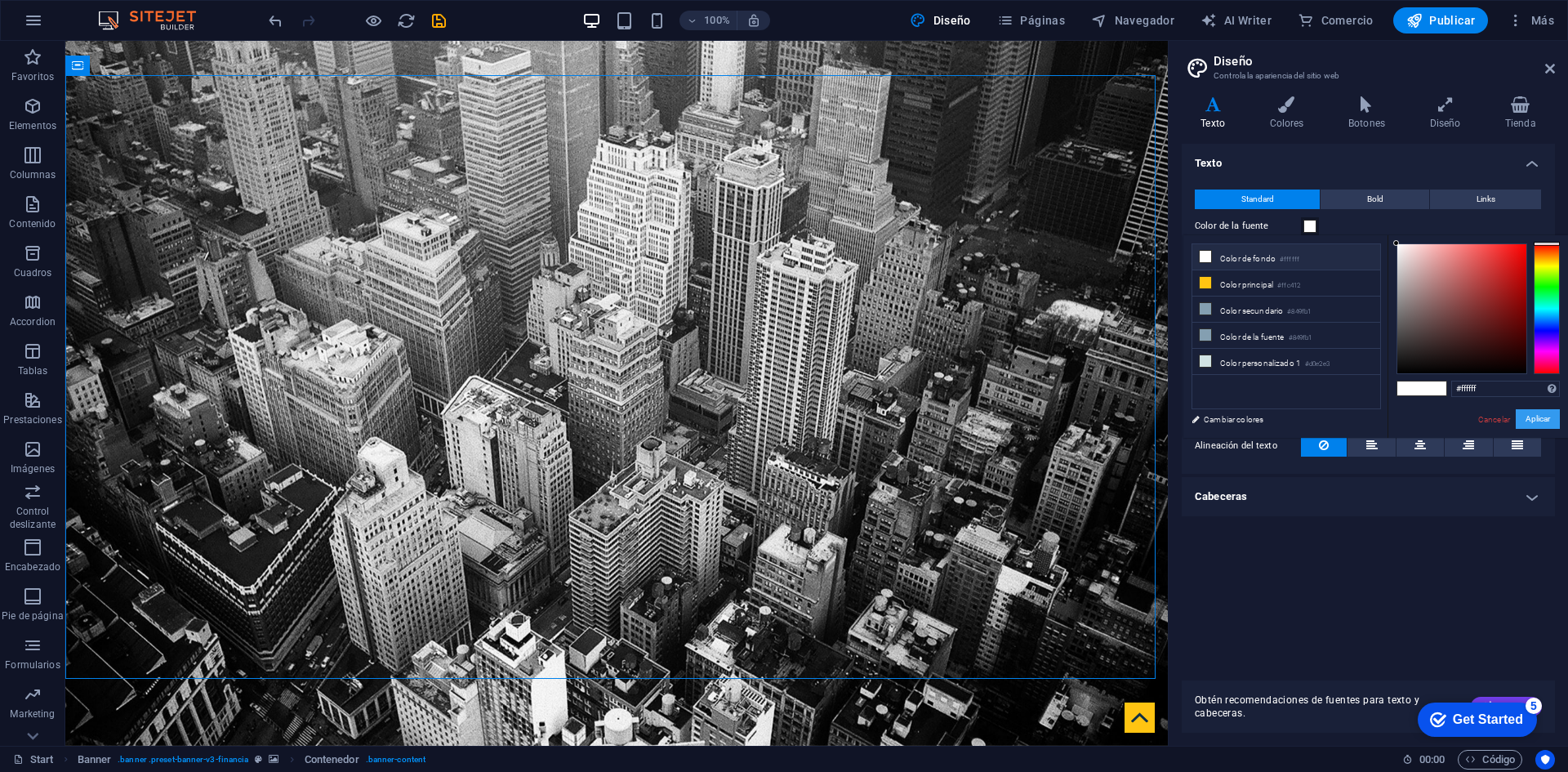
click at [1528, 422] on button "Aplicar" at bounding box center [1538, 419] width 45 height 20
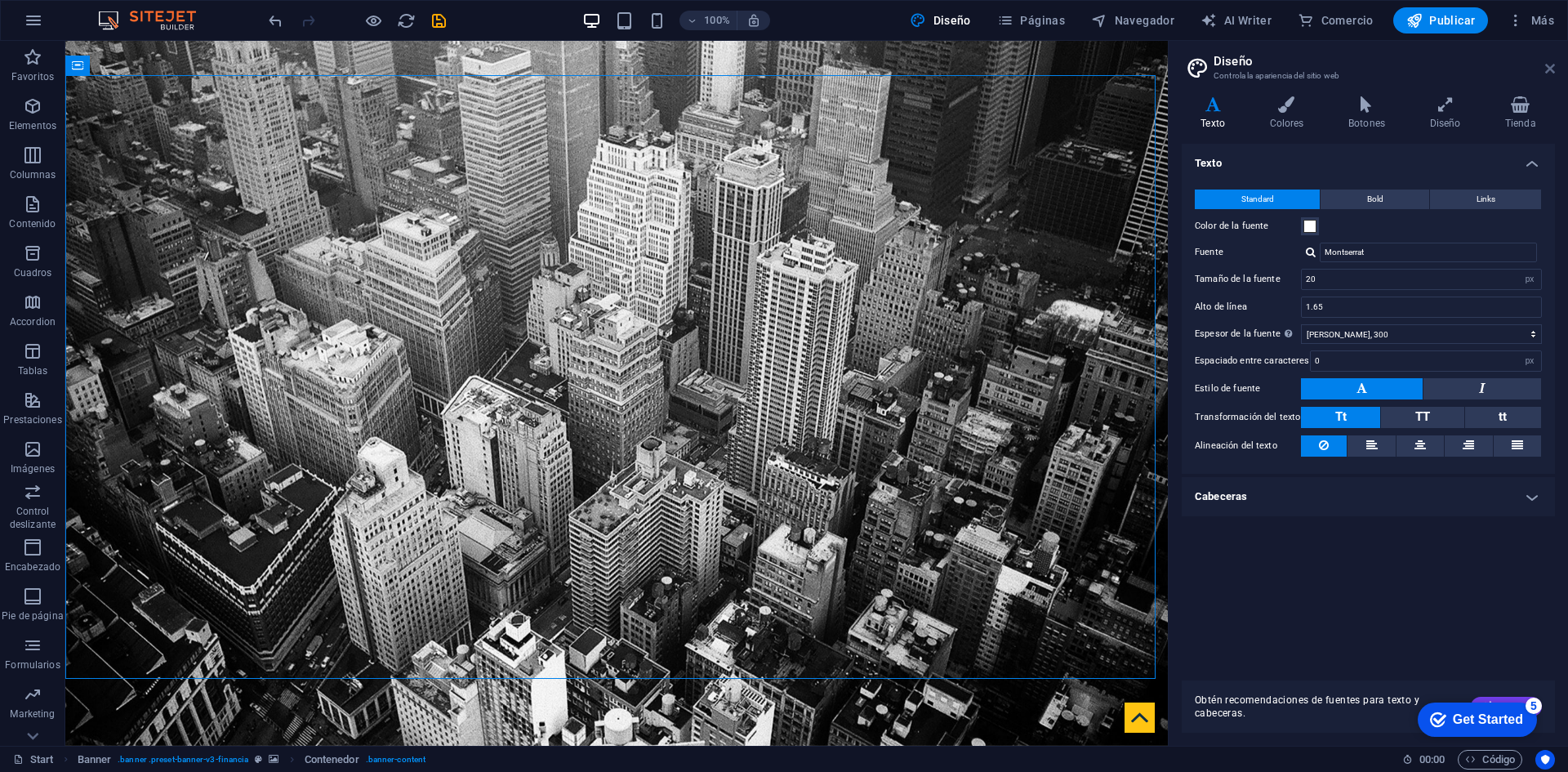
click at [1549, 63] on icon at bounding box center [1550, 69] width 9 height 13
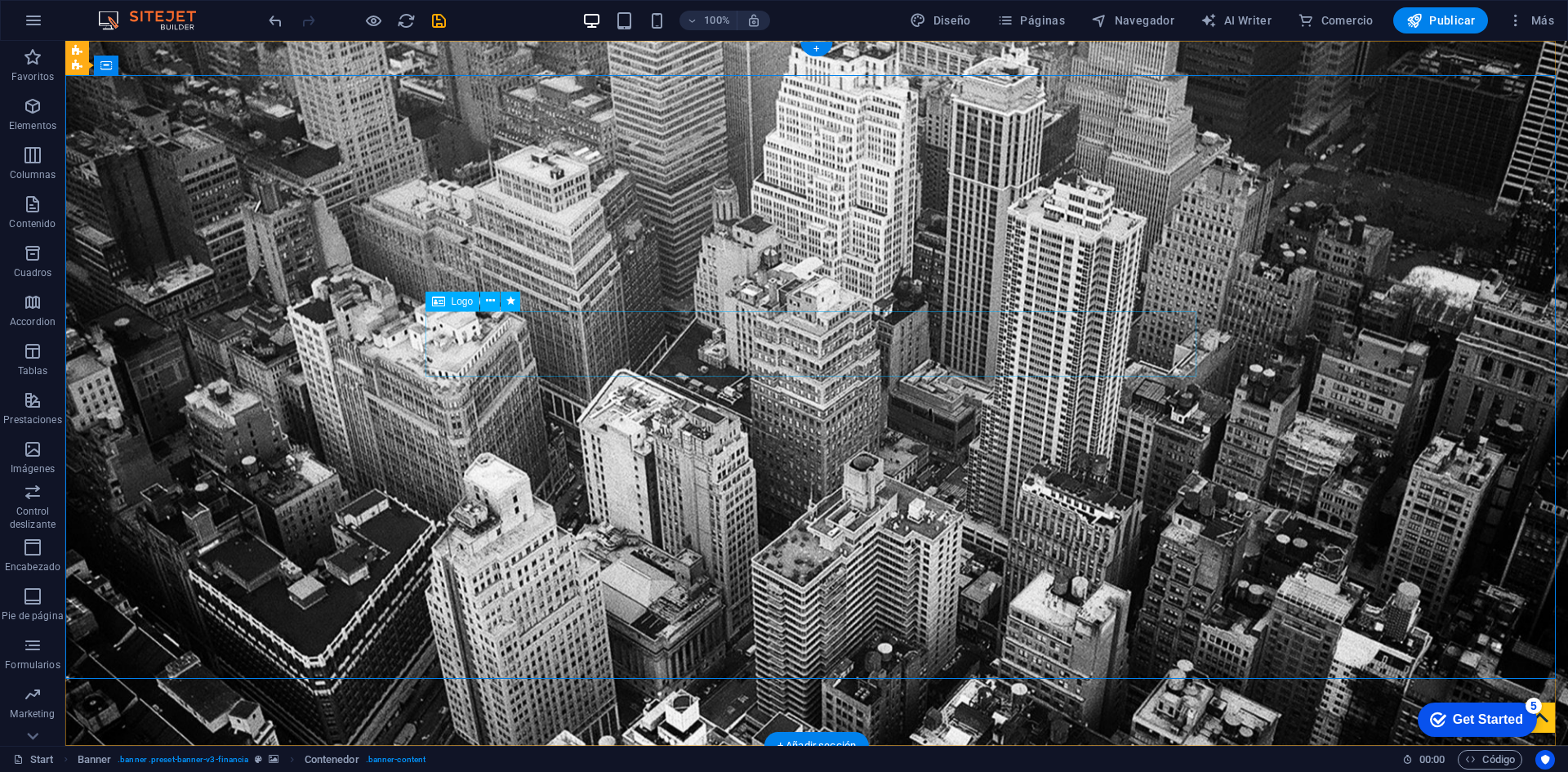
drag, startPoint x: 774, startPoint y: 340, endPoint x: 489, endPoint y: 340, distance: 285.0
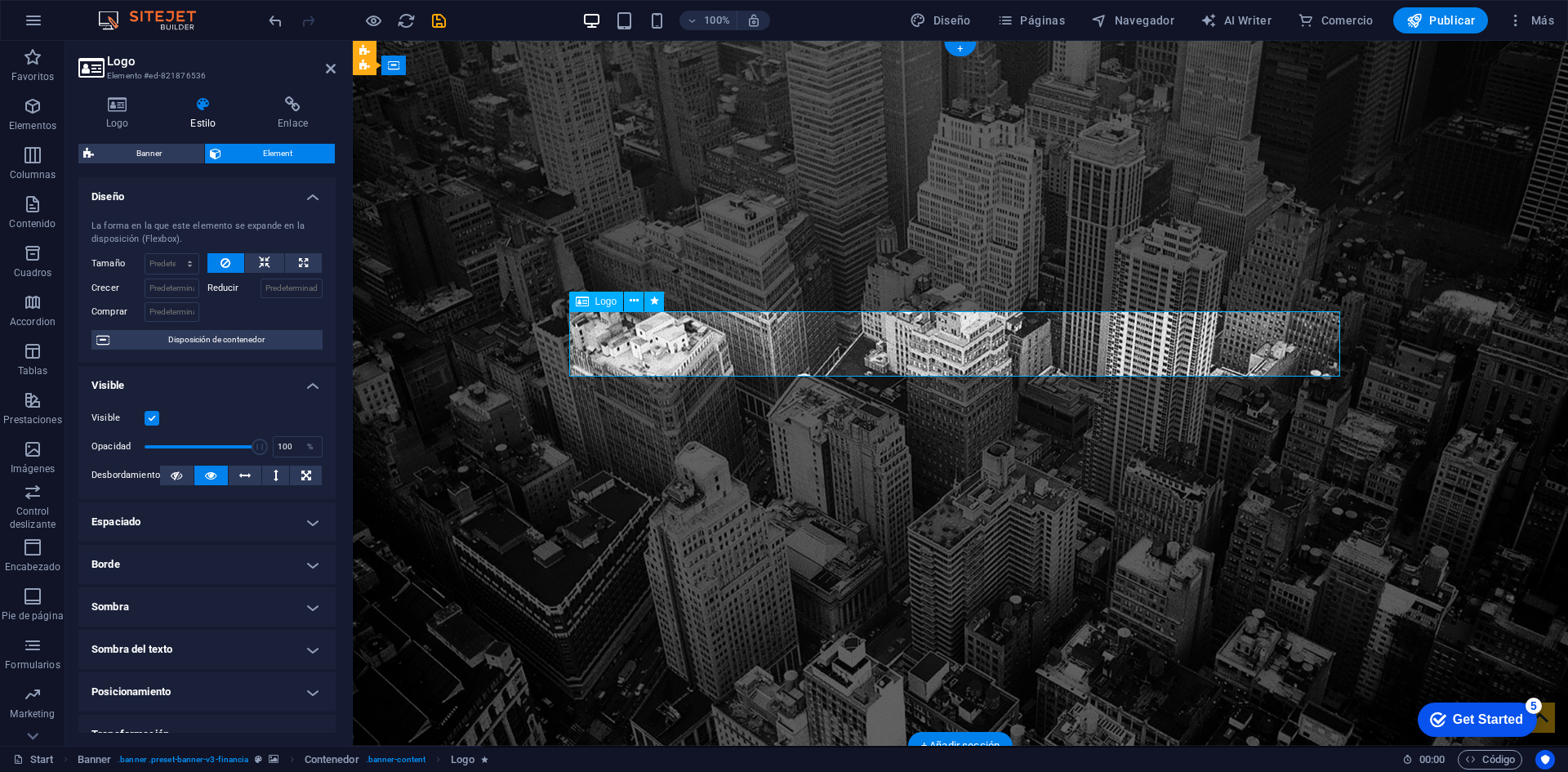
click at [205, 119] on h4 "Estilo" at bounding box center [206, 114] width 87 height 34
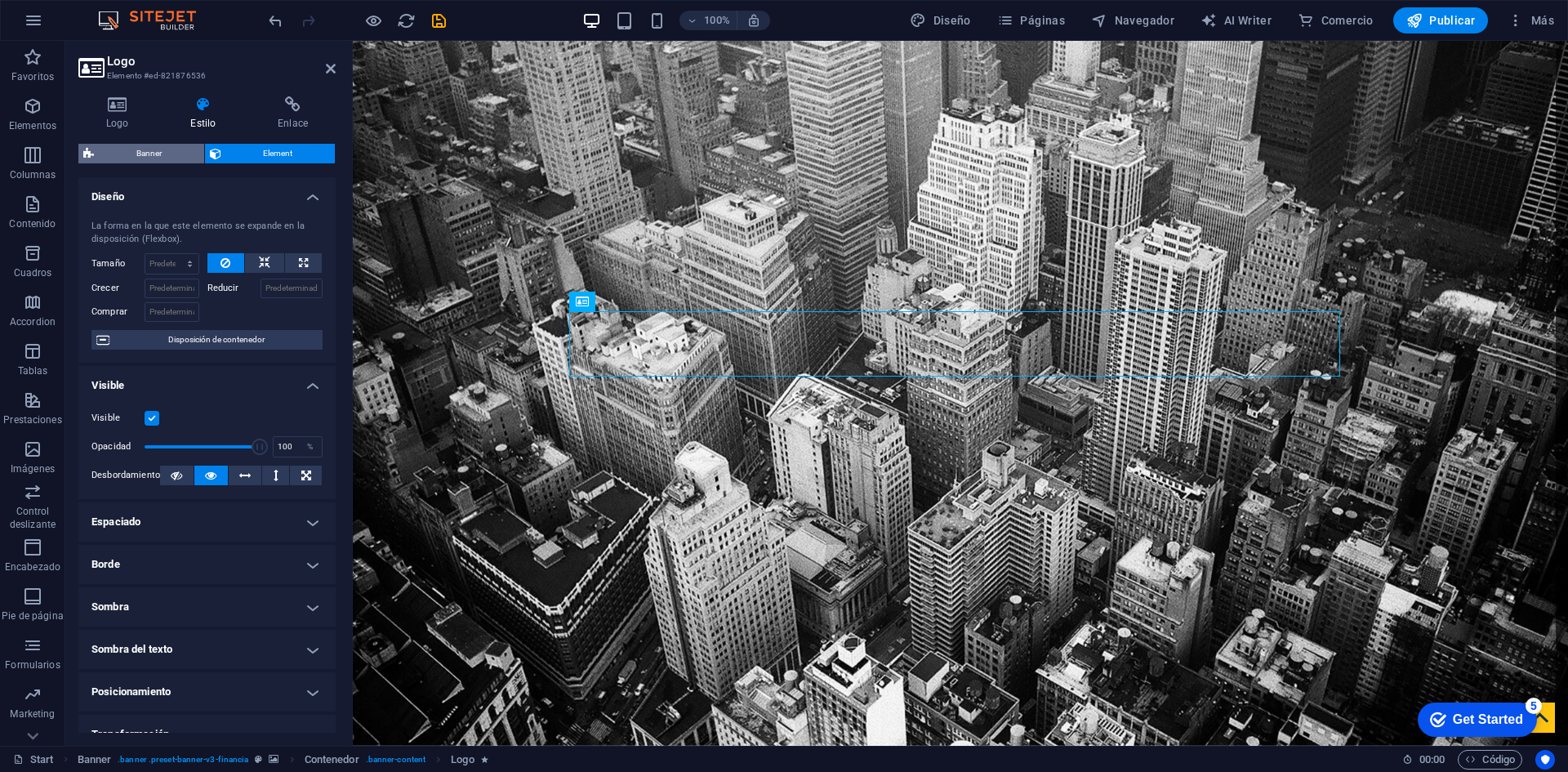
click at [172, 153] on span "Banner" at bounding box center [149, 153] width 100 height 20
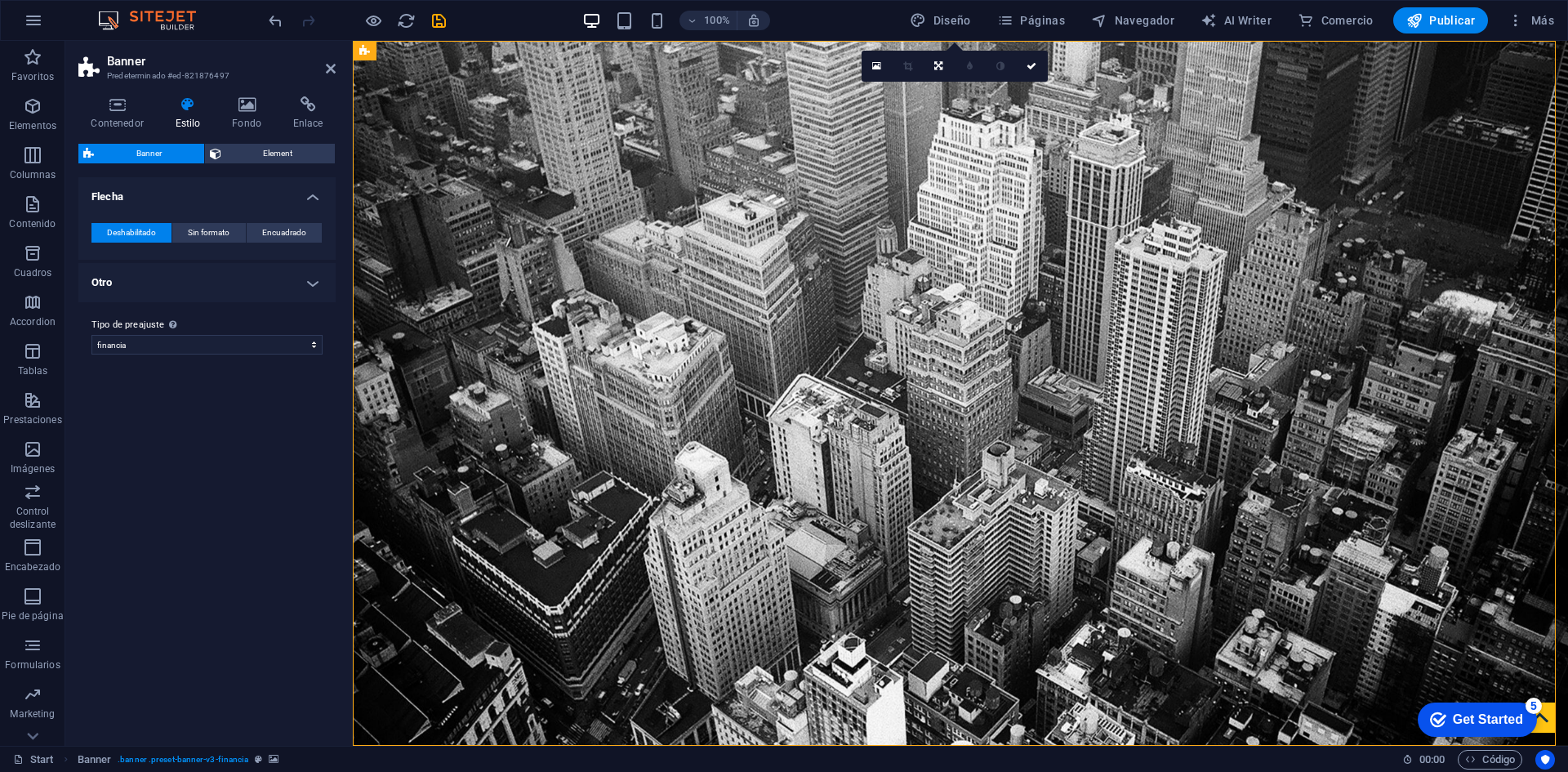
click at [294, 280] on h4 "Otro" at bounding box center [207, 282] width 258 height 39
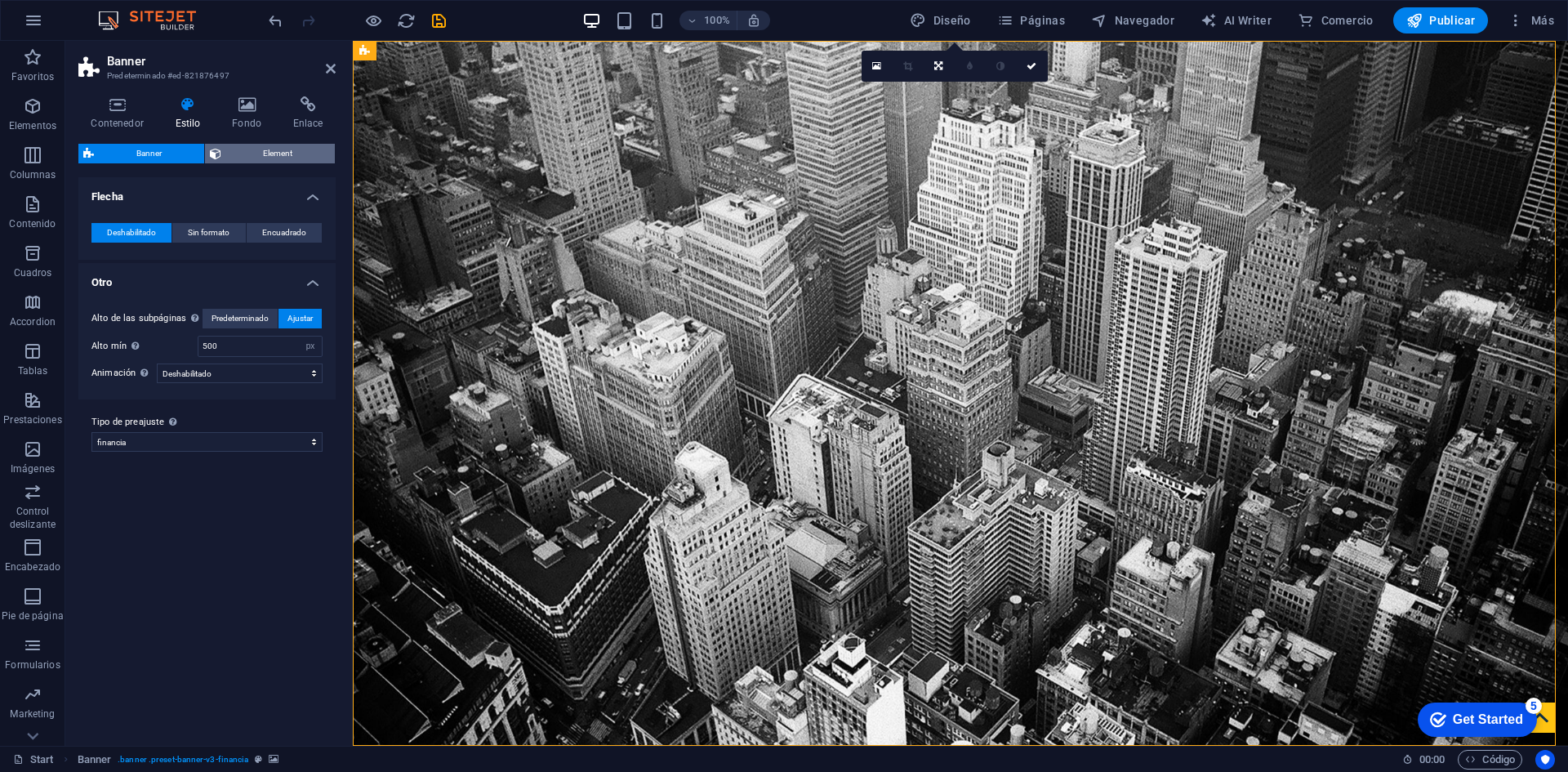
click at [229, 150] on span "Element" at bounding box center [278, 153] width 104 height 20
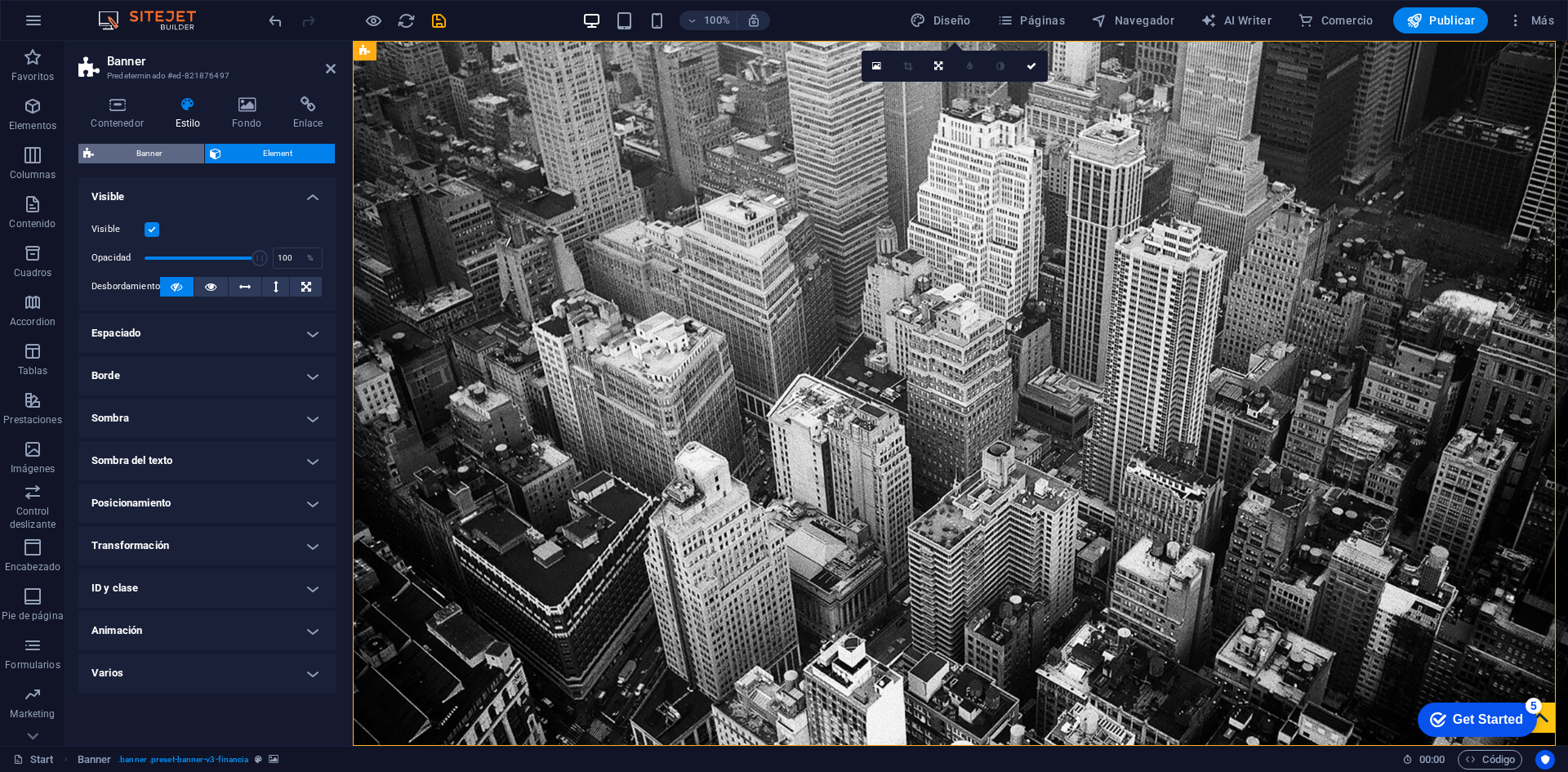
click at [155, 147] on span "Banner" at bounding box center [149, 153] width 100 height 20
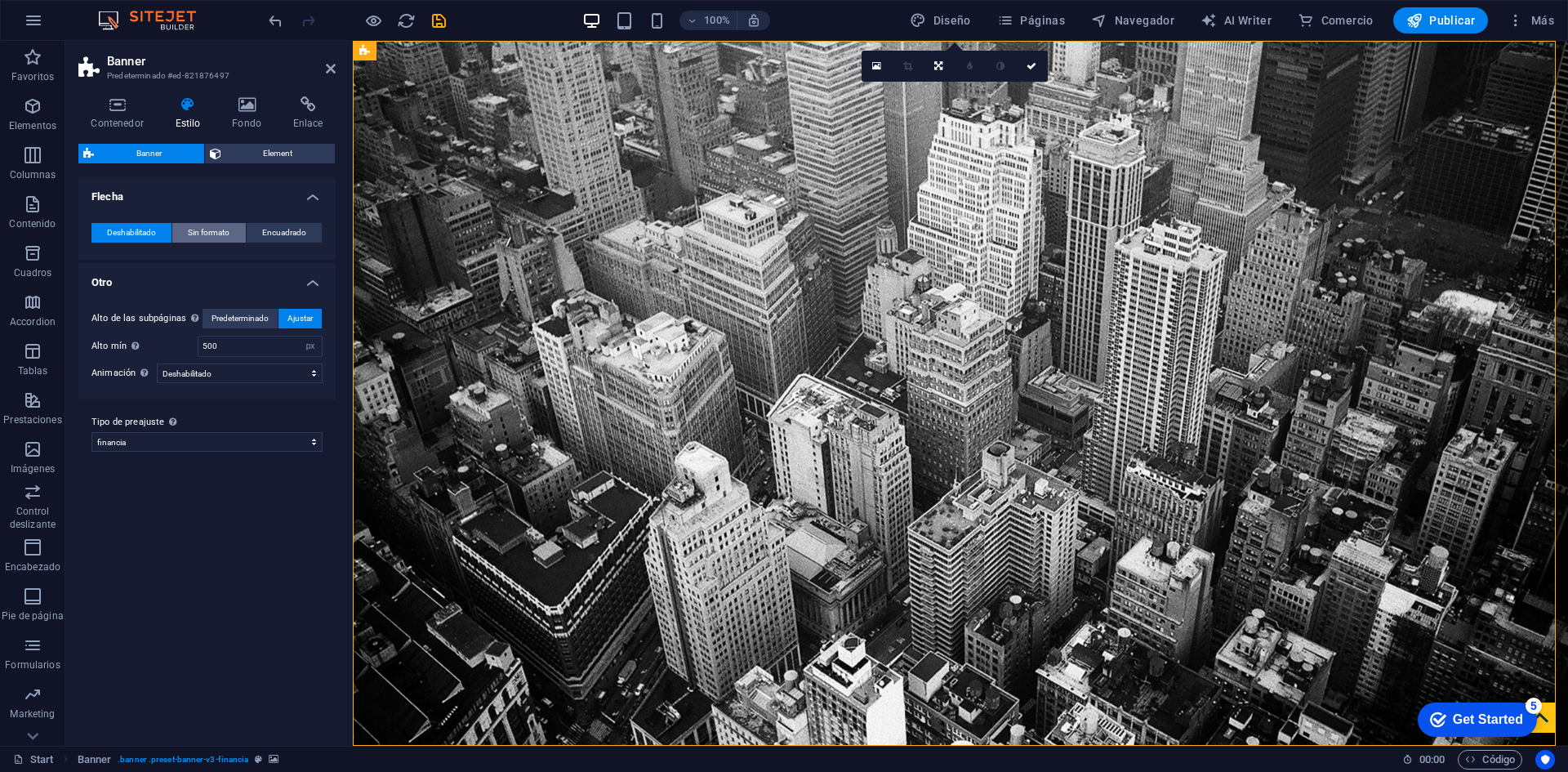
click at [202, 227] on span "Sin formato" at bounding box center [208, 232] width 42 height 20
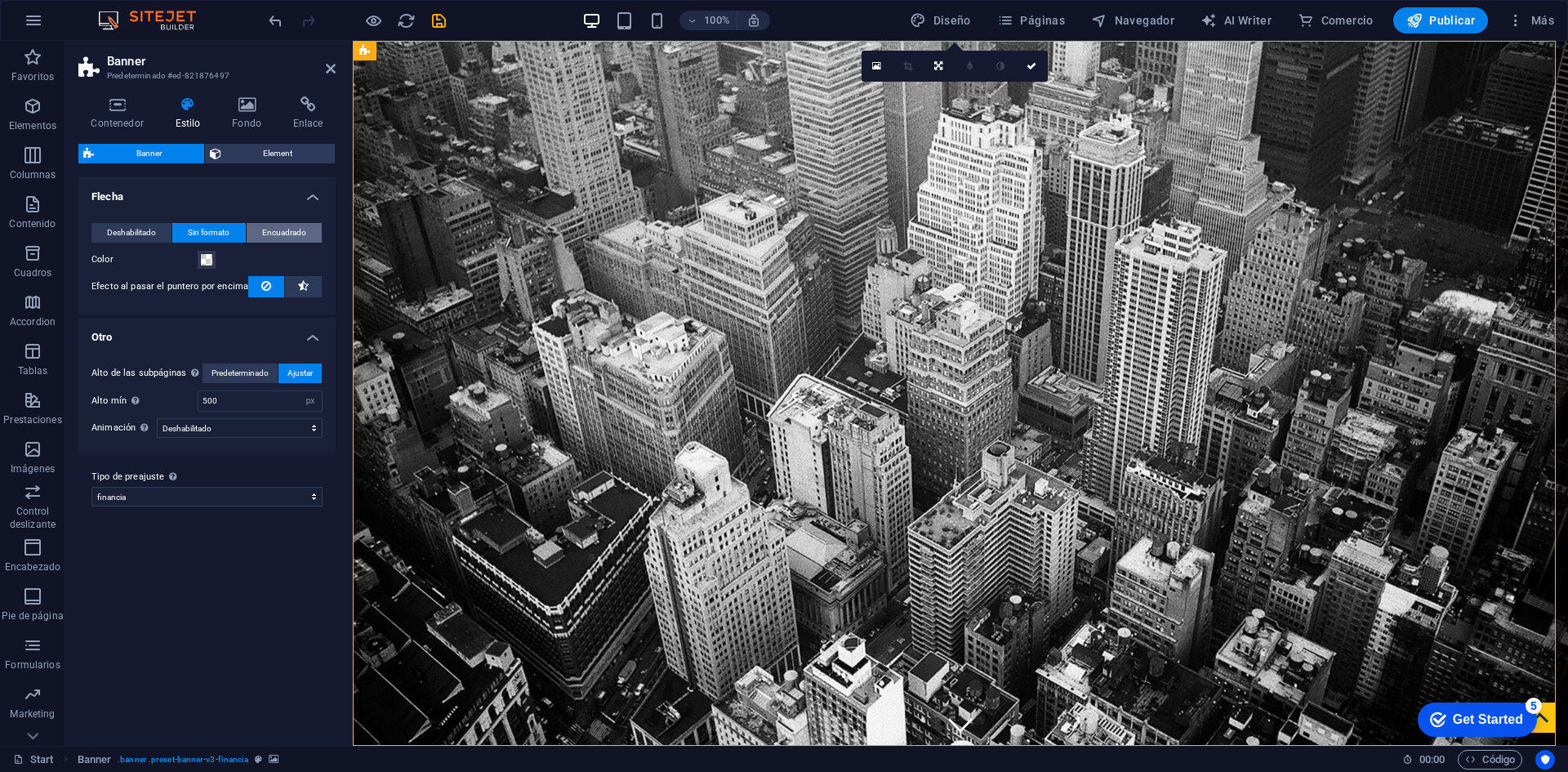
click at [289, 229] on span "Encuadrado" at bounding box center [284, 232] width 45 height 20
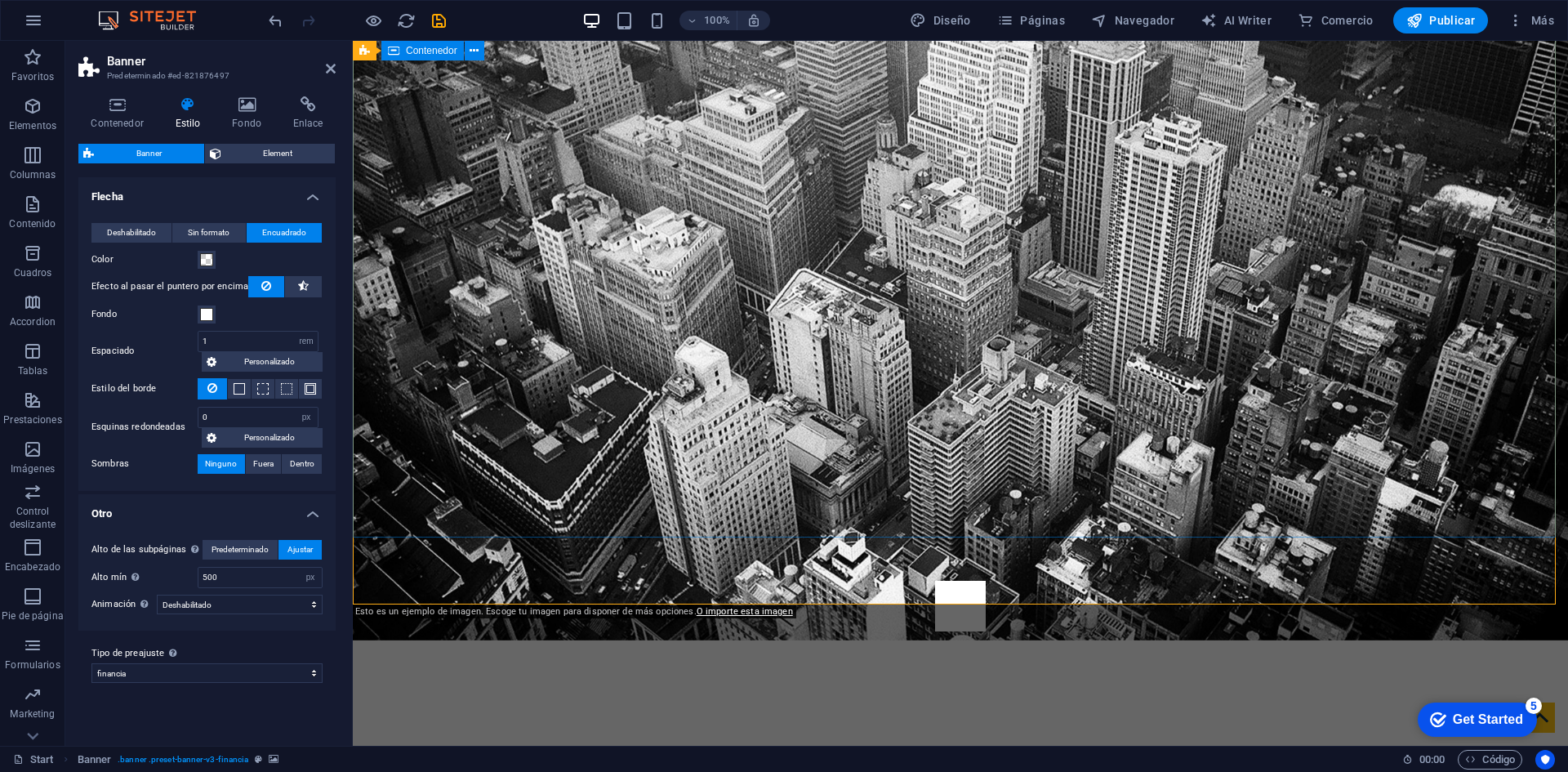
scroll to position [81, 0]
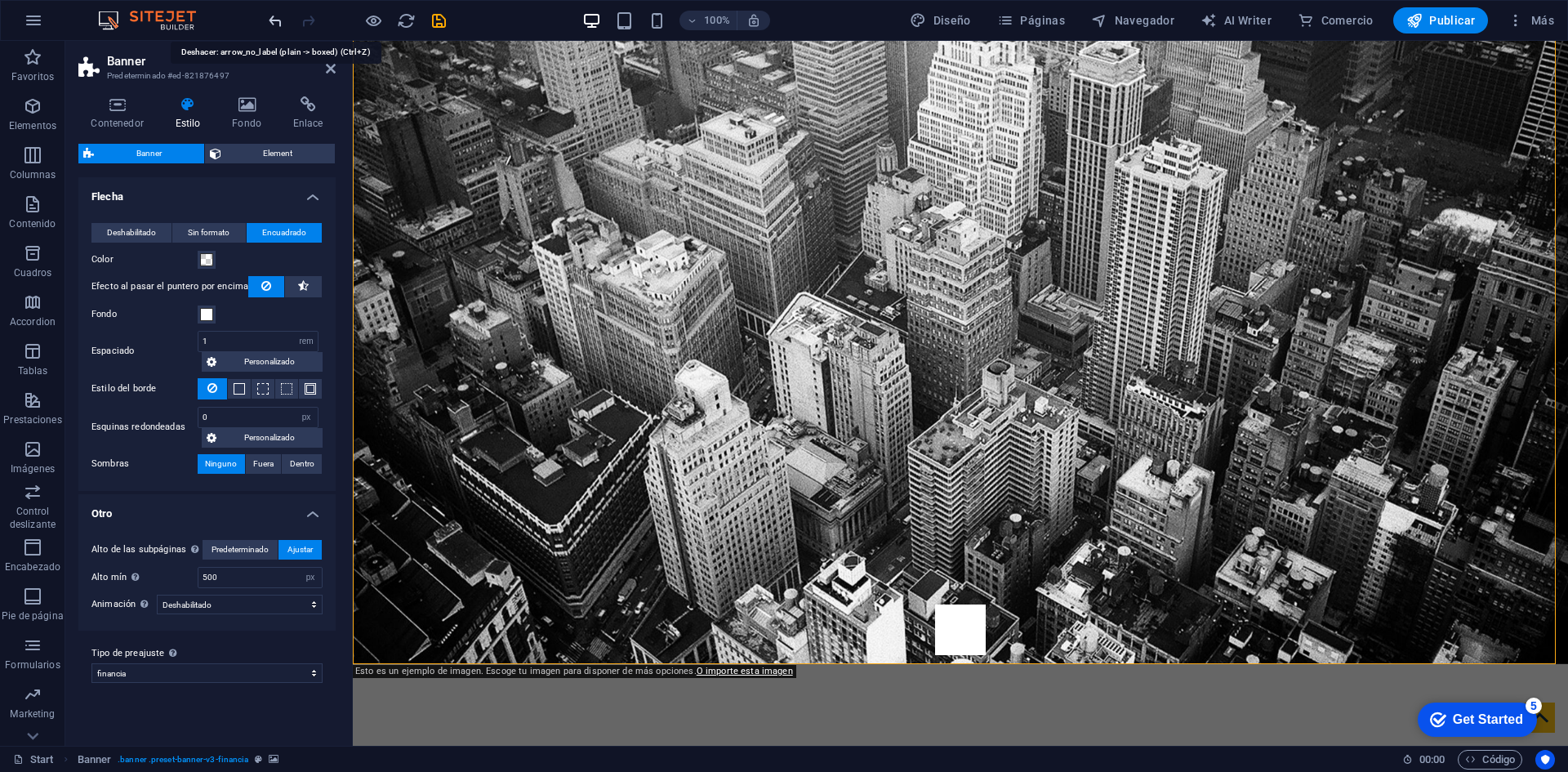
click at [278, 15] on icon "undo" at bounding box center [276, 21] width 19 height 19
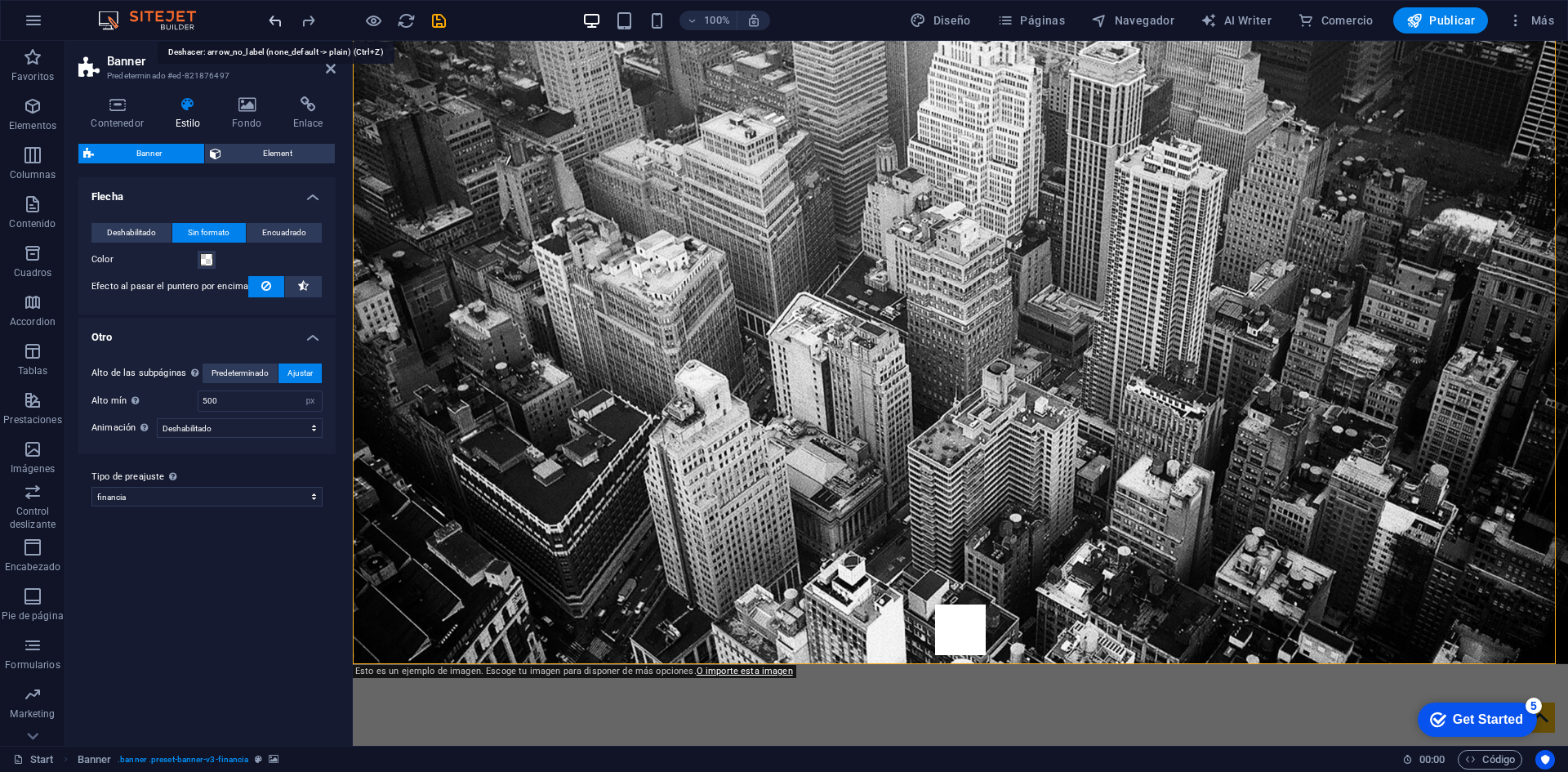
click at [278, 15] on icon "undo" at bounding box center [276, 21] width 19 height 19
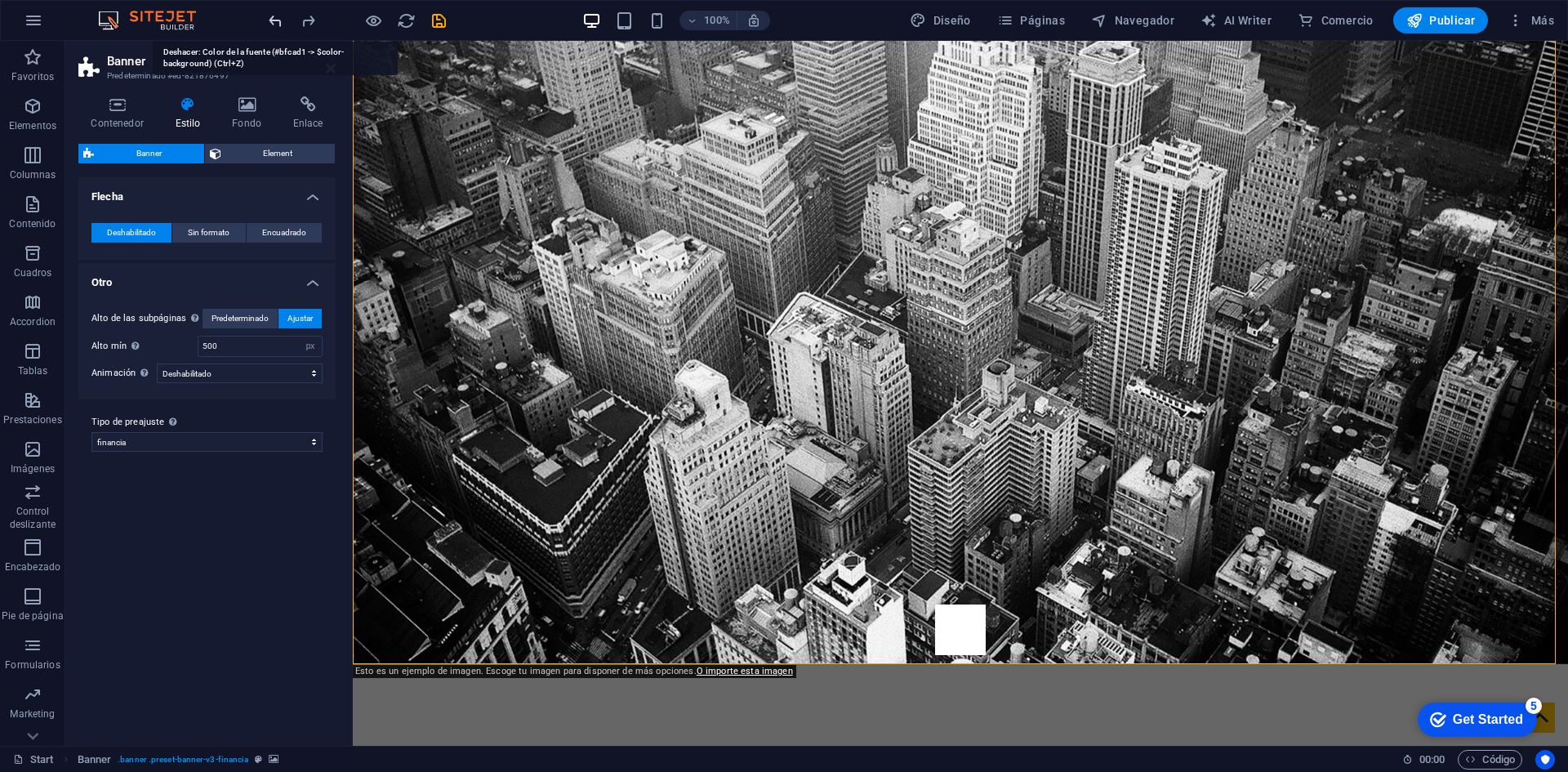
click at [278, 15] on icon "undo" at bounding box center [276, 21] width 19 height 19
click at [278, 18] on icon "undo" at bounding box center [276, 21] width 19 height 19
click at [278, 19] on icon "undo" at bounding box center [276, 21] width 19 height 19
click at [276, 20] on icon "undo" at bounding box center [276, 21] width 19 height 19
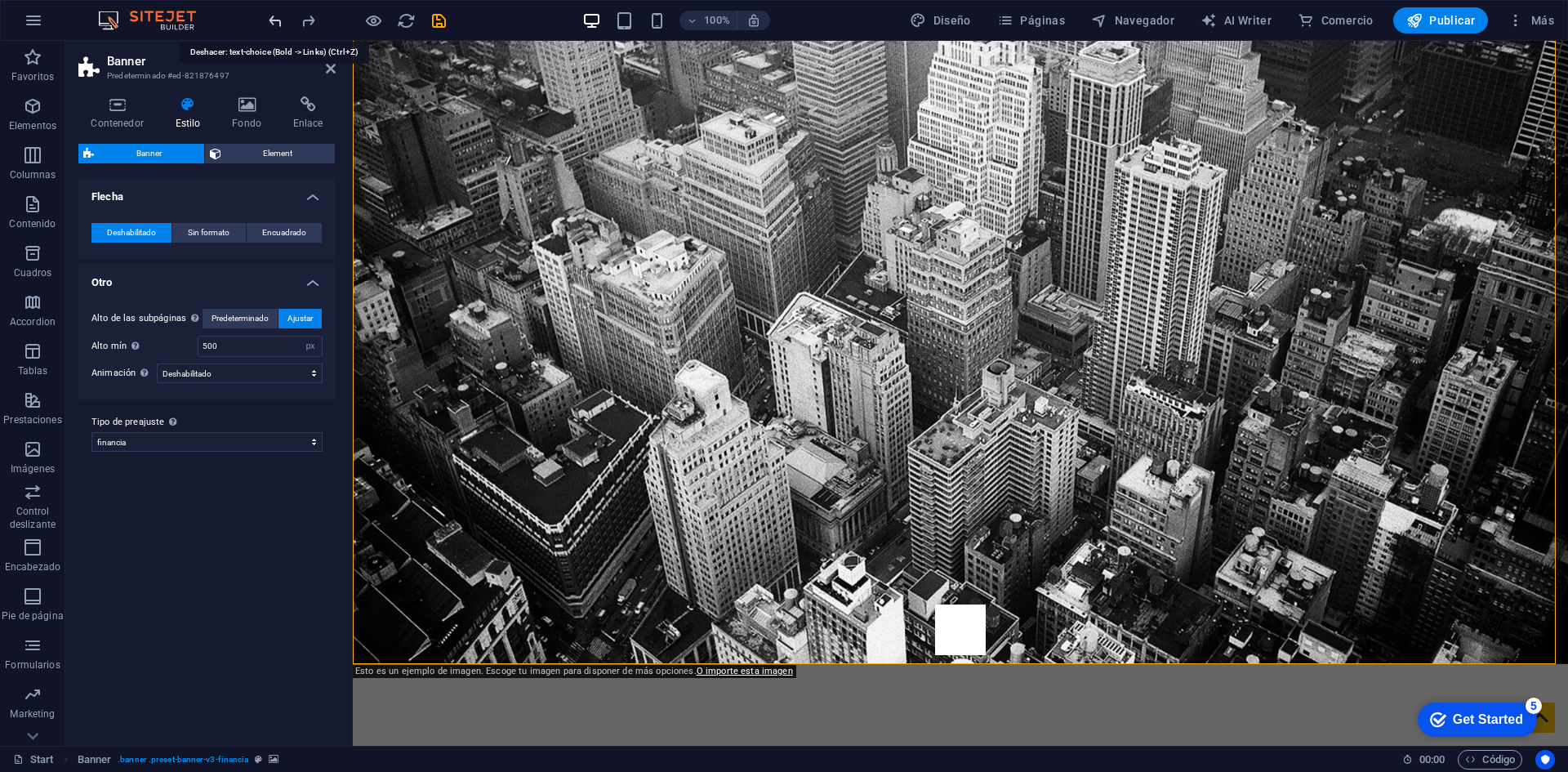
click at [276, 20] on icon "undo" at bounding box center [276, 21] width 19 height 19
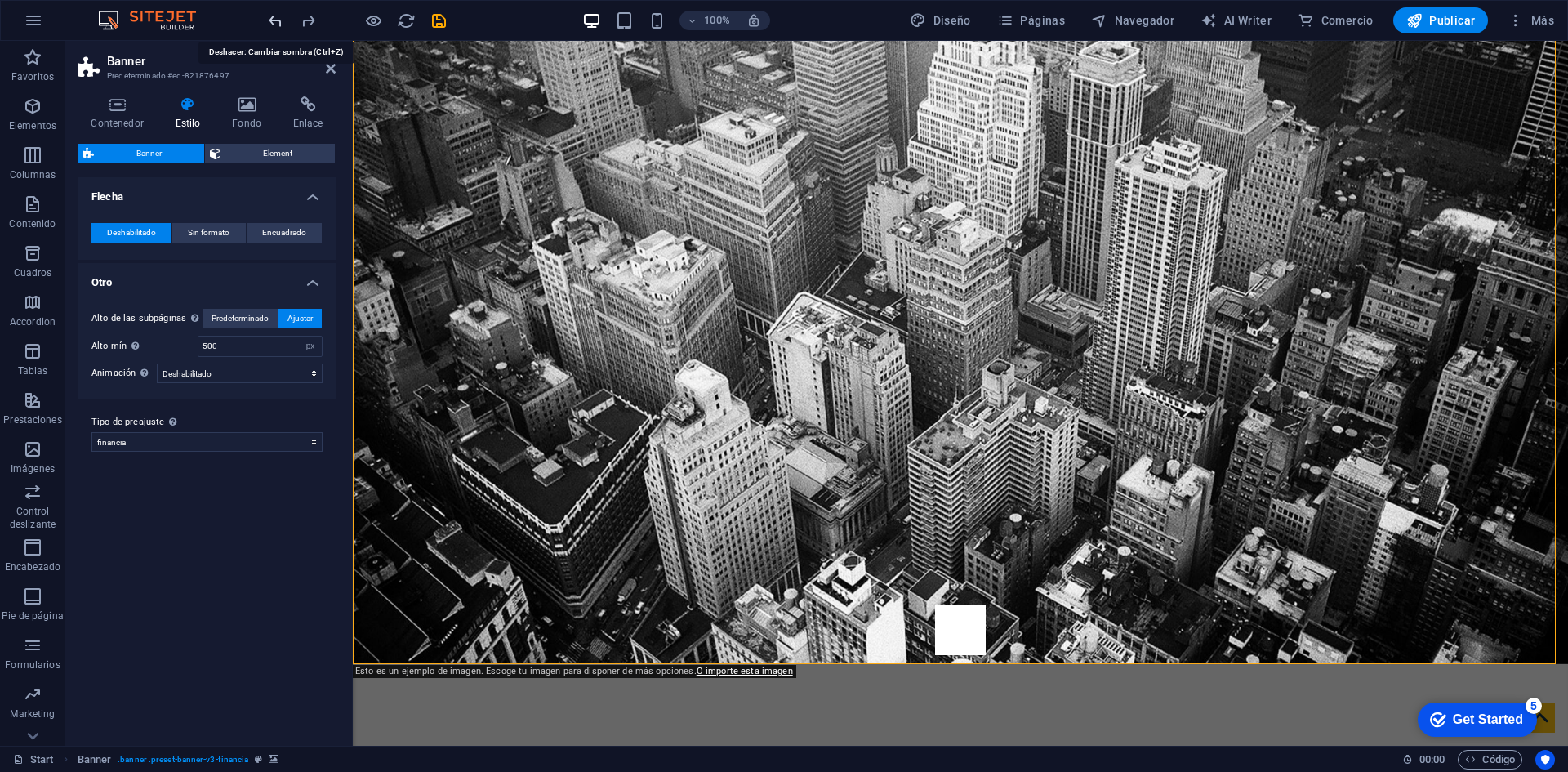
click at [276, 20] on icon "undo" at bounding box center [276, 21] width 19 height 19
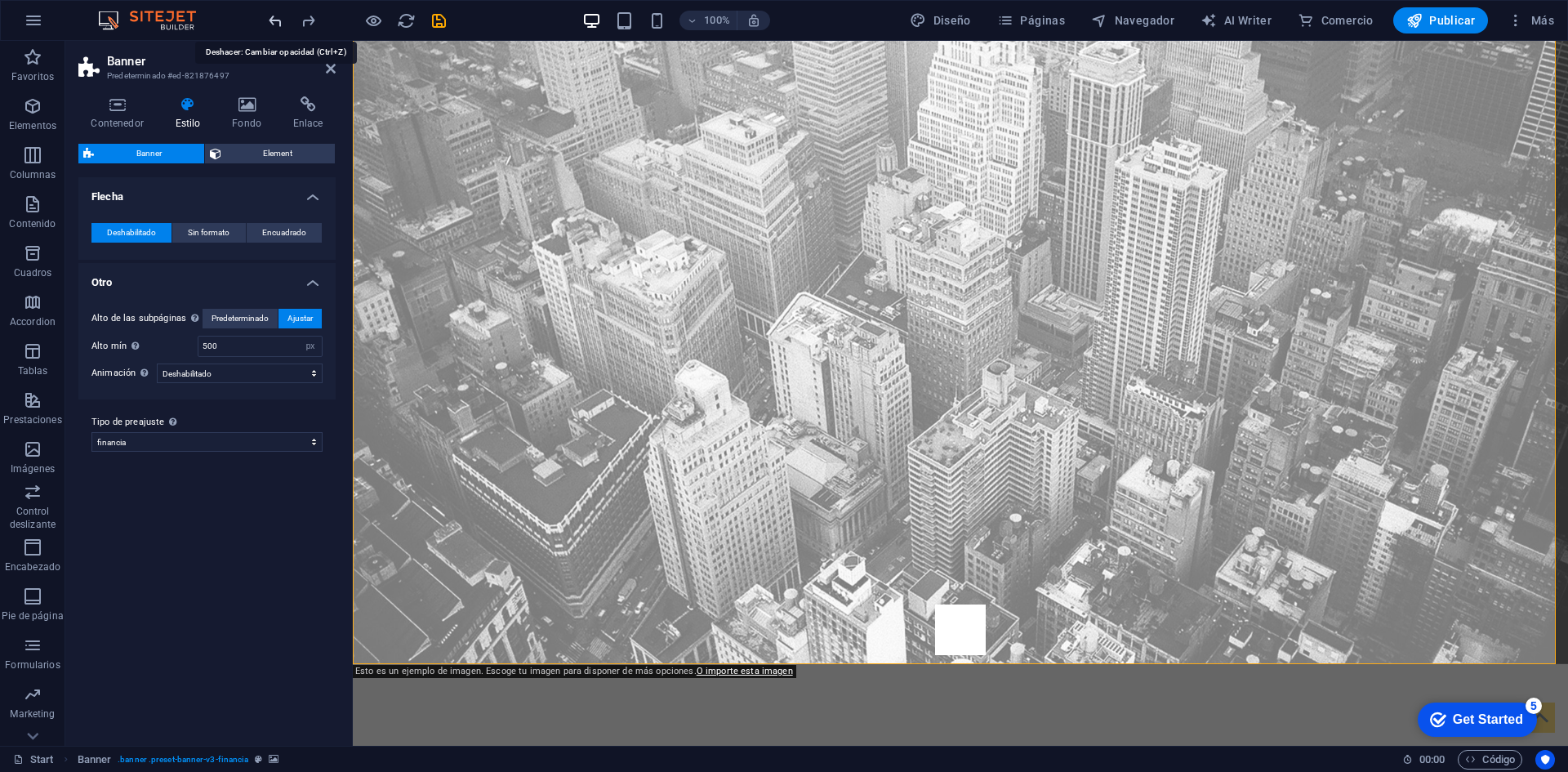
click at [276, 20] on icon "undo" at bounding box center [276, 21] width 19 height 19
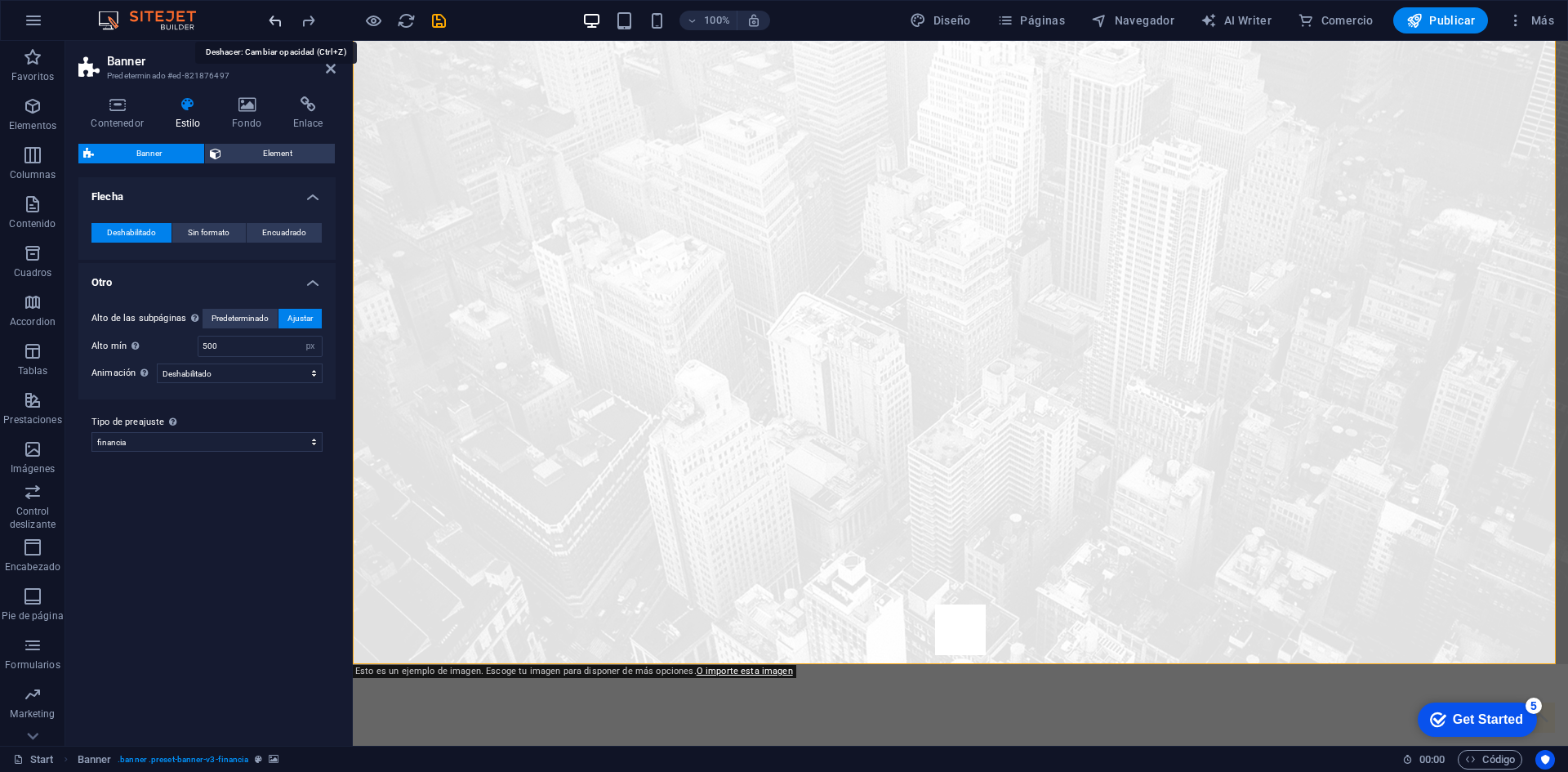
click at [276, 20] on icon "undo" at bounding box center [276, 21] width 19 height 19
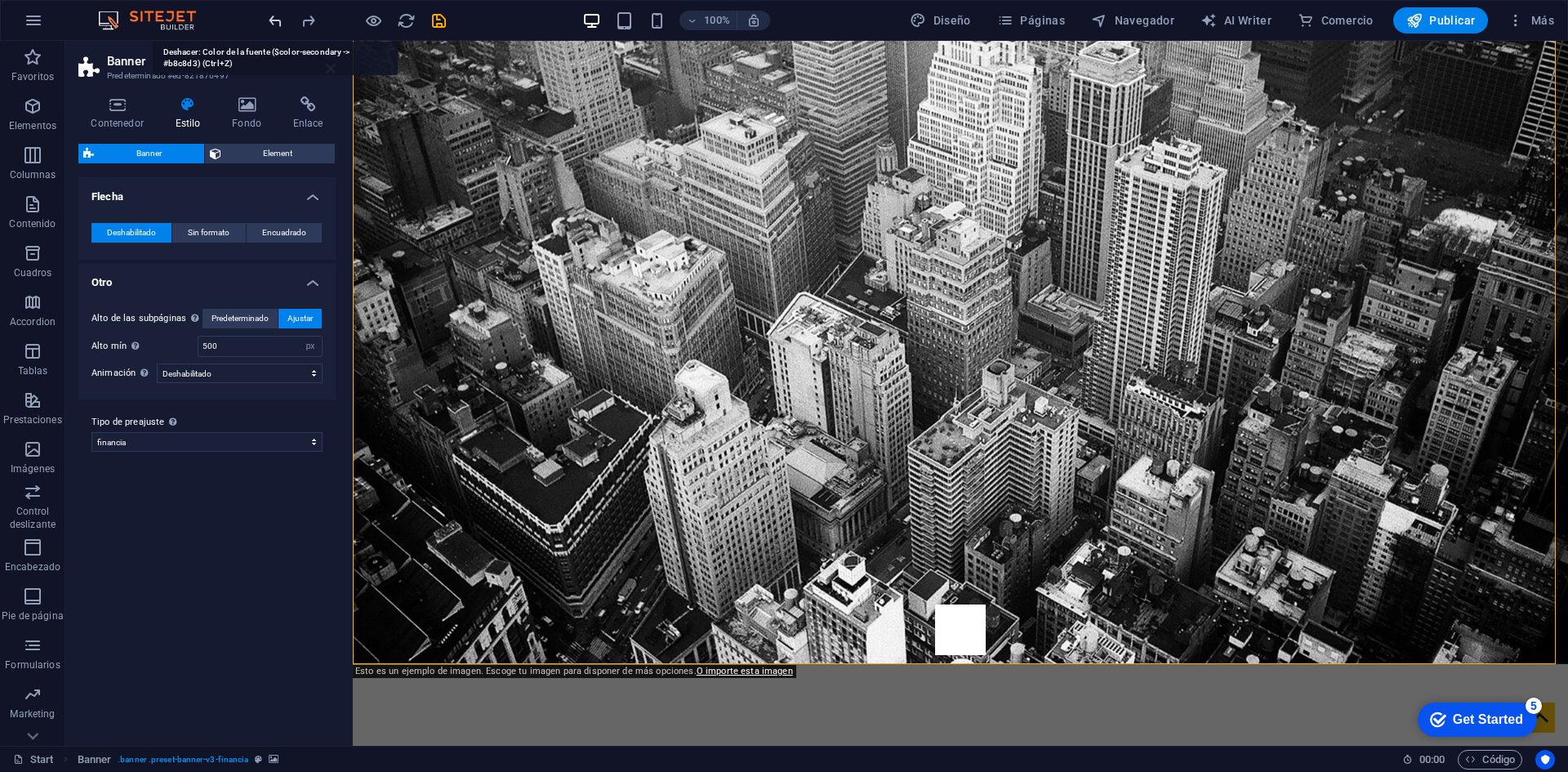
click at [276, 20] on icon "undo" at bounding box center [276, 21] width 19 height 19
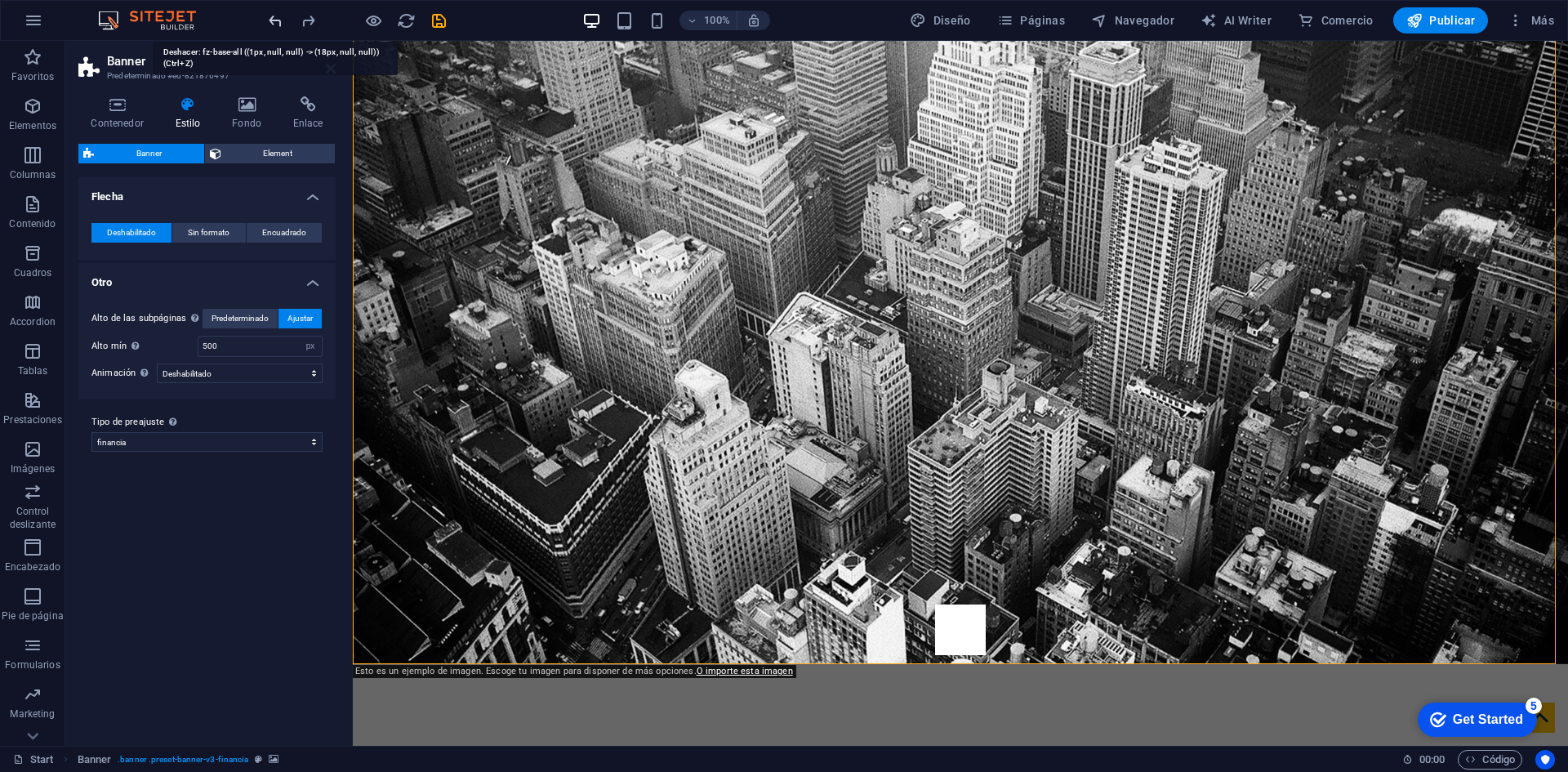
click at [276, 20] on icon "undo" at bounding box center [276, 21] width 19 height 19
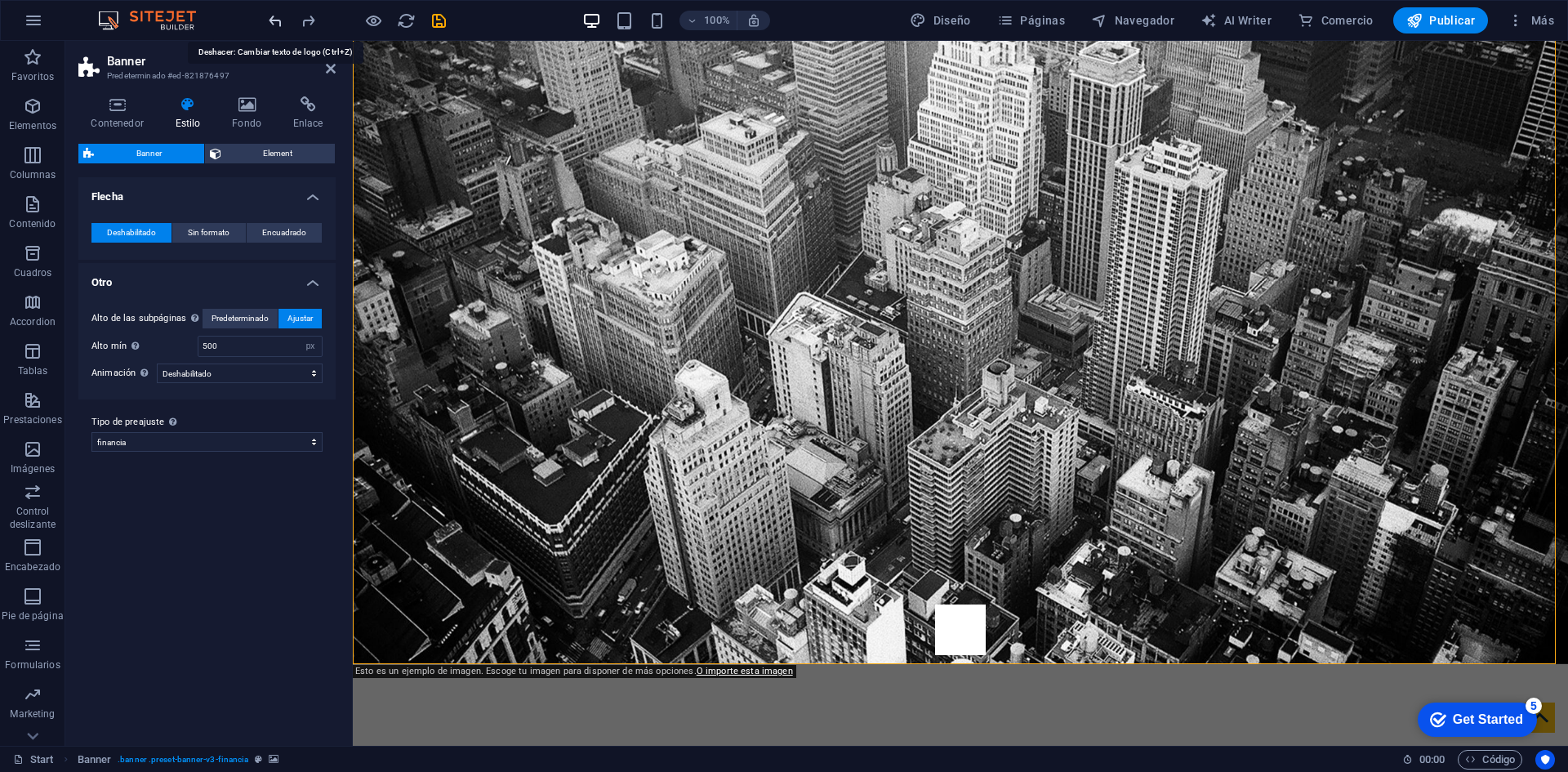
click at [276, 20] on icon "undo" at bounding box center [276, 21] width 19 height 19
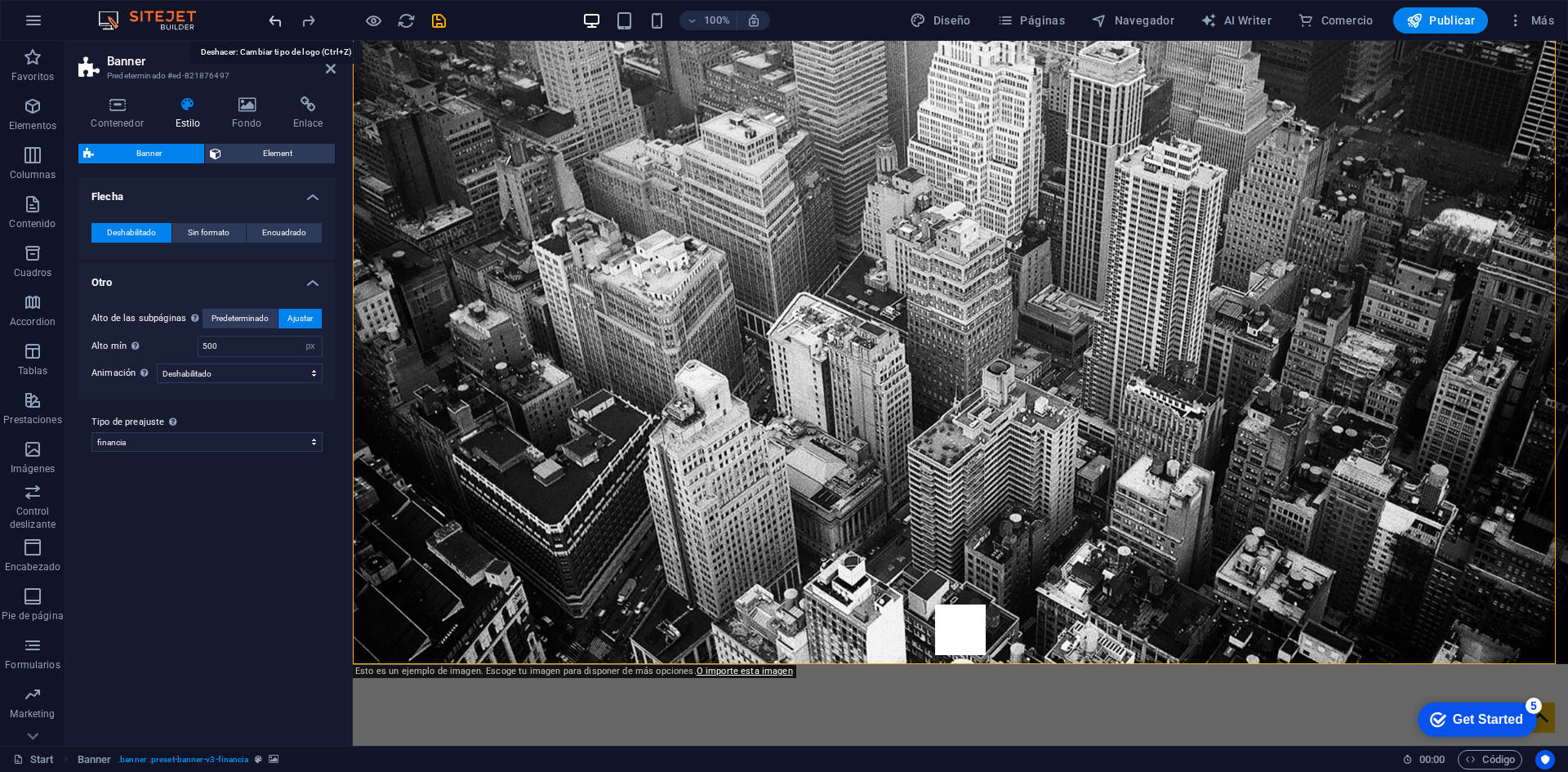
click at [276, 20] on icon "undo" at bounding box center [276, 21] width 19 height 19
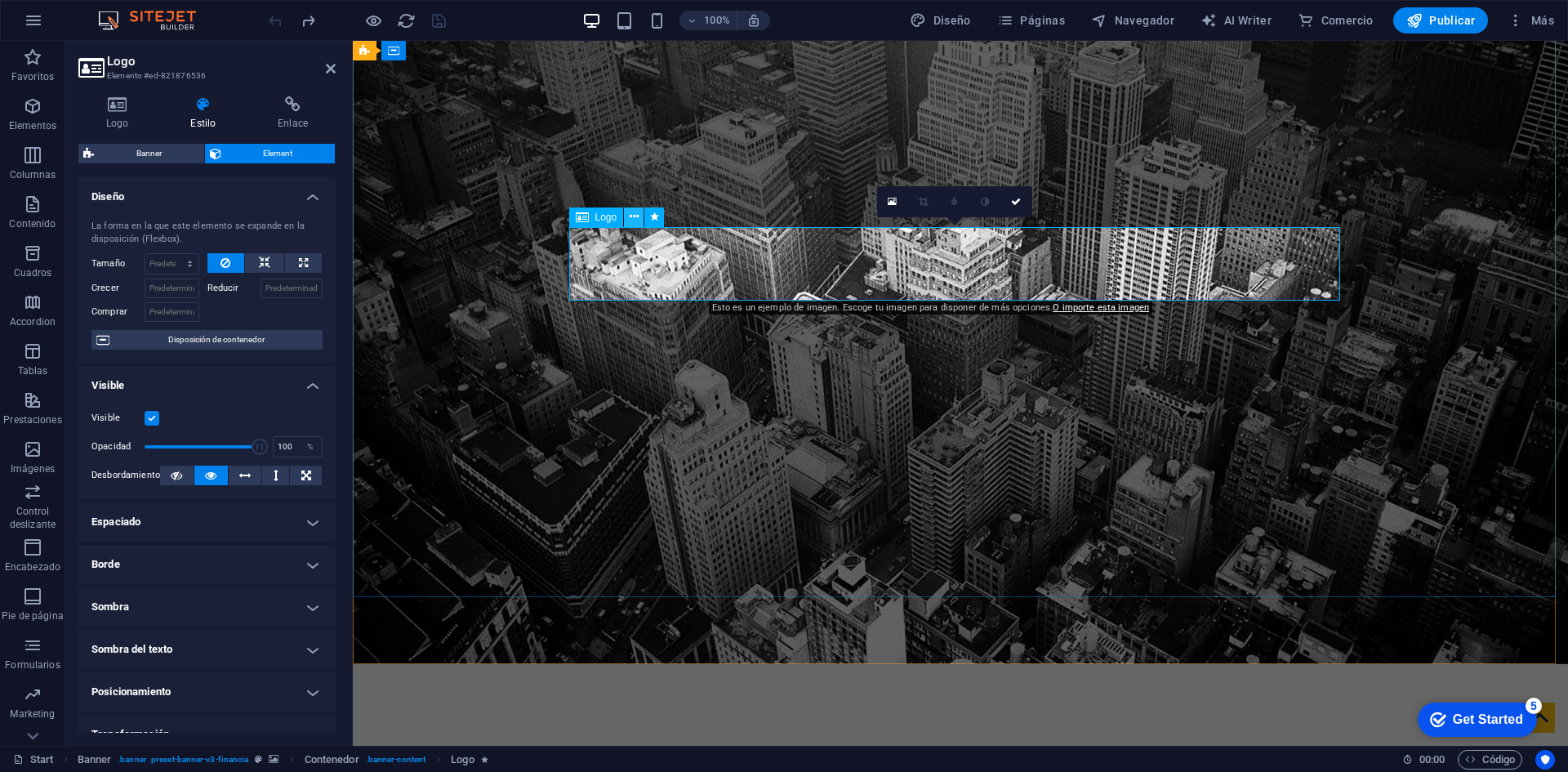
click at [634, 217] on icon at bounding box center [633, 217] width 9 height 17
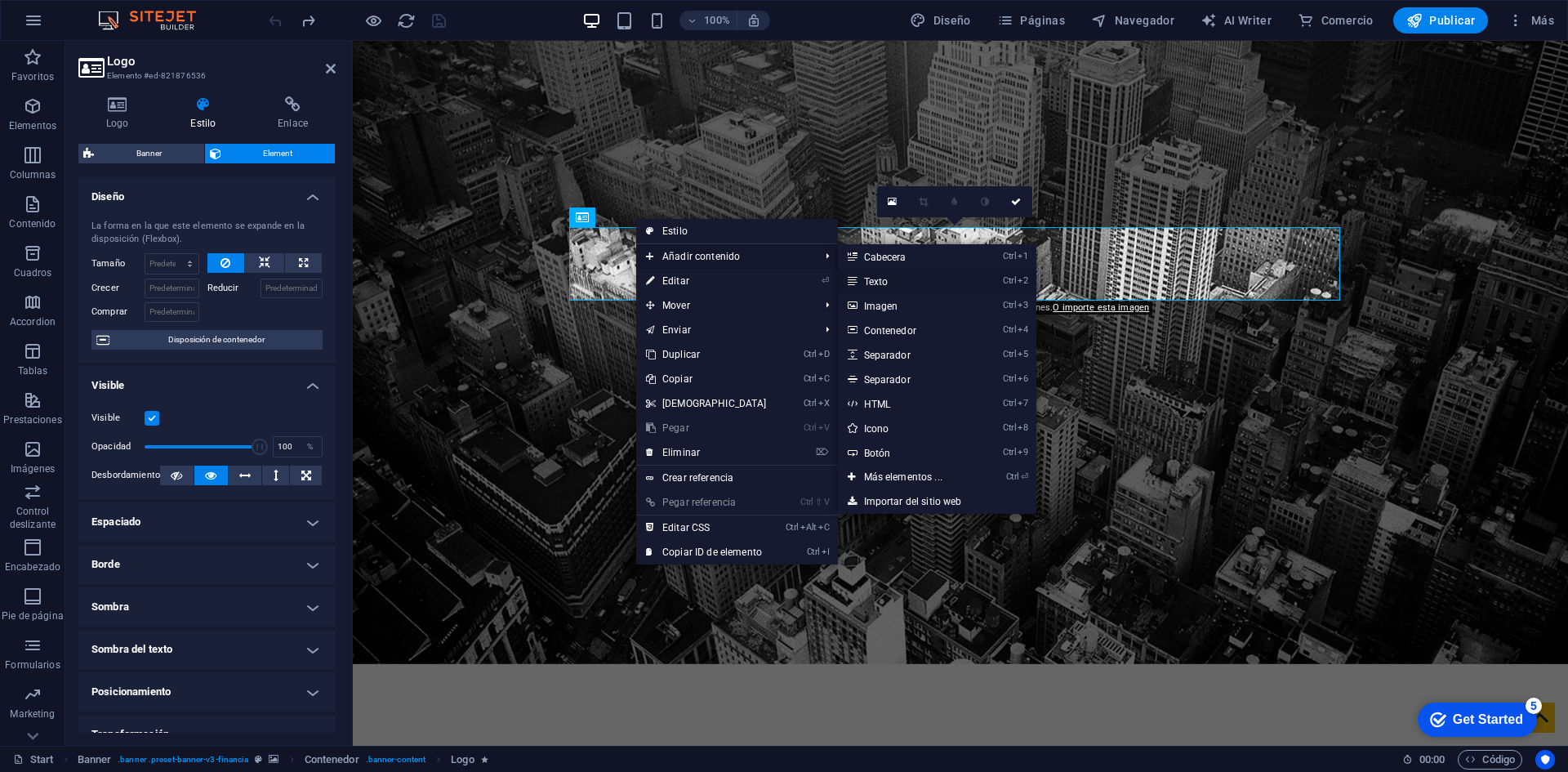
click at [875, 280] on link "Ctrl 2 Texto" at bounding box center [906, 281] width 137 height 25
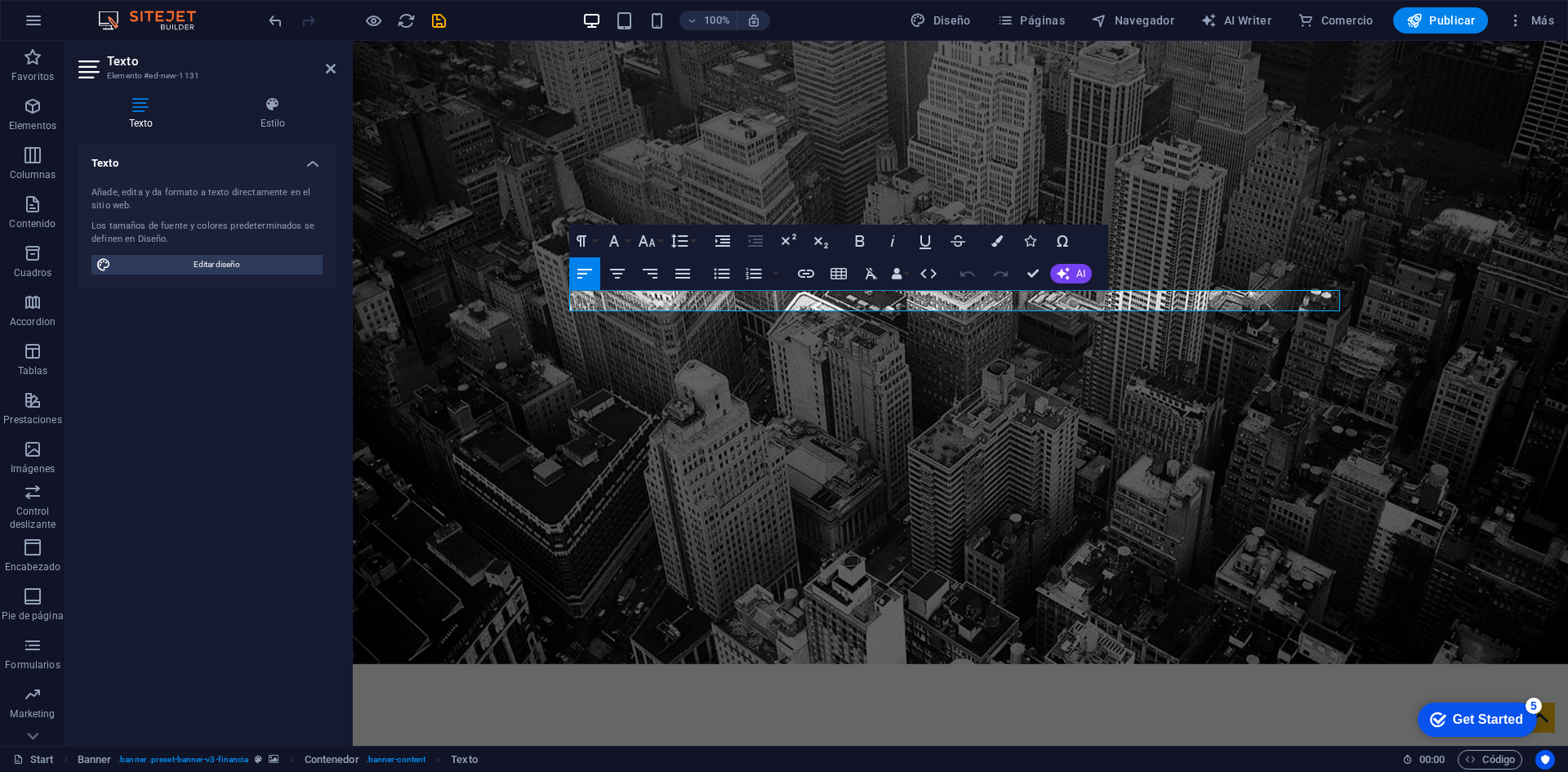
click at [329, 62] on h2 "Texto" at bounding box center [222, 62] width 229 height 15
click at [332, 68] on icon at bounding box center [330, 69] width 9 height 13
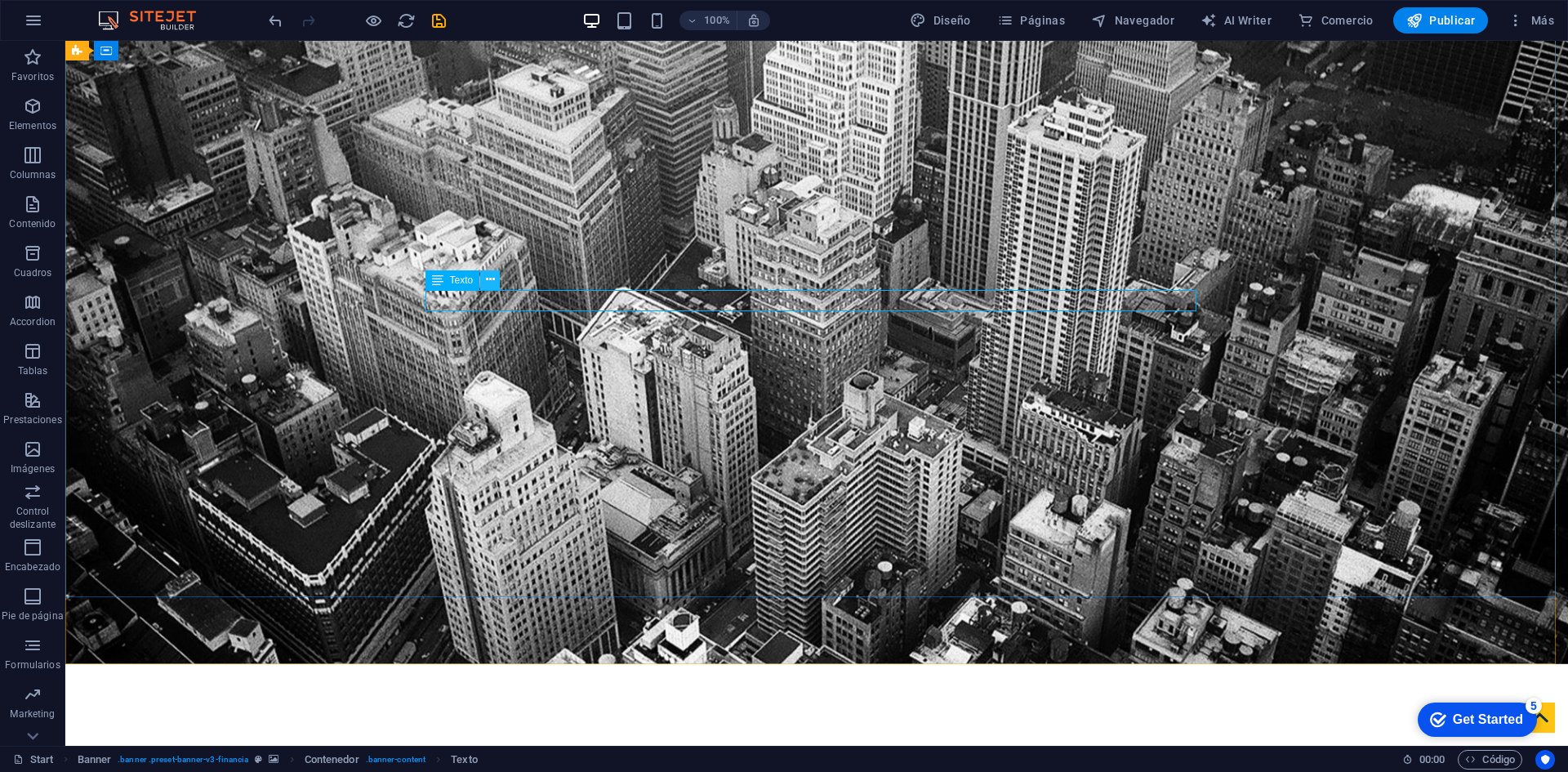
click at [490, 278] on icon at bounding box center [490, 279] width 9 height 17
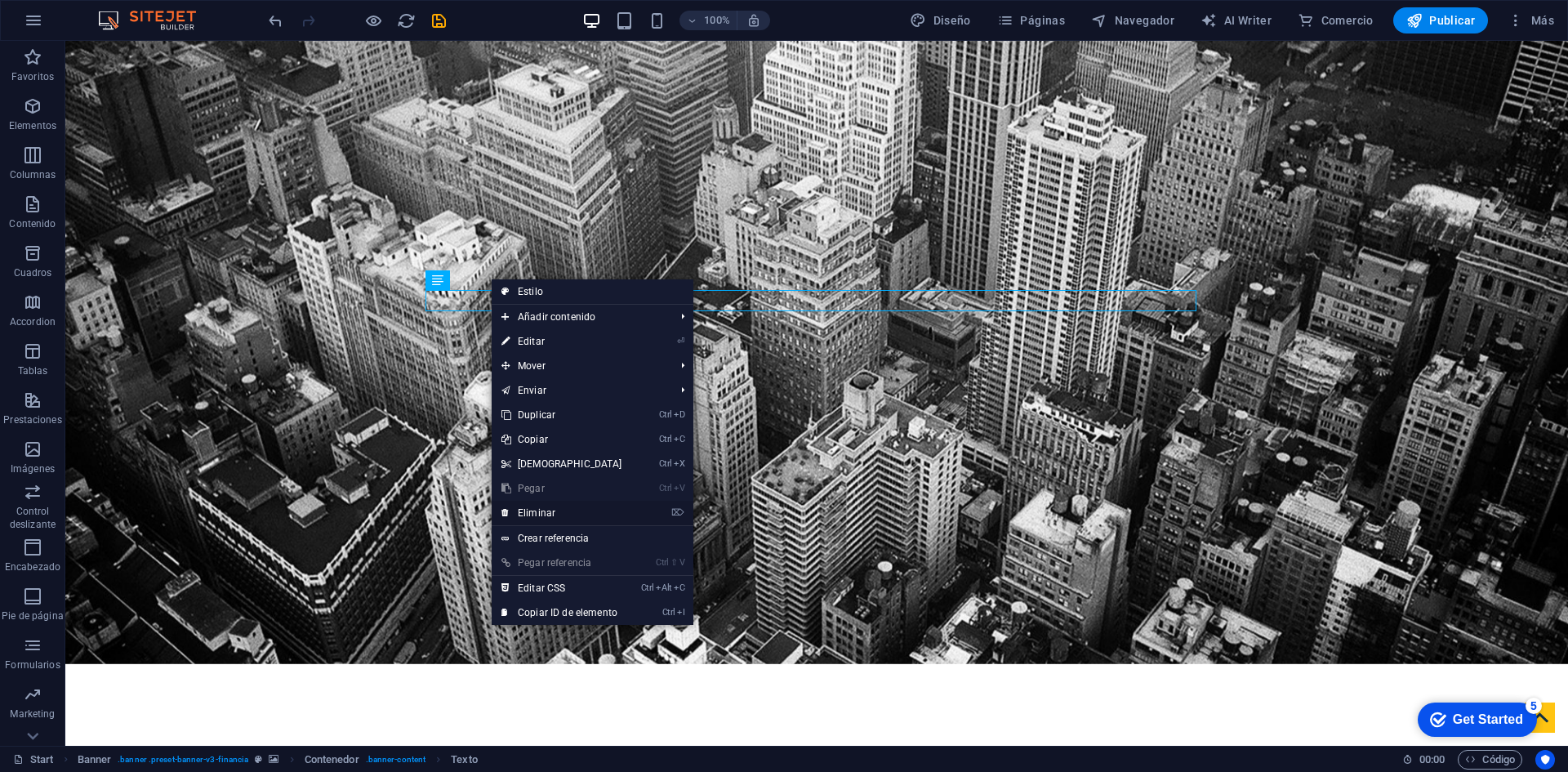
click at [542, 514] on link "⌦ Eliminar" at bounding box center [561, 513] width 140 height 25
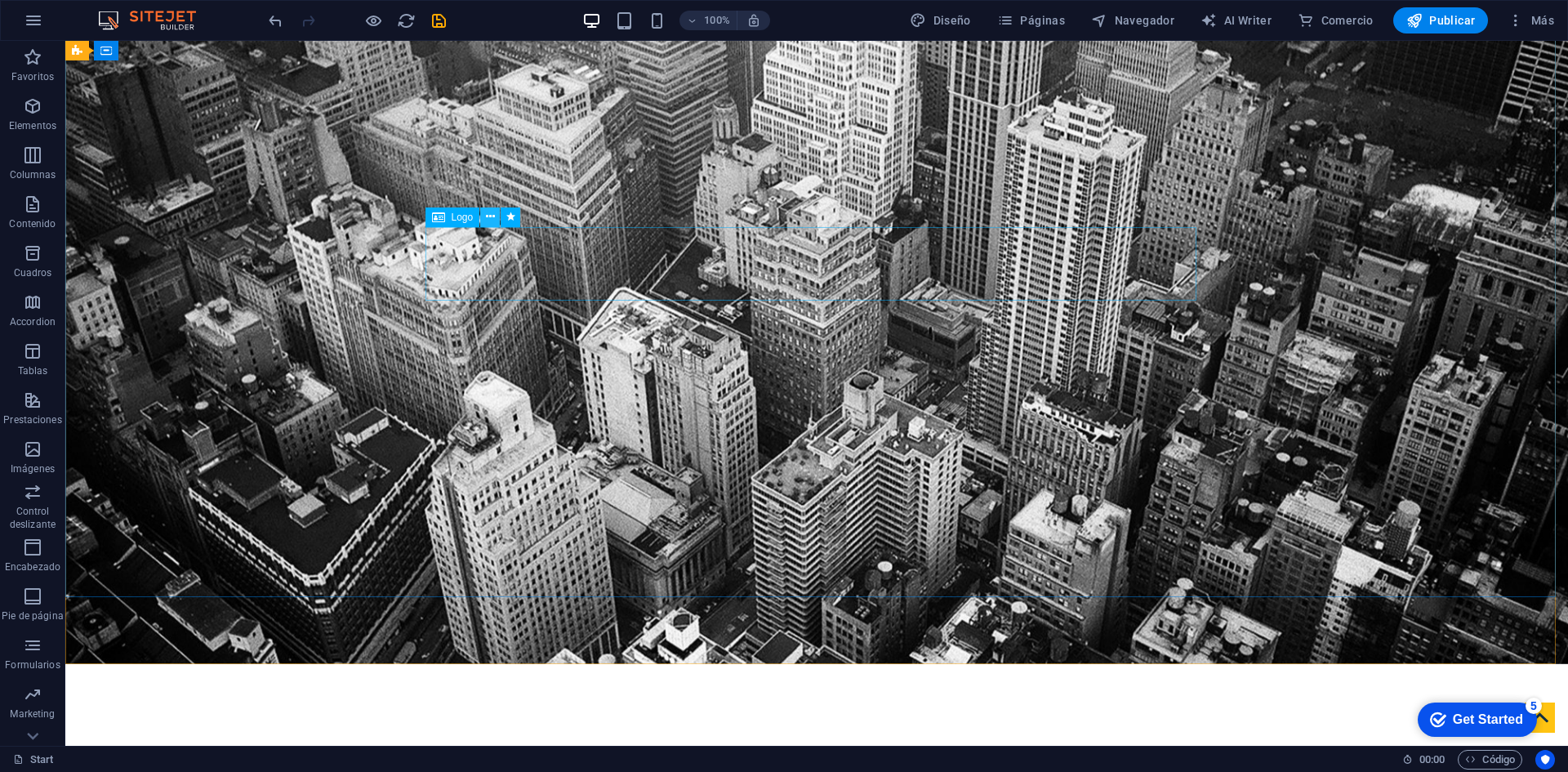
click at [490, 217] on icon at bounding box center [490, 217] width 9 height 17
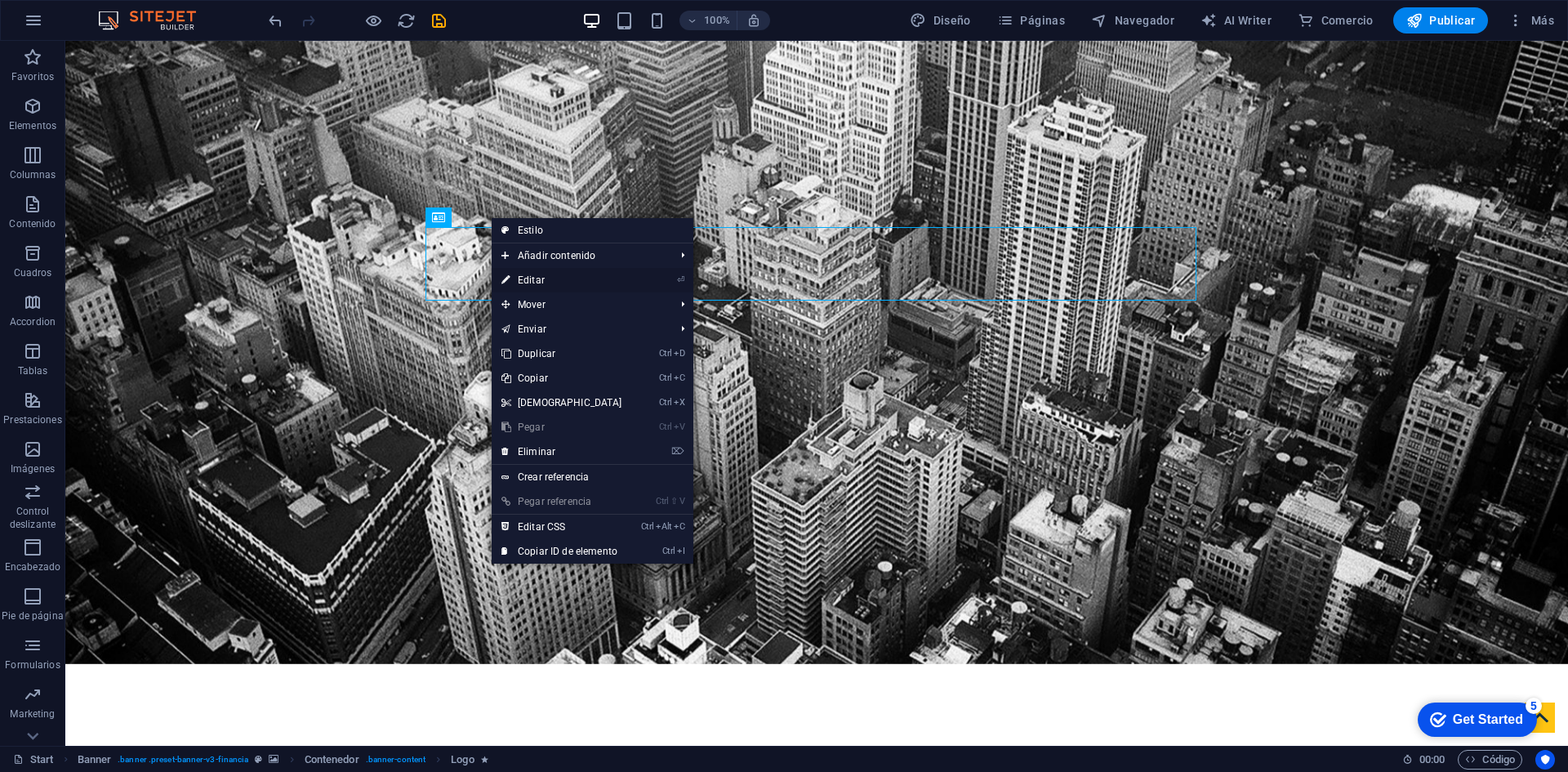
click at [538, 277] on link "⏎ Editar" at bounding box center [561, 280] width 140 height 25
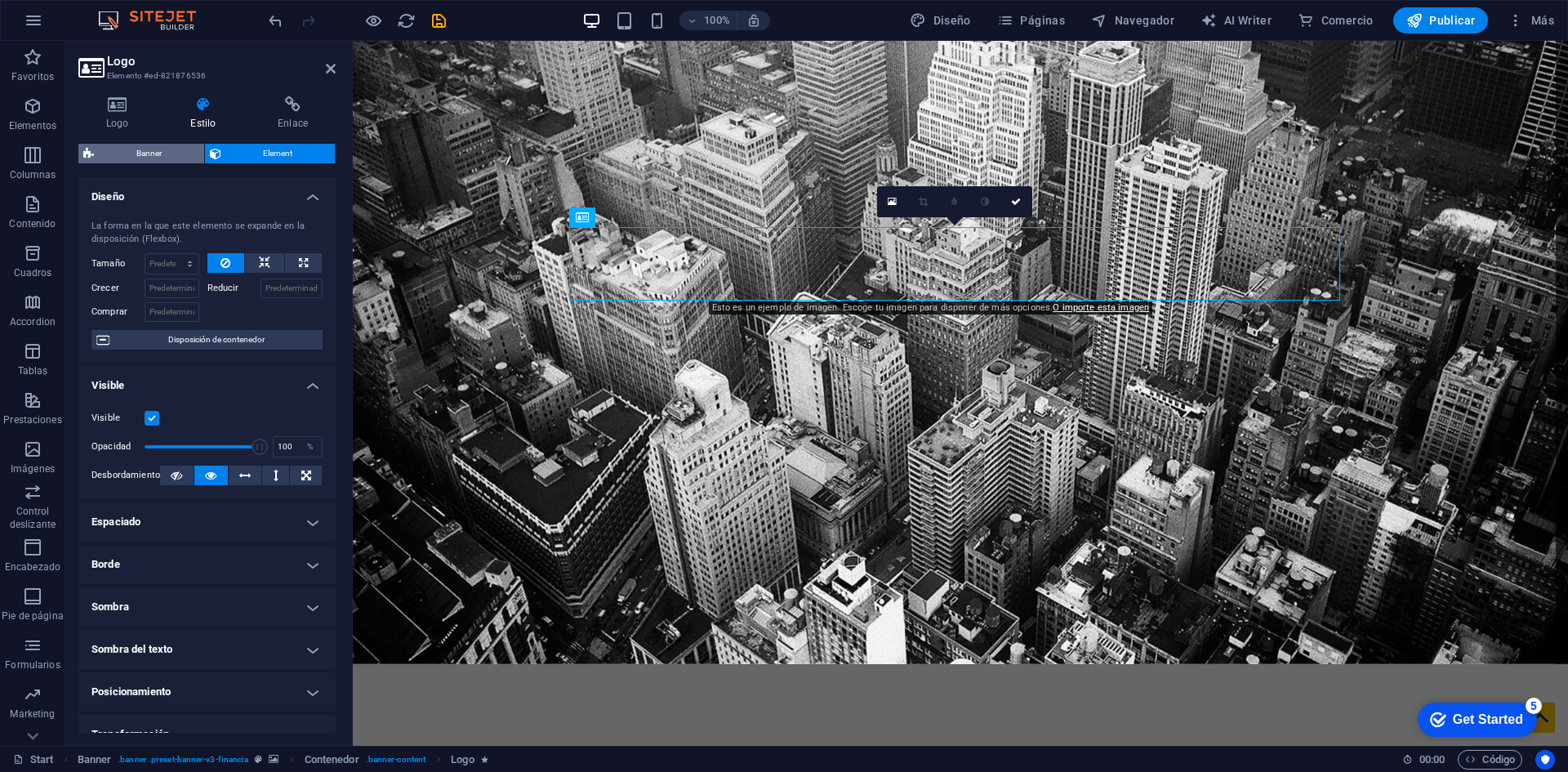
click at [151, 152] on span "Banner" at bounding box center [149, 153] width 100 height 20
select select "px"
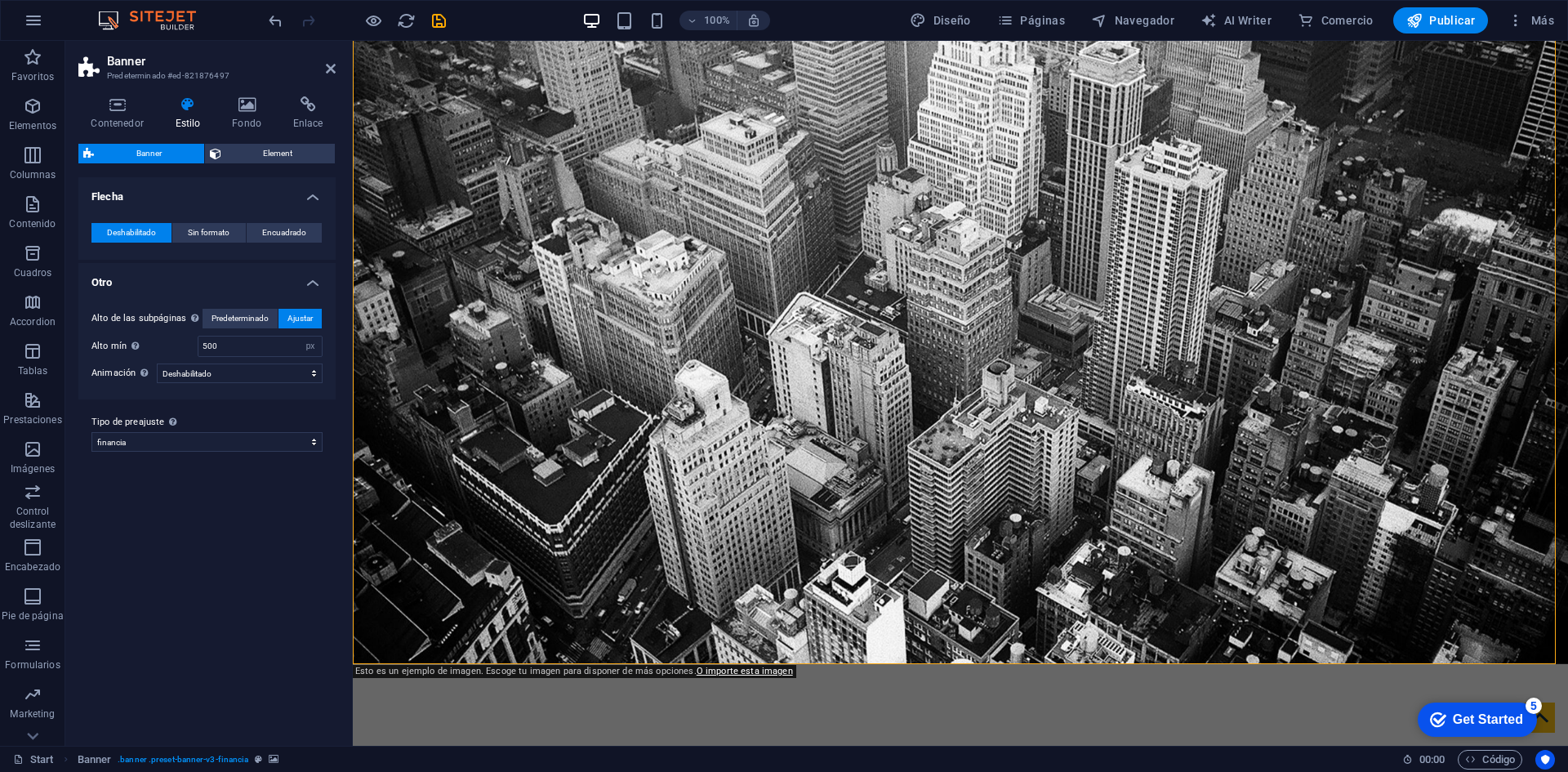
click at [187, 116] on h4 "Estilo" at bounding box center [191, 114] width 57 height 34
click at [114, 103] on icon at bounding box center [117, 104] width 78 height 16
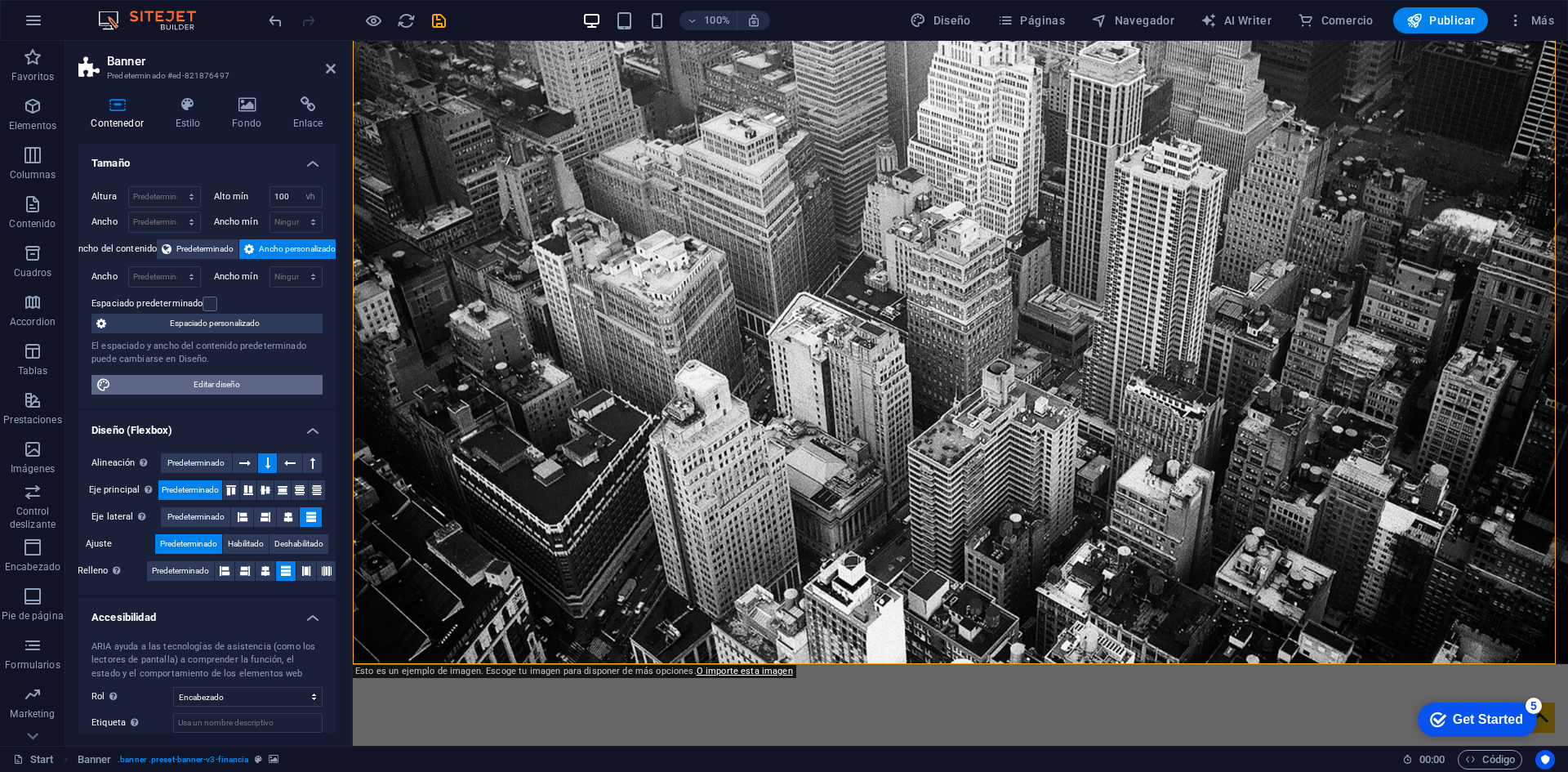
click at [211, 385] on span "Editar diseño" at bounding box center [216, 385] width 202 height 20
select select "rem"
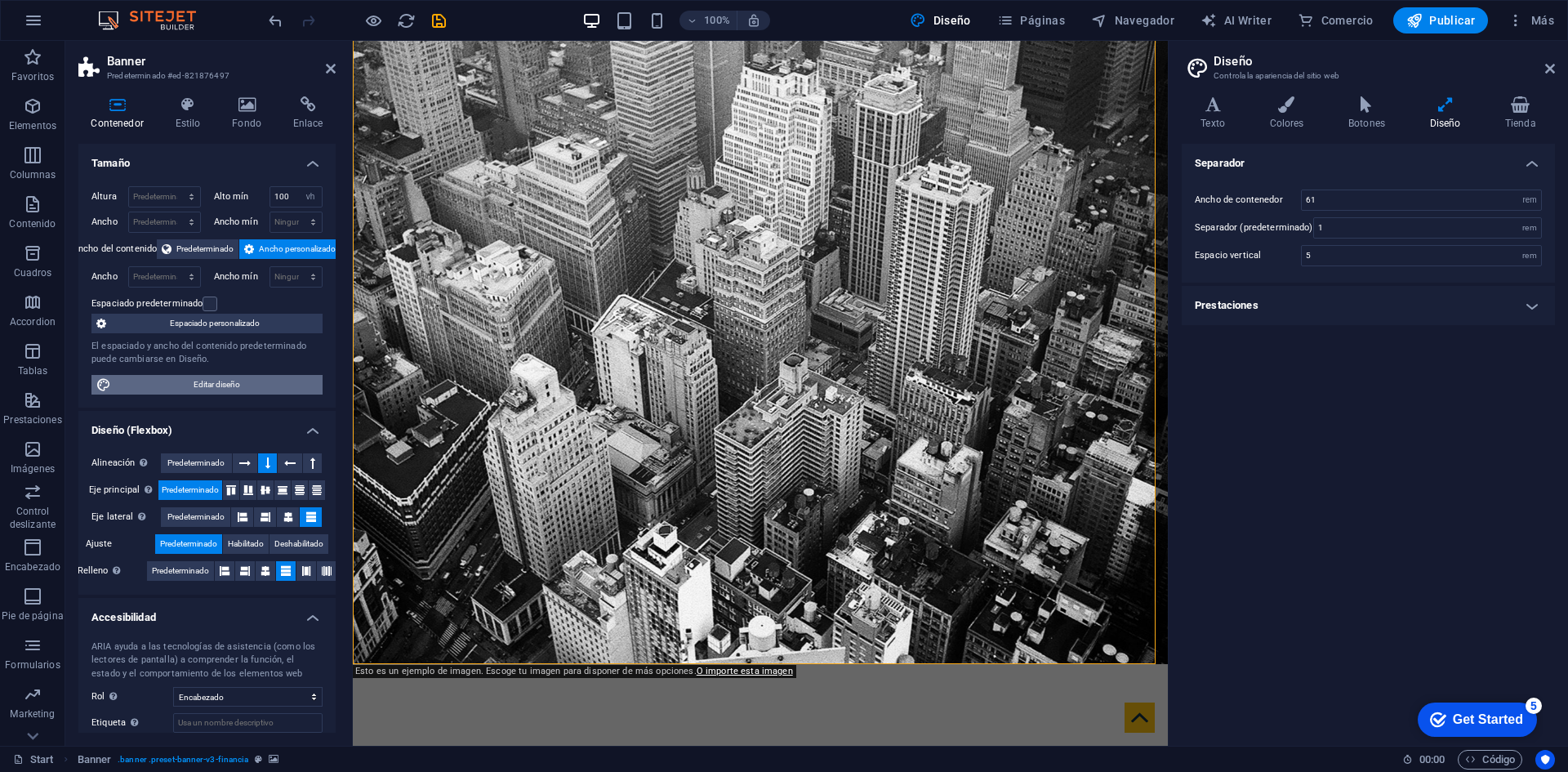
click at [227, 389] on span "Editar diseño" at bounding box center [216, 385] width 202 height 20
click at [1531, 300] on h4 "Prestaciones" at bounding box center [1368, 305] width 373 height 39
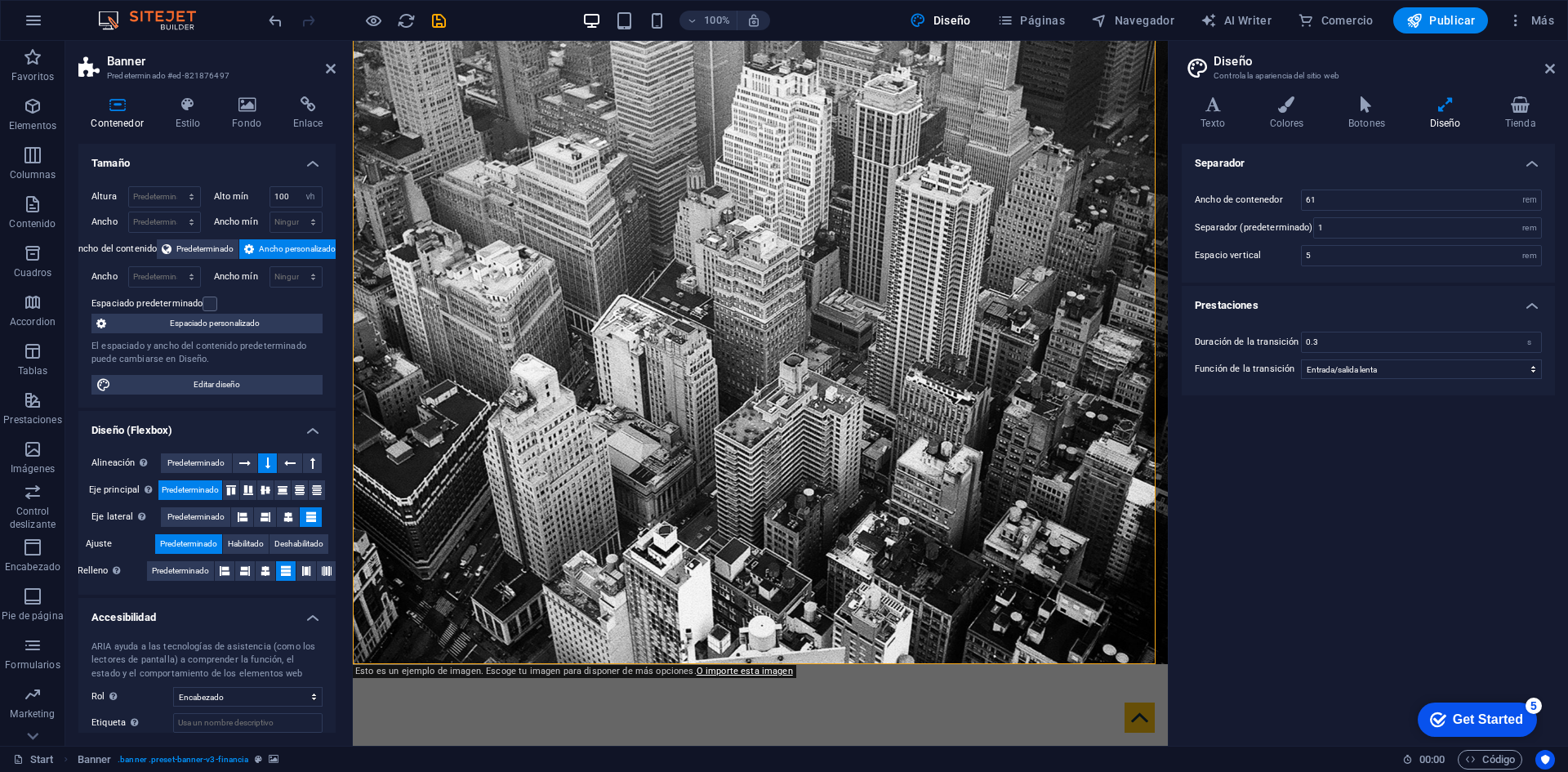
click at [1532, 301] on h4 "Prestaciones" at bounding box center [1368, 300] width 373 height 29
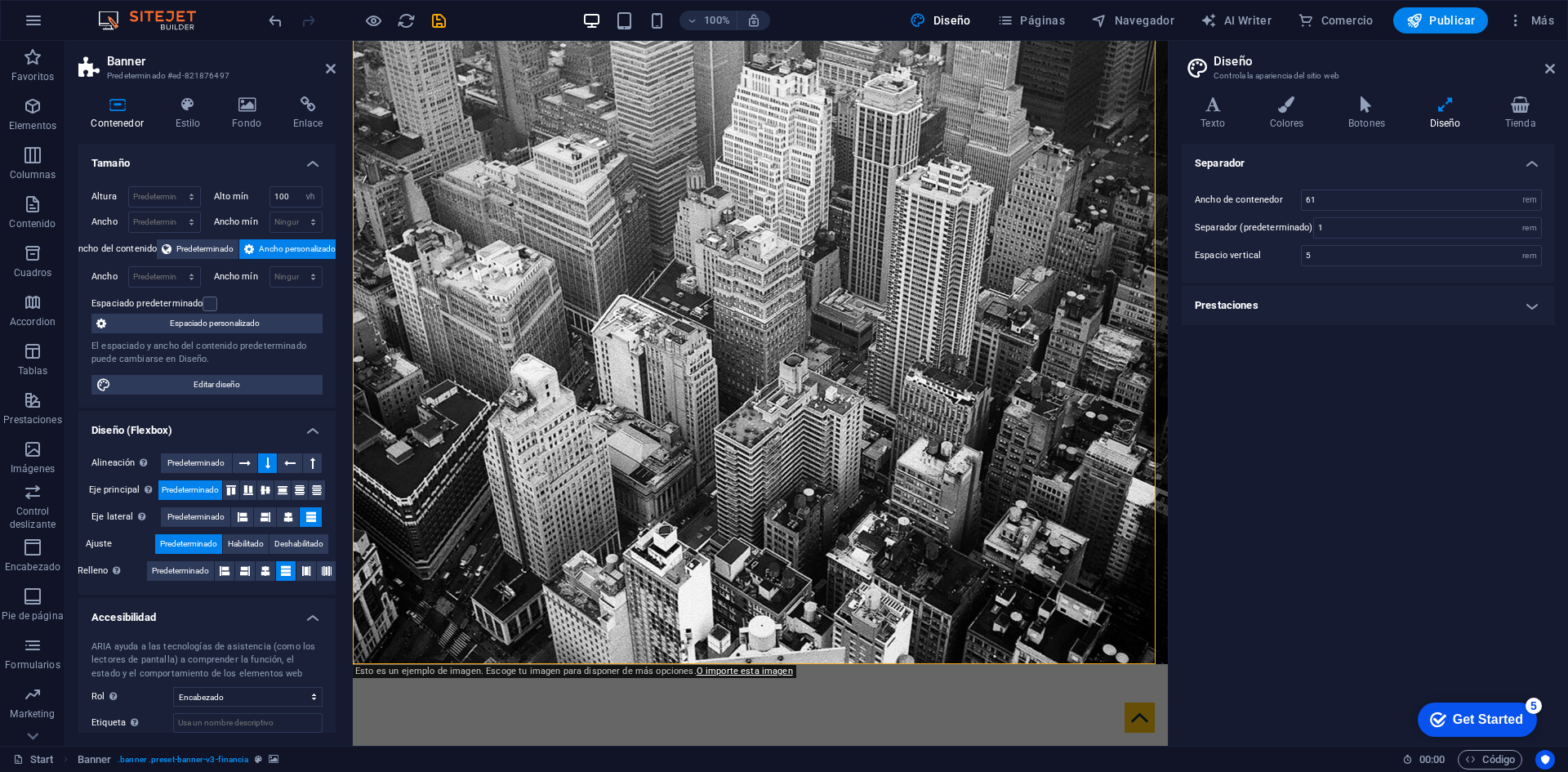
click at [1532, 301] on h4 "Prestaciones" at bounding box center [1368, 305] width 373 height 39
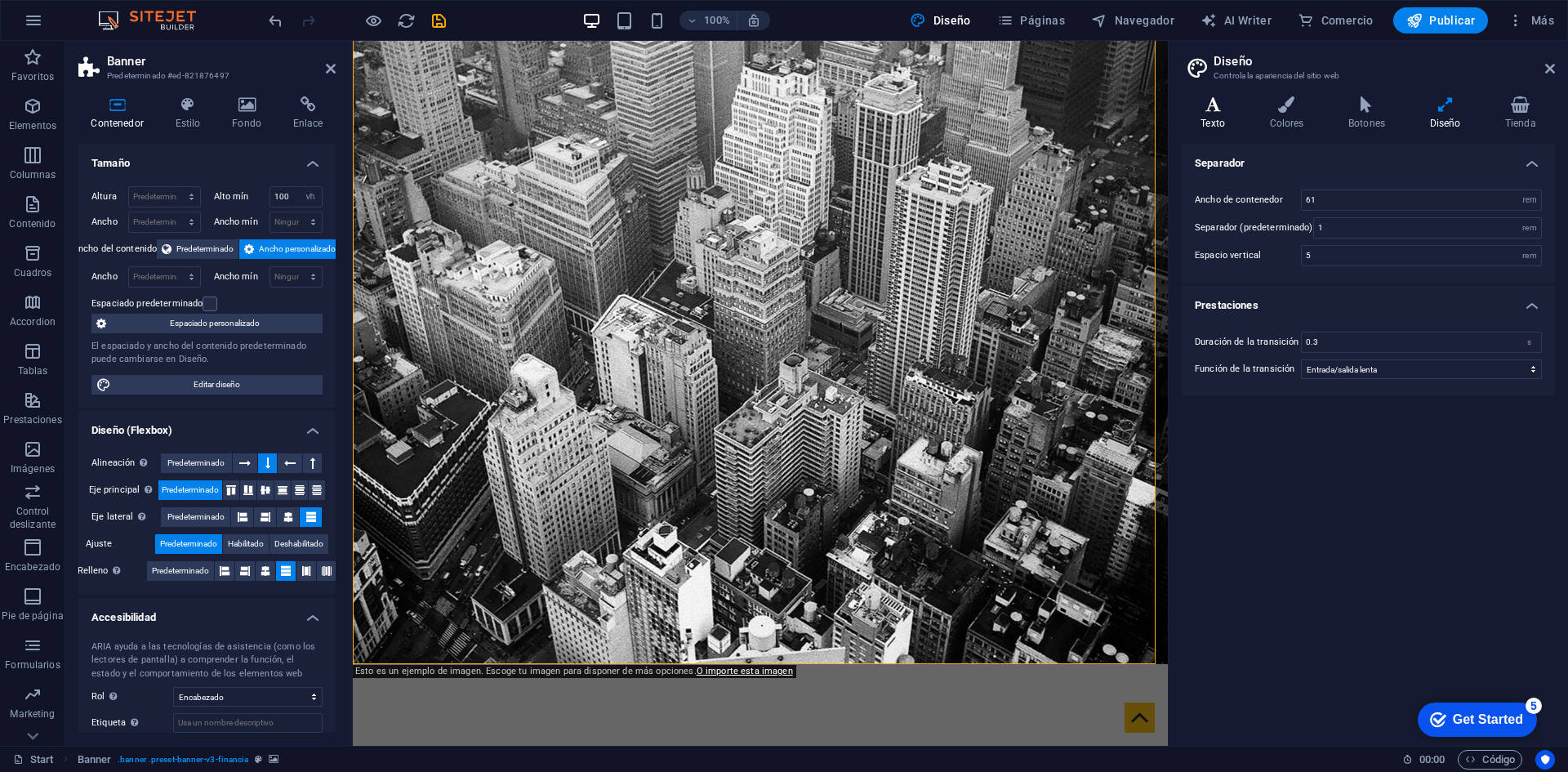
click at [1226, 120] on h4 "Texto" at bounding box center [1216, 114] width 68 height 34
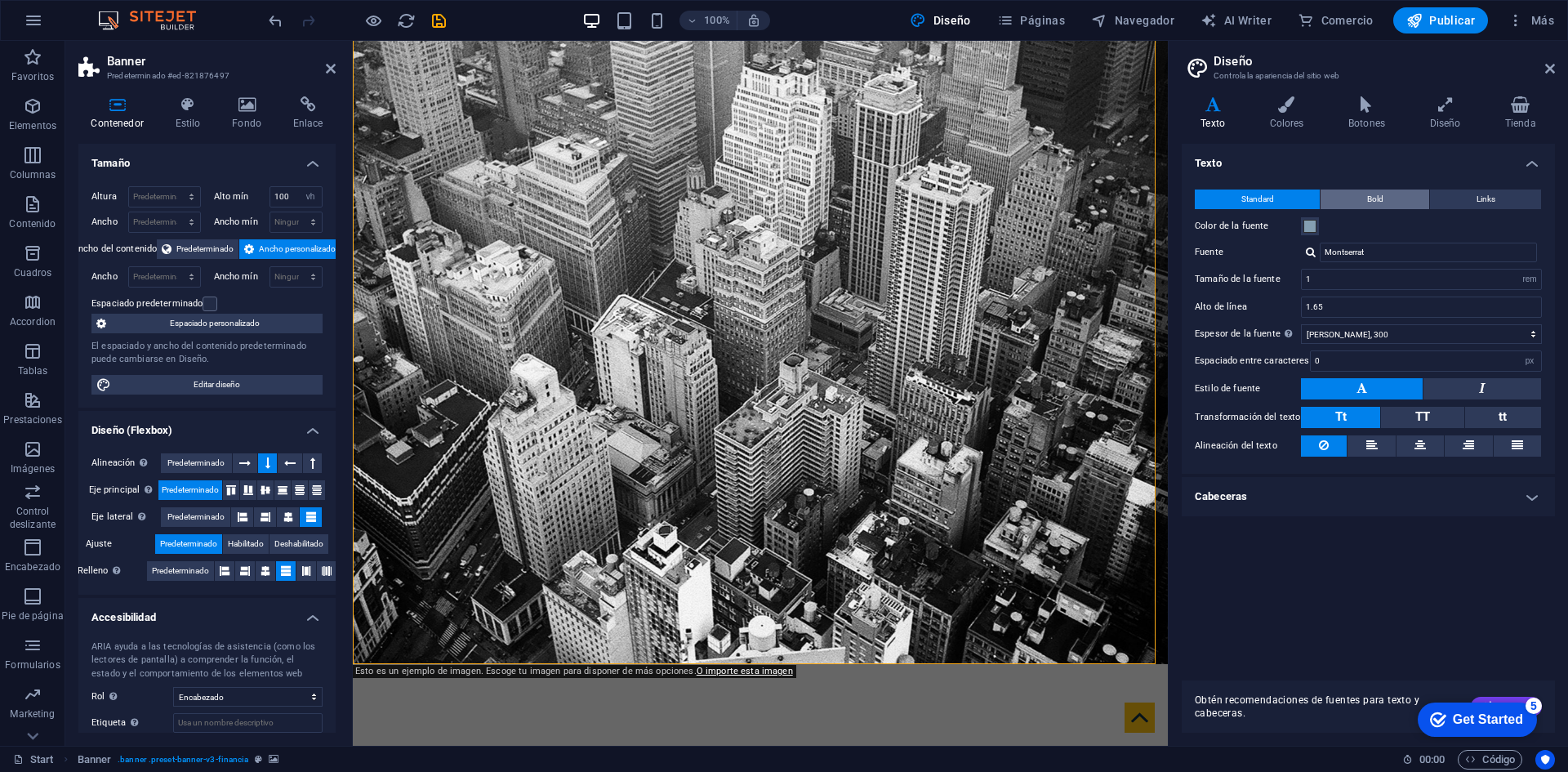
click at [1377, 192] on span "Bold" at bounding box center [1375, 199] width 16 height 20
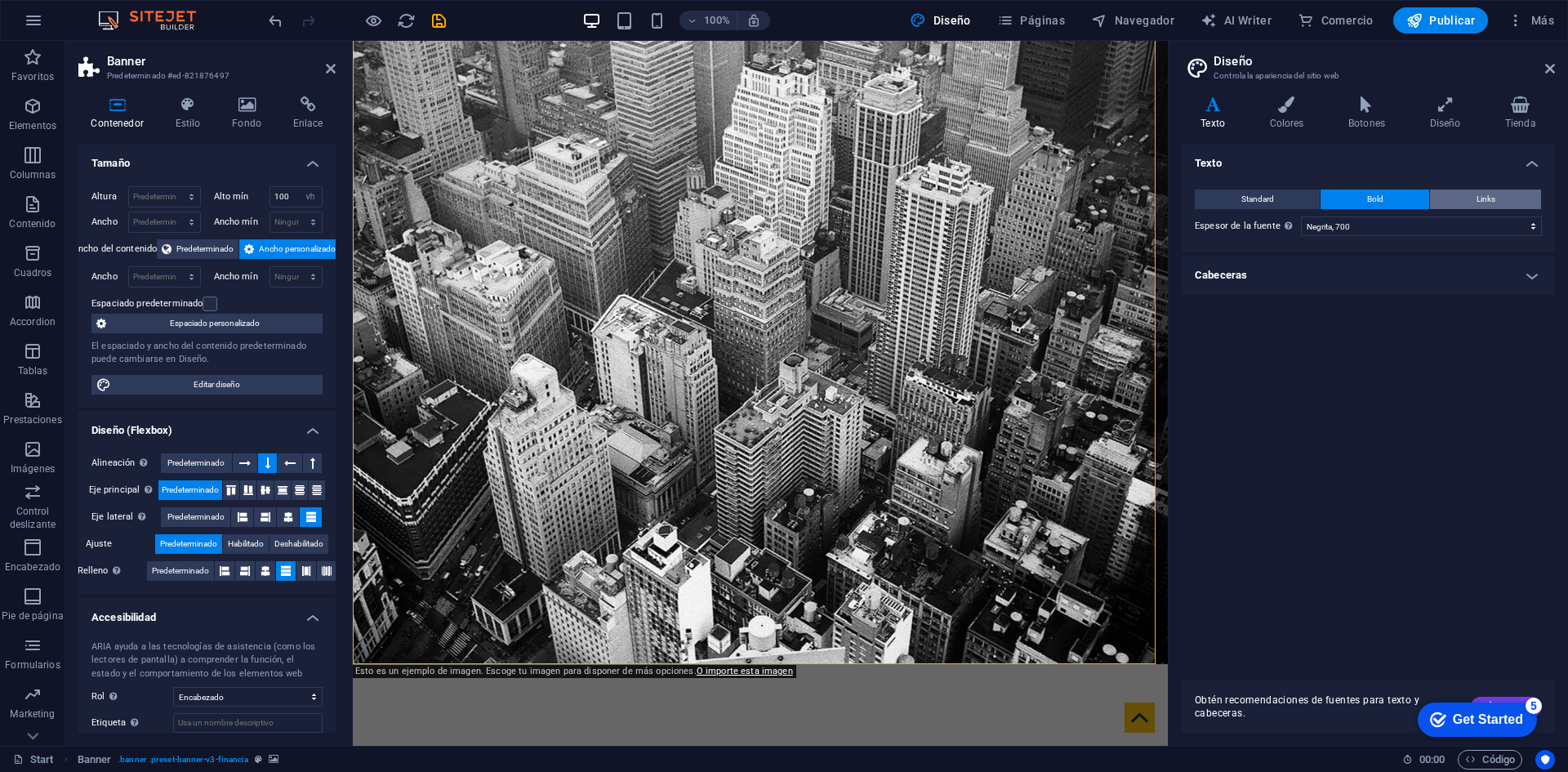
click at [1470, 187] on div "Standard Bold Links Color de la fuente Fuente Montserrat Tamaño de la fuente 1 …" at bounding box center [1368, 213] width 380 height 80
click at [1473, 192] on button "Links" at bounding box center [1485, 199] width 111 height 20
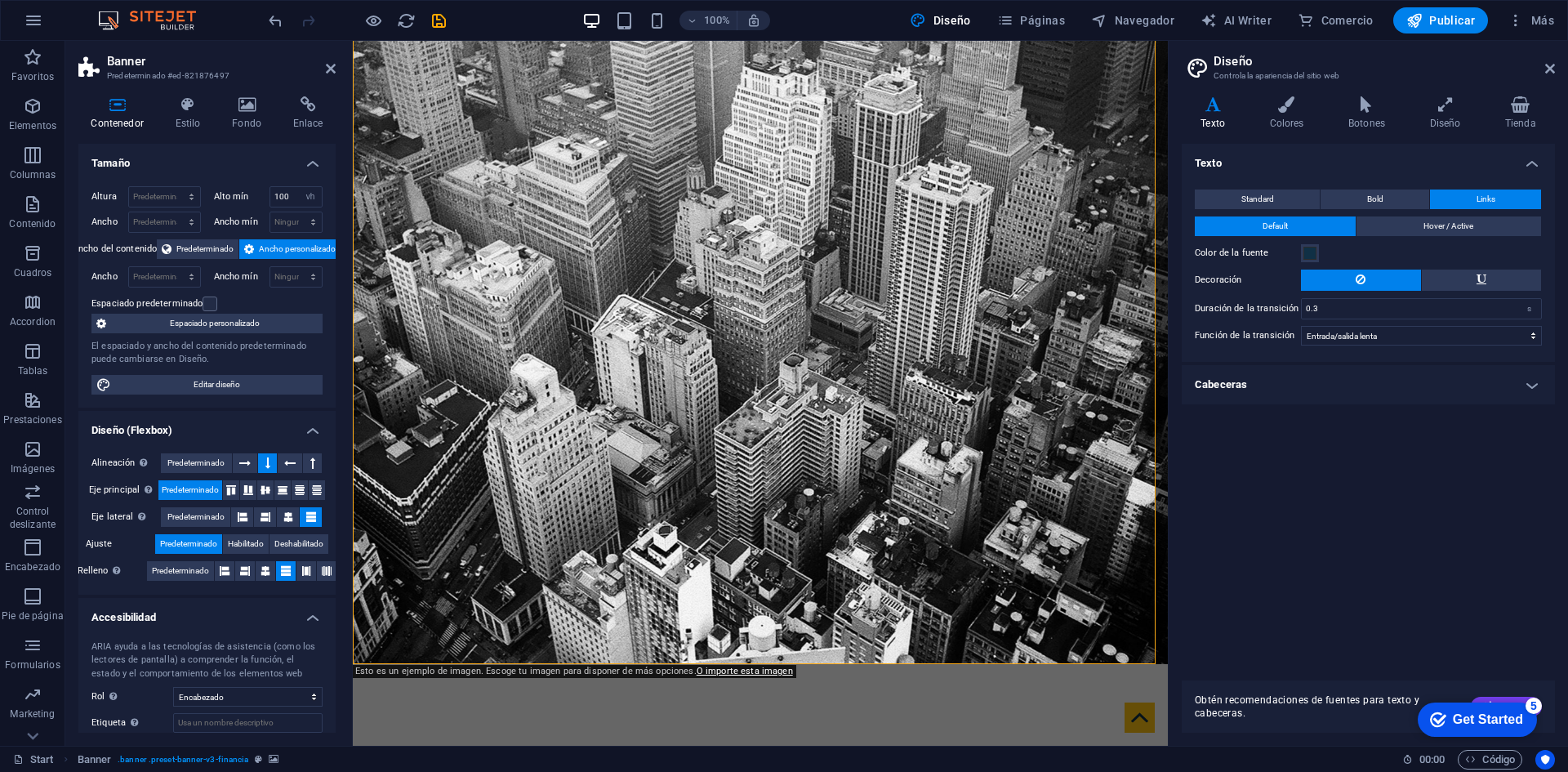
click at [1210, 109] on icon at bounding box center [1213, 104] width 62 height 16
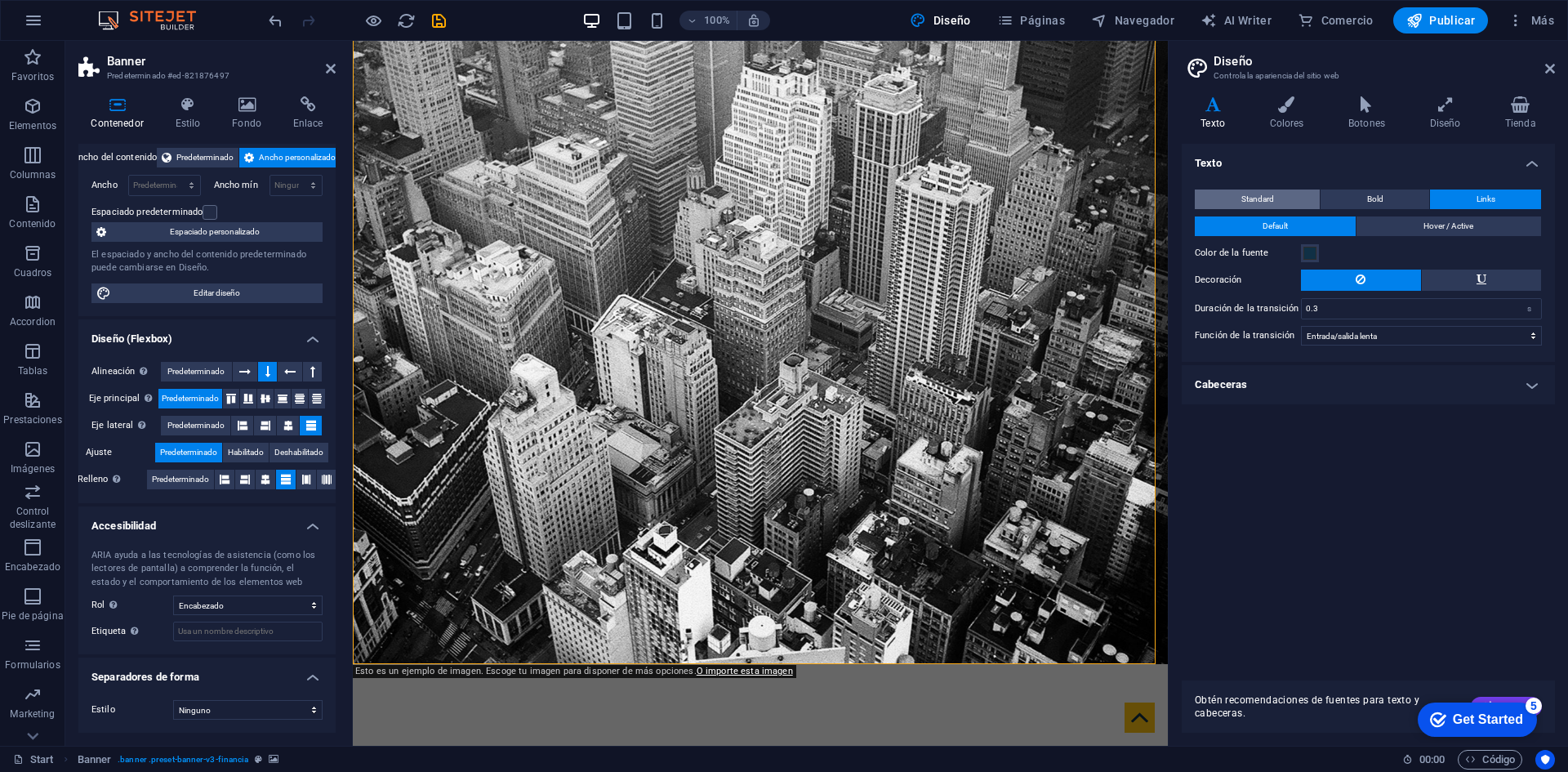
click at [1264, 205] on span "Standard" at bounding box center [1257, 199] width 33 height 20
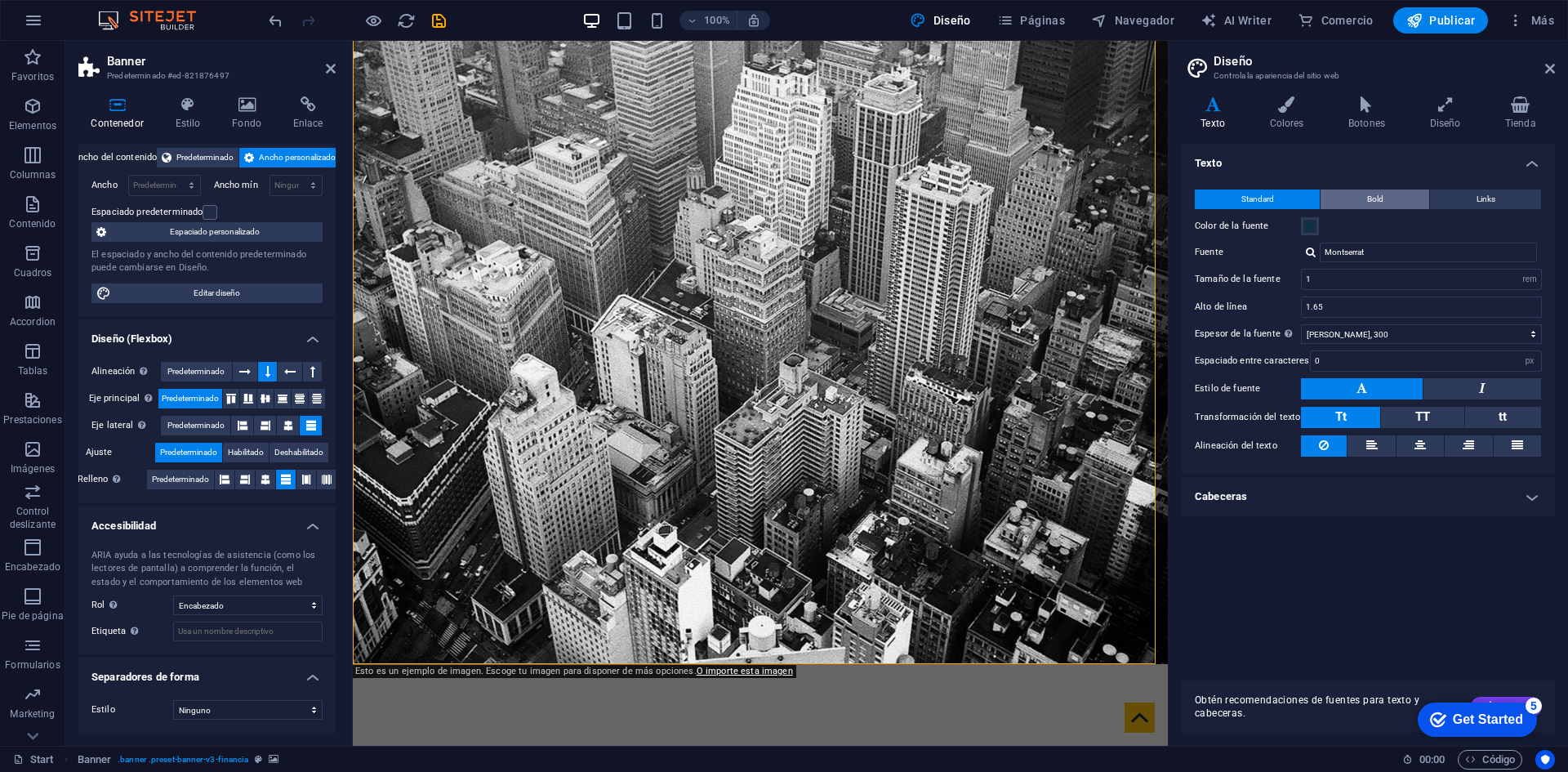
click at [1367, 190] on span "Bold" at bounding box center [1375, 199] width 16 height 20
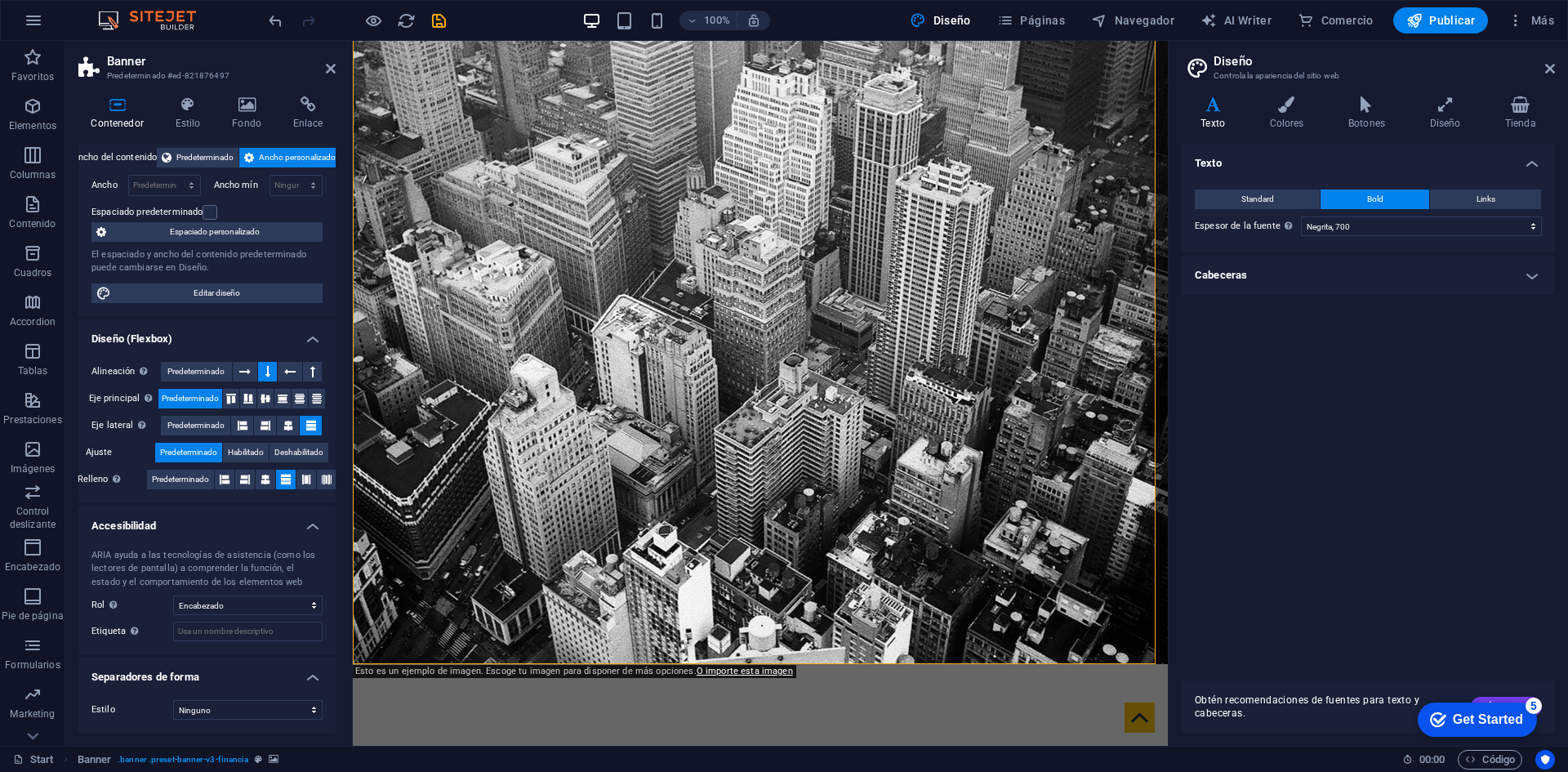
click at [1531, 271] on h4 "Cabeceras" at bounding box center [1368, 275] width 373 height 39
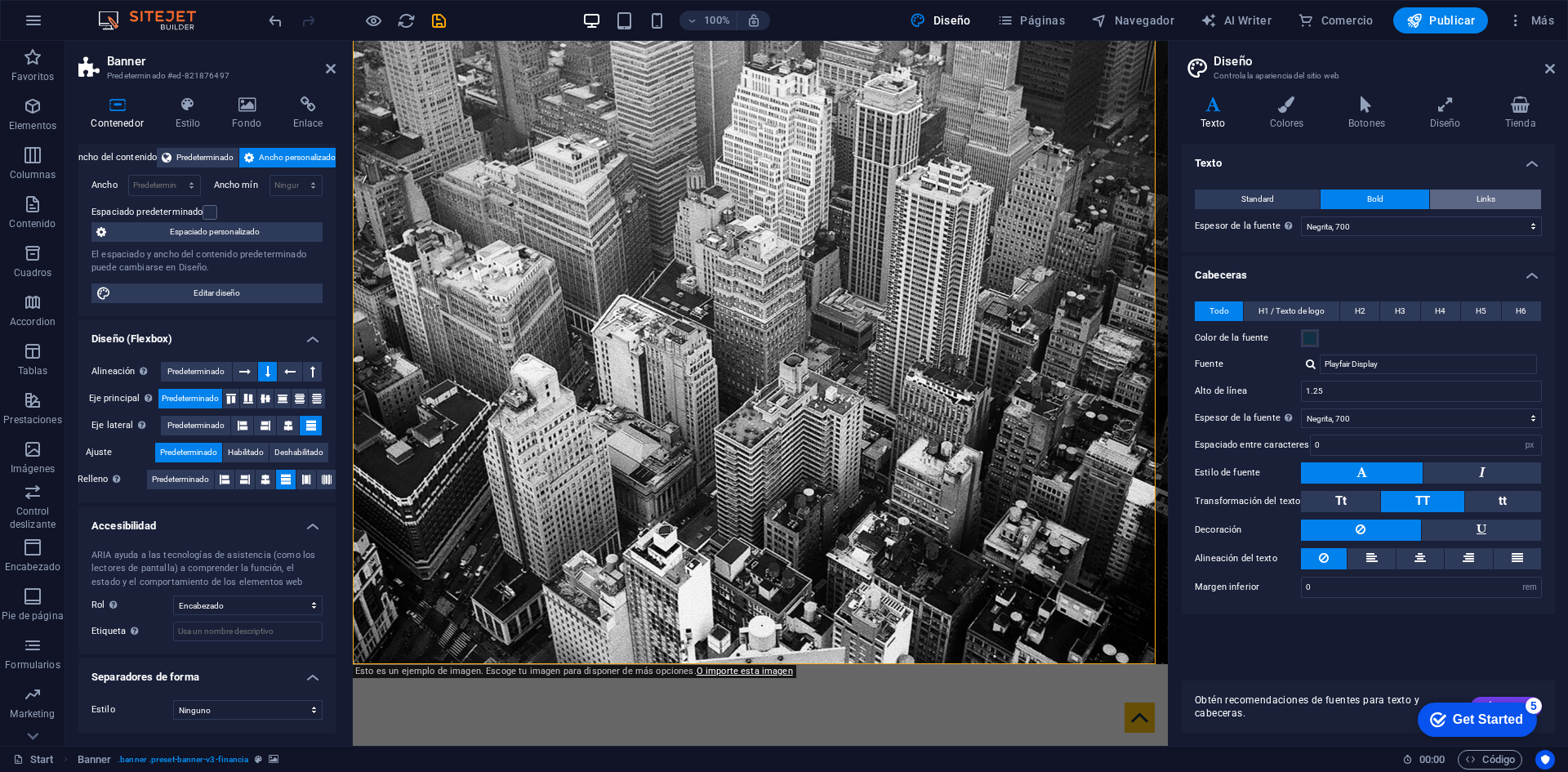
click at [1484, 198] on span "Links" at bounding box center [1487, 199] width 19 height 20
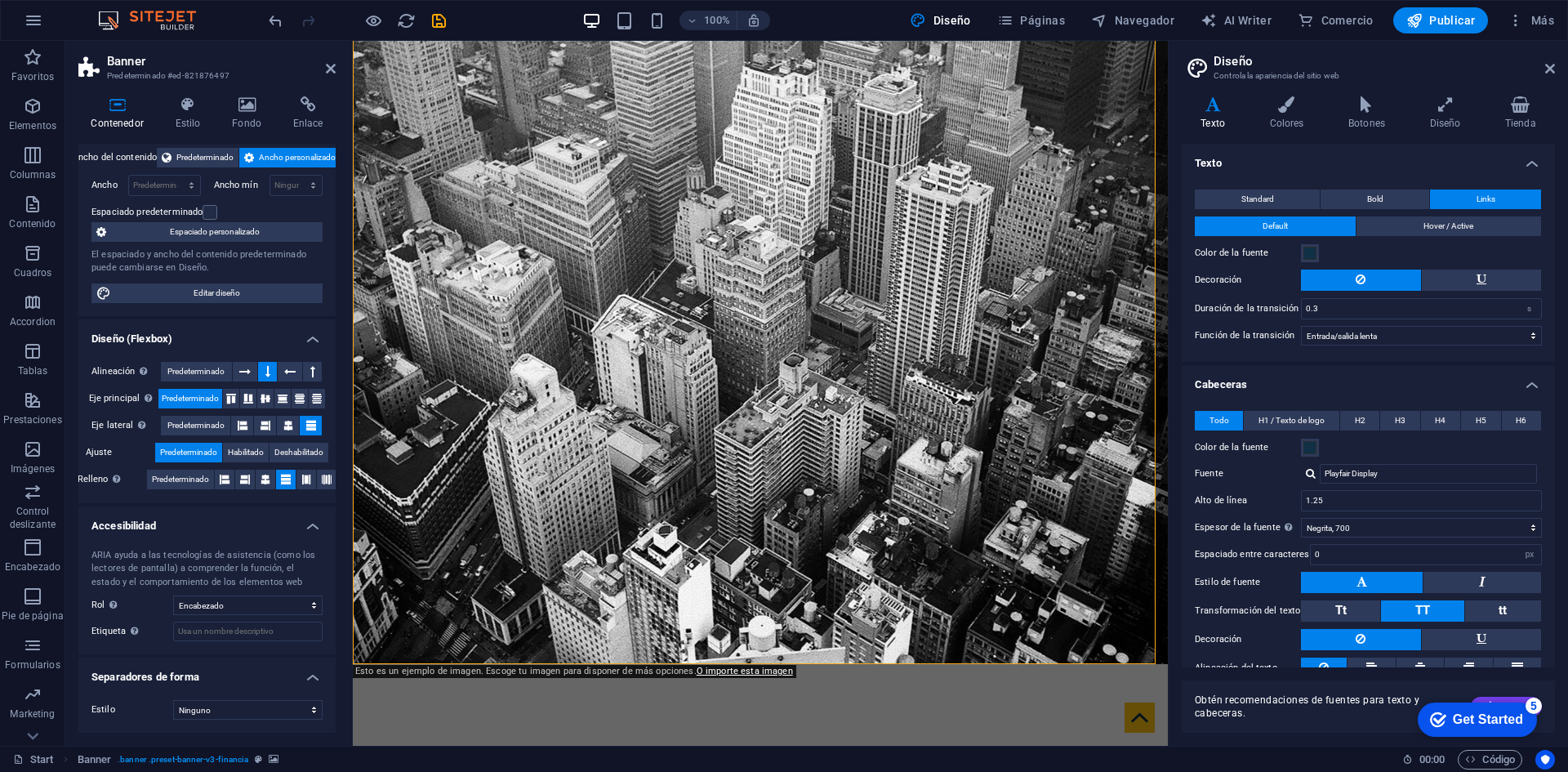
click at [111, 107] on icon at bounding box center [117, 104] width 78 height 16
click at [193, 116] on h4 "Estilo" at bounding box center [191, 114] width 57 height 34
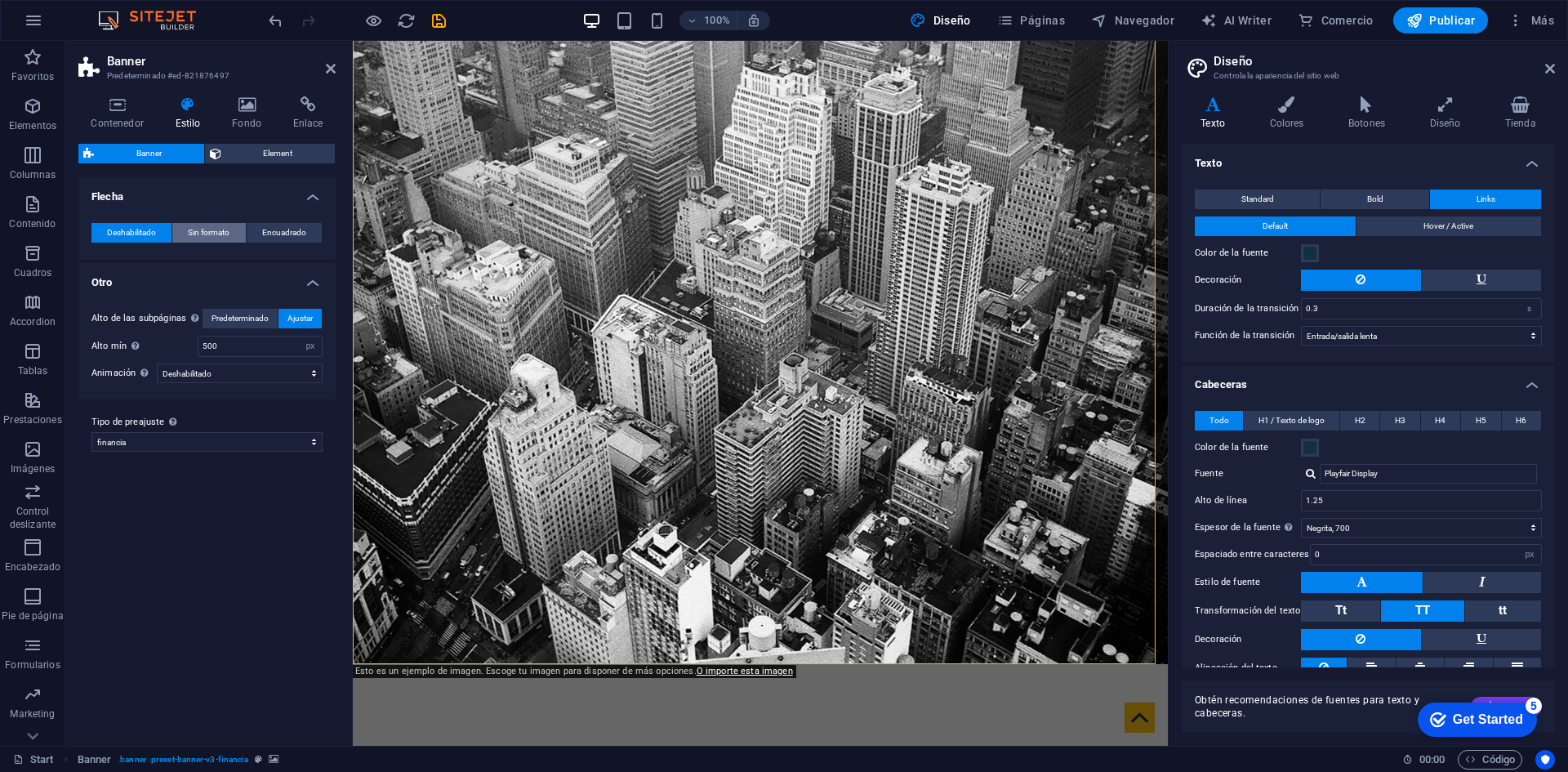
click at [204, 235] on span "Sin formato" at bounding box center [208, 232] width 42 height 20
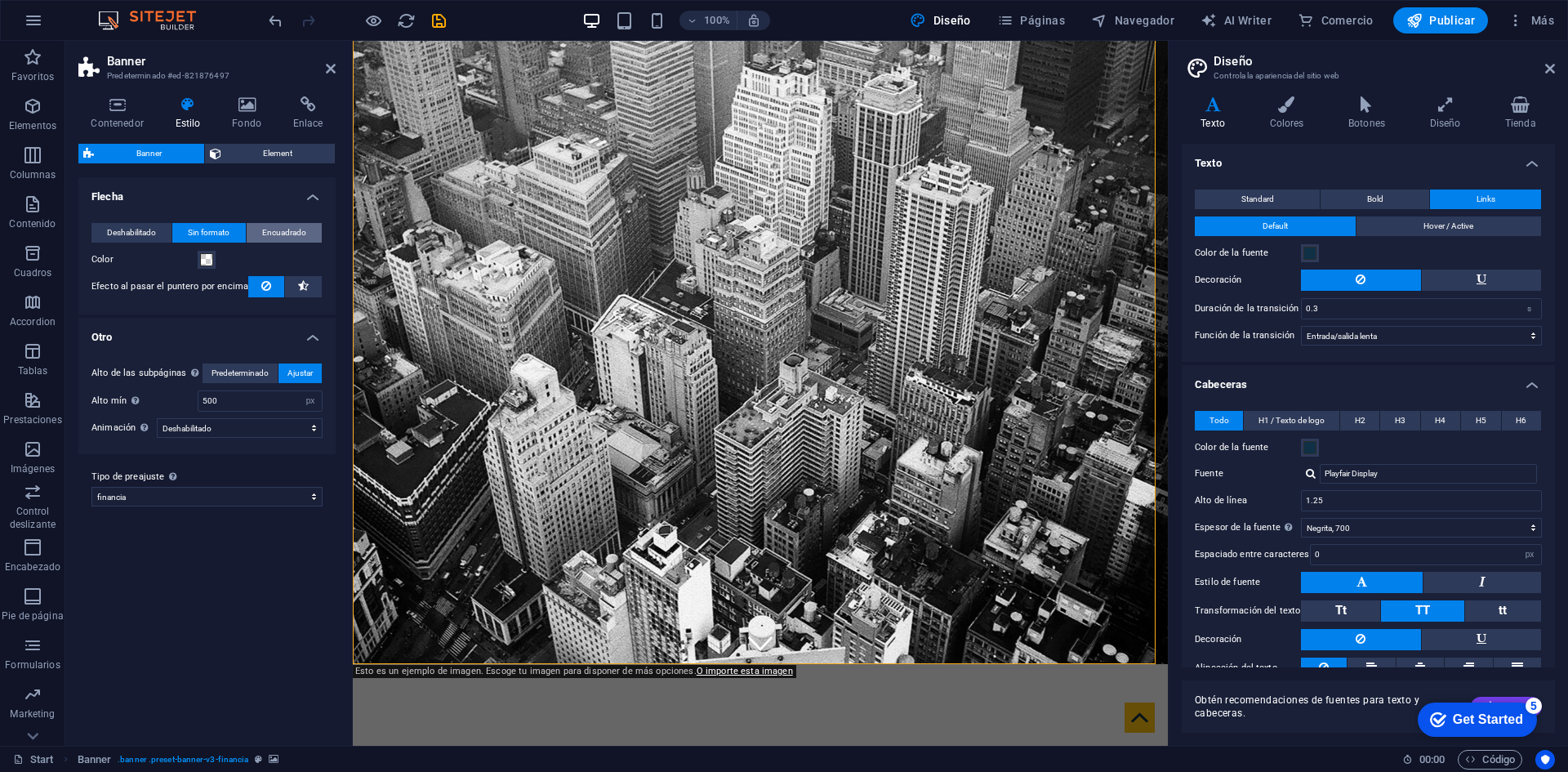
click at [270, 229] on span "Encuadrado" at bounding box center [284, 232] width 45 height 20
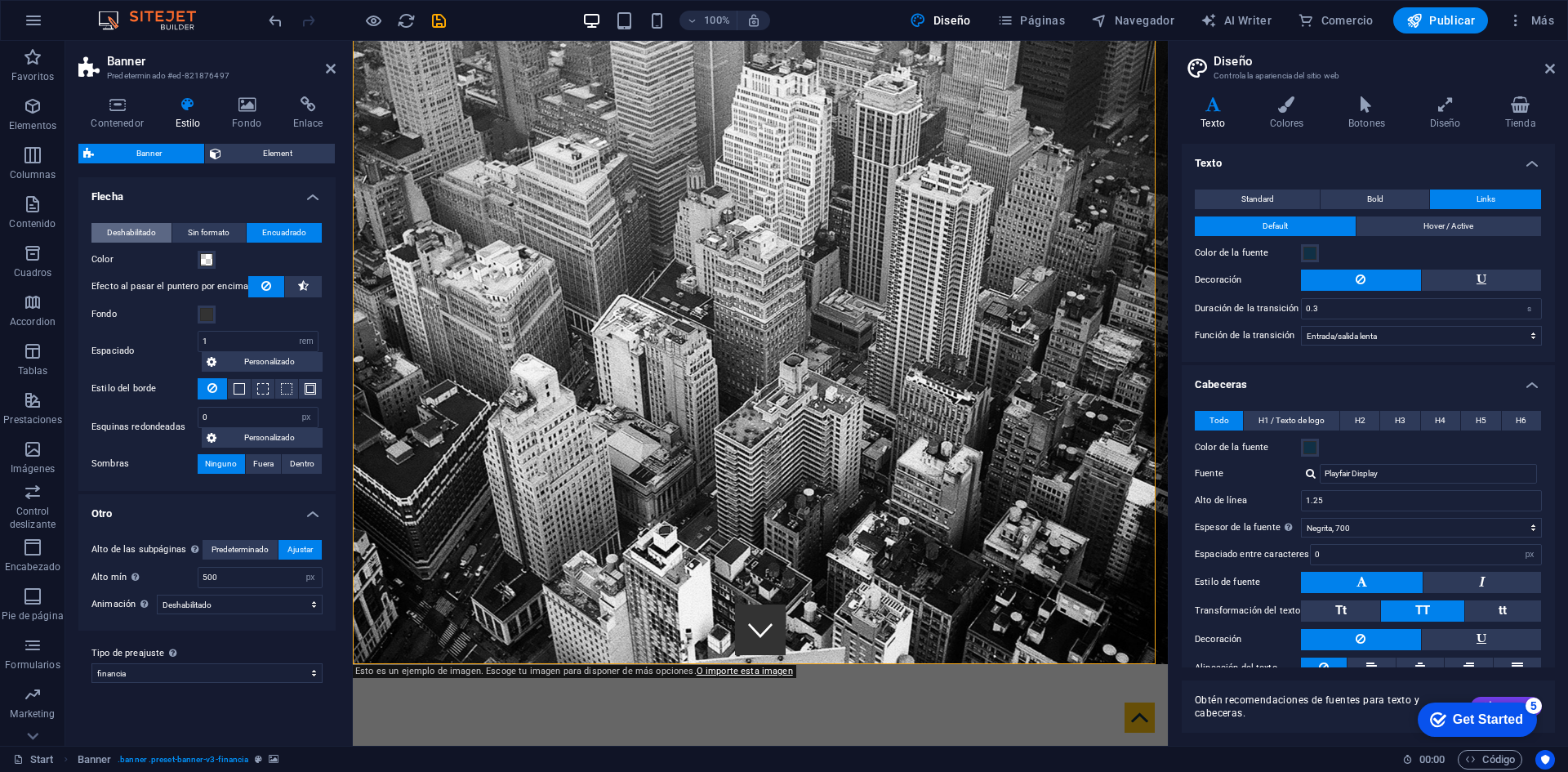
click at [134, 234] on span "Deshabilitado" at bounding box center [132, 232] width 49 height 20
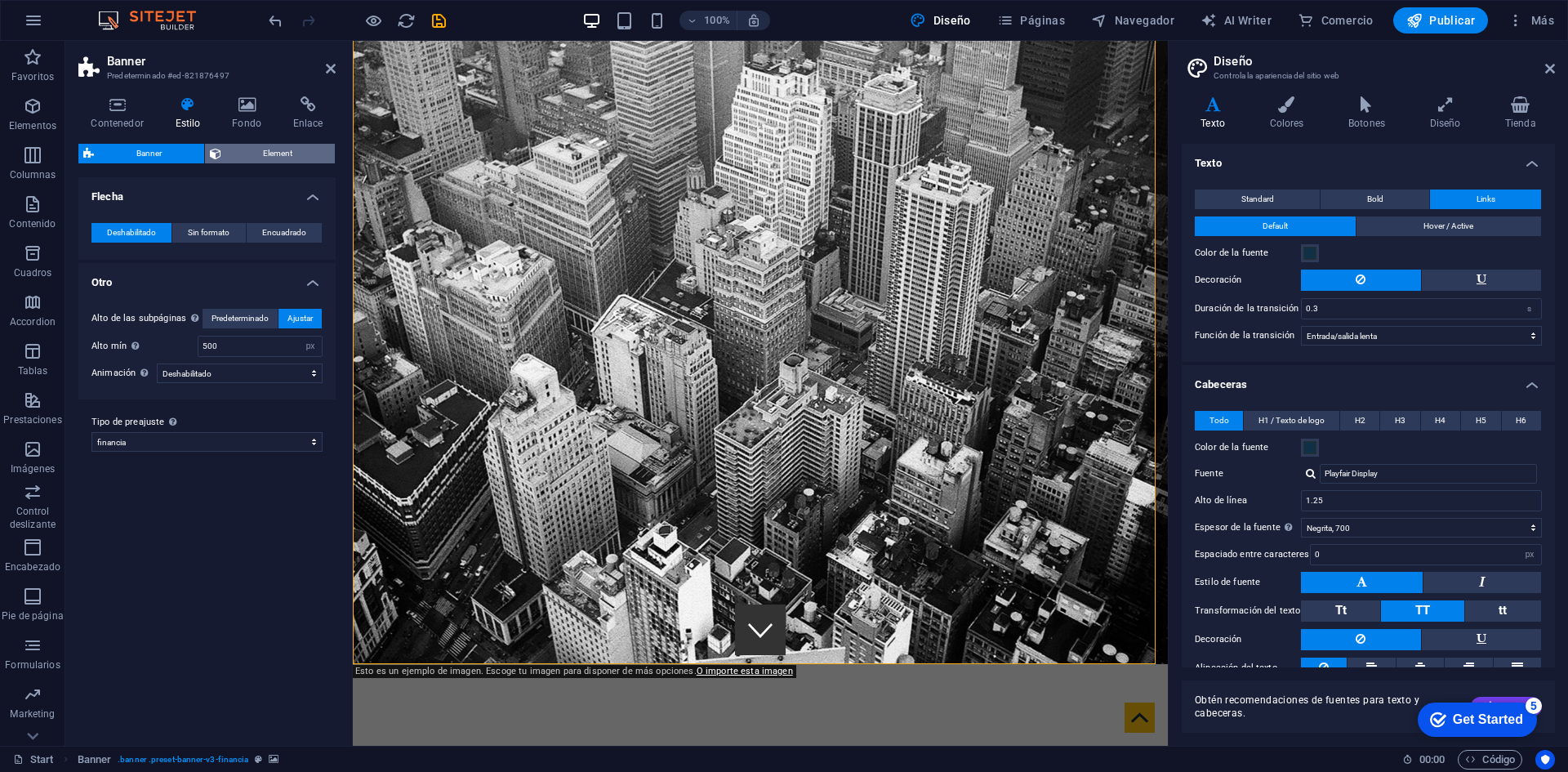
click at [294, 156] on span "Element" at bounding box center [278, 153] width 104 height 20
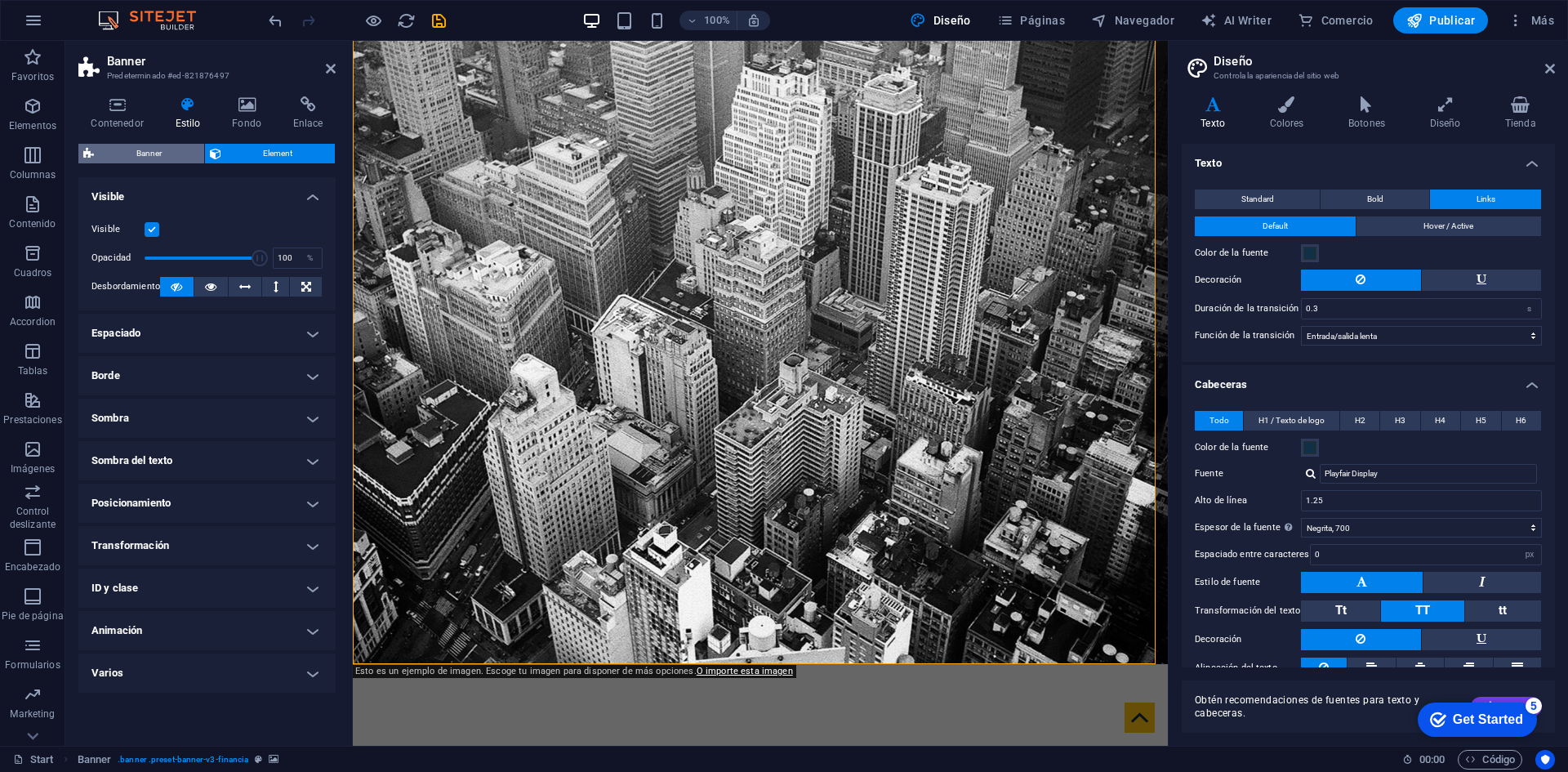
click at [140, 155] on span "Banner" at bounding box center [149, 153] width 100 height 20
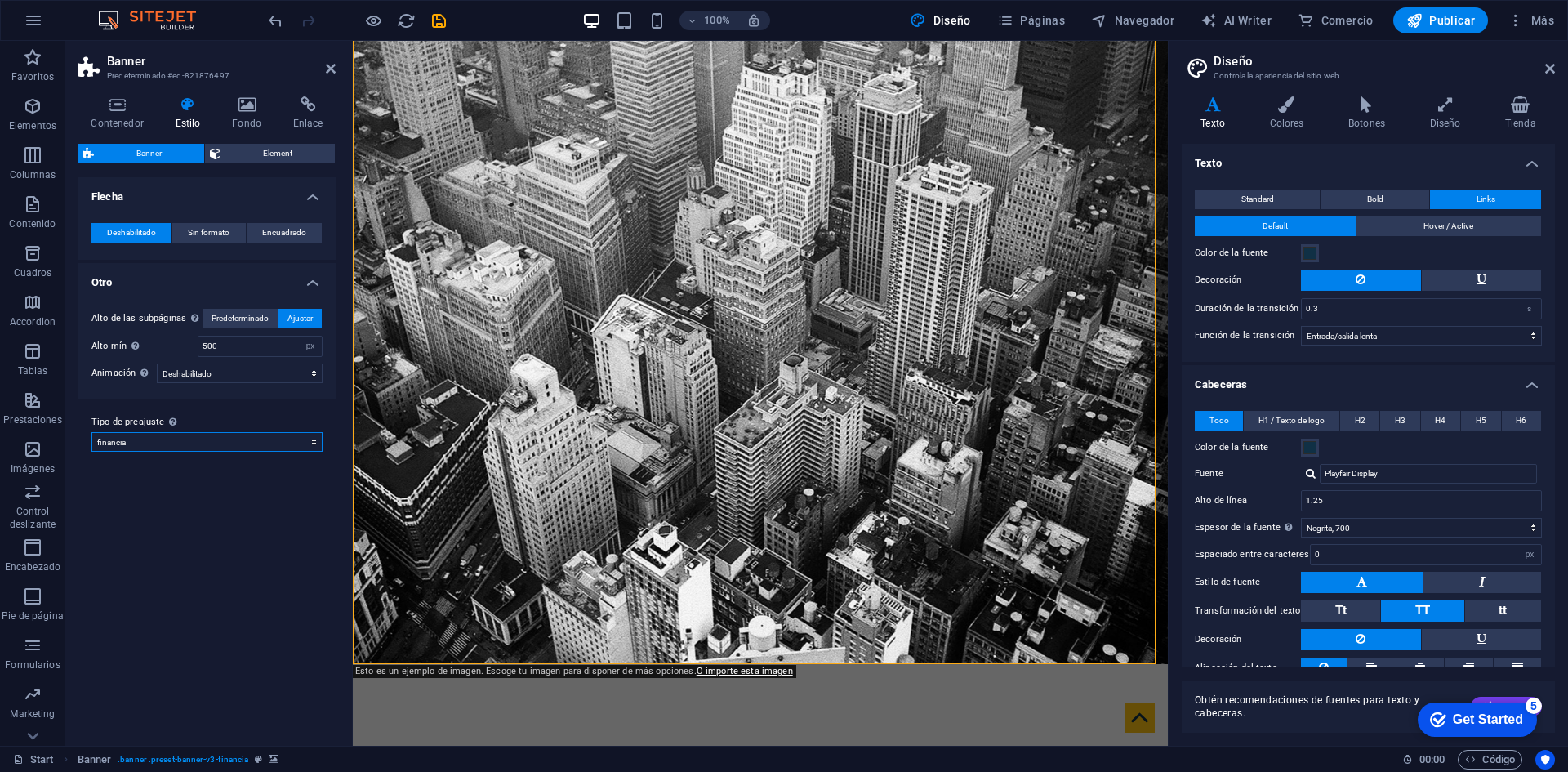
click at [311, 441] on select "financia Añadir tipo de preajuste" at bounding box center [207, 441] width 231 height 20
click at [271, 519] on div "Variantes Predeterminado Flecha Deshabilitado Sin formato Encuadrado Color Efec…" at bounding box center [207, 455] width 258 height 556
click at [112, 193] on h4 "Flecha" at bounding box center [207, 191] width 258 height 29
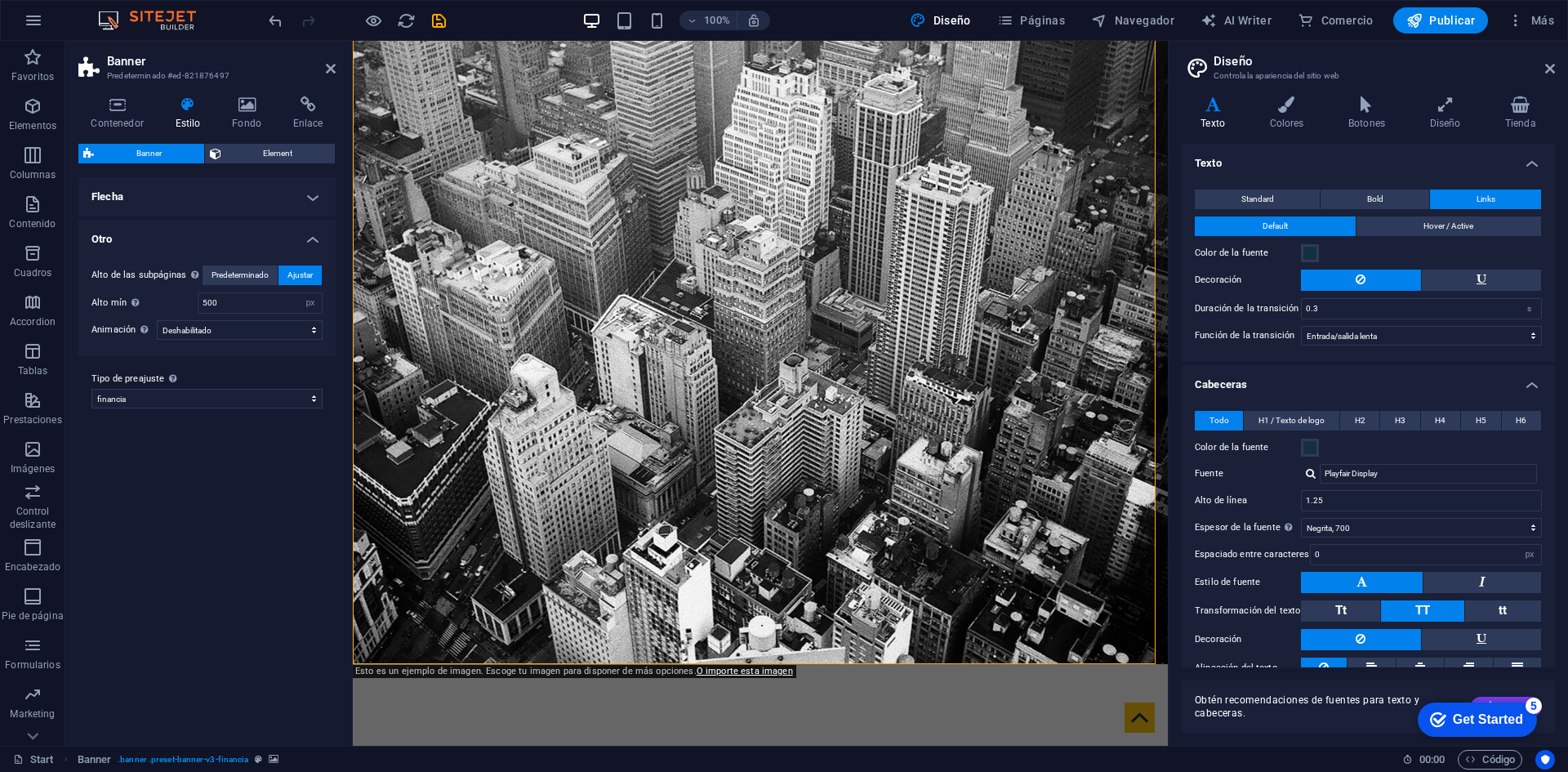
click at [315, 194] on h4 "Flecha" at bounding box center [207, 196] width 258 height 39
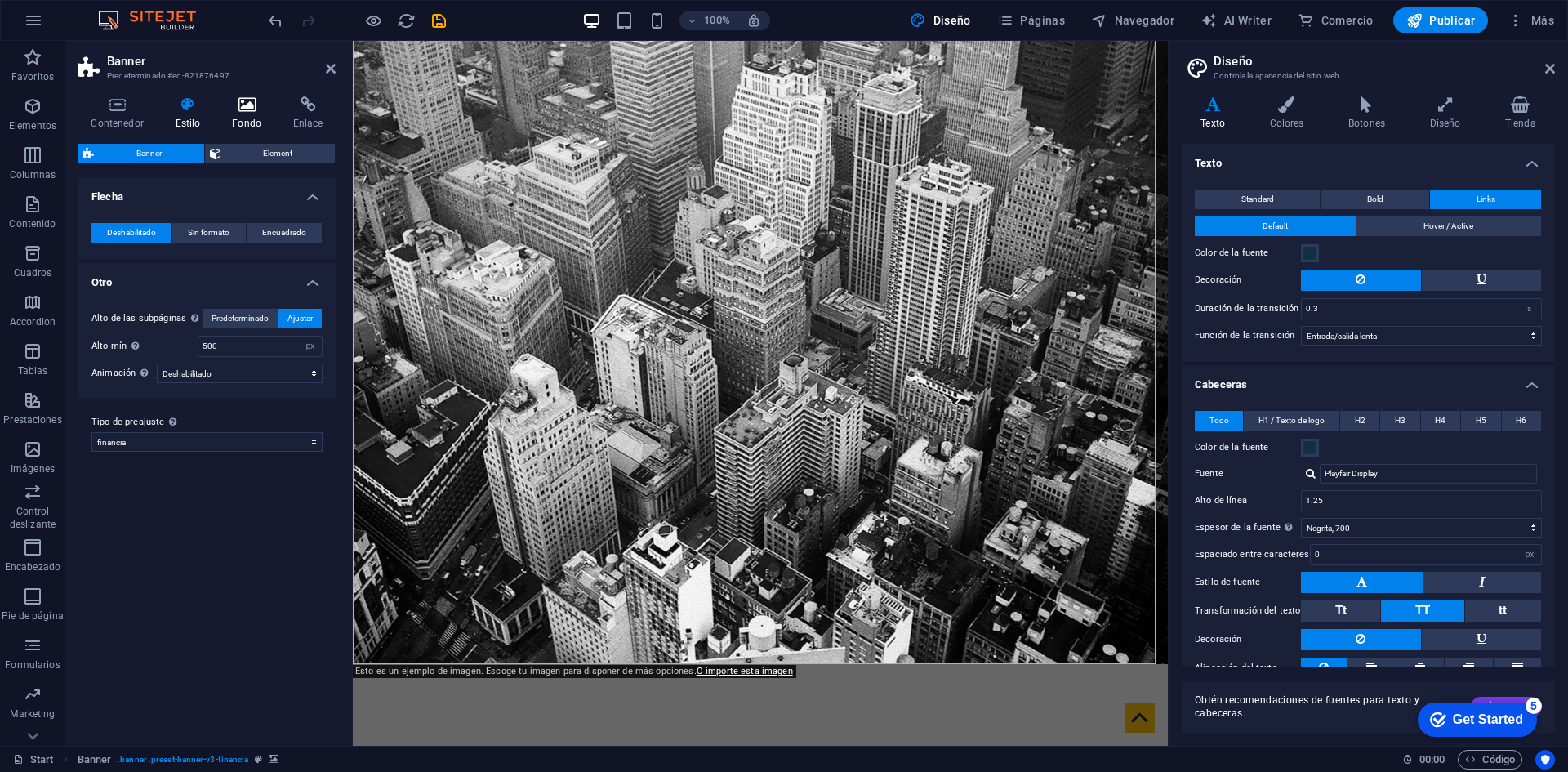
click at [247, 104] on icon at bounding box center [247, 104] width 55 height 16
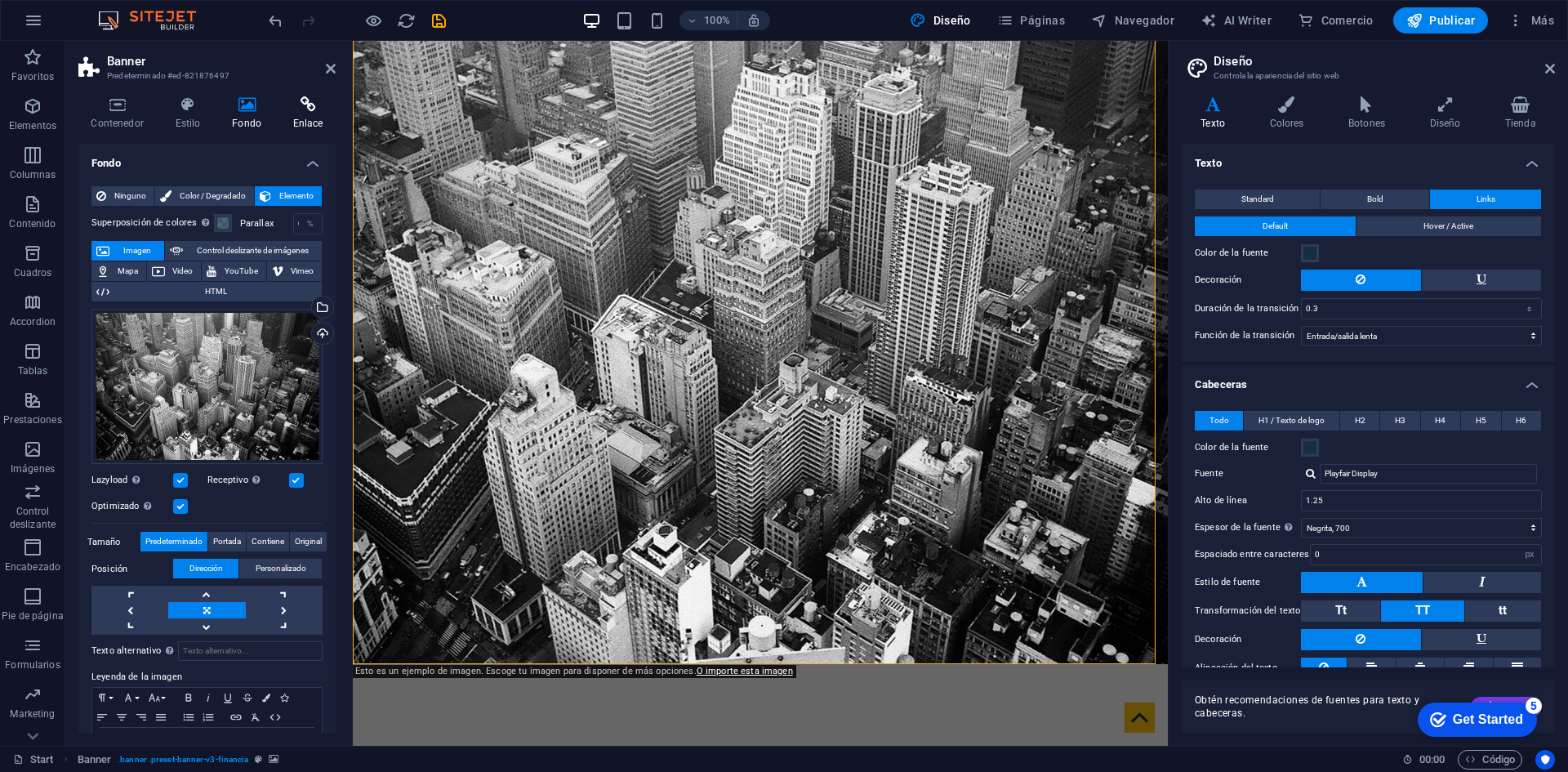
click at [308, 115] on h4 "Enlace" at bounding box center [308, 114] width 56 height 34
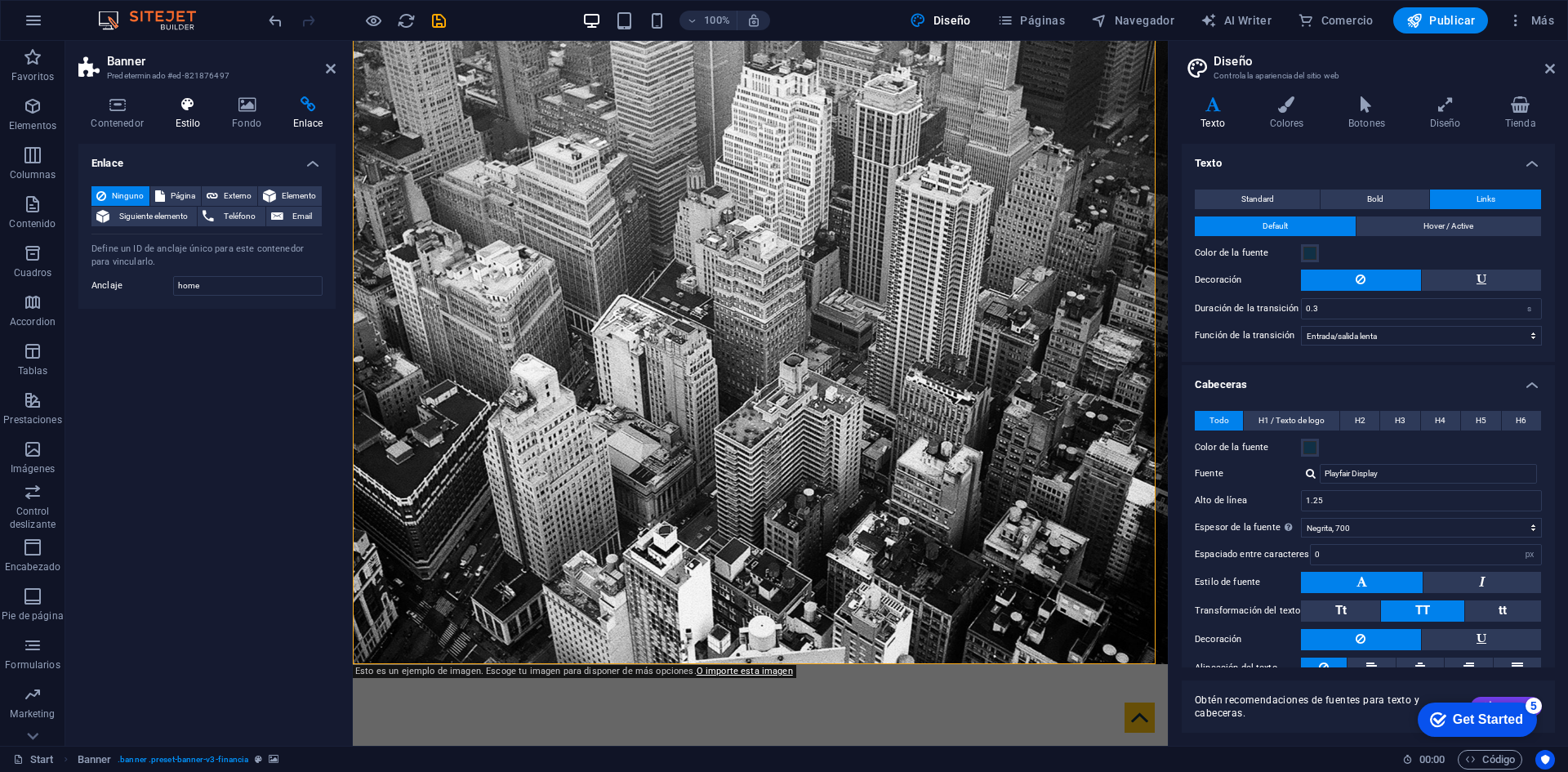
click at [191, 104] on icon at bounding box center [187, 104] width 50 height 16
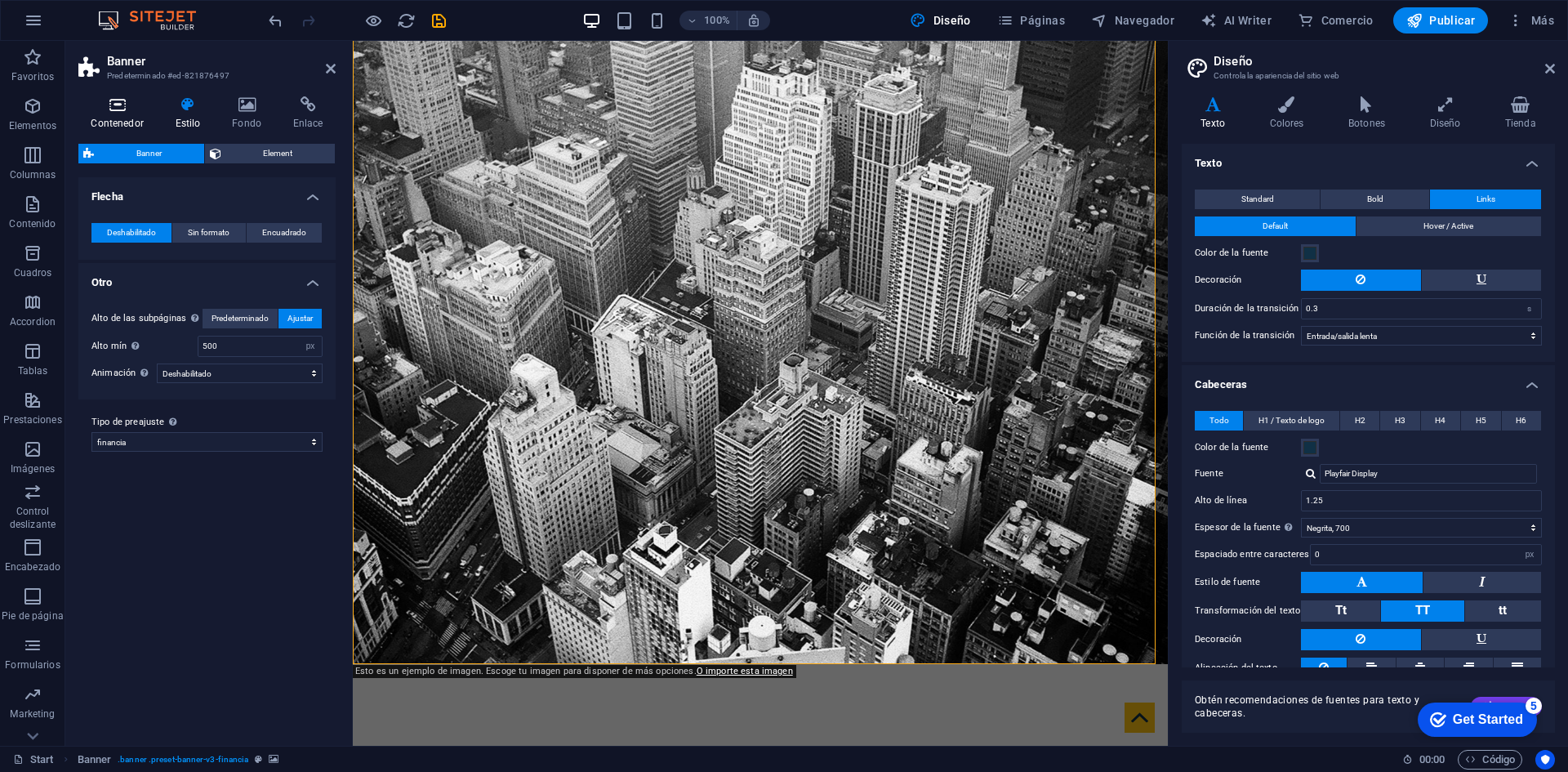
click at [116, 111] on icon at bounding box center [117, 104] width 78 height 16
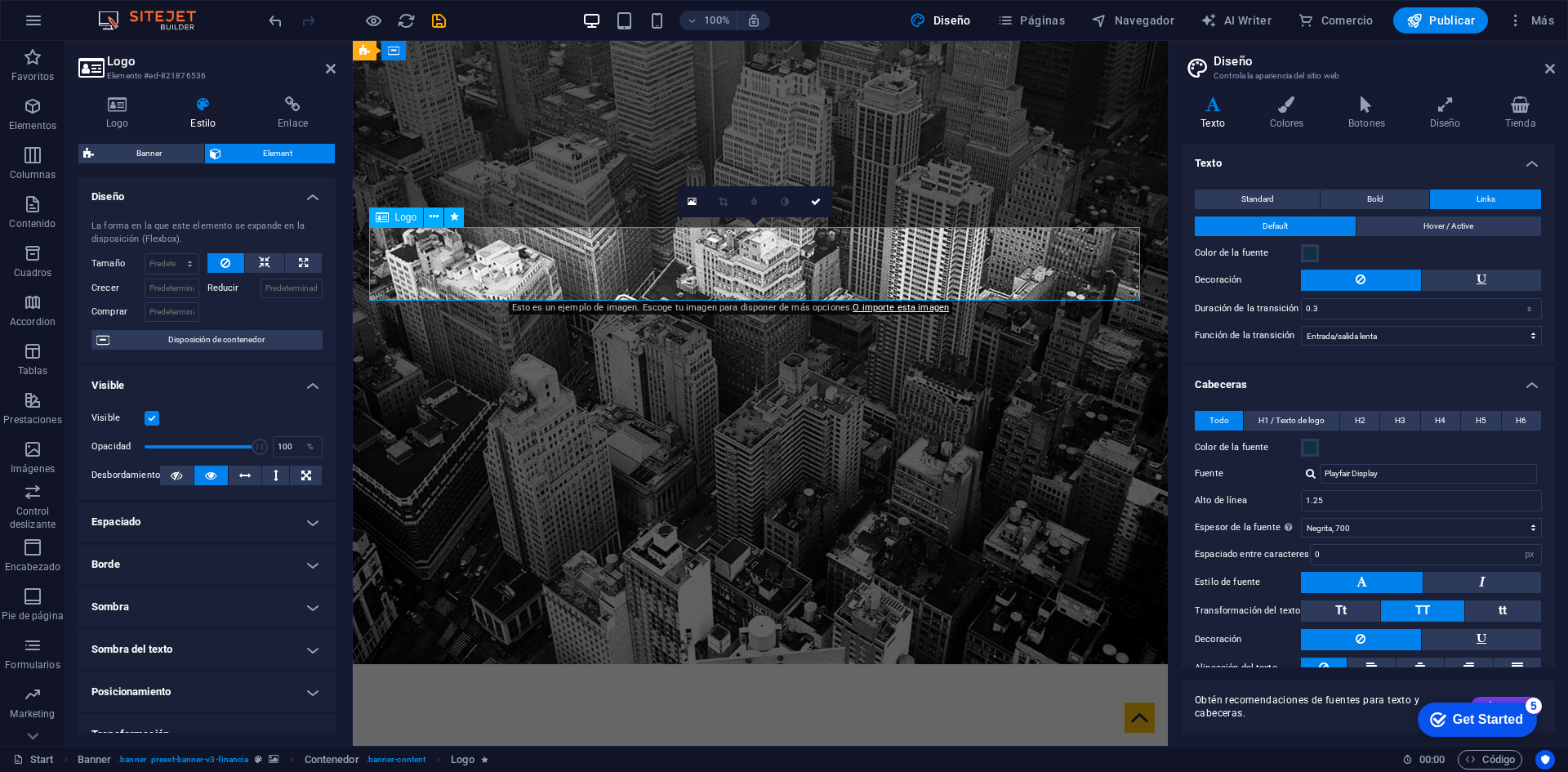
click at [299, 264] on icon at bounding box center [303, 262] width 9 height 20
type input "100"
select select "%"
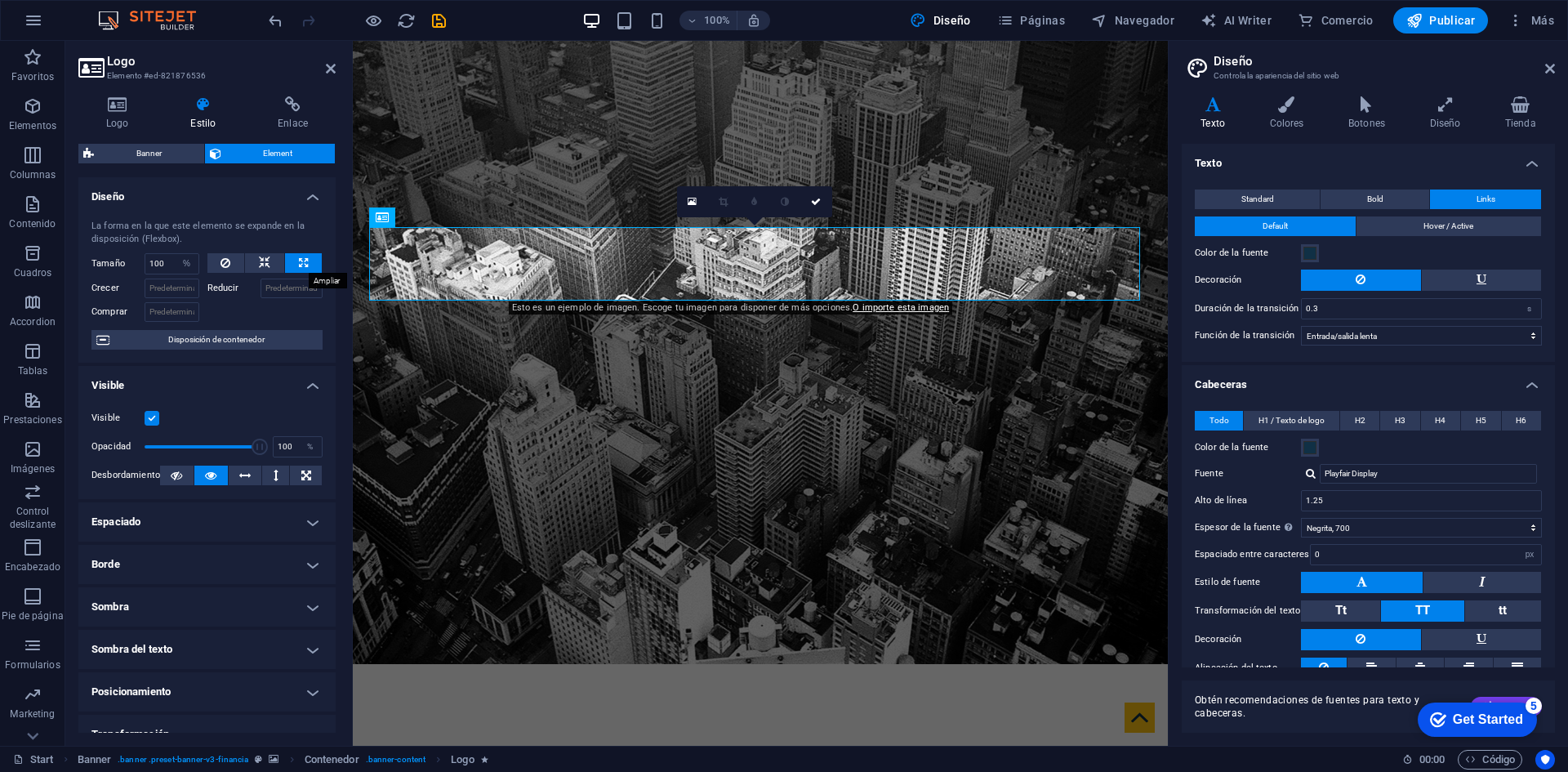
click at [302, 264] on icon at bounding box center [303, 262] width 9 height 20
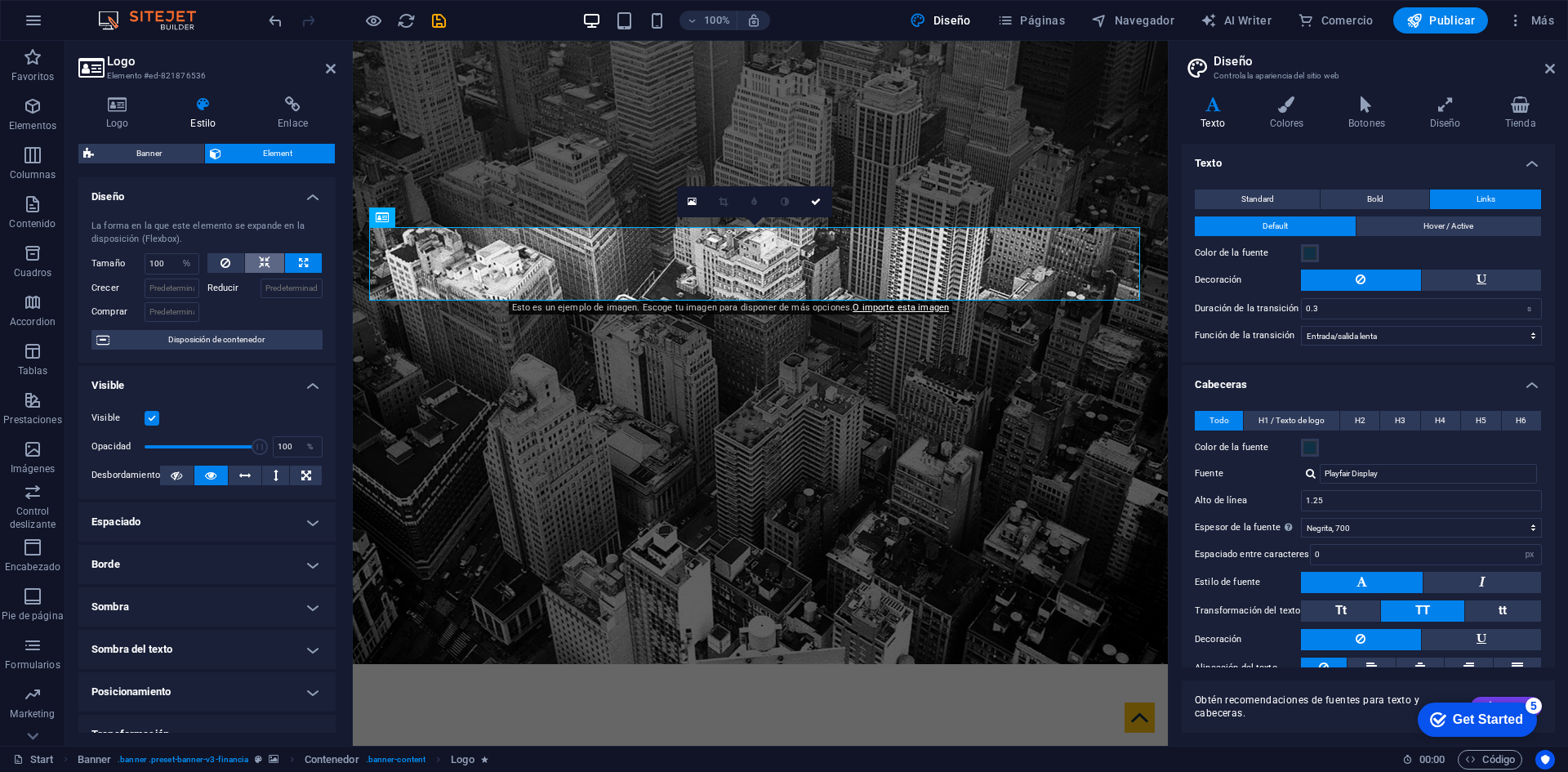
click at [267, 263] on icon at bounding box center [264, 262] width 11 height 20
select select "DISABLED_OPTION_VALUE"
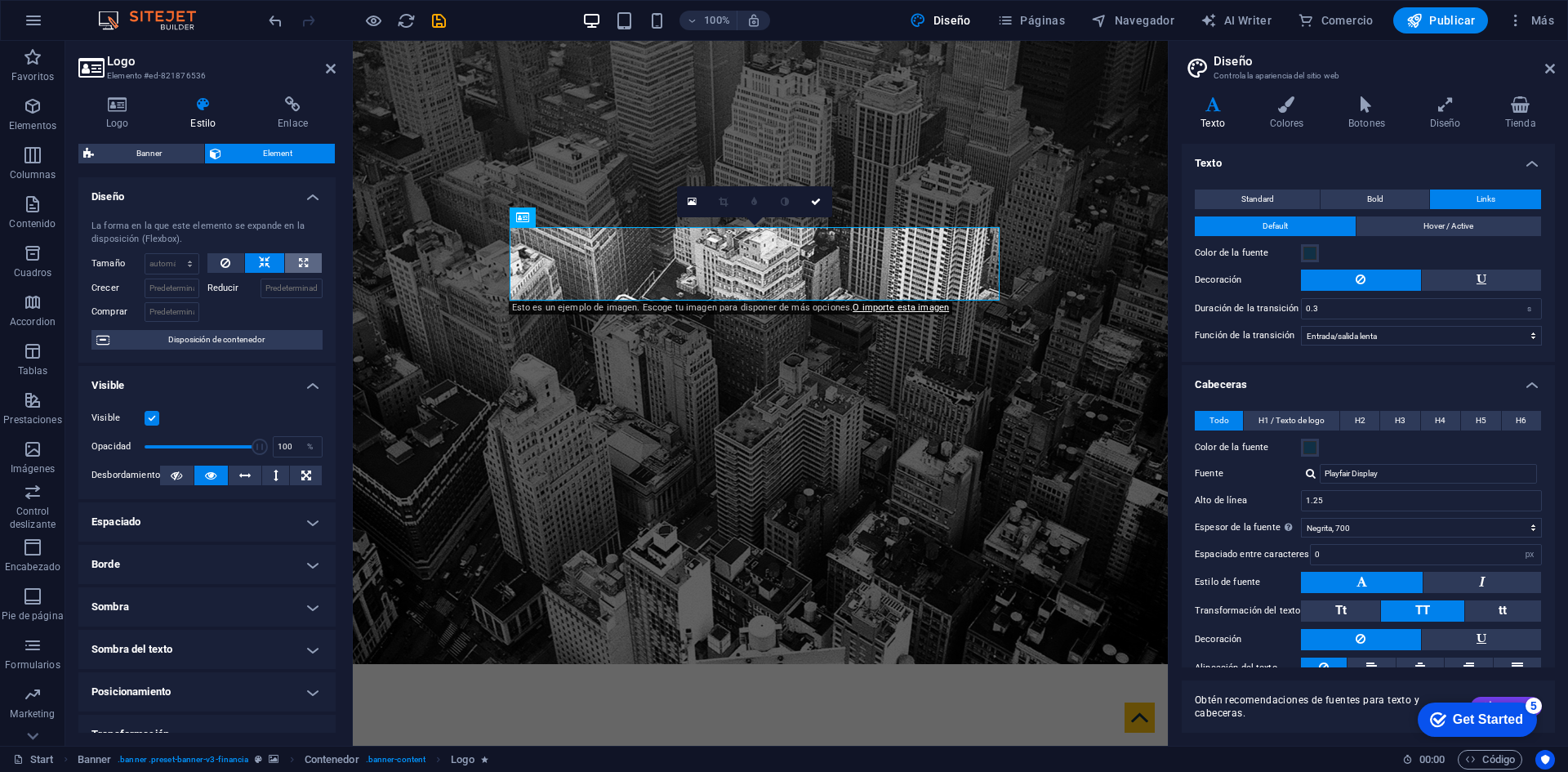
click at [301, 258] on icon at bounding box center [303, 262] width 9 height 20
type input "100"
select select "%"
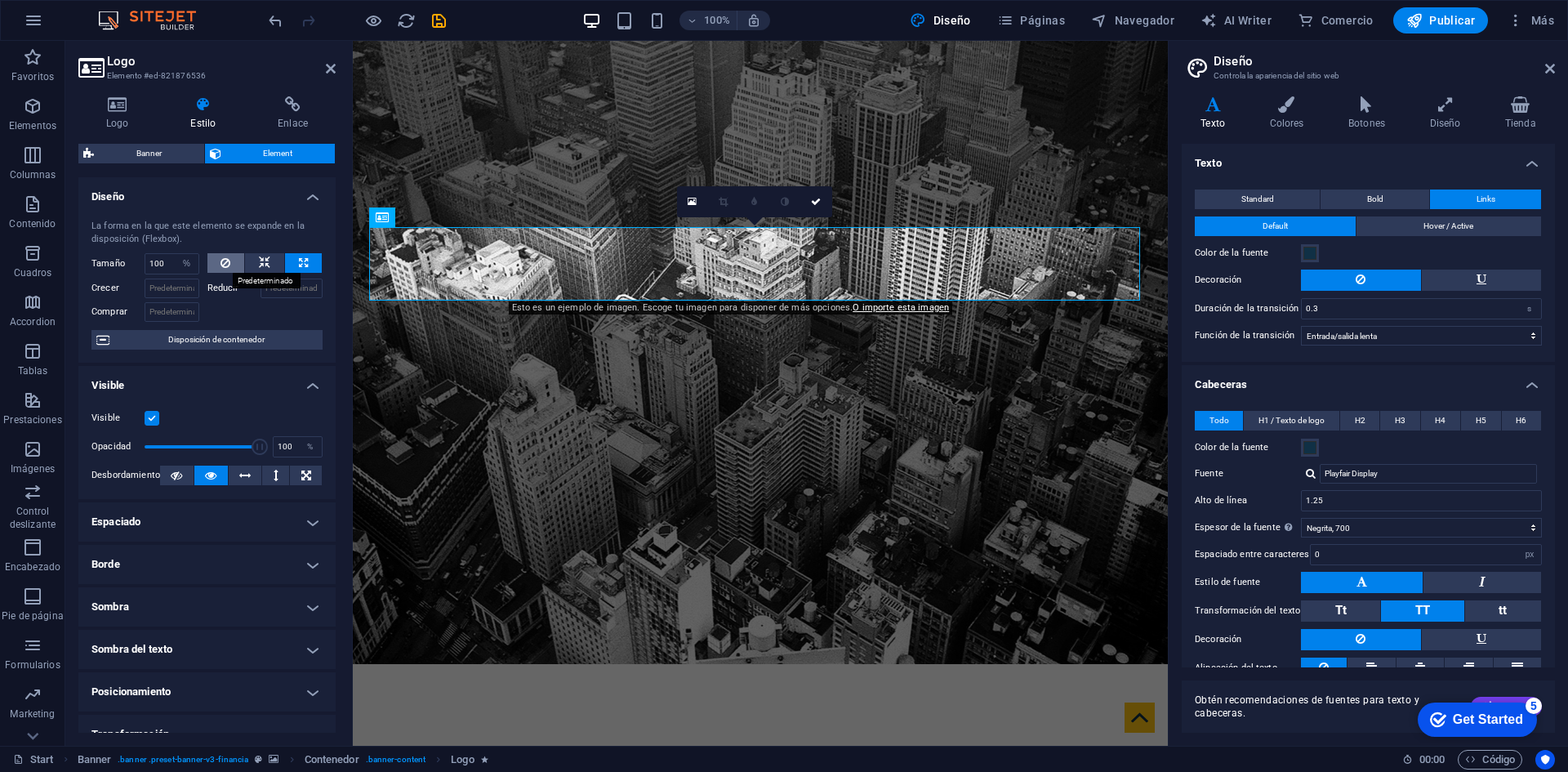
click at [222, 260] on icon at bounding box center [225, 262] width 9 height 20
select select "DISABLED_OPTION_VALUE"
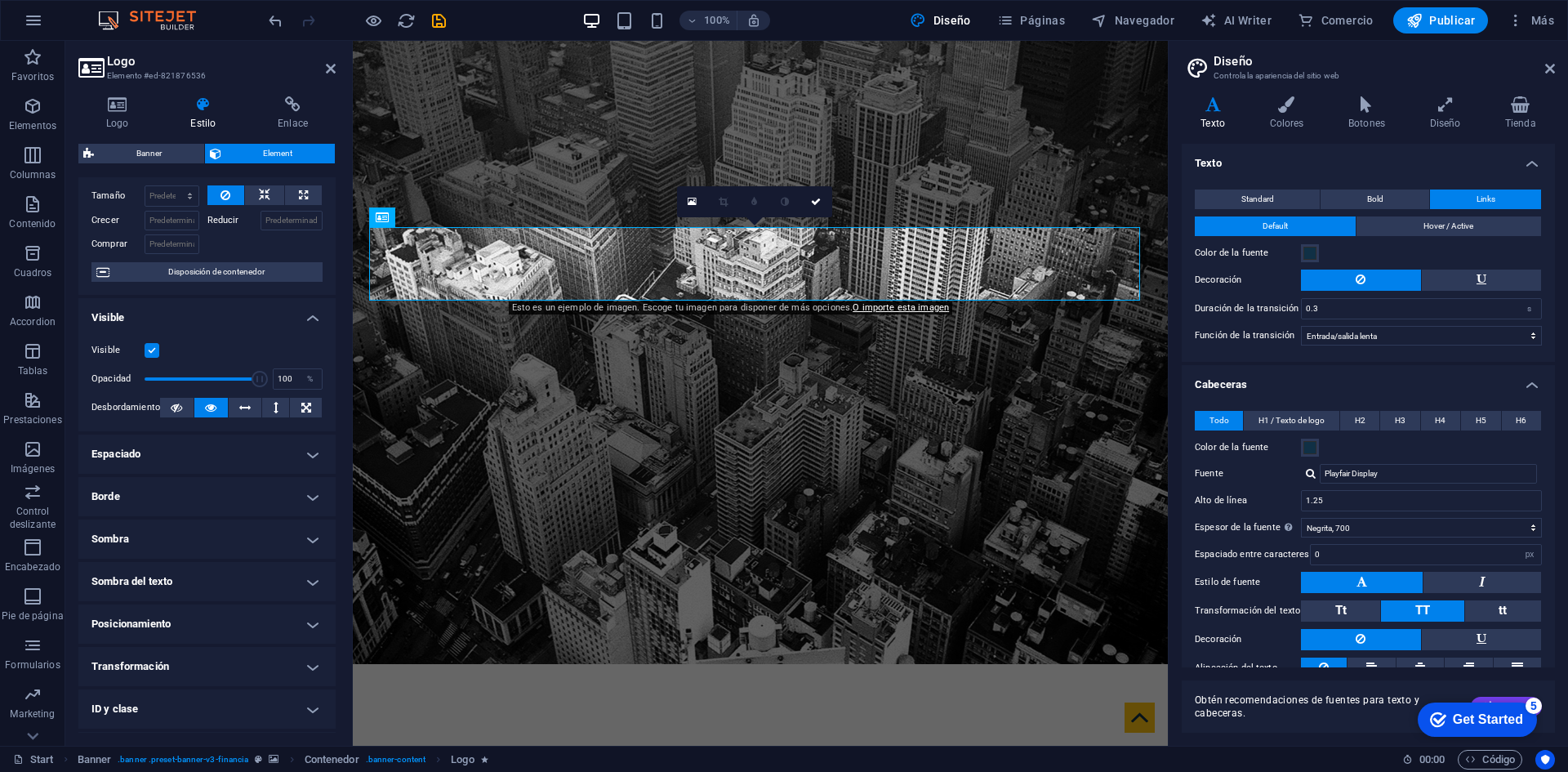
scroll to position [149, 0]
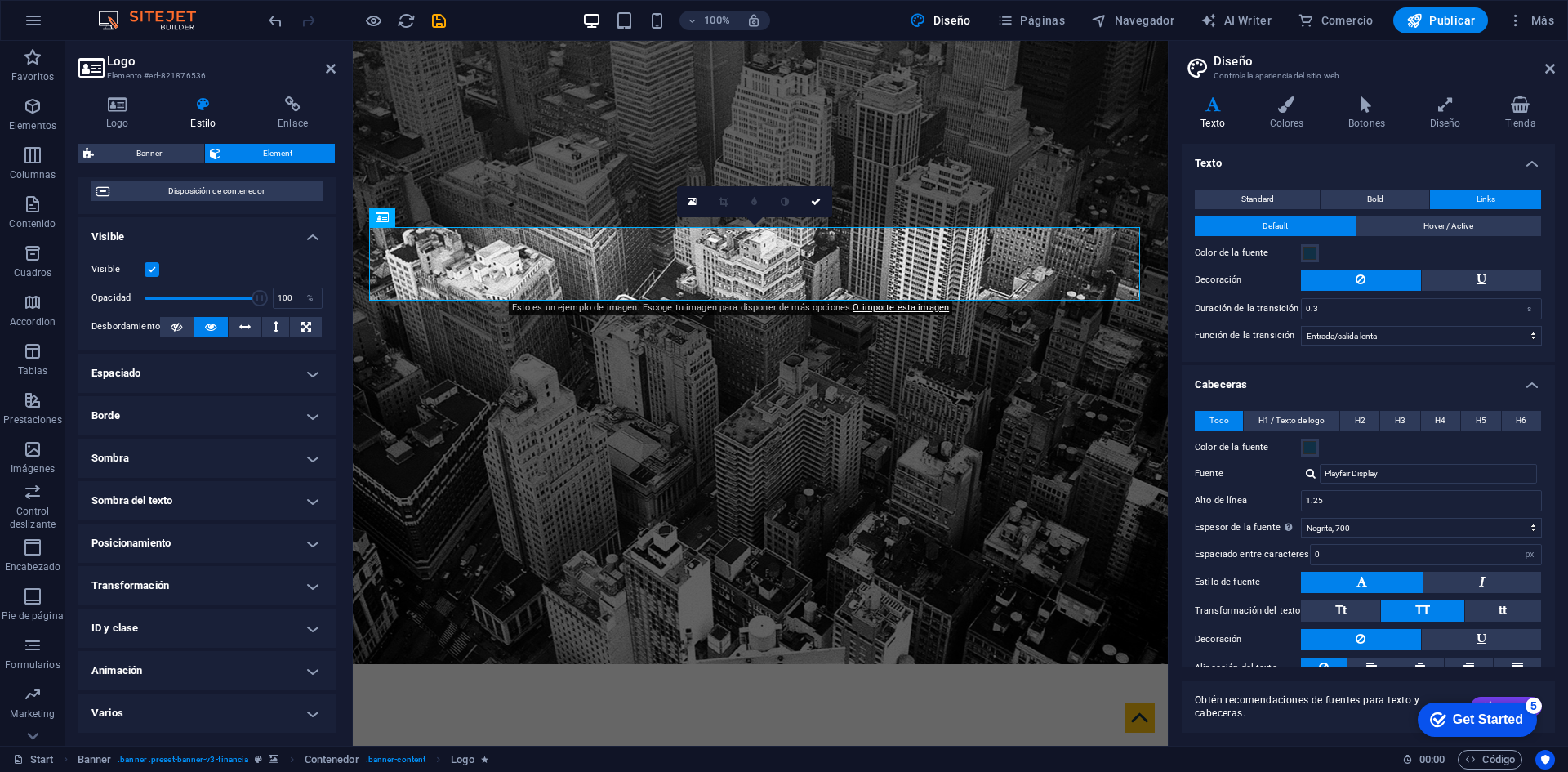
click at [1217, 110] on icon at bounding box center [1213, 104] width 62 height 16
click at [1272, 196] on span "Standard" at bounding box center [1257, 199] width 33 height 20
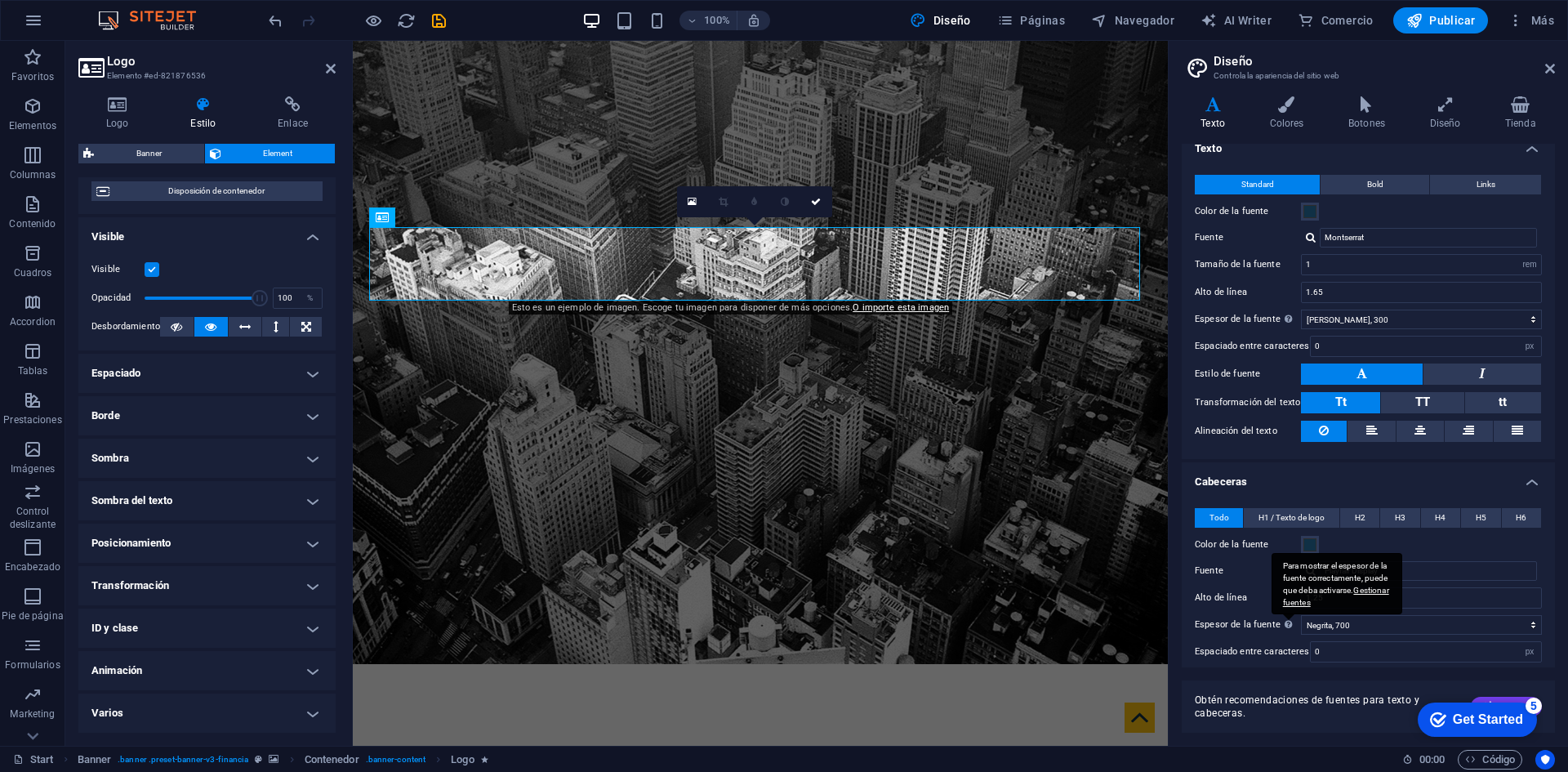
scroll to position [0, 0]
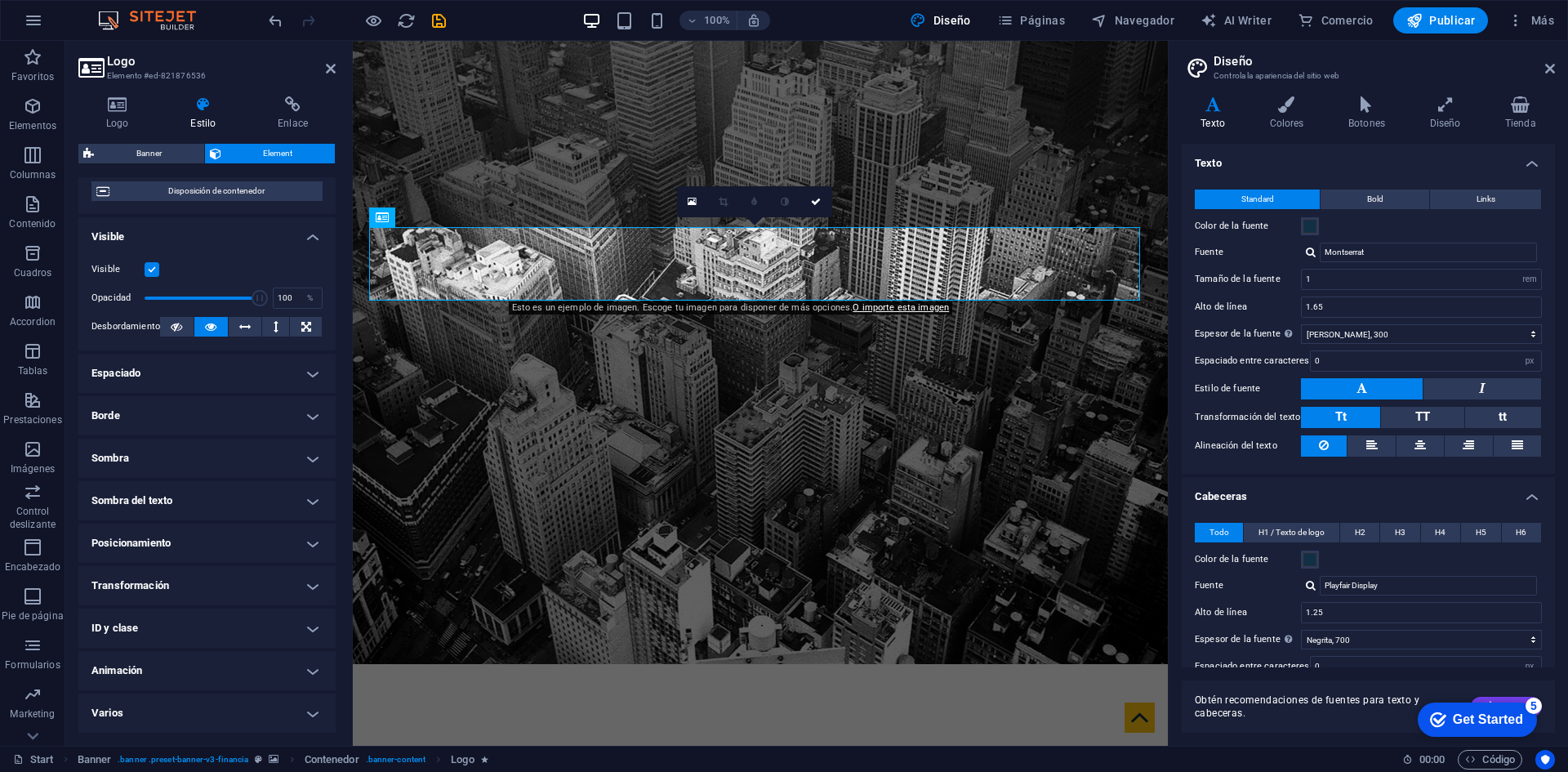
click at [1212, 163] on h4 "Texto" at bounding box center [1368, 158] width 373 height 29
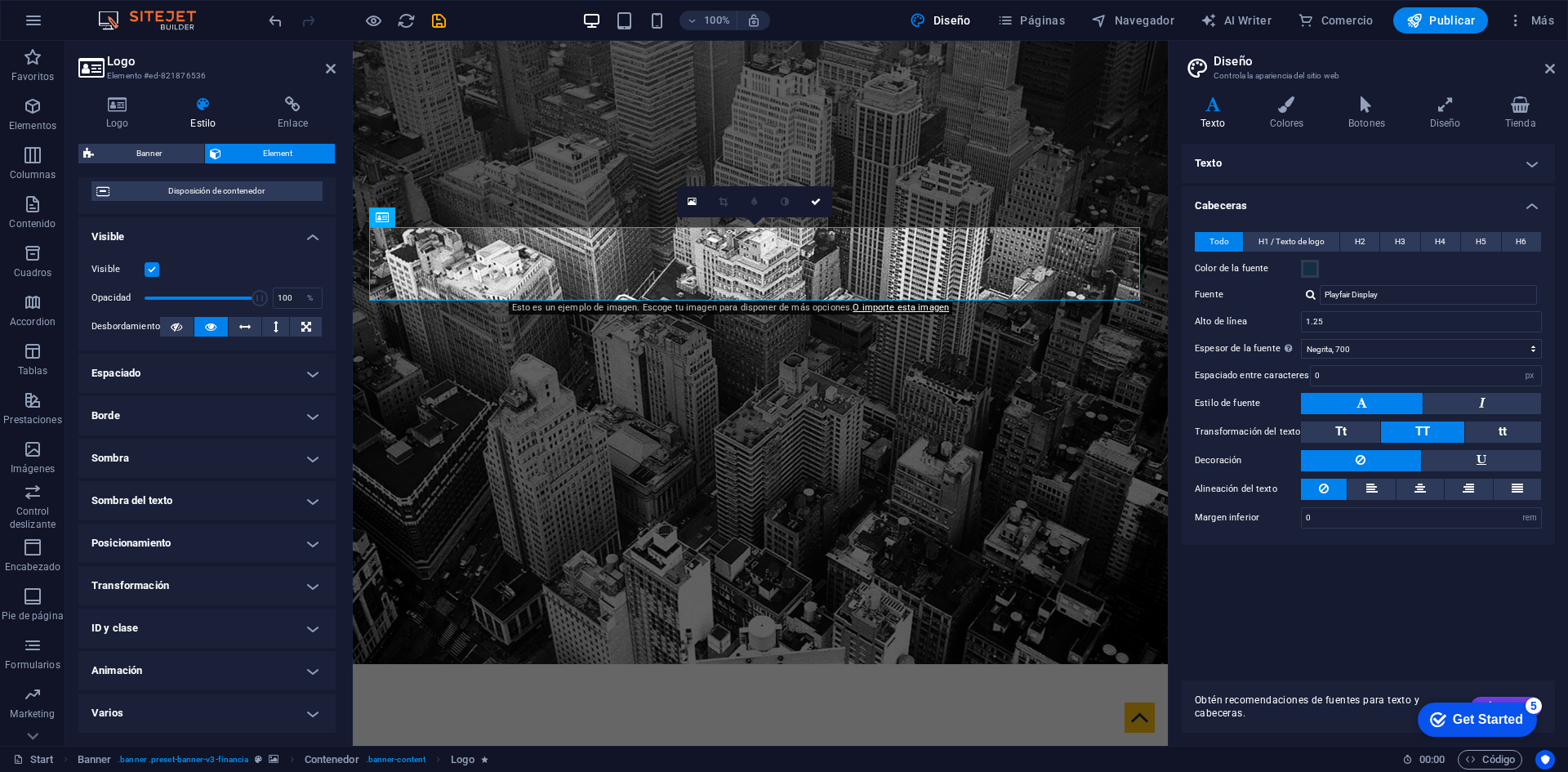
click at [1216, 162] on h4 "Texto" at bounding box center [1368, 163] width 373 height 39
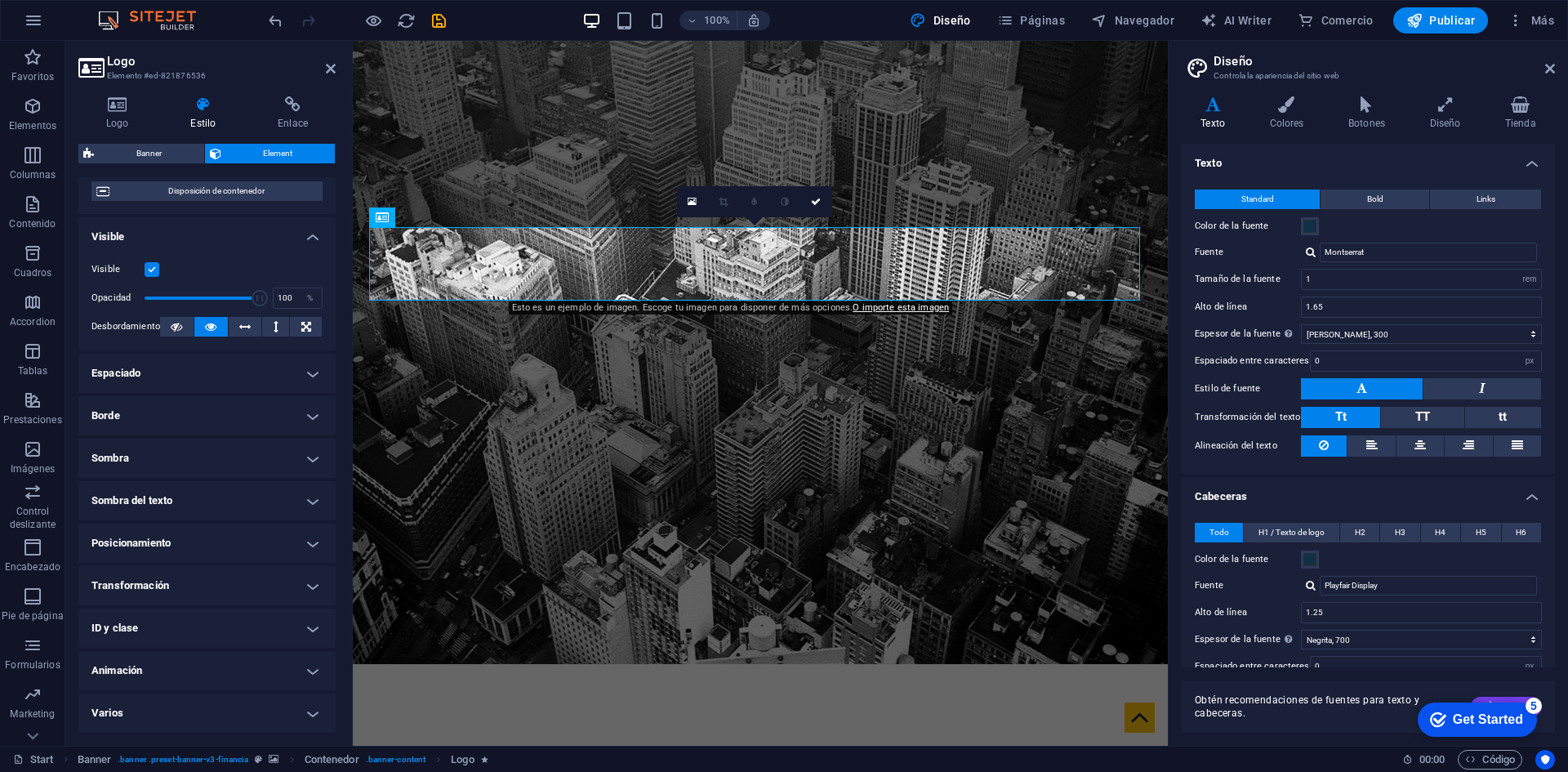
click at [1221, 161] on h4 "Texto" at bounding box center [1368, 158] width 373 height 29
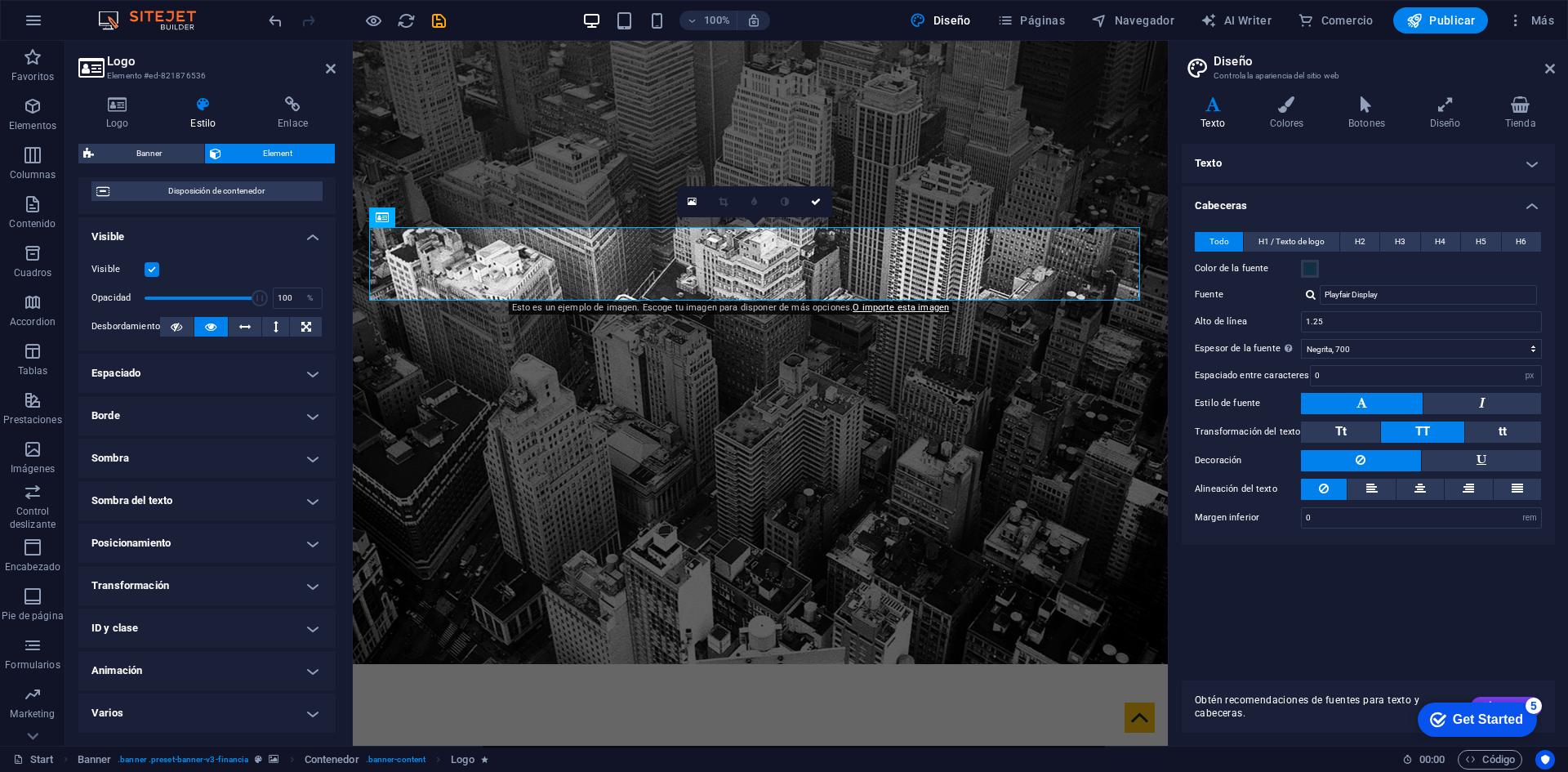
click at [1217, 157] on h4 "Texto" at bounding box center [1368, 163] width 373 height 39
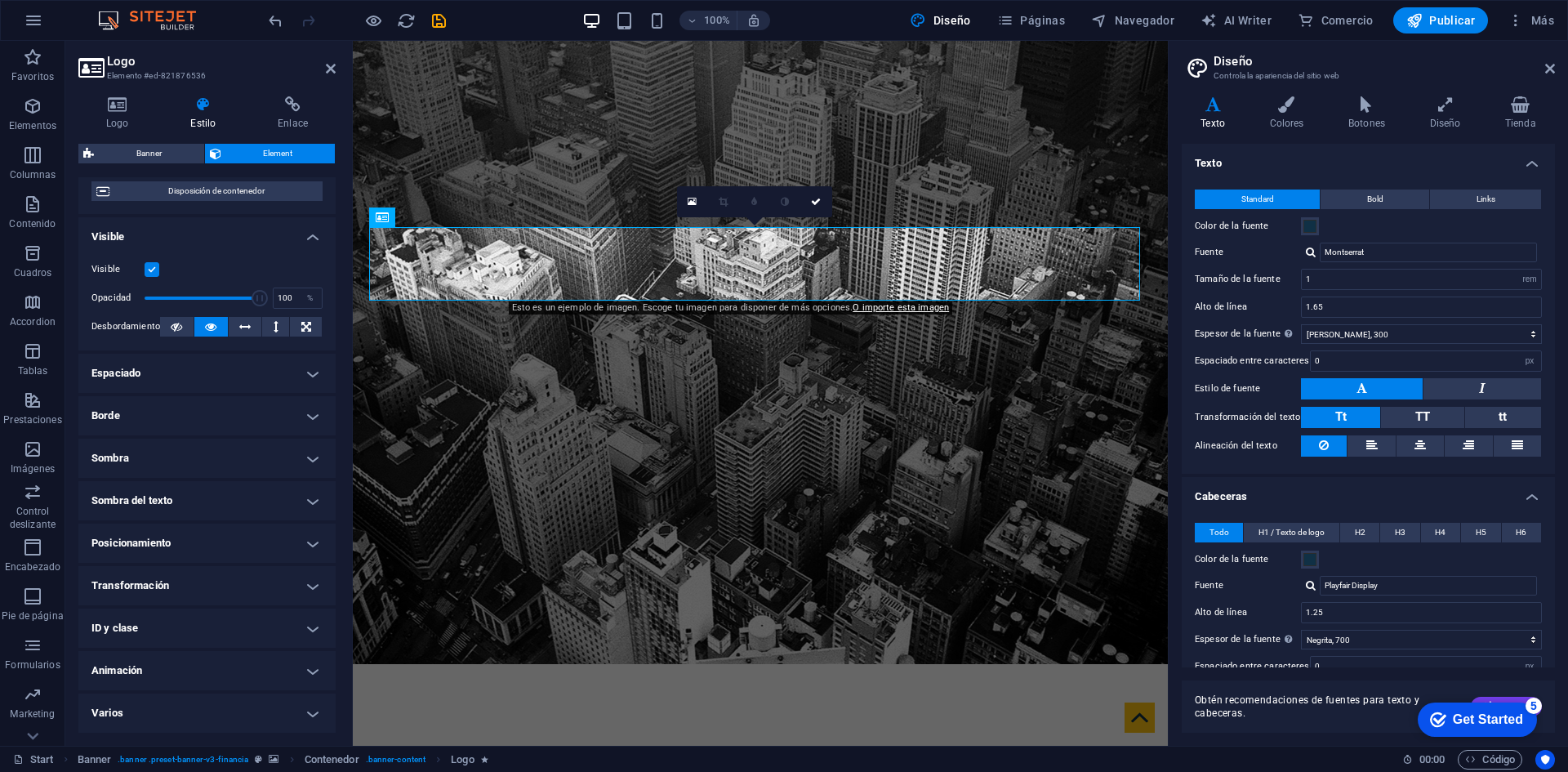
click at [1246, 69] on h3 "Controla la apariencia del sitio web" at bounding box center [1368, 76] width 309 height 15
click at [1235, 63] on h2 "Diseño" at bounding box center [1384, 62] width 342 height 15
click at [1252, 73] on h3 "Controla la apariencia del sitio web" at bounding box center [1368, 76] width 309 height 15
click at [1233, 57] on h2 "Diseño" at bounding box center [1384, 62] width 342 height 15
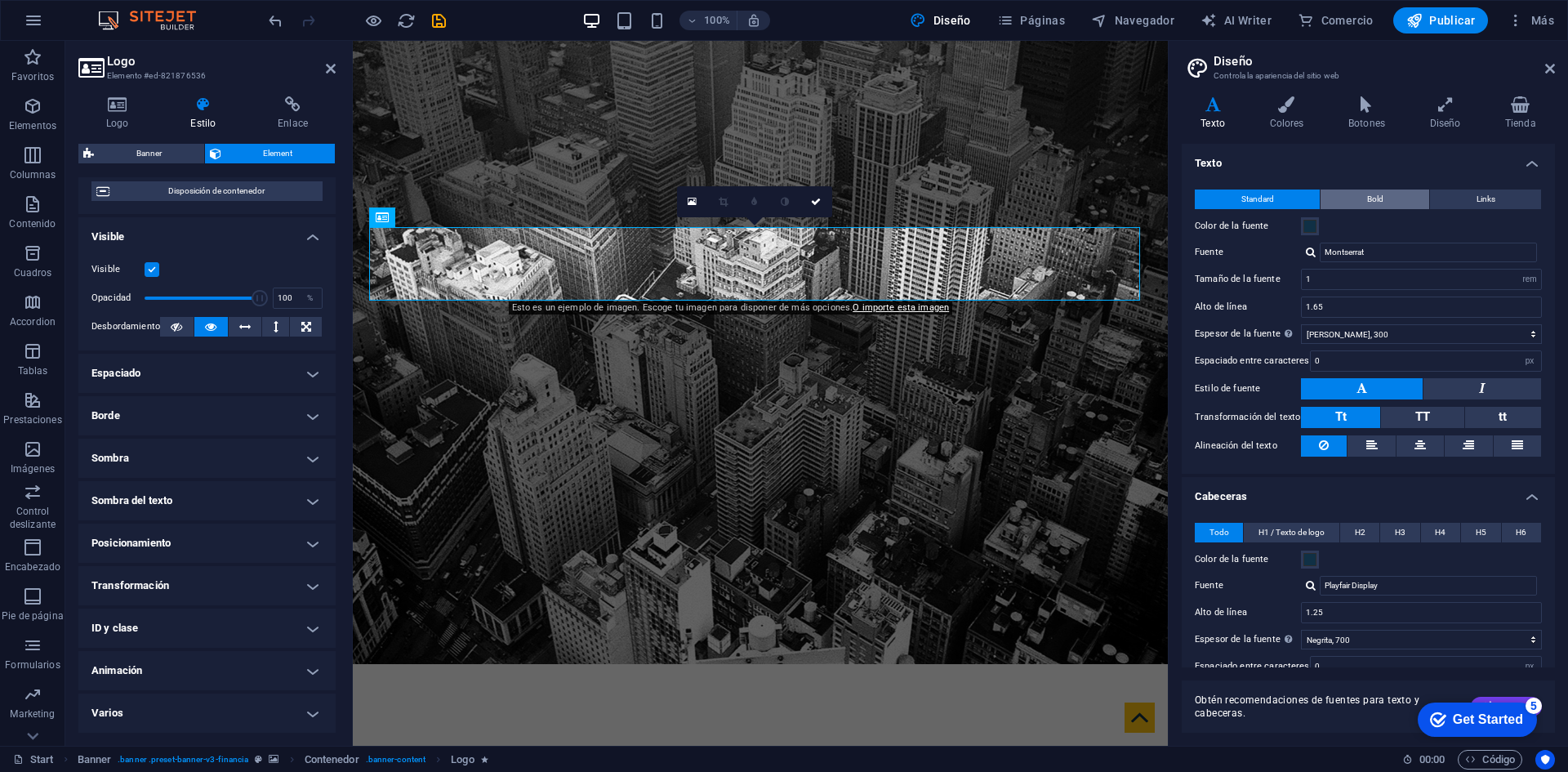
click at [1361, 198] on button "Bold" at bounding box center [1375, 199] width 109 height 20
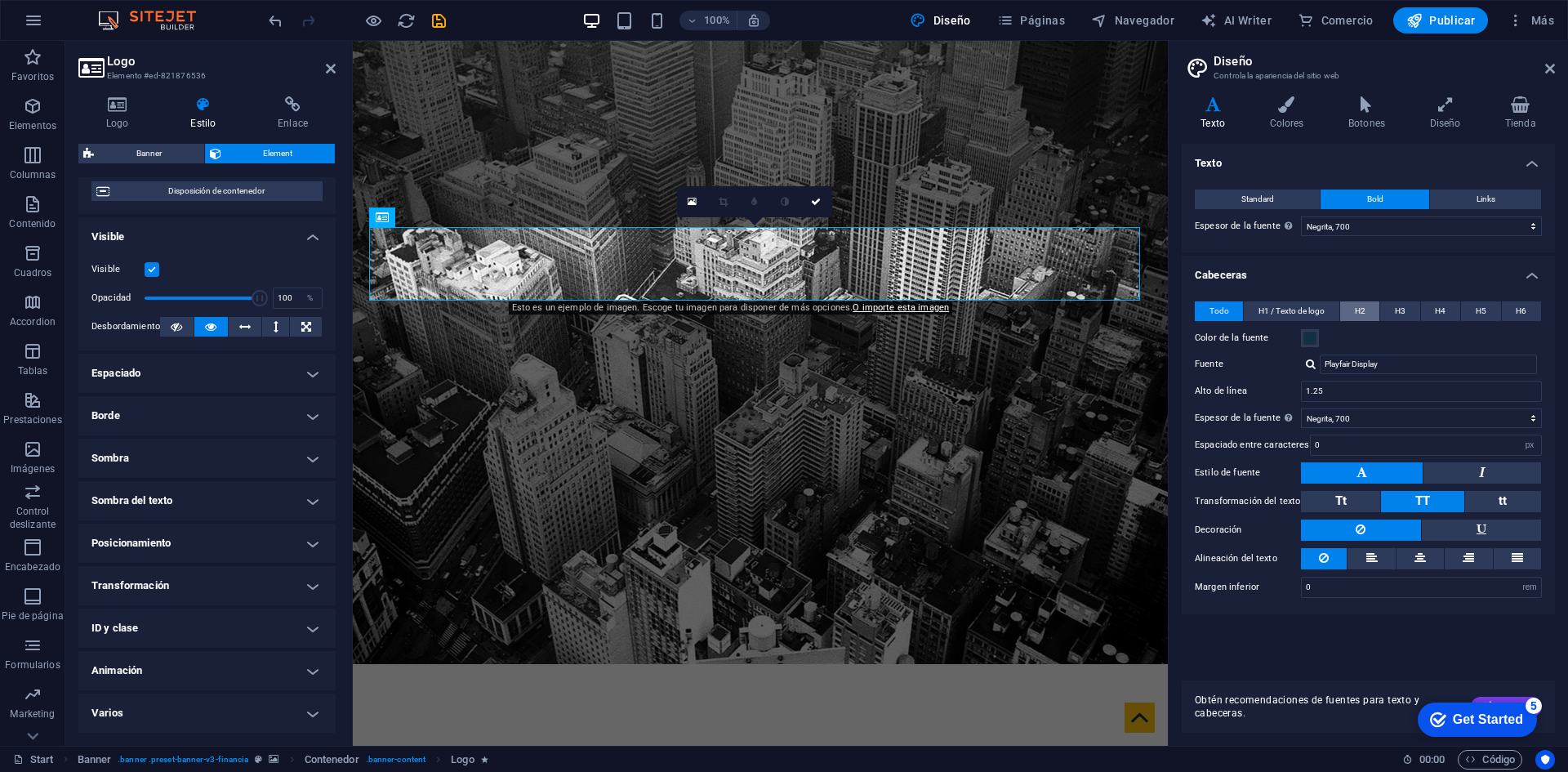
click at [1365, 308] on button "H2" at bounding box center [1360, 311] width 39 height 20
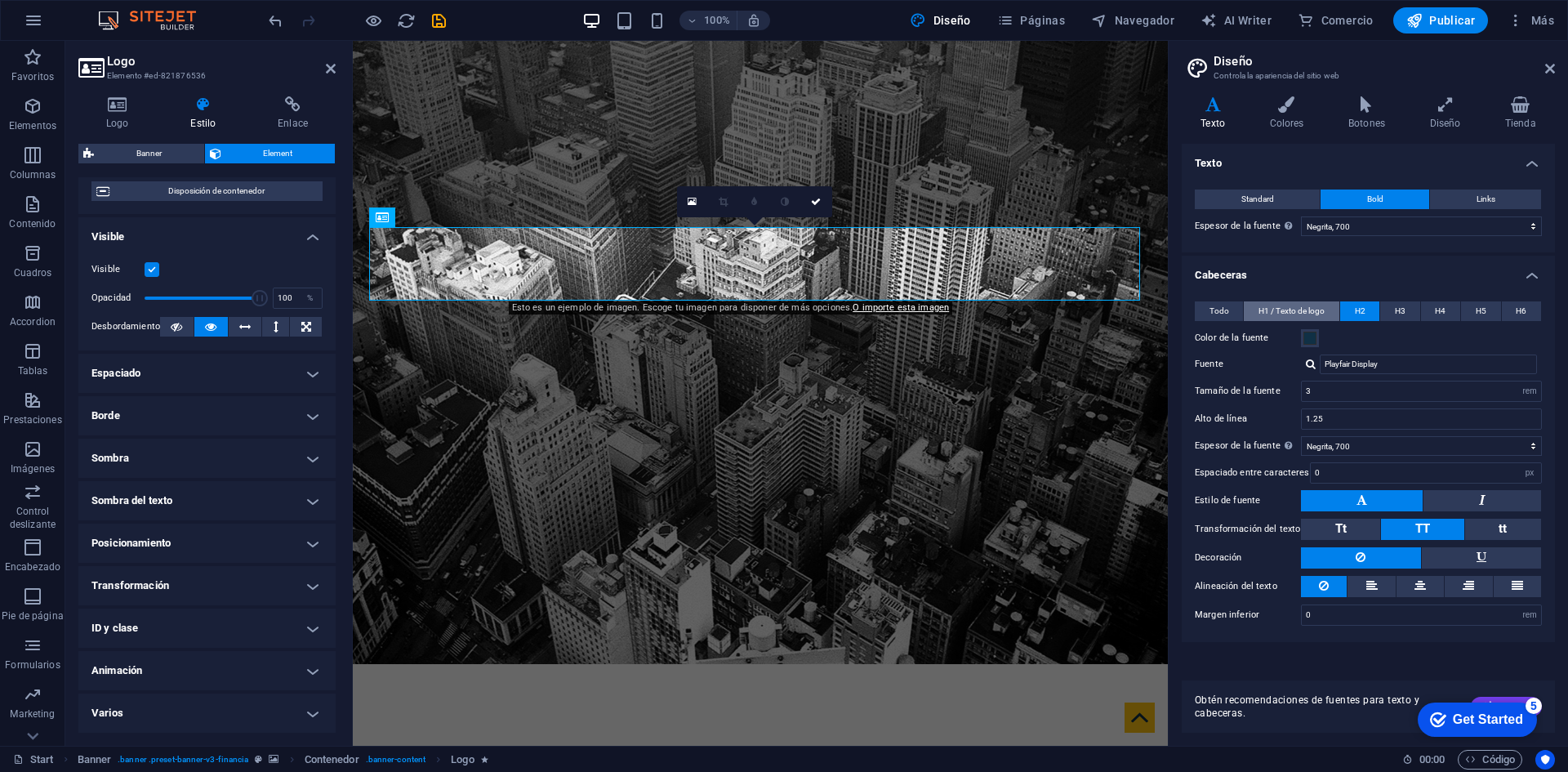
click at [1322, 309] on span "H1 / Texto de logo" at bounding box center [1292, 311] width 66 height 20
click at [1405, 305] on span "H3" at bounding box center [1399, 311] width 10 height 20
click at [1434, 307] on button "H4" at bounding box center [1440, 311] width 39 height 20
click at [1477, 307] on span "H5" at bounding box center [1481, 311] width 10 height 20
click at [1527, 306] on button "H6" at bounding box center [1521, 311] width 39 height 20
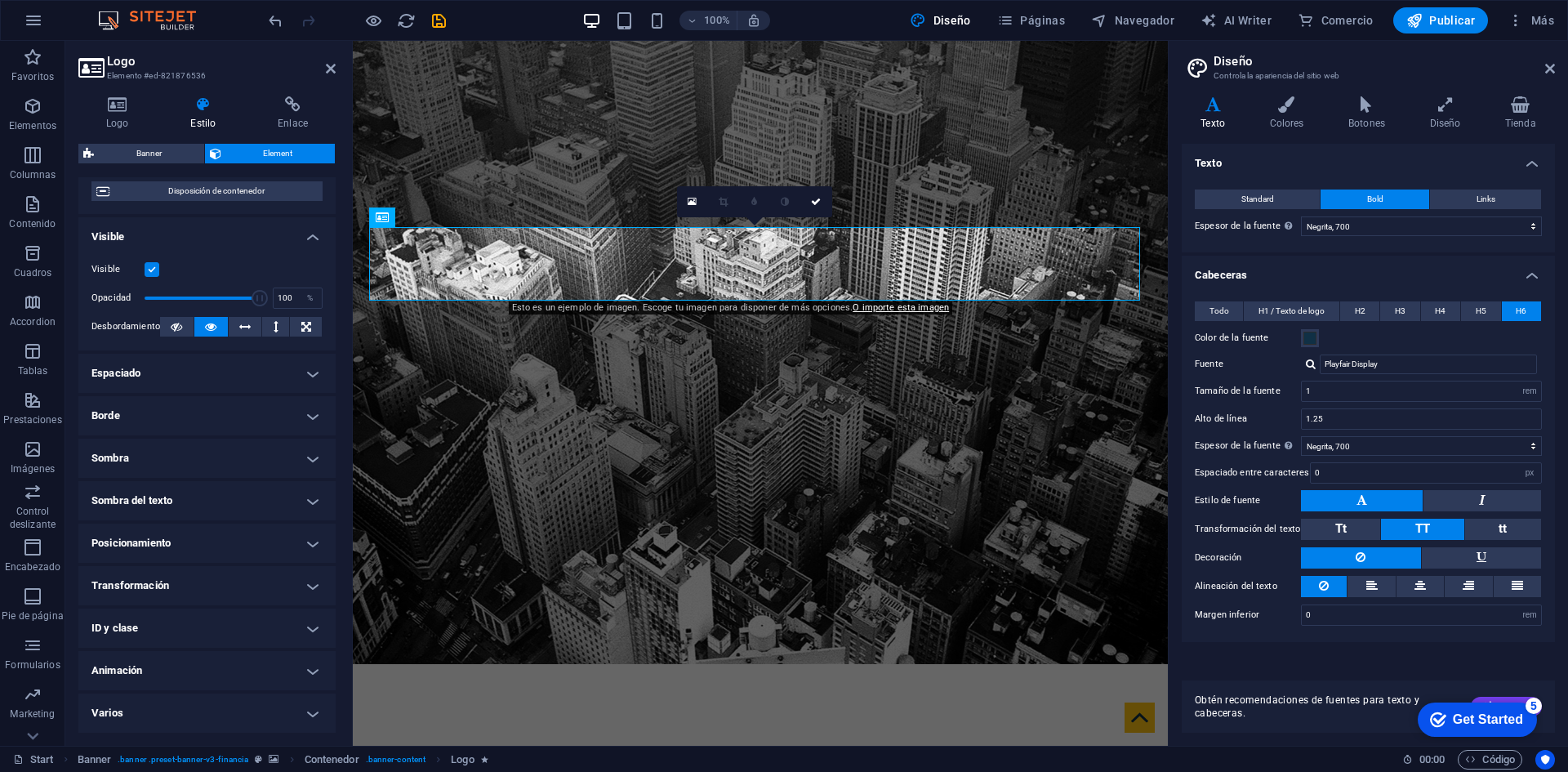
click at [1477, 717] on div "Get Started" at bounding box center [1488, 720] width 70 height 15
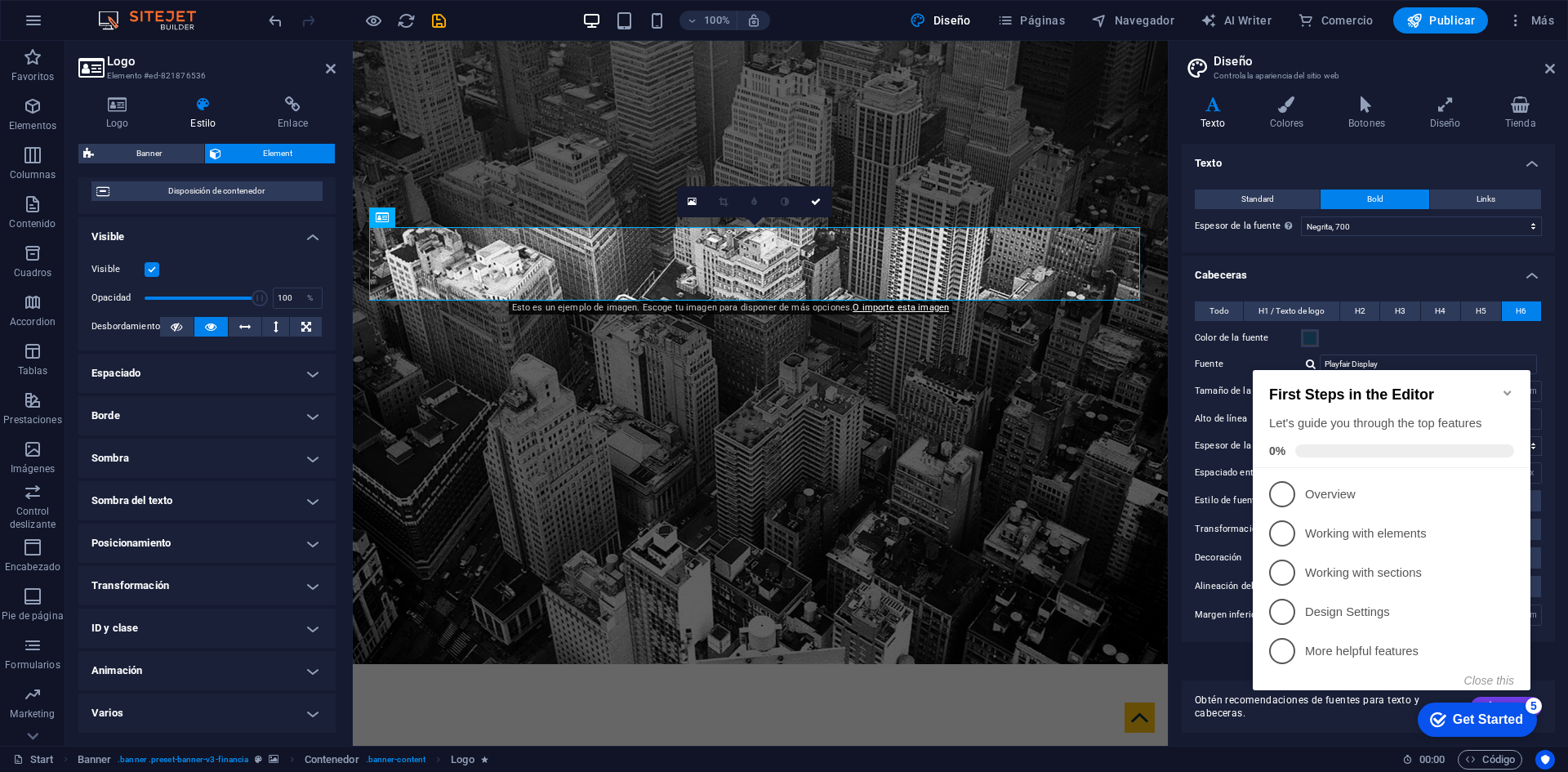
click at [1482, 716] on div "Get Started" at bounding box center [1488, 720] width 70 height 15
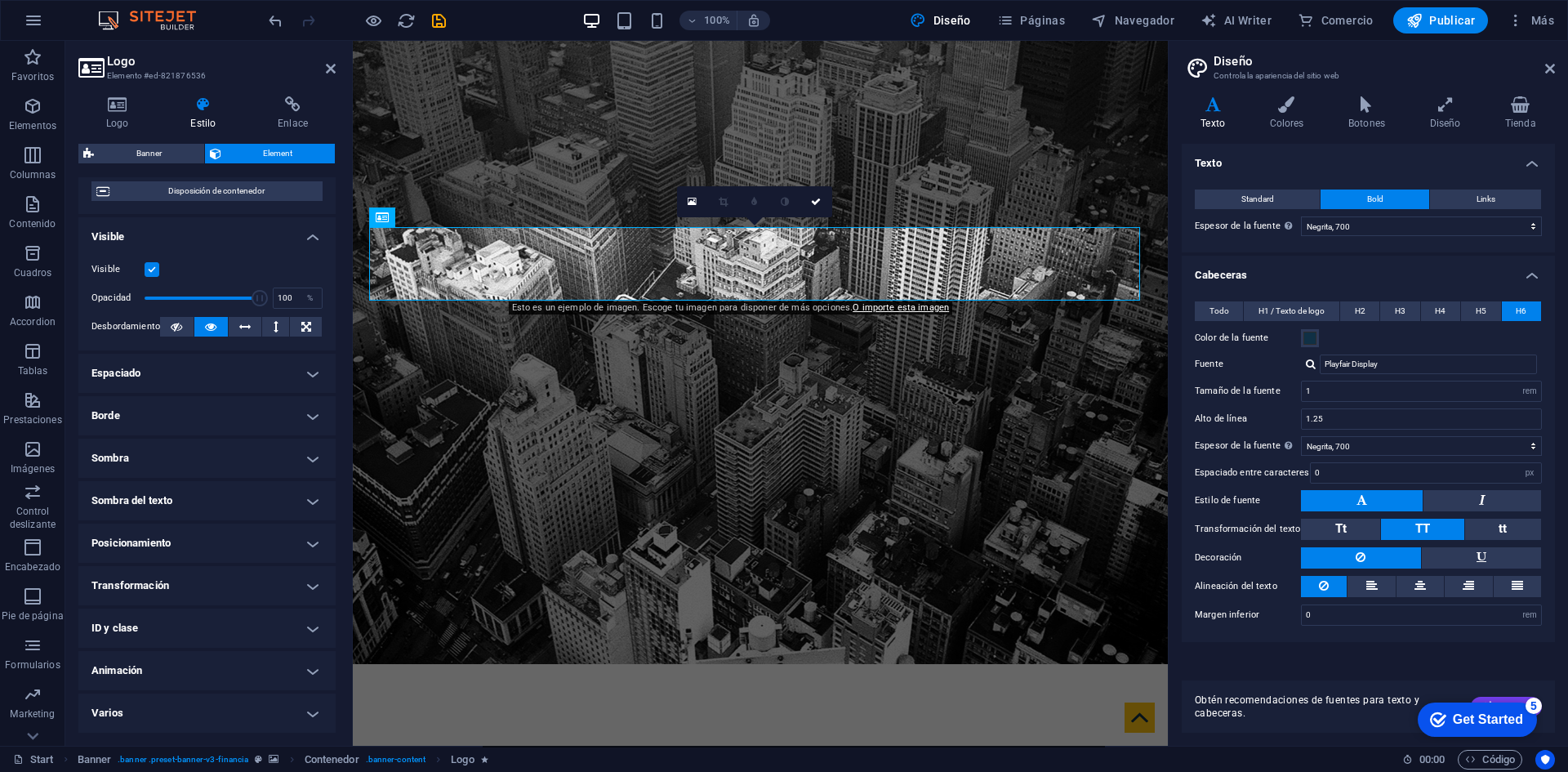
click div "checkmark Get Started 5 First Steps in the Editor Let's guide you through the t…"
click at [1490, 760] on span "Código" at bounding box center [1490, 760] width 50 height 20
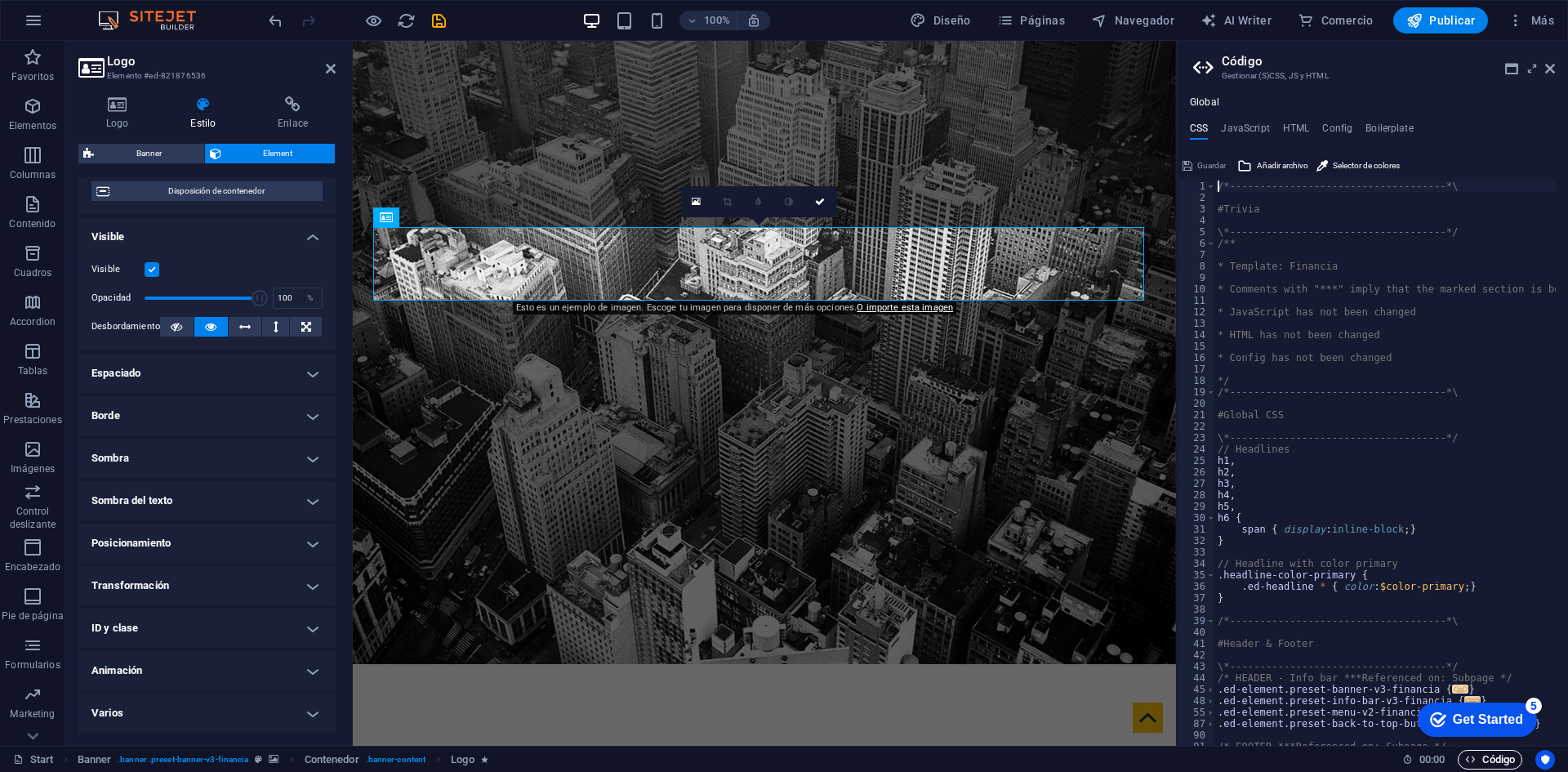
click at [1489, 756] on span "Código" at bounding box center [1490, 760] width 50 height 20
click at [1458, 759] on button "Código" at bounding box center [1490, 760] width 64 height 20
click at [1467, 759] on icon "button" at bounding box center [1470, 759] width 10 height 10
drag, startPoint x: 1489, startPoint y: 717, endPoint x: 1648, endPoint y: 962, distance: 292.1
click at [1489, 718] on div "Get Started" at bounding box center [1488, 720] width 70 height 15
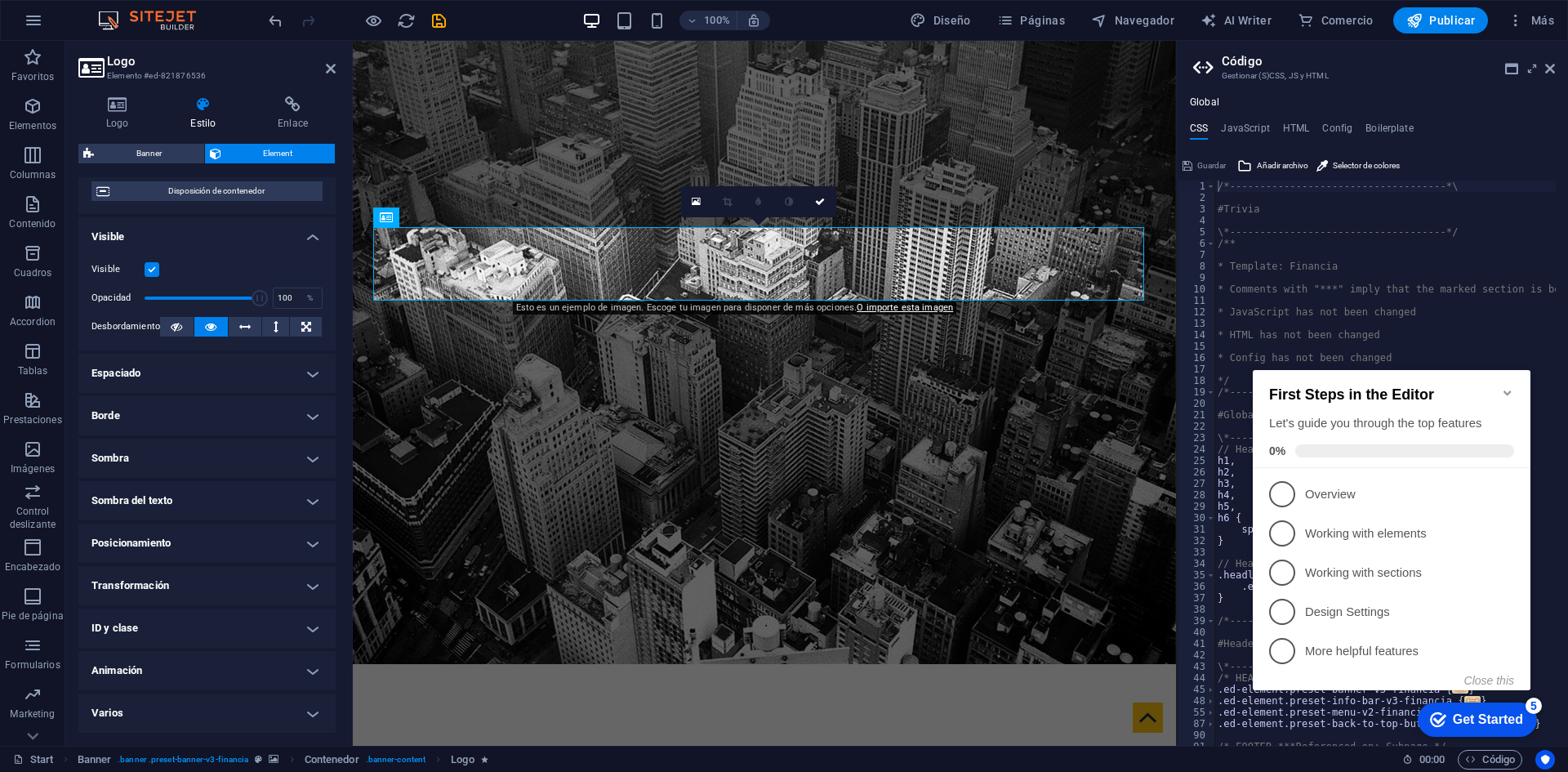
click at [1486, 718] on div "Get Started" at bounding box center [1488, 720] width 70 height 15
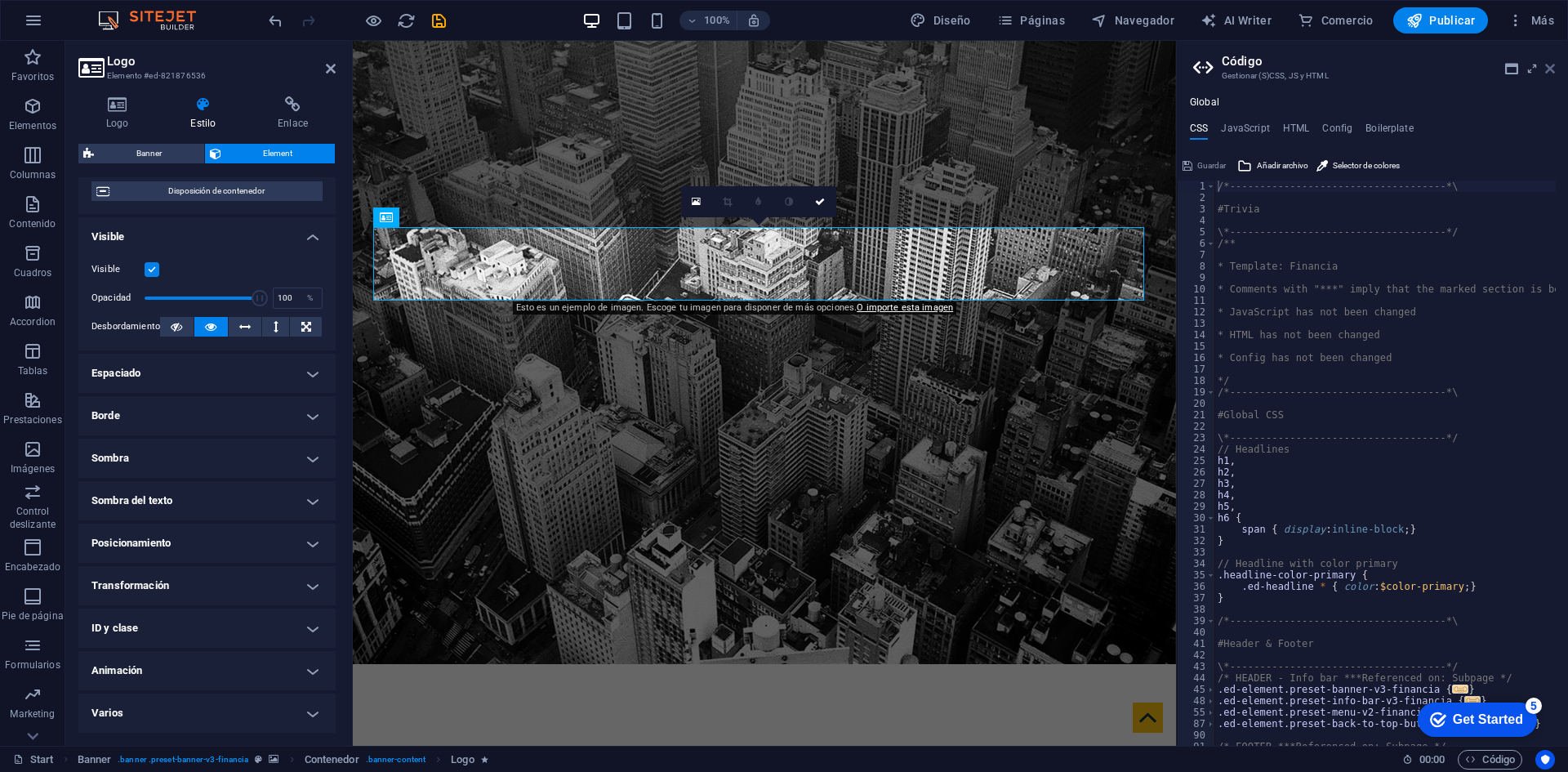
click at [1555, 65] on icon at bounding box center [1550, 69] width 9 height 13
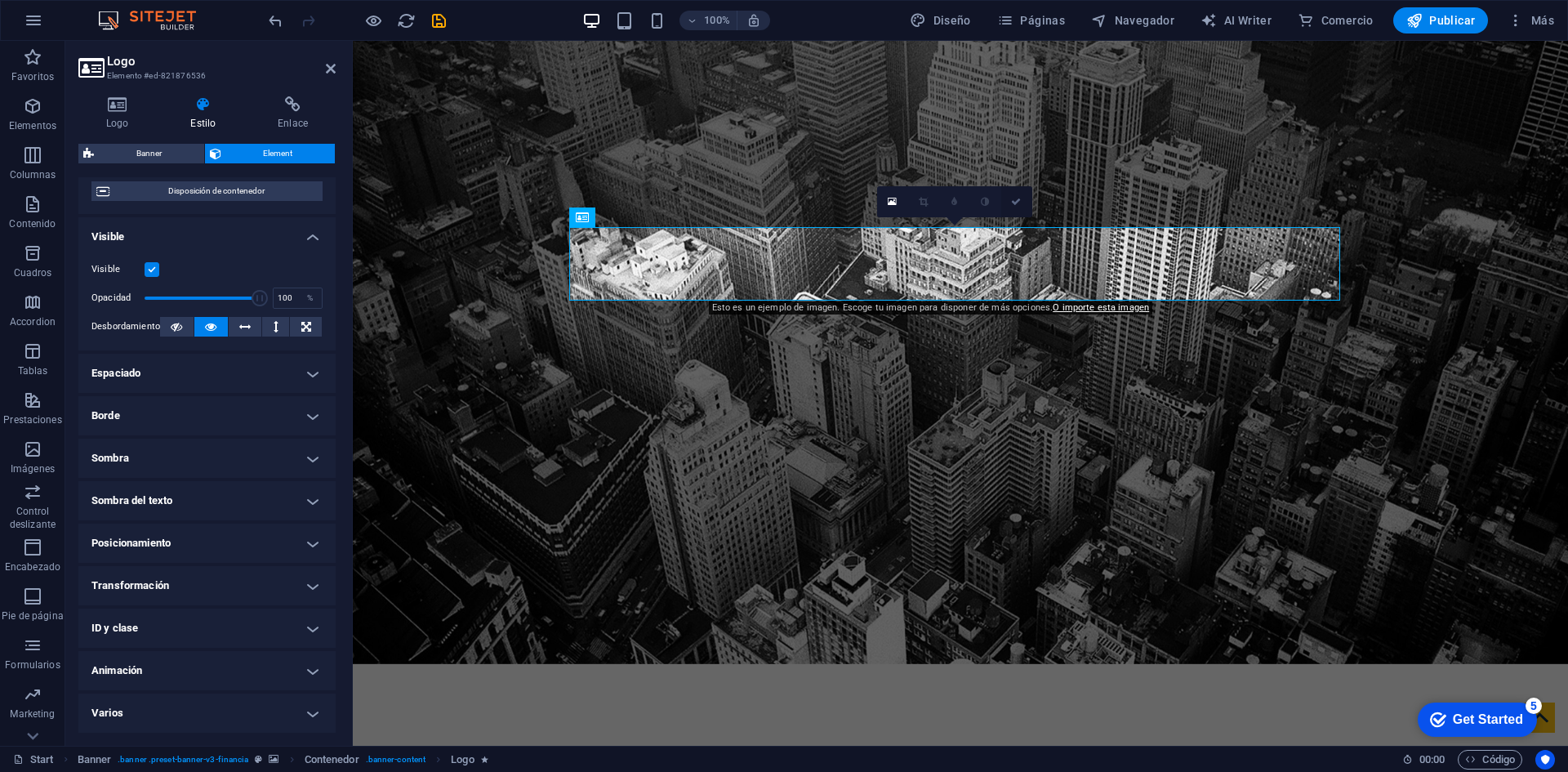
click at [1023, 200] on link at bounding box center [1017, 202] width 31 height 31
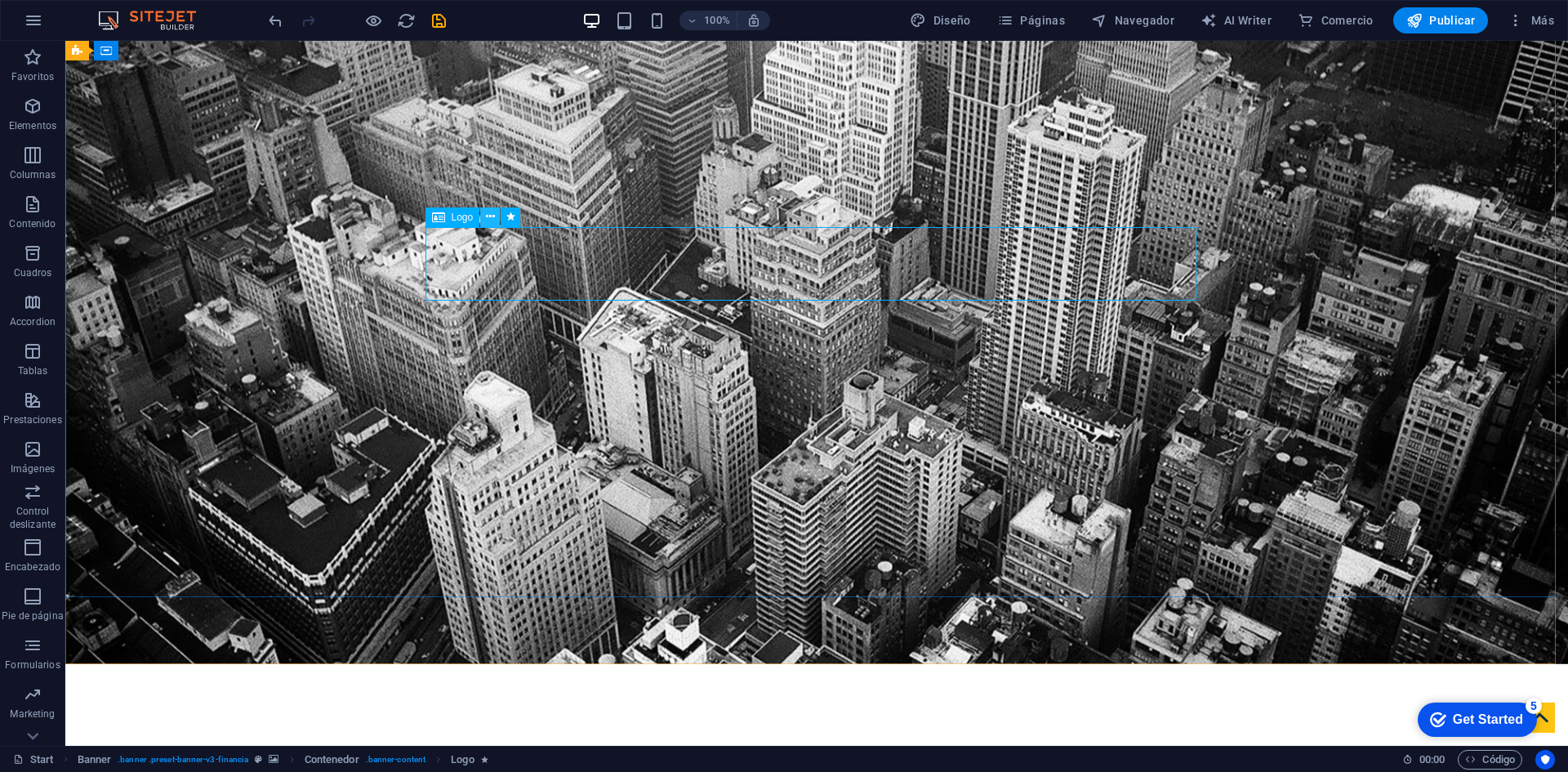
click at [490, 217] on icon at bounding box center [490, 217] width 9 height 17
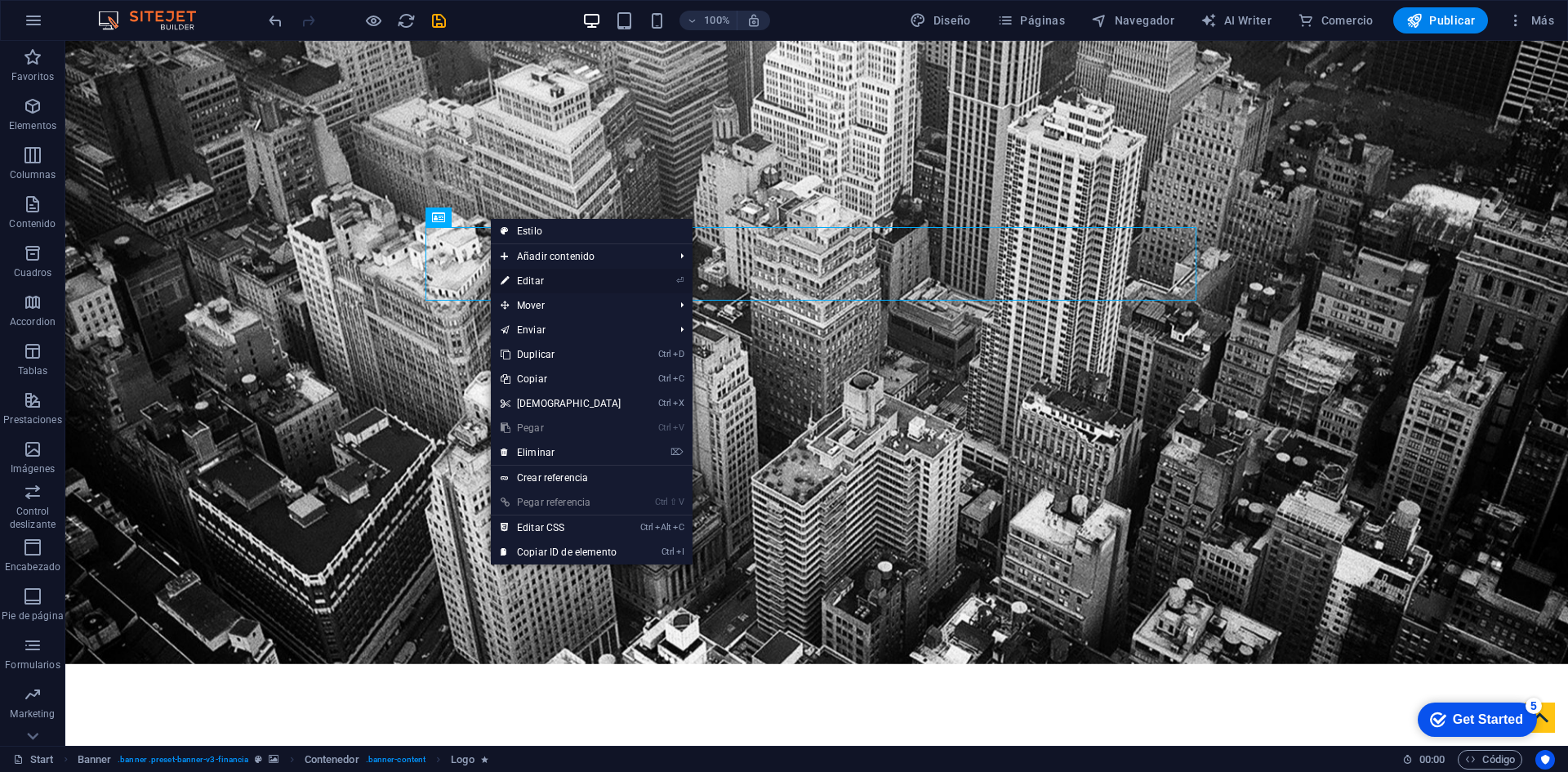
click at [526, 282] on link "⏎ Editar" at bounding box center [561, 281] width 140 height 25
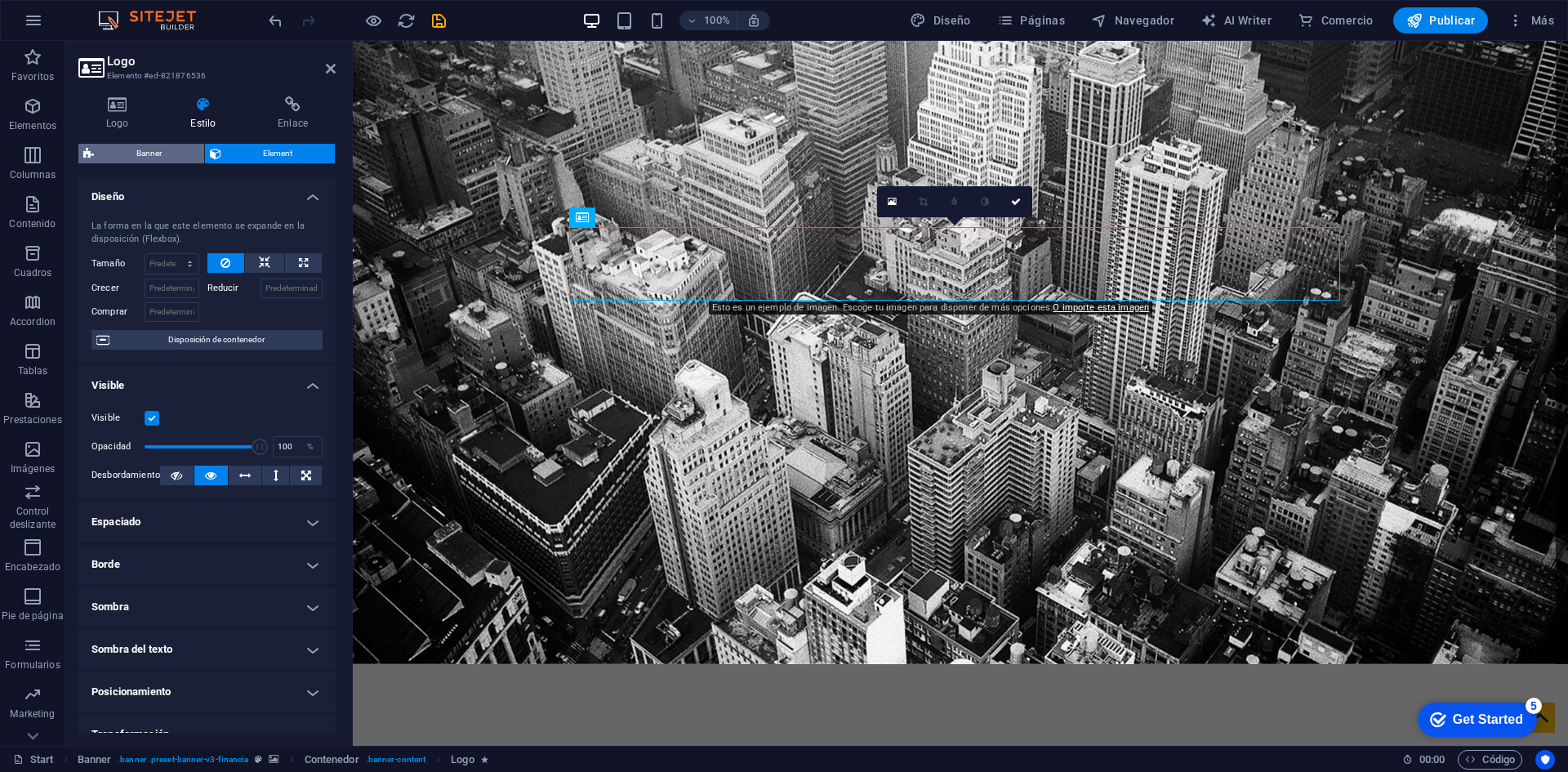
click at [150, 148] on span "Banner" at bounding box center [149, 153] width 100 height 20
select select "px"
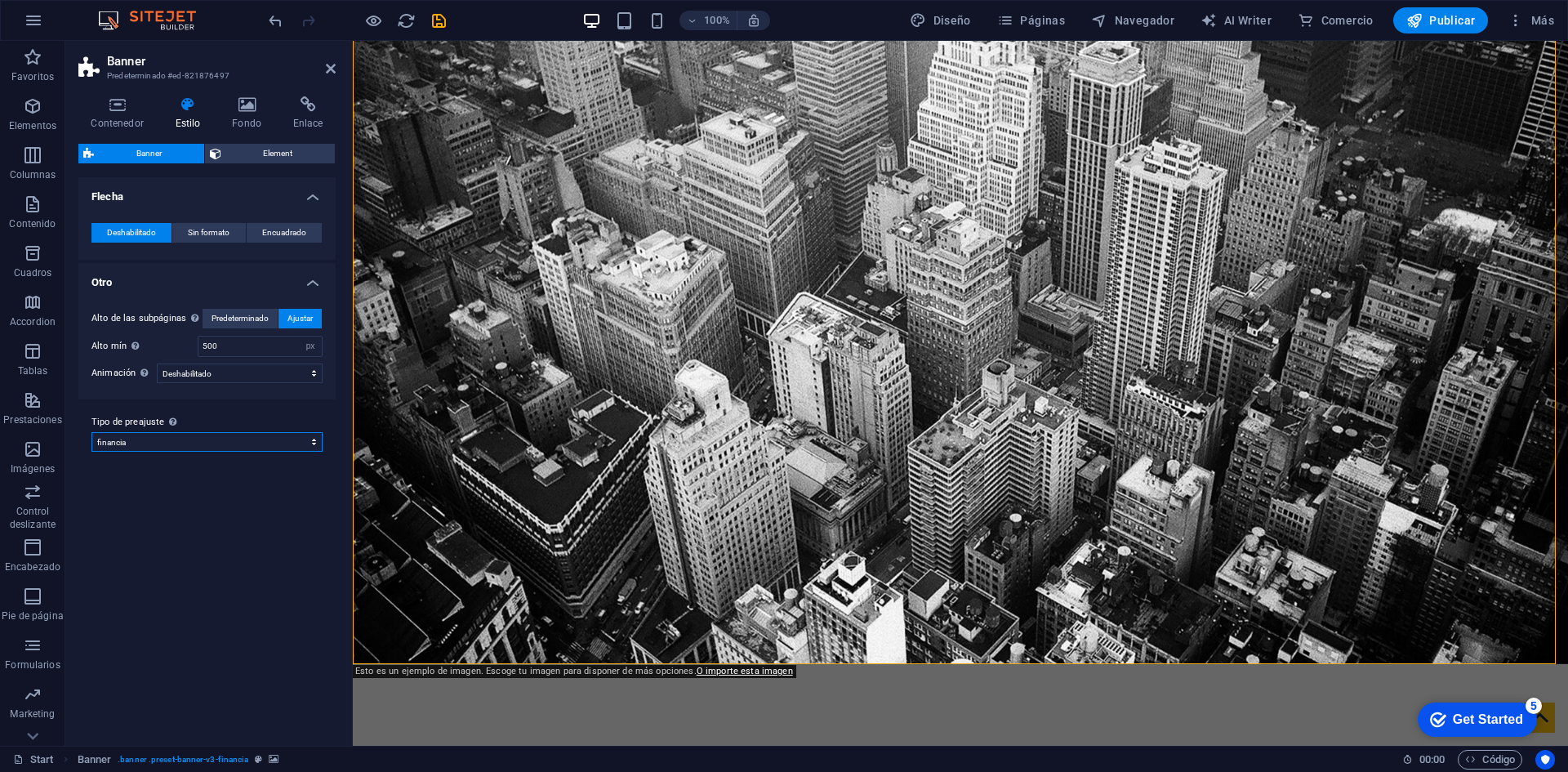
click at [258, 441] on select "financia Añadir tipo de preajuste" at bounding box center [207, 441] width 231 height 20
click at [256, 438] on select "financia Añadir tipo de preajuste" at bounding box center [207, 441] width 231 height 20
click at [92, 432] on select "financia Añadir tipo de preajuste" at bounding box center [207, 441] width 231 height 20
select select "preset-banner-v3-financia"
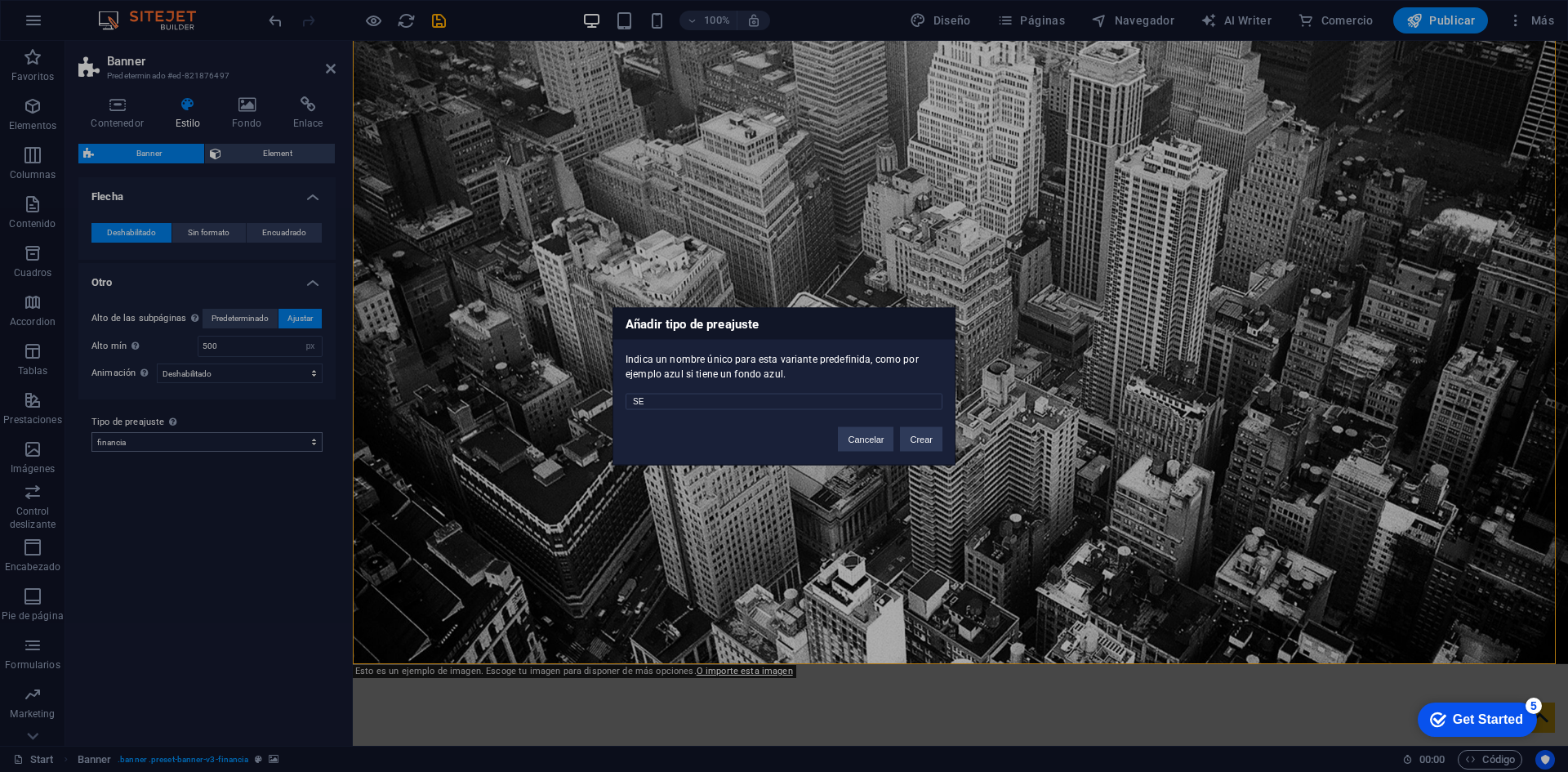
type input "S"
click at [227, 491] on div "Añadir tipo de preajuste Indica un nombre único para esta variante predefinida,…" at bounding box center [784, 386] width 1568 height 772
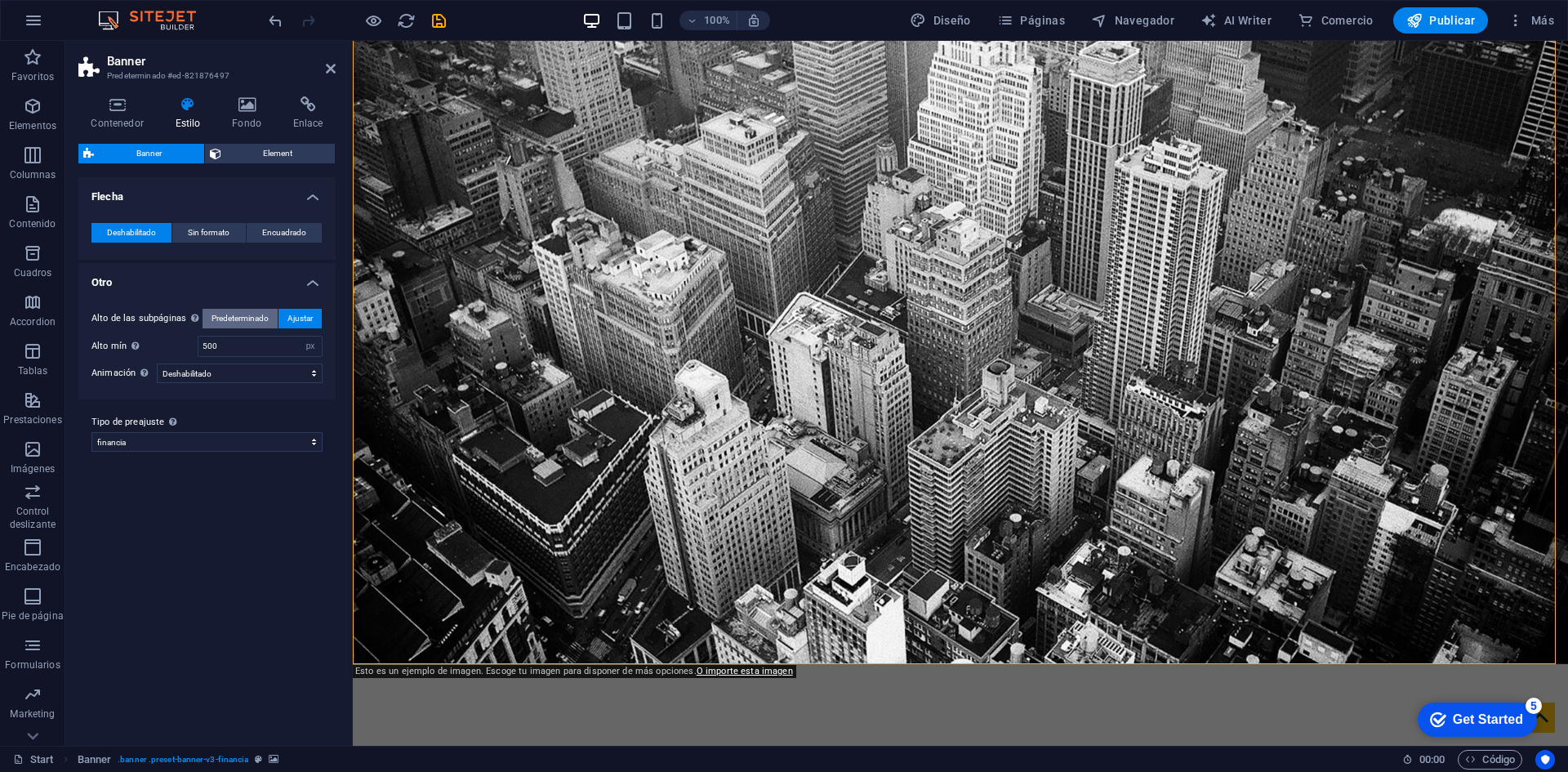
click at [234, 312] on span "Predeterminado" at bounding box center [240, 318] width 57 height 20
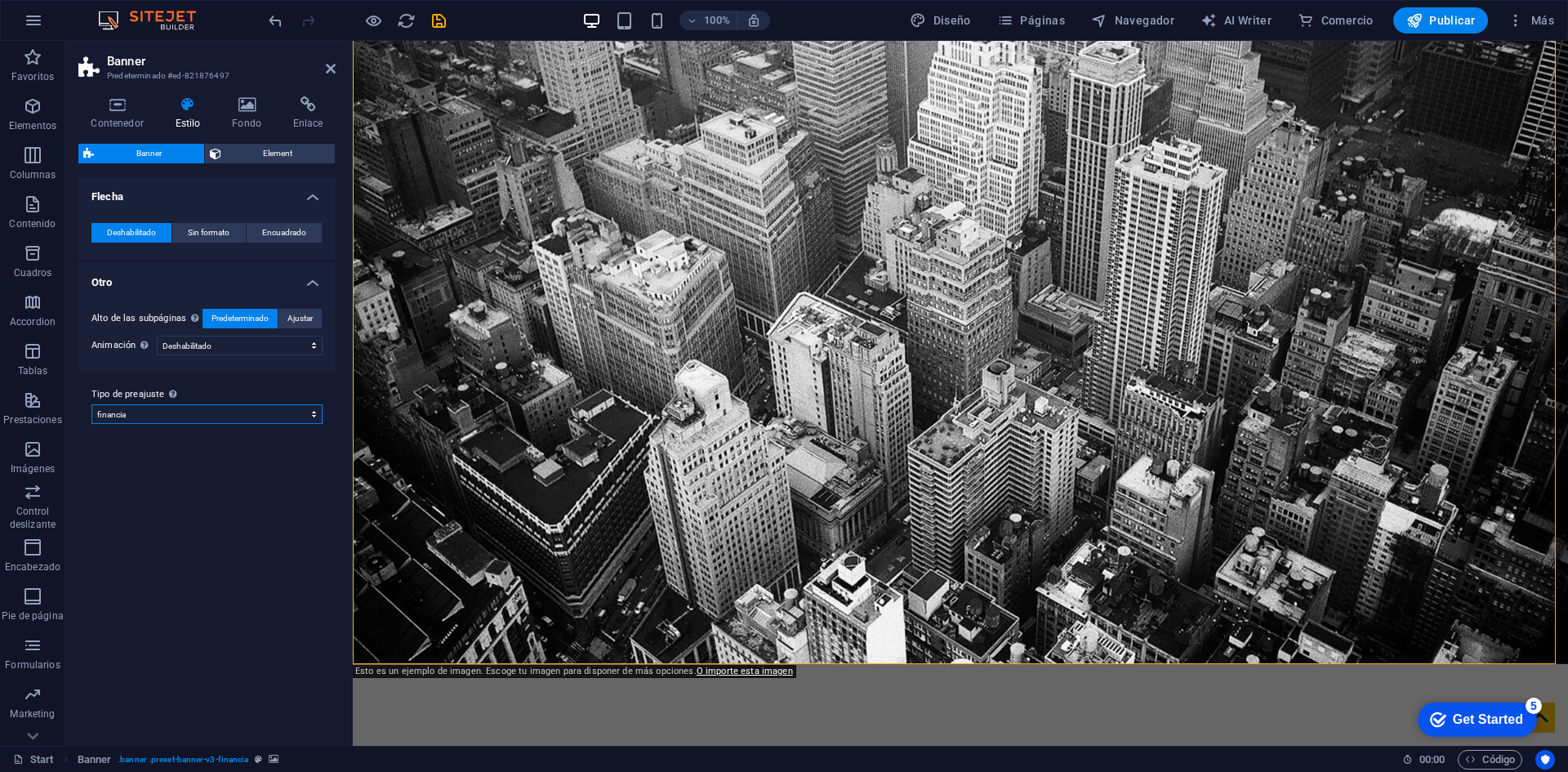
click at [239, 410] on select "financia Añadir tipo de preajuste" at bounding box center [207, 414] width 231 height 20
click at [251, 510] on div "Variantes Predeterminado Flecha Deshabilitado Sin formato Encuadrado Color Efec…" at bounding box center [207, 455] width 258 height 556
click at [211, 225] on span "Sin formato" at bounding box center [208, 232] width 42 height 20
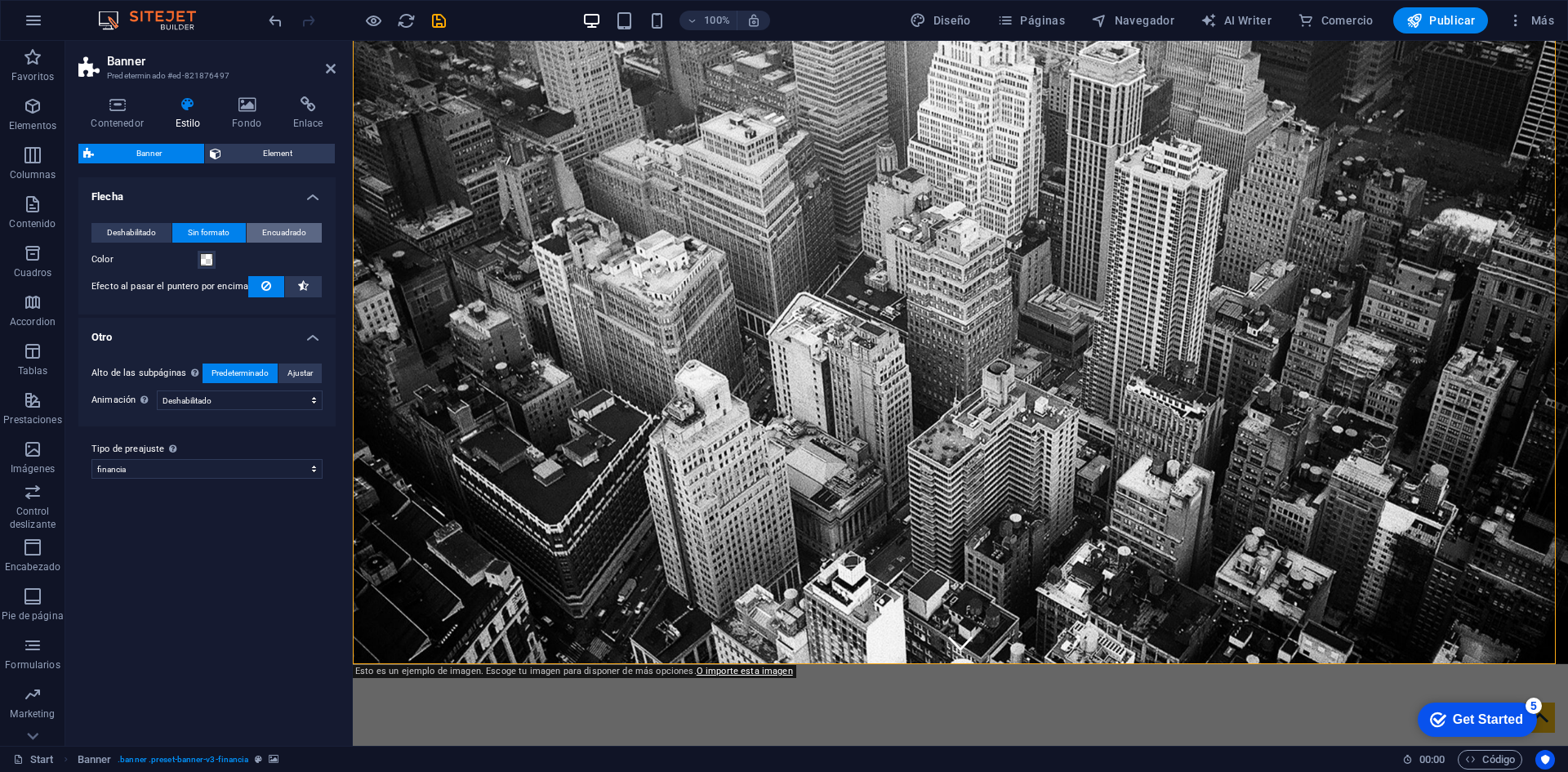
click at [270, 225] on span "Encuadrado" at bounding box center [284, 232] width 45 height 20
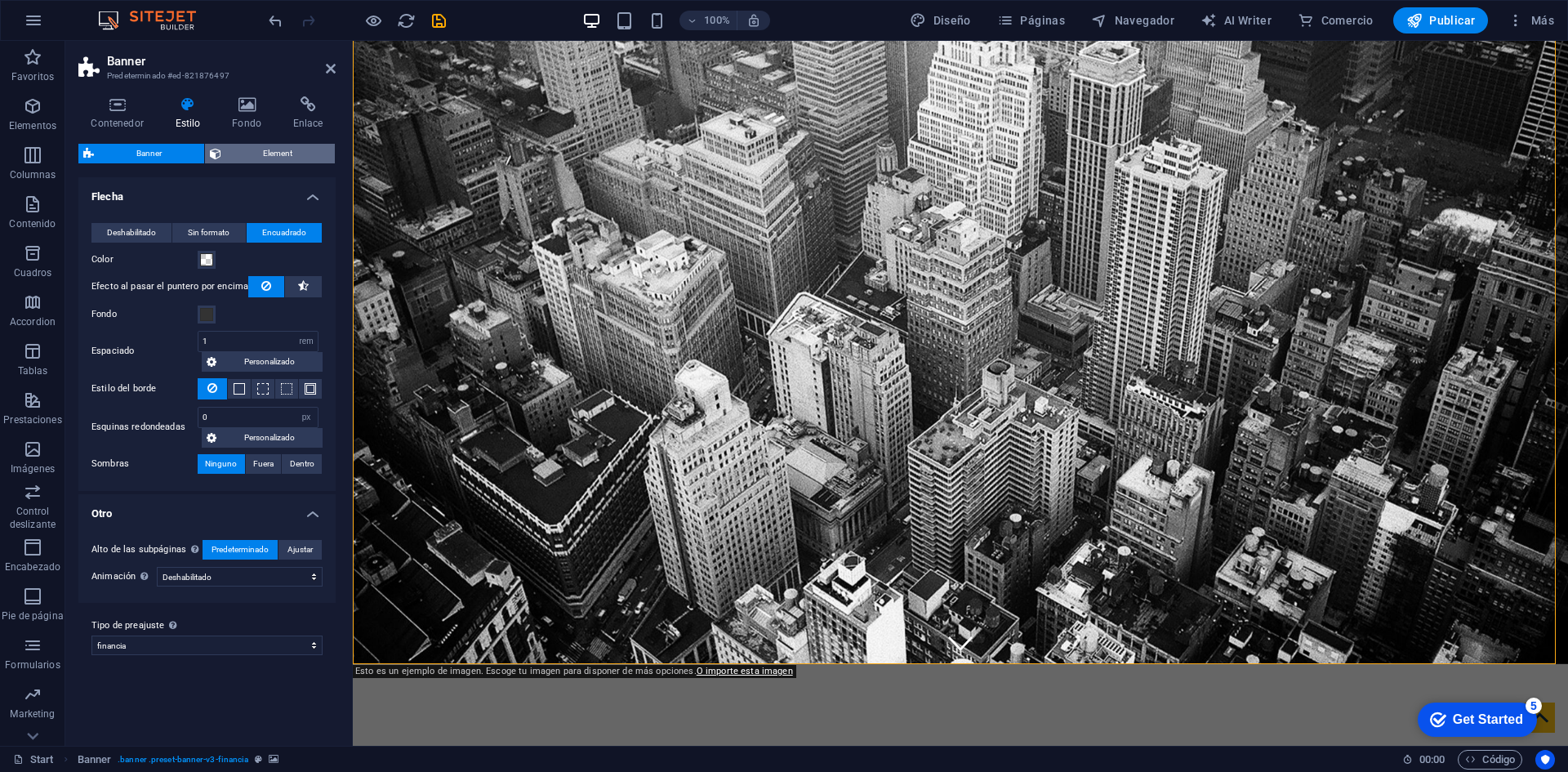
click at [255, 159] on span "Element" at bounding box center [278, 153] width 104 height 20
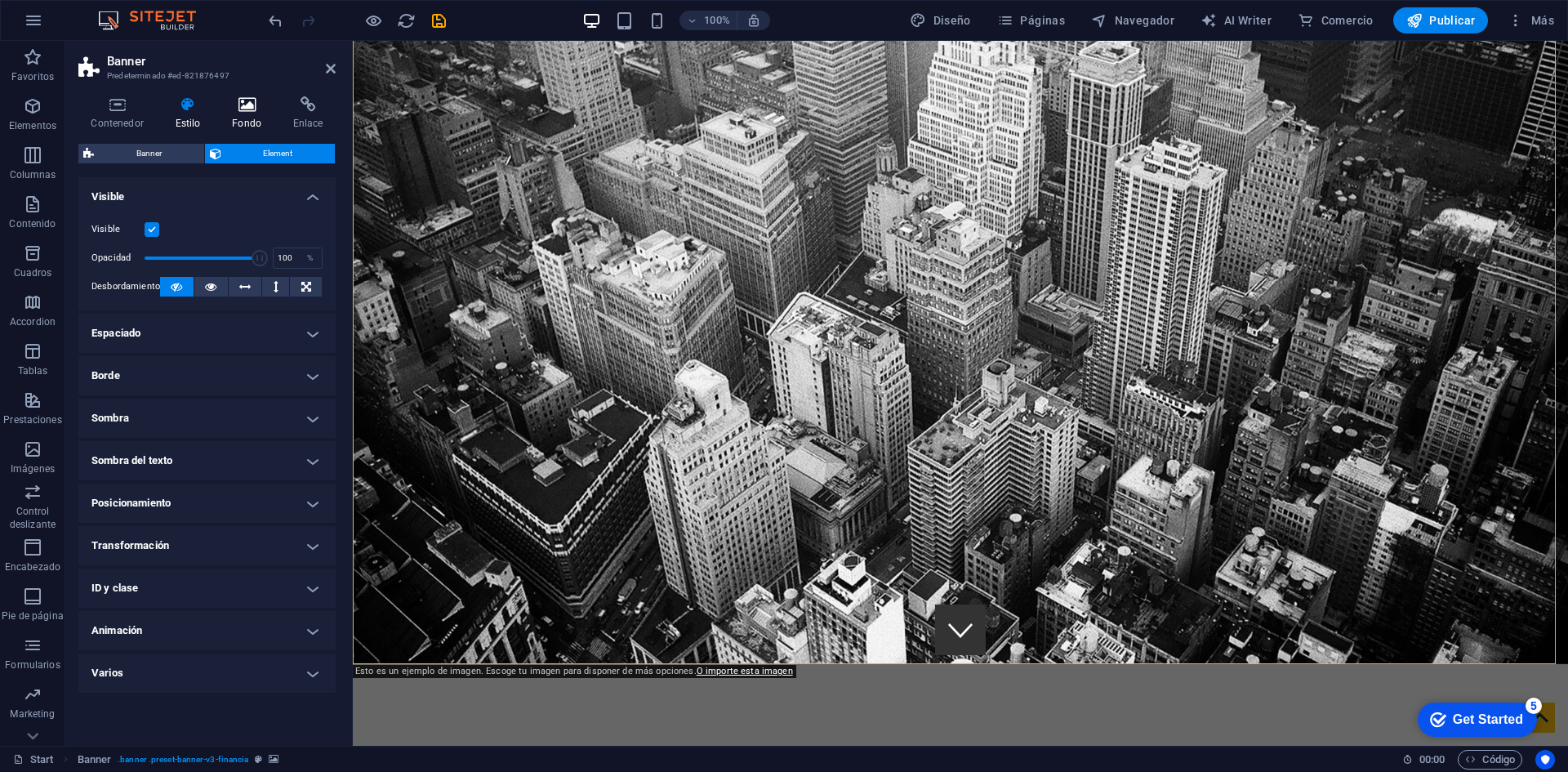
click at [256, 112] on icon at bounding box center [247, 104] width 55 height 16
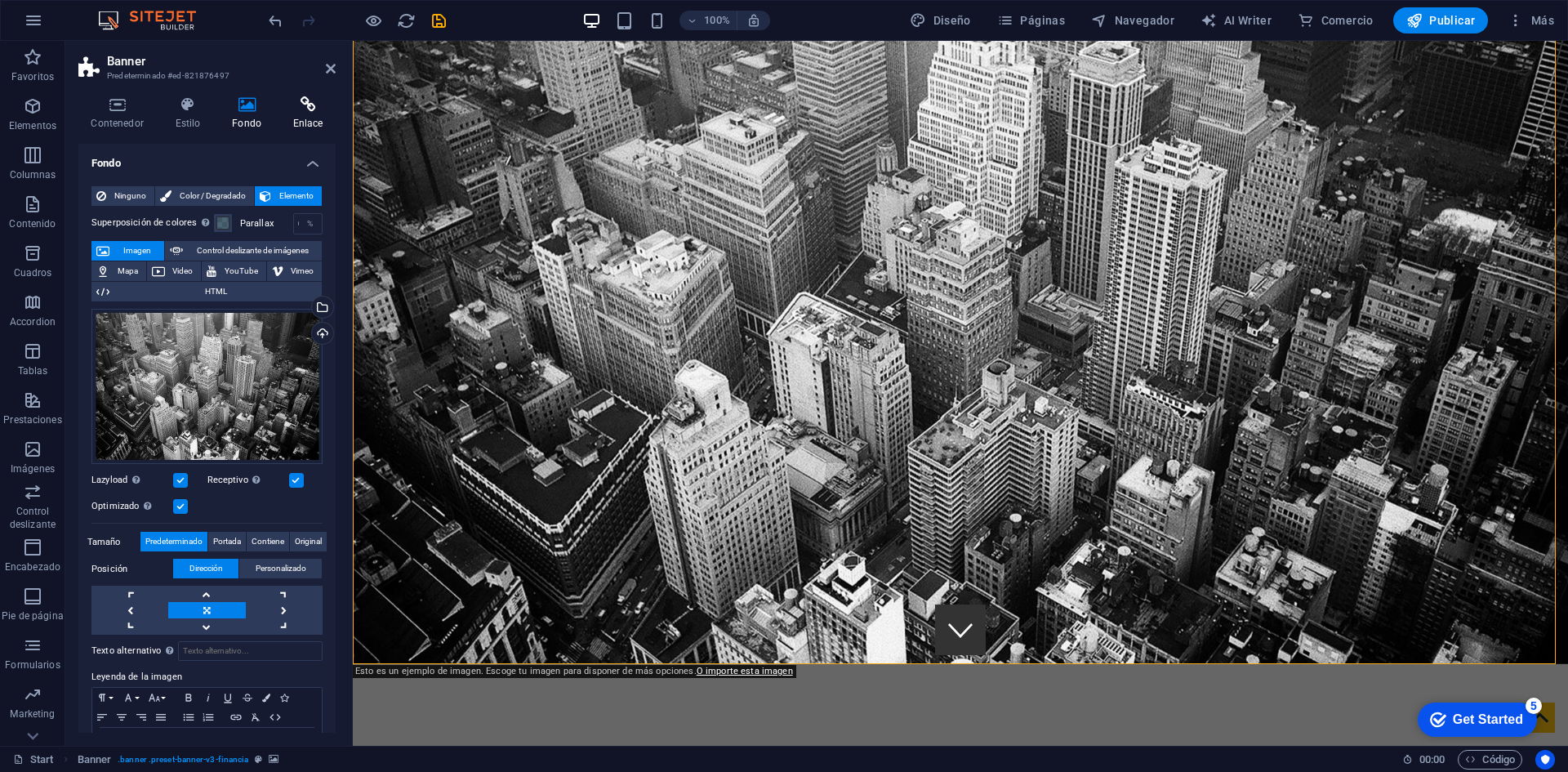
click at [306, 113] on h4 "Enlace" at bounding box center [308, 114] width 56 height 34
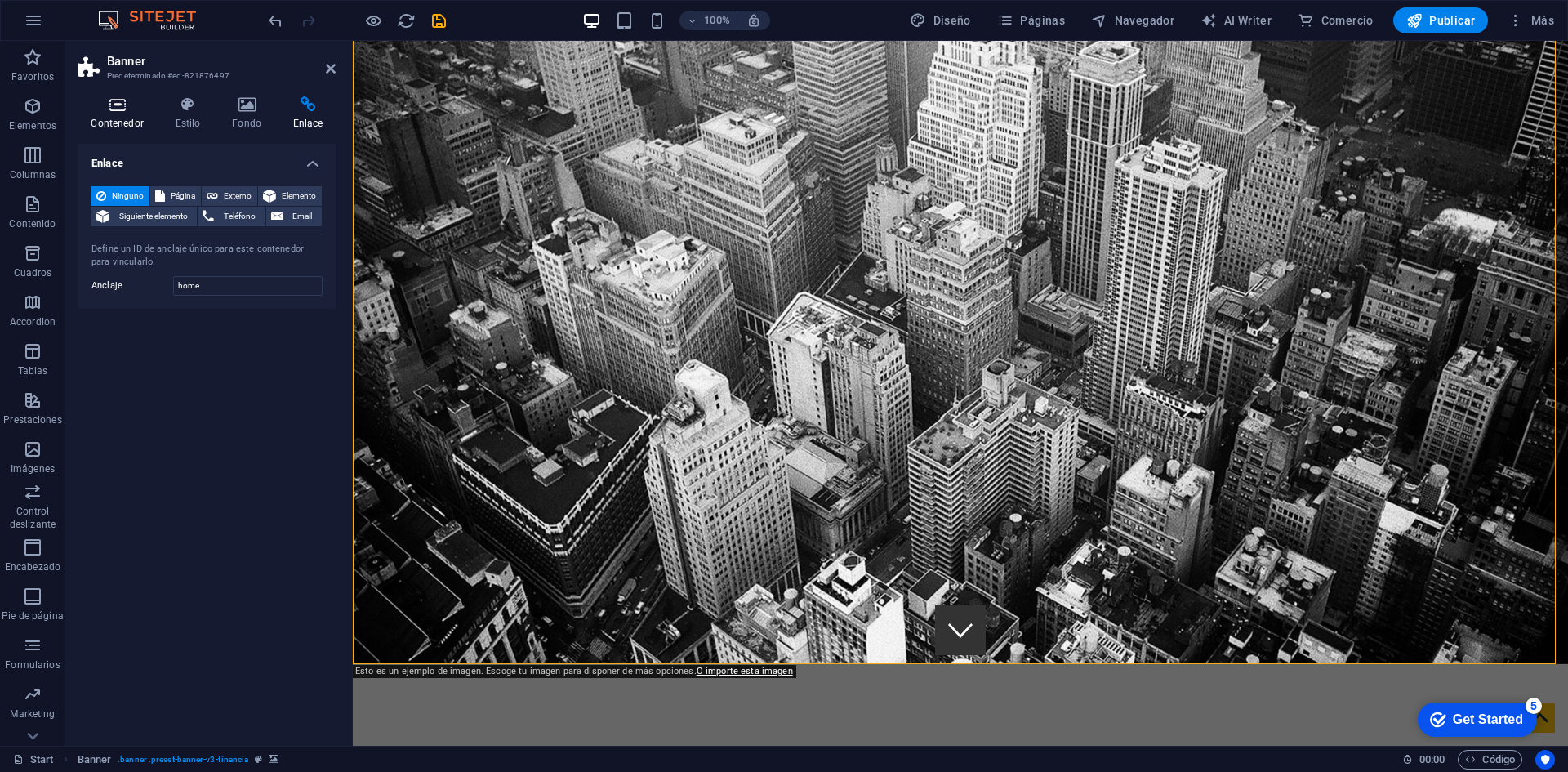
click at [112, 114] on h4 "Contenedor" at bounding box center [120, 114] width 84 height 34
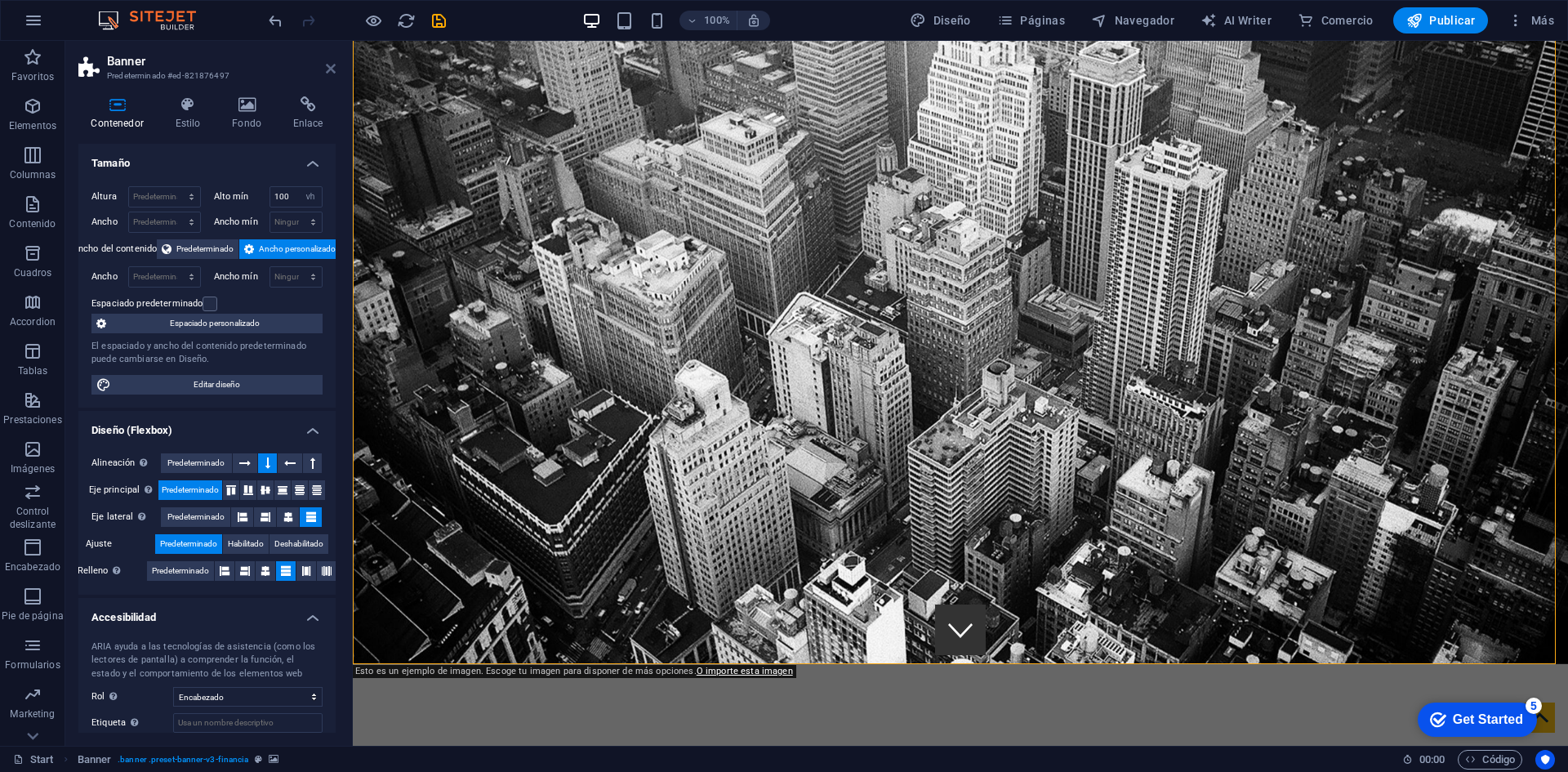
click at [331, 66] on icon at bounding box center [330, 69] width 9 height 13
